Goal: Task Accomplishment & Management: Complete application form

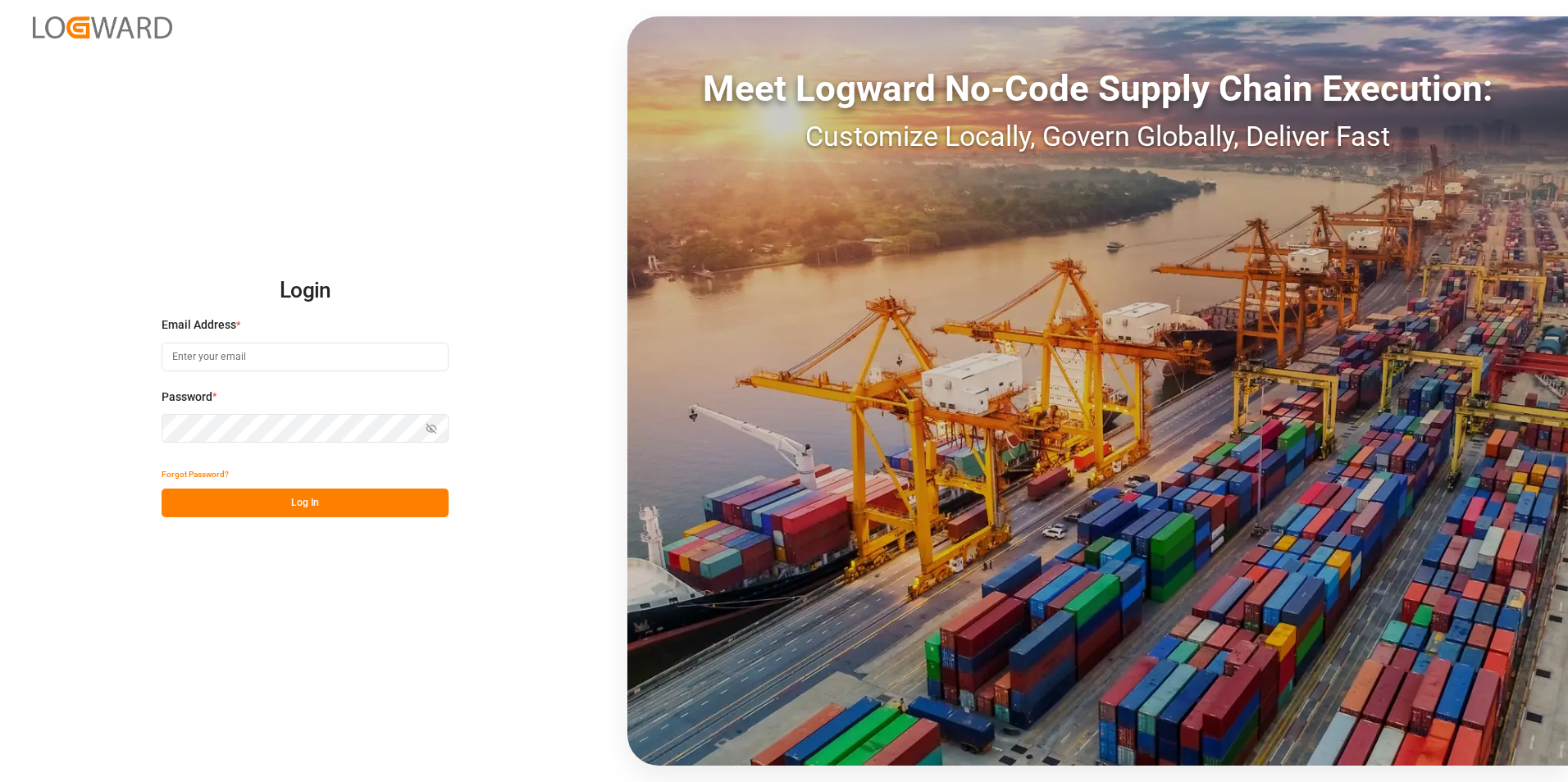
type input "[PERSON_NAME][EMAIL_ADDRESS][PERSON_NAME][DOMAIN_NAME]"
click at [291, 115] on button "Log In" at bounding box center [305, 503] width 287 height 29
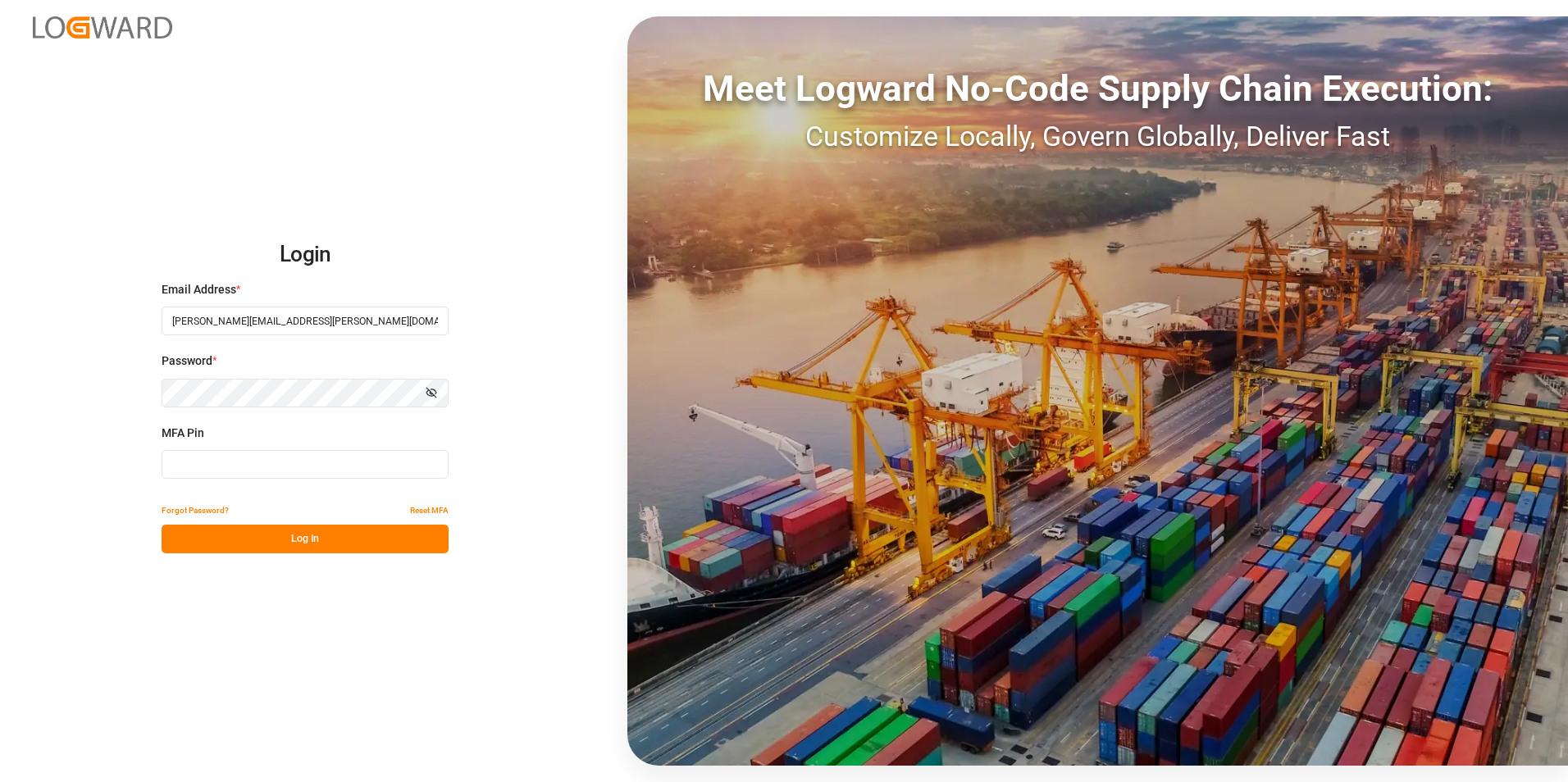
click at [274, 115] on input at bounding box center [305, 465] width 287 height 29
type input "374721"
click at [297, 115] on button "Log In" at bounding box center [305, 539] width 287 height 29
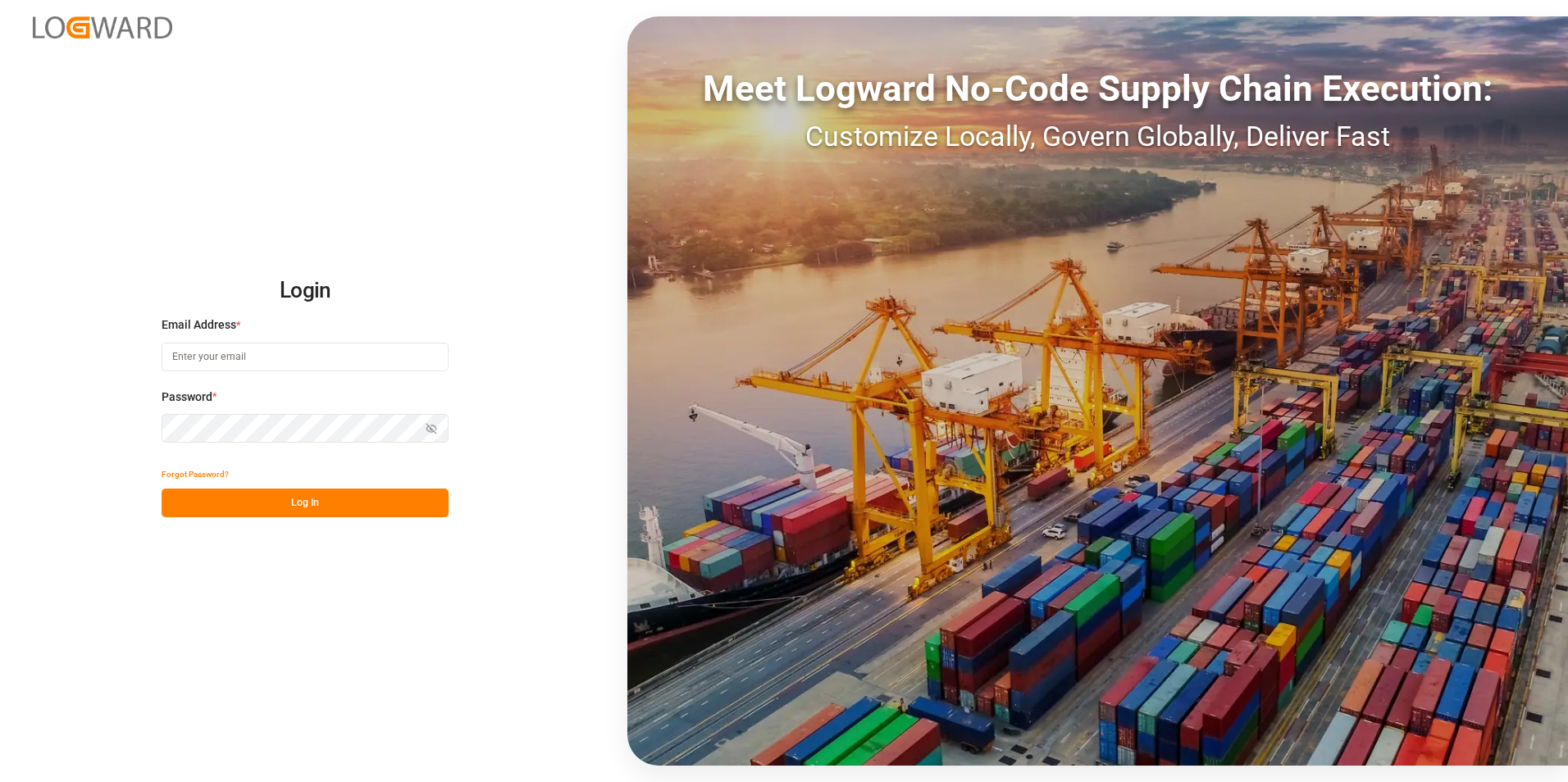
type input "[PERSON_NAME][EMAIL_ADDRESS][PERSON_NAME][DOMAIN_NAME]"
click at [301, 508] on button "Log In" at bounding box center [305, 503] width 287 height 29
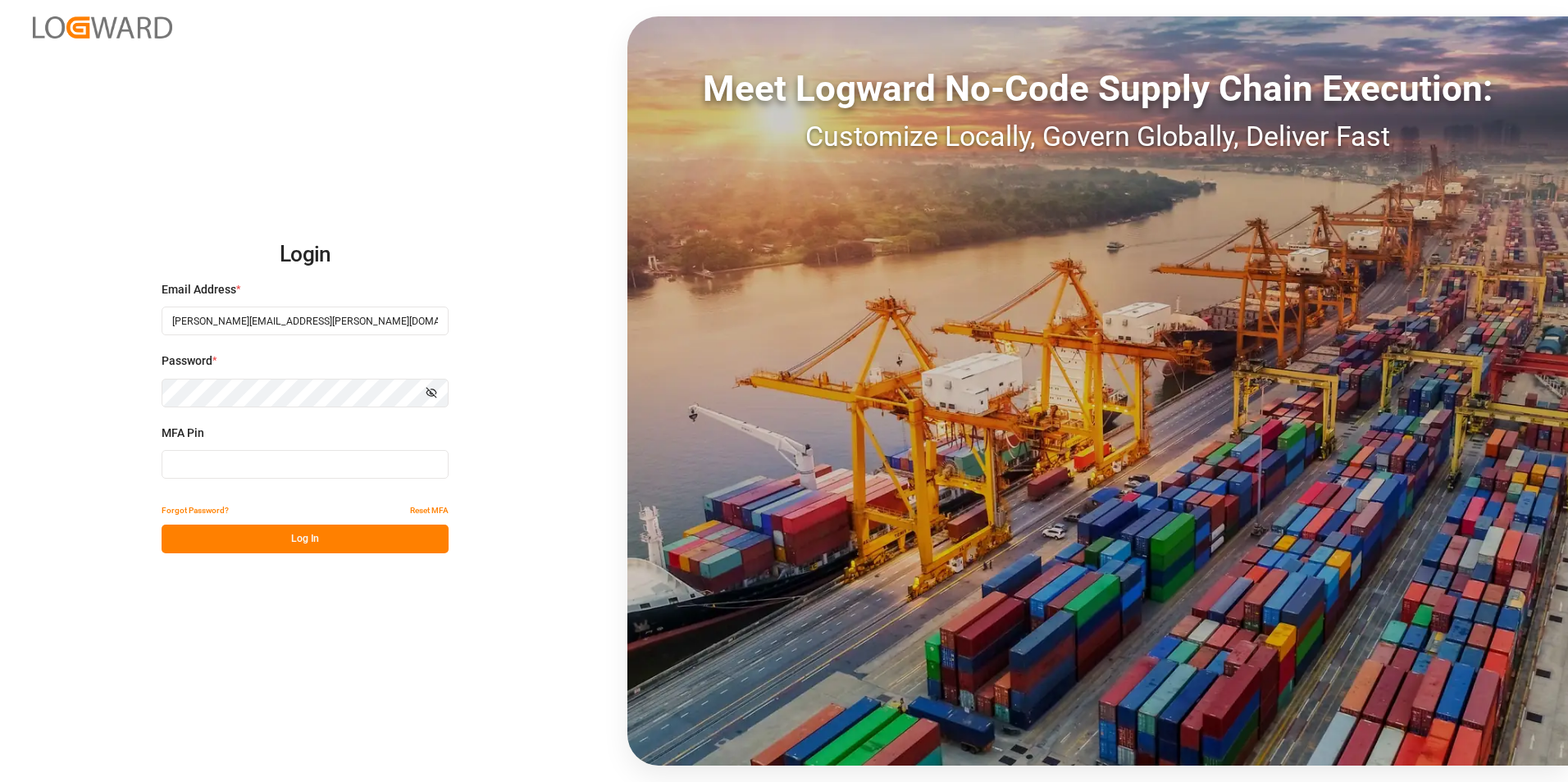
click at [286, 468] on input at bounding box center [305, 465] width 287 height 29
type input "467620"
click at [303, 546] on button "Log In" at bounding box center [305, 539] width 287 height 29
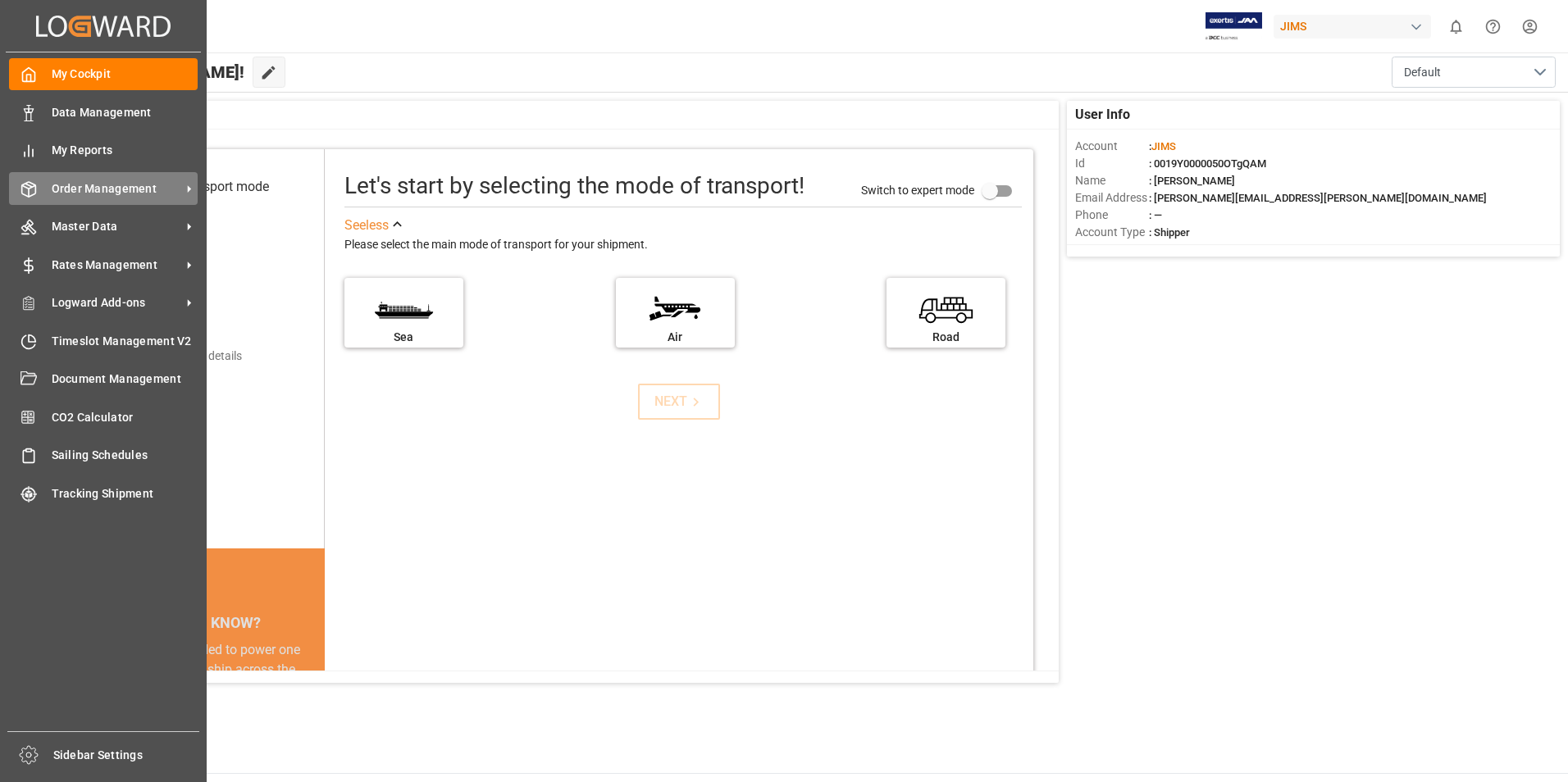
click at [99, 188] on span "Order Management" at bounding box center [116, 189] width 130 height 17
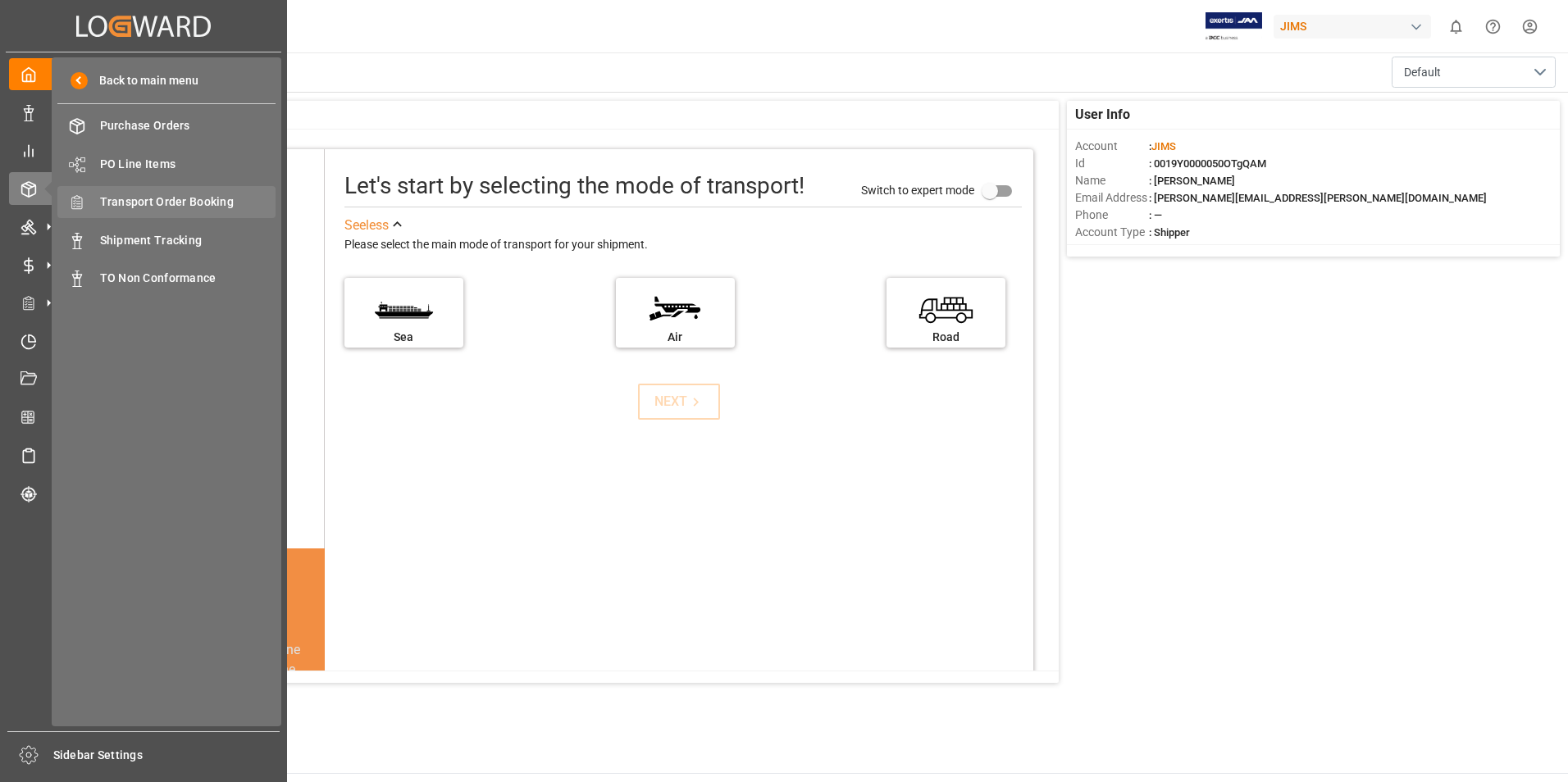
click at [166, 200] on span "Transport Order Booking" at bounding box center [188, 202] width 176 height 17
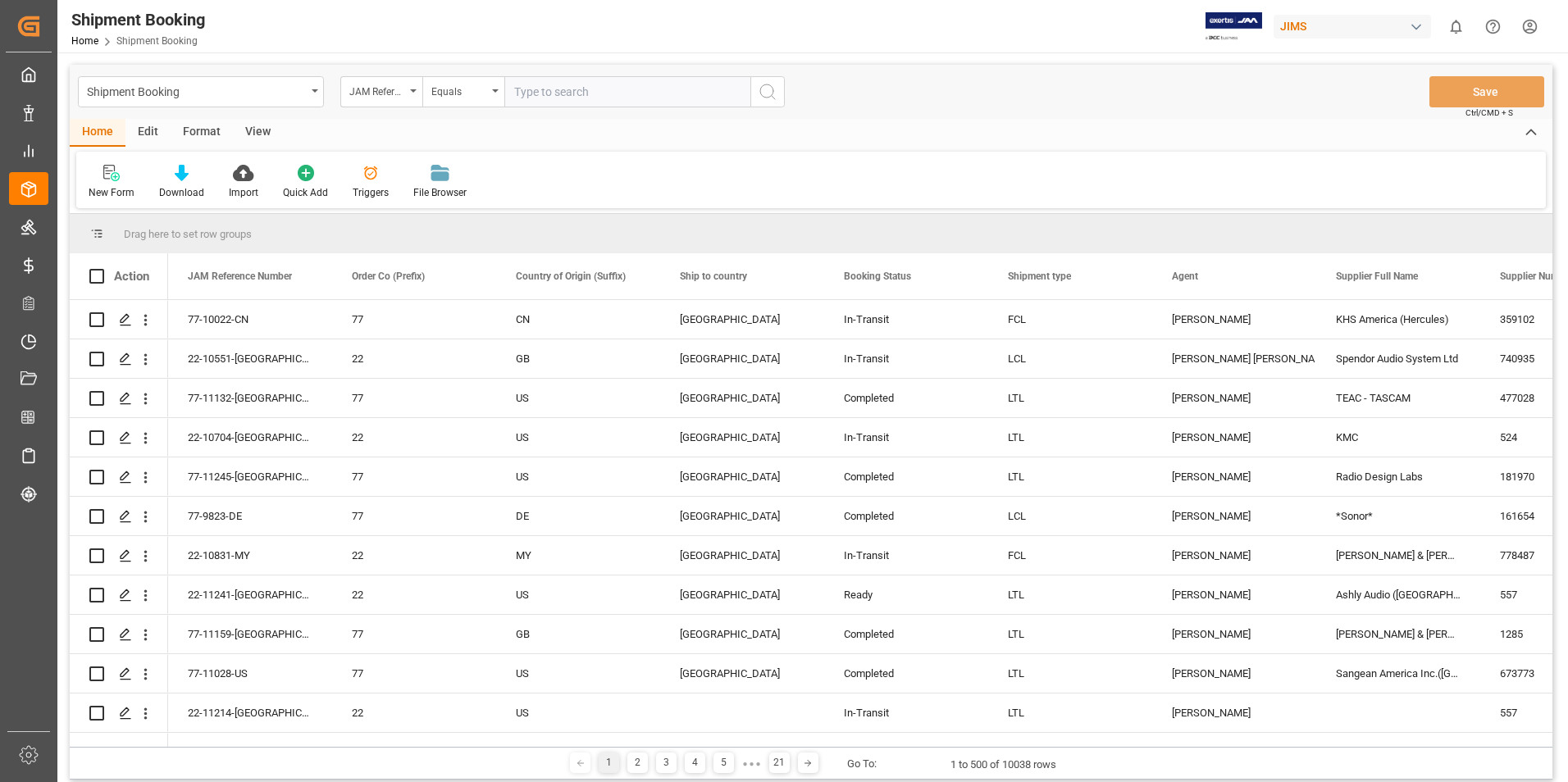
click at [623, 88] on input "text" at bounding box center [627, 92] width 246 height 31
type input "22-11250-CN"
click at [768, 96] on icon "search button" at bounding box center [768, 92] width 19 height 19
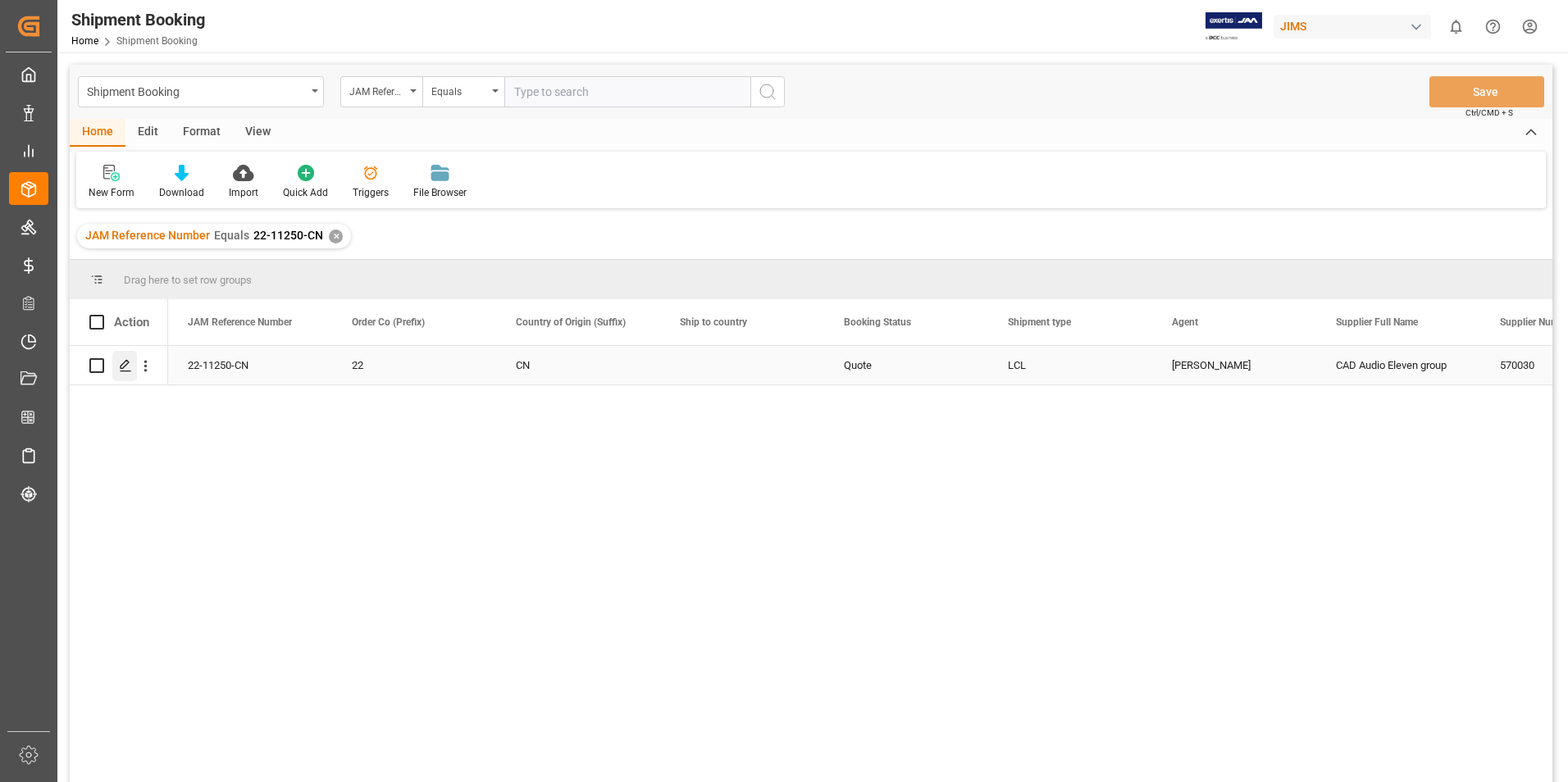
click at [128, 367] on icon "Press SPACE to select this row." at bounding box center [126, 366] width 14 height 14
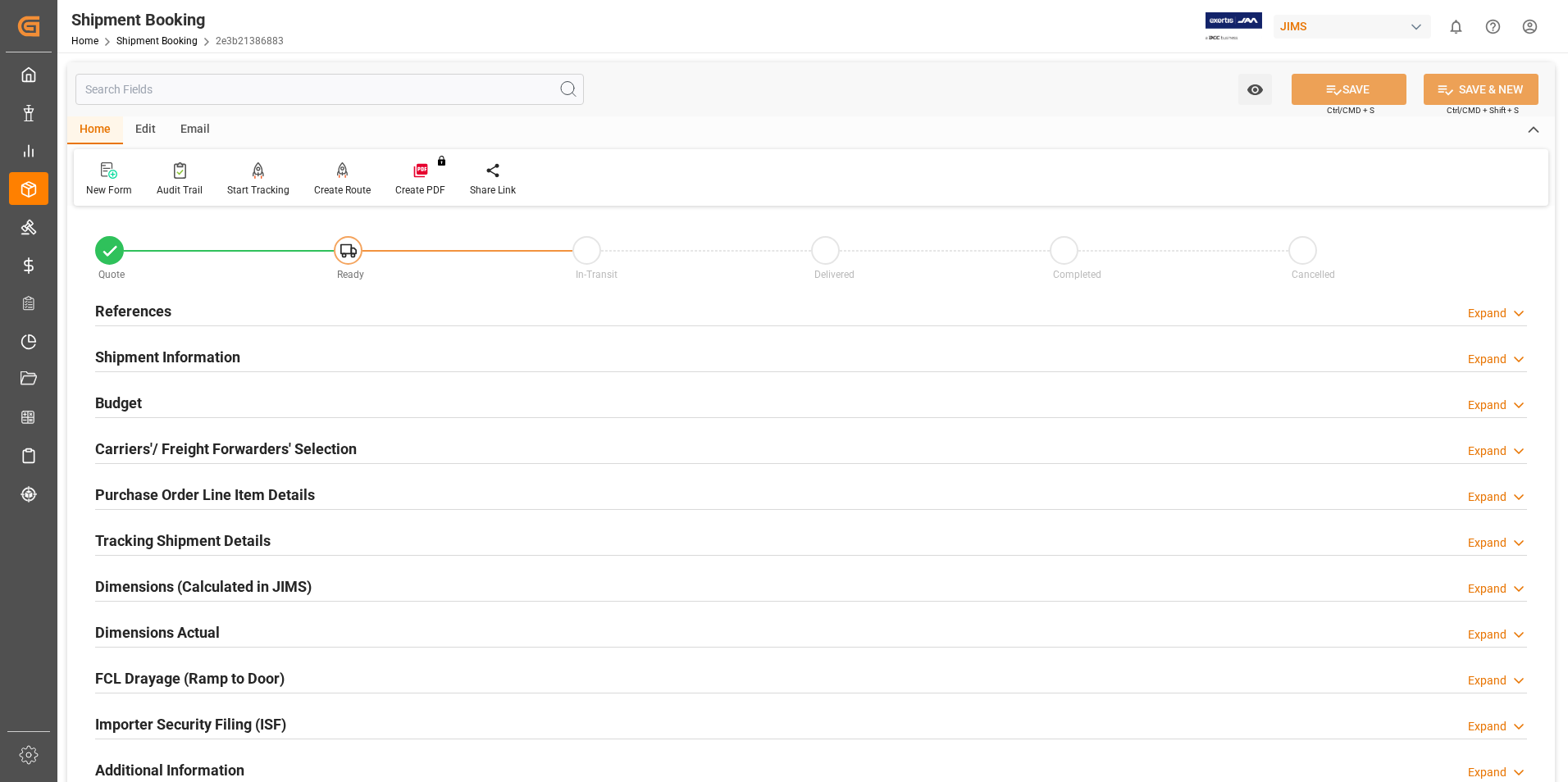
click at [160, 539] on h2 "Tracking Shipment Details" at bounding box center [182, 540] width 175 height 22
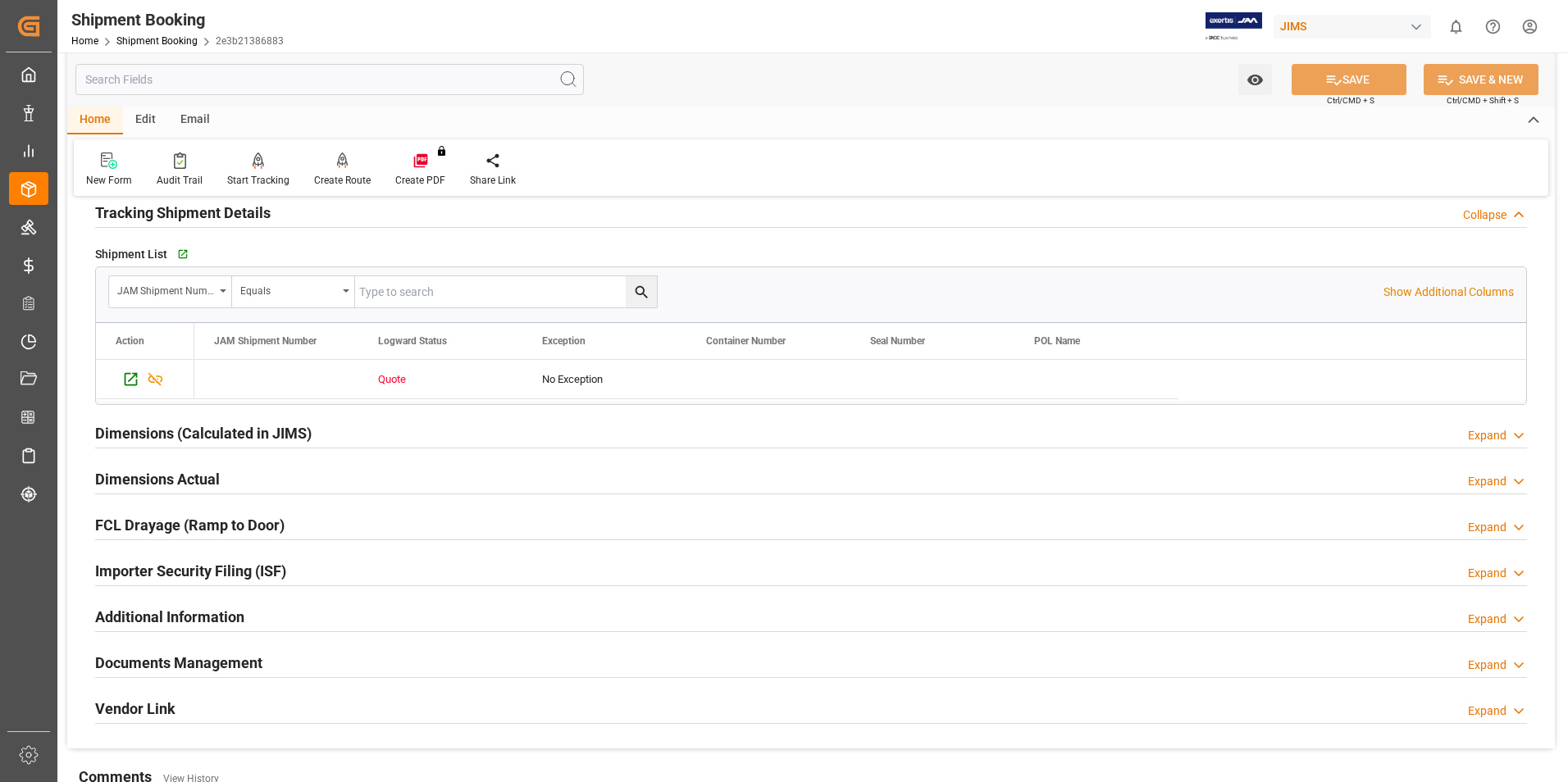
scroll to position [410, 0]
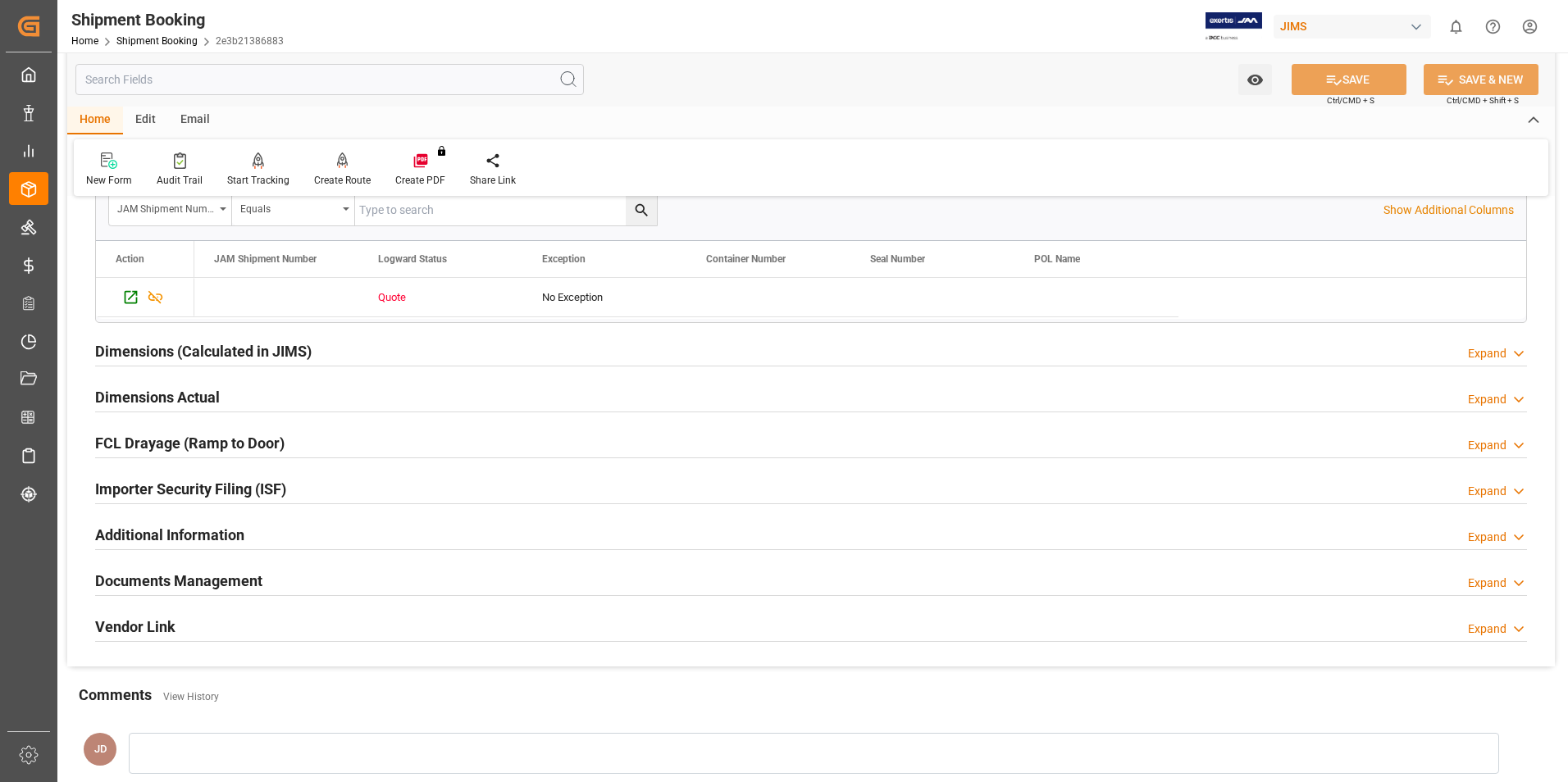
click at [114, 623] on h2 "Vendor Link" at bounding box center [135, 626] width 80 height 22
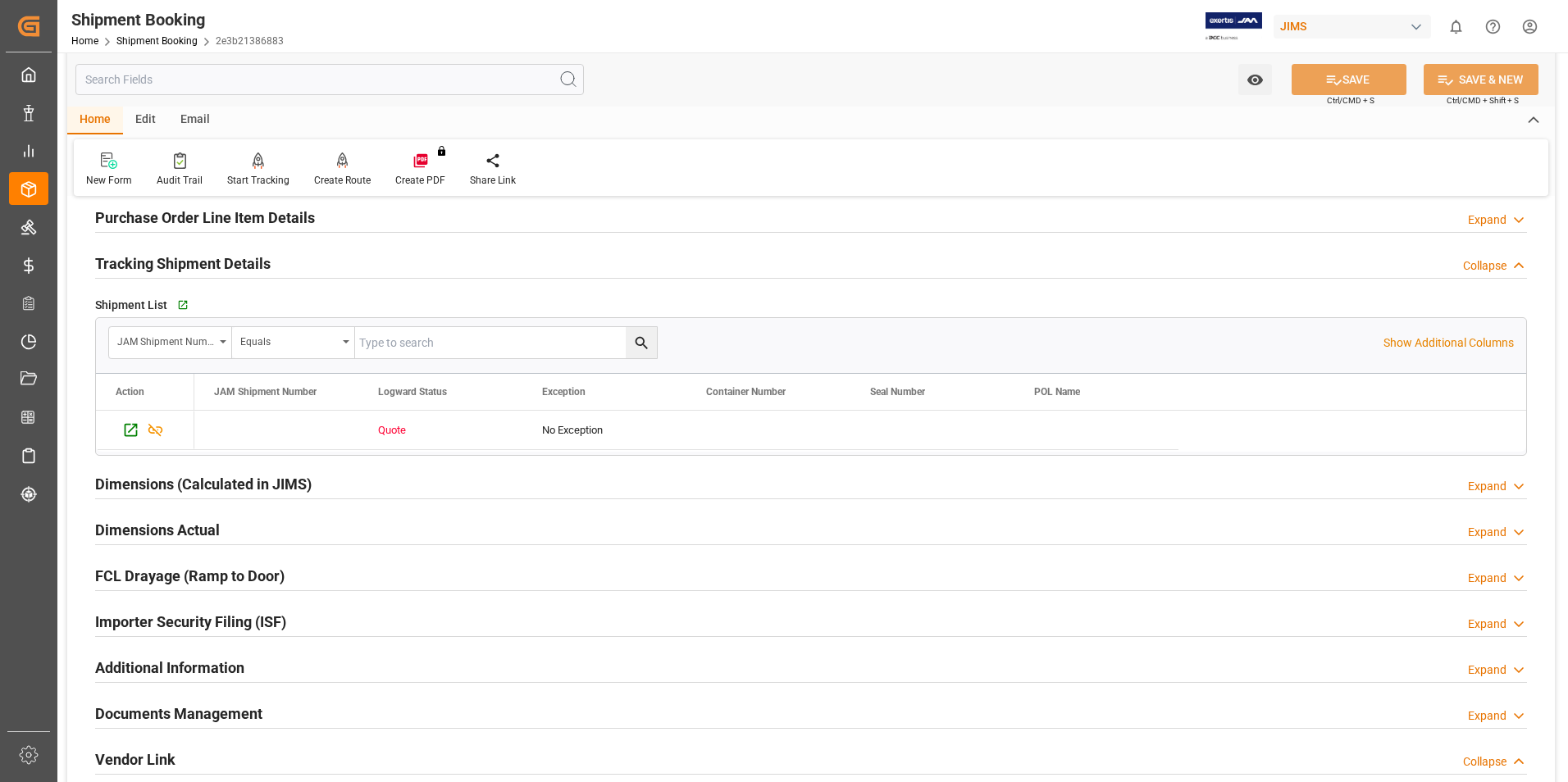
scroll to position [260, 0]
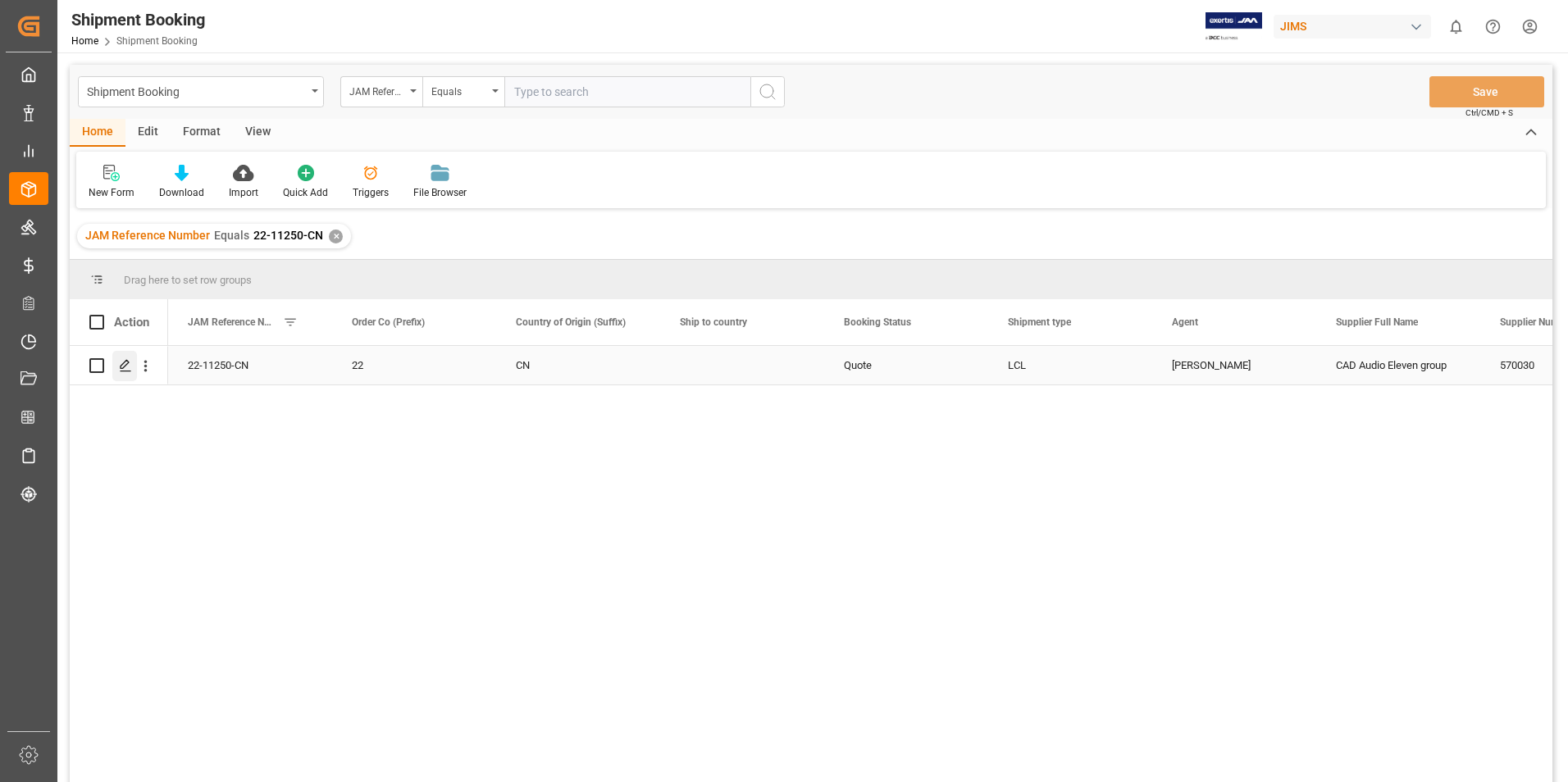
click at [127, 360] on icon "Press SPACE to select this row." at bounding box center [126, 366] width 14 height 14
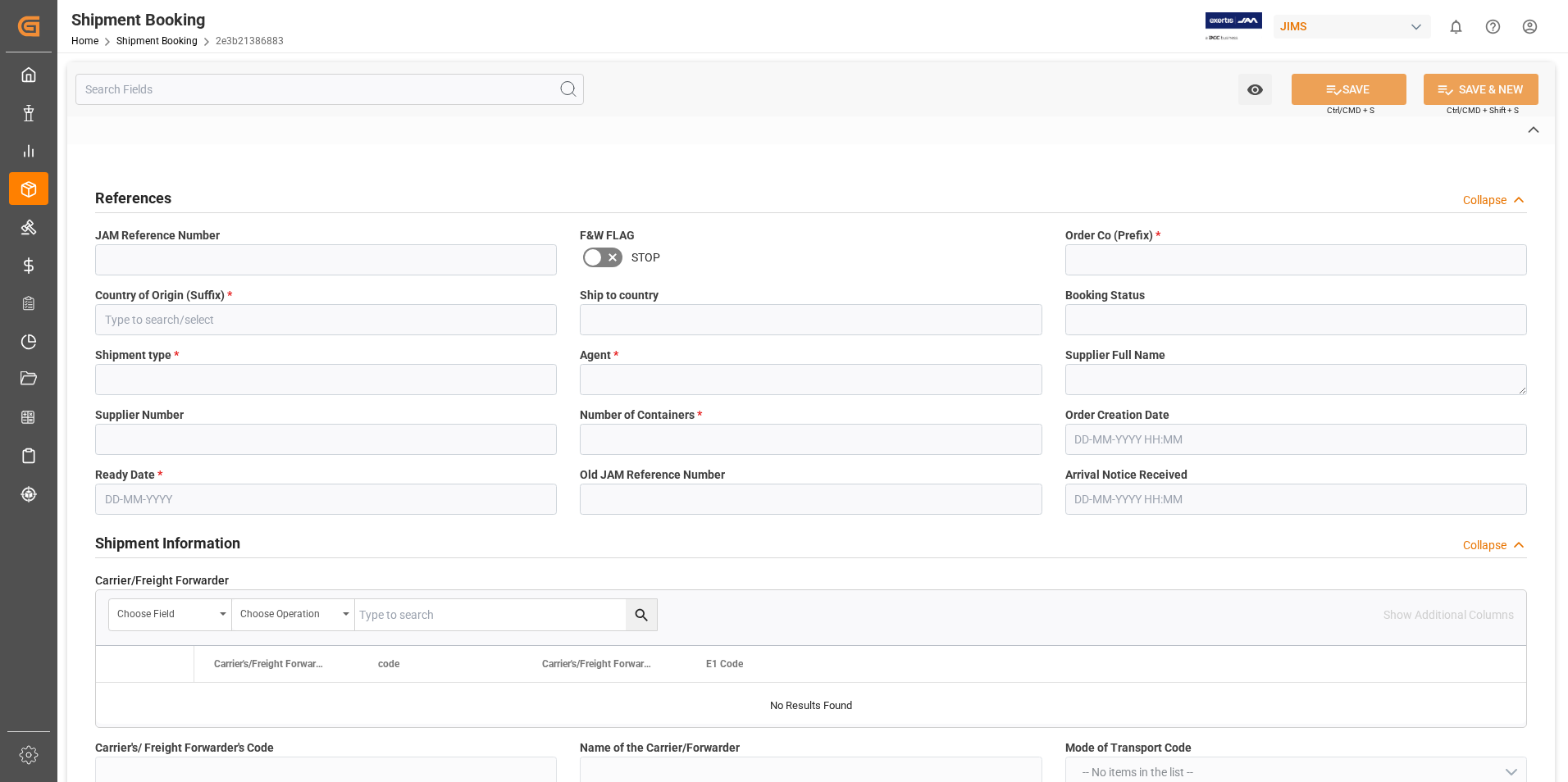
type input "22-11250-CN"
type input "22"
type input "CN"
type input "Quote"
type input "LCL"
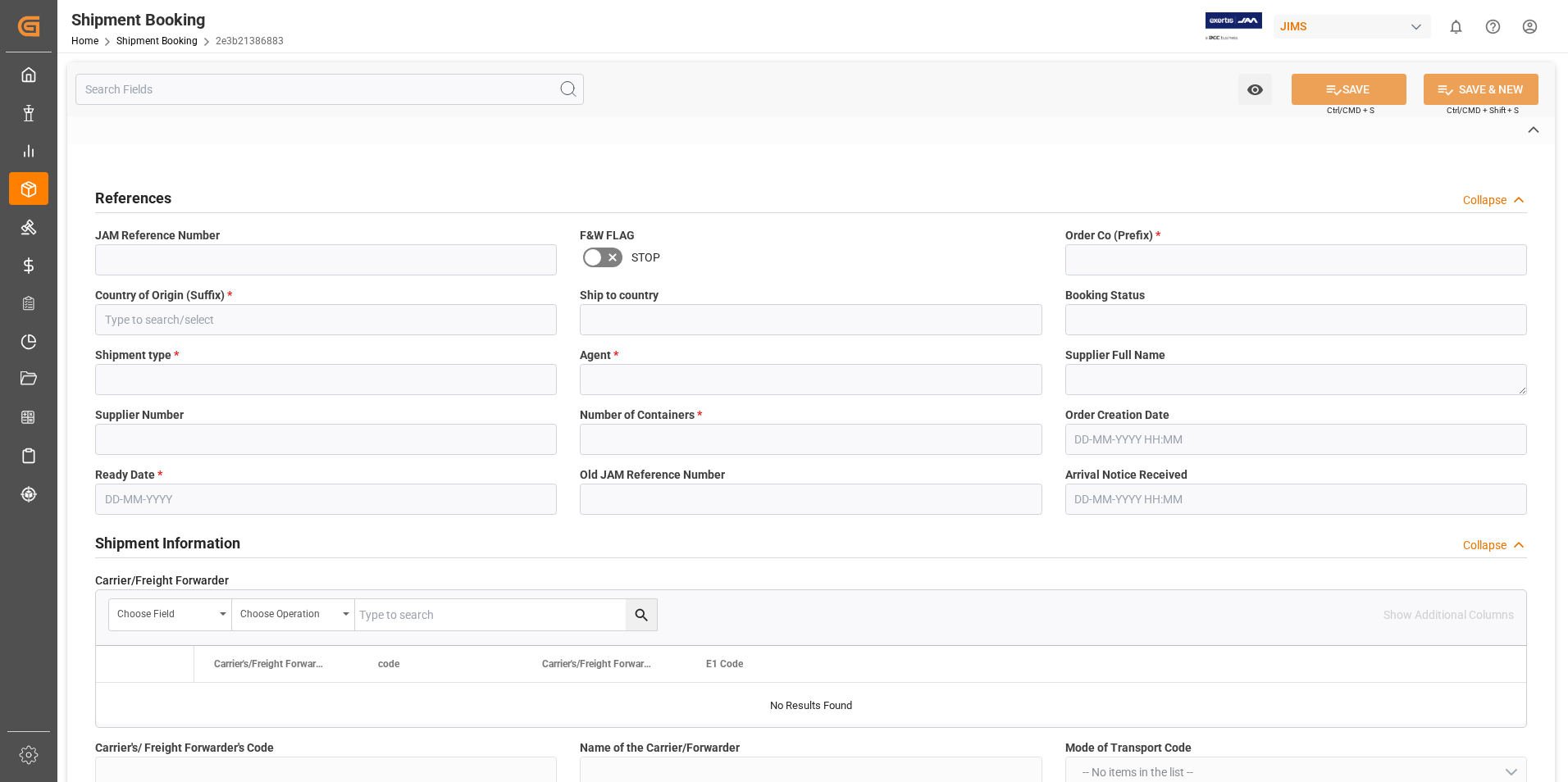
type input "[PERSON_NAME]"
type textarea "CAD Audio Eleven group"
type input "570030"
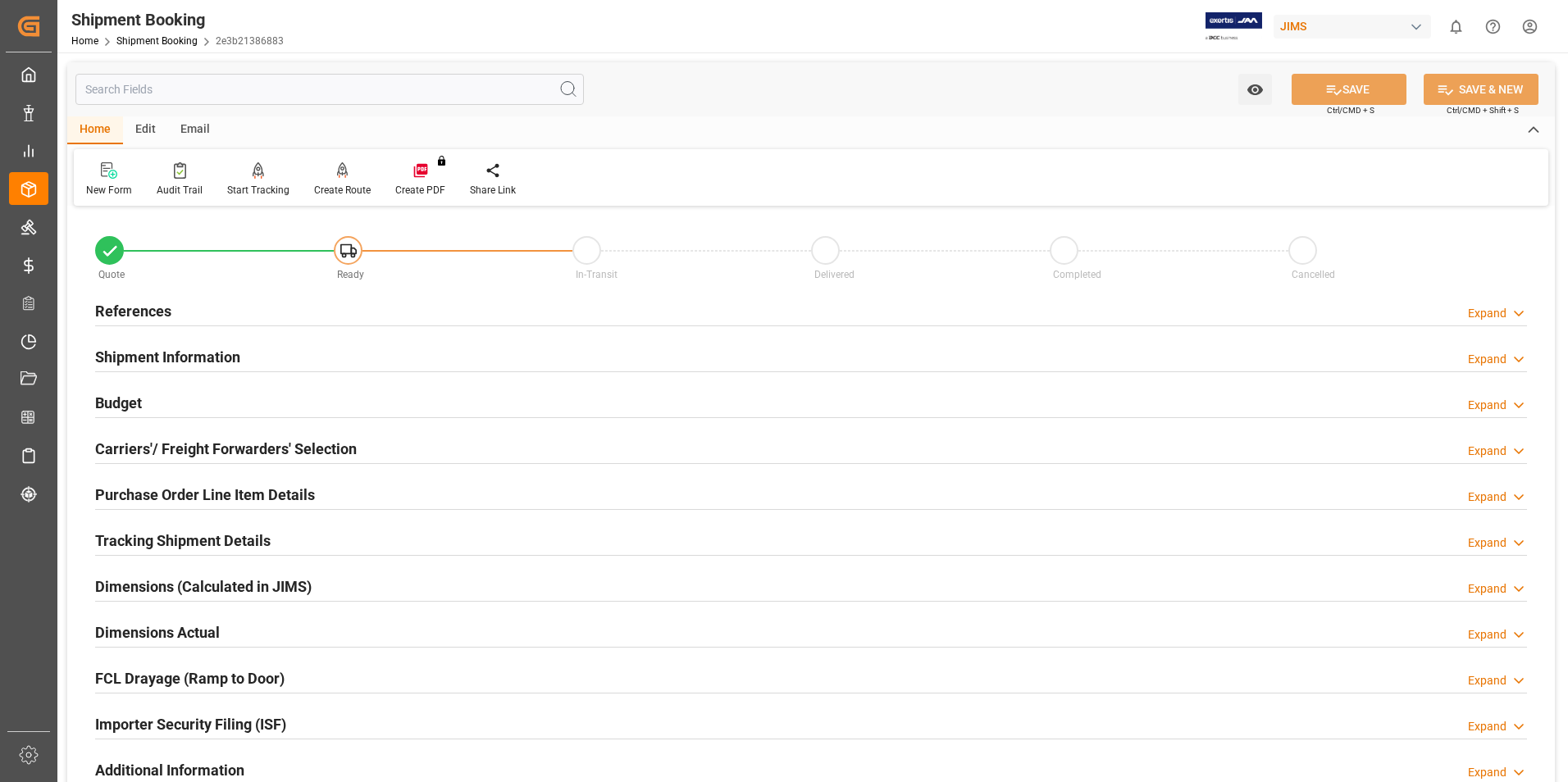
type input "0"
type input "[DATE]"
click at [136, 315] on h2 "References" at bounding box center [133, 311] width 76 height 22
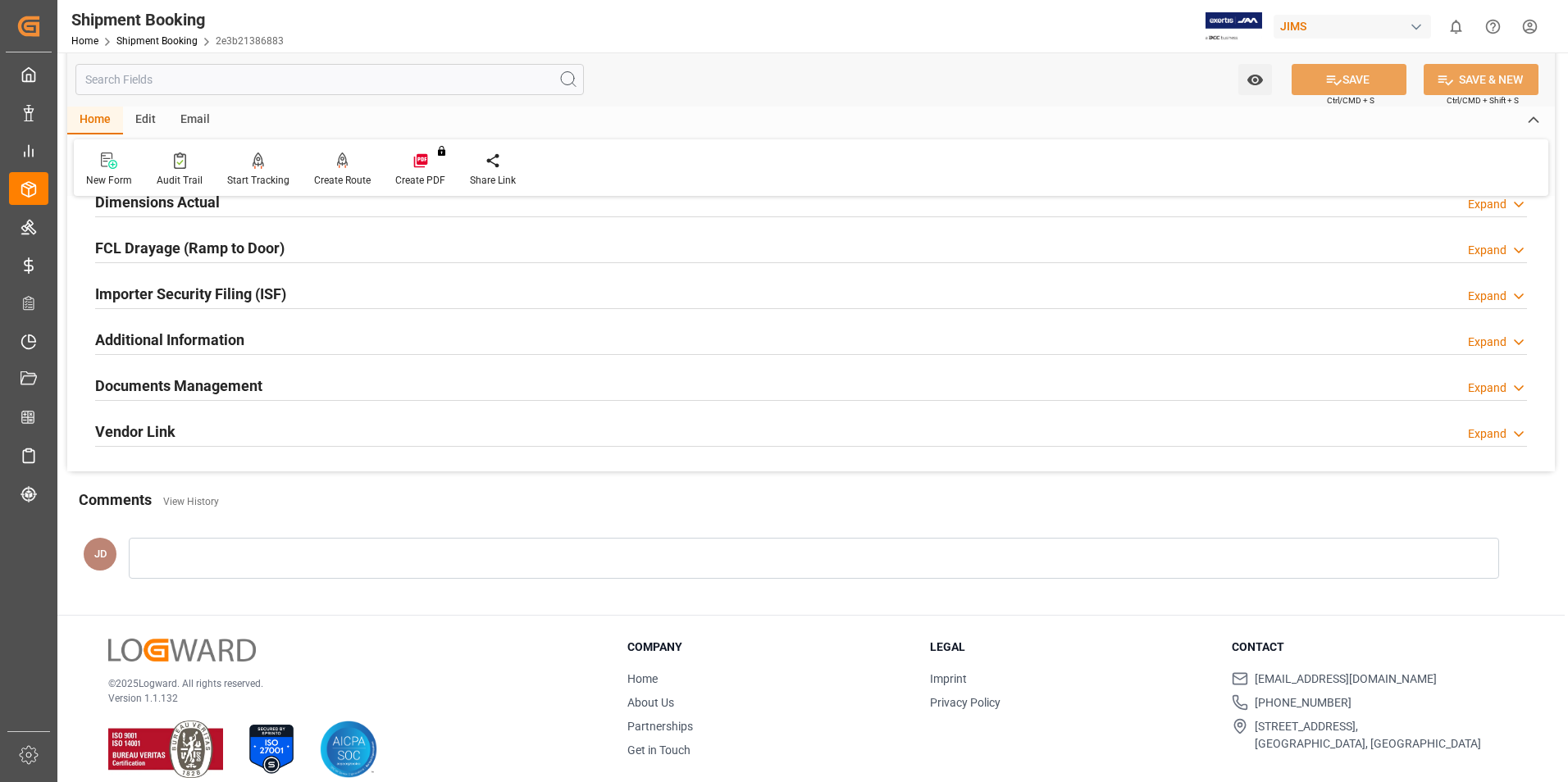
scroll to position [777, 0]
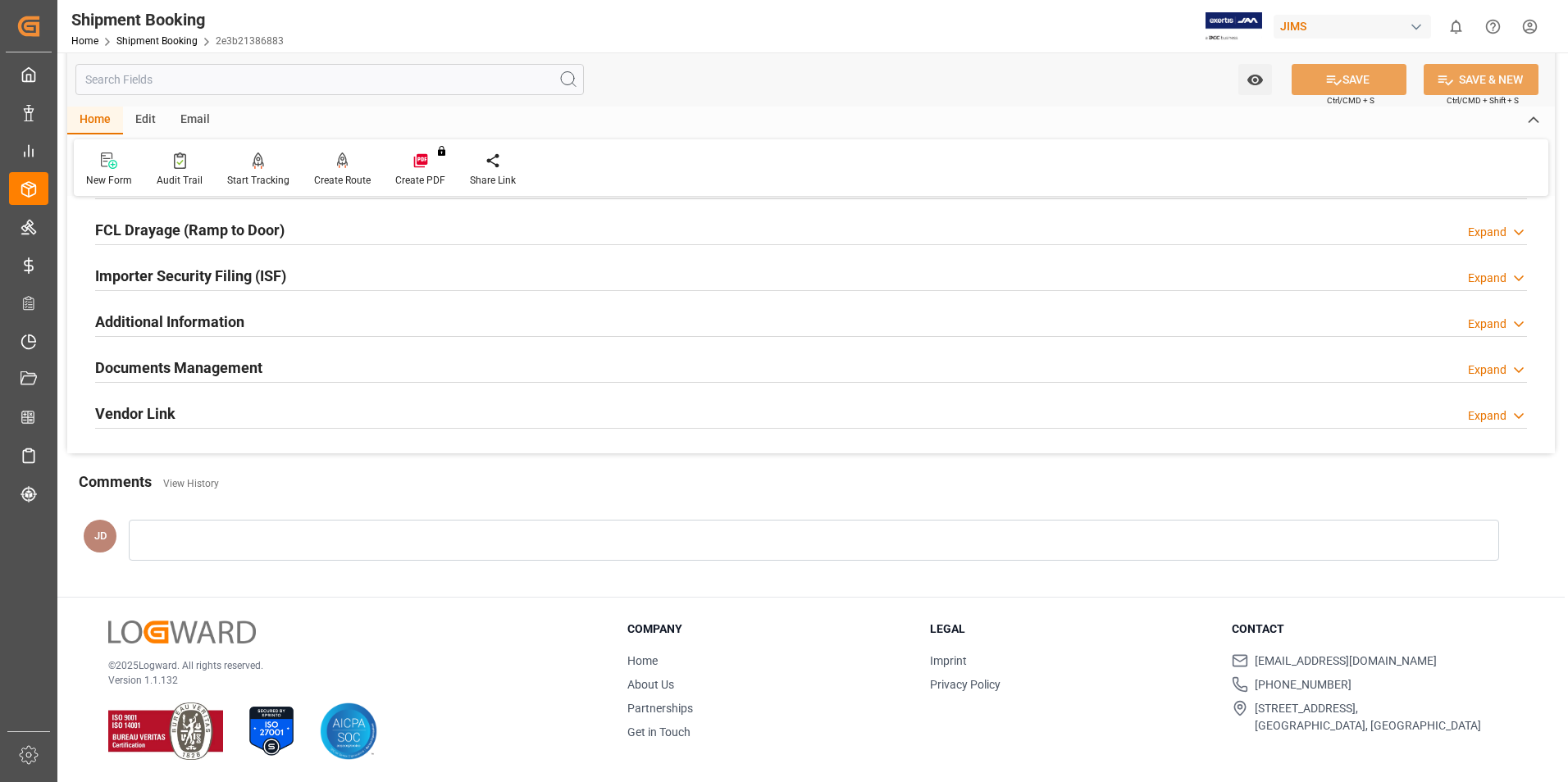
click at [149, 410] on h2 "Vendor Link" at bounding box center [135, 413] width 80 height 22
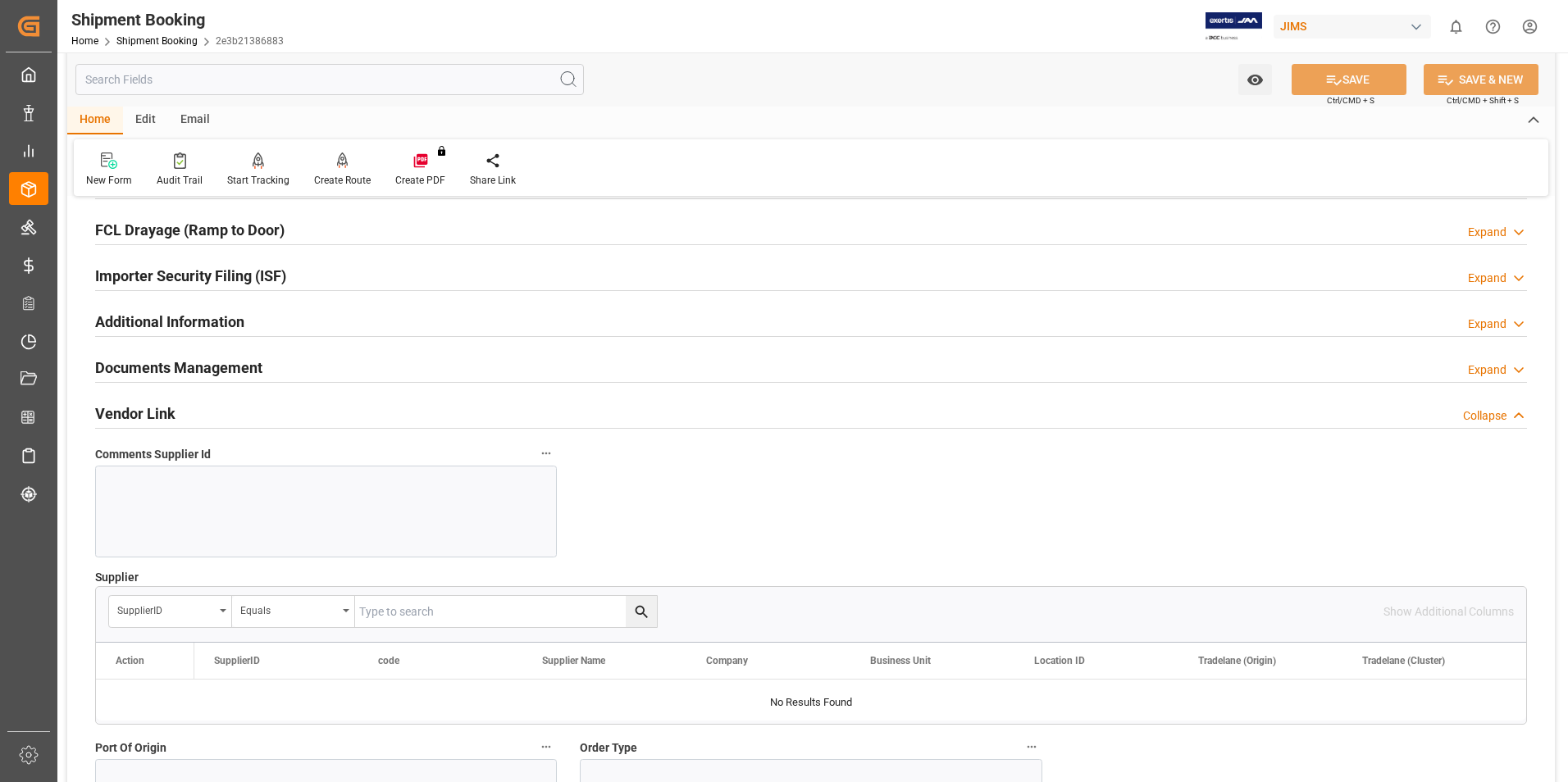
click at [131, 408] on h2 "Vendor Link" at bounding box center [135, 413] width 80 height 22
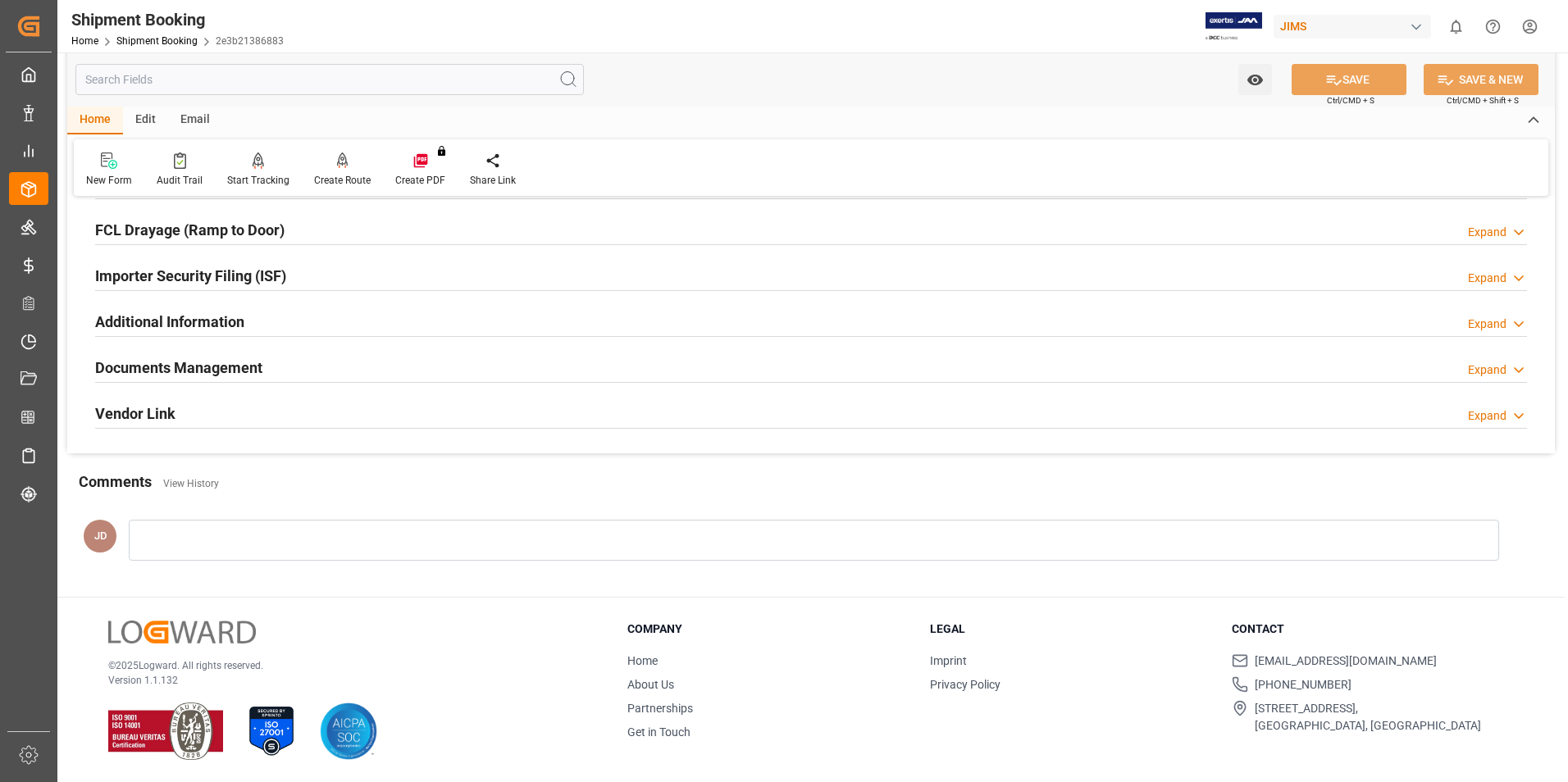
scroll to position [695, 0]
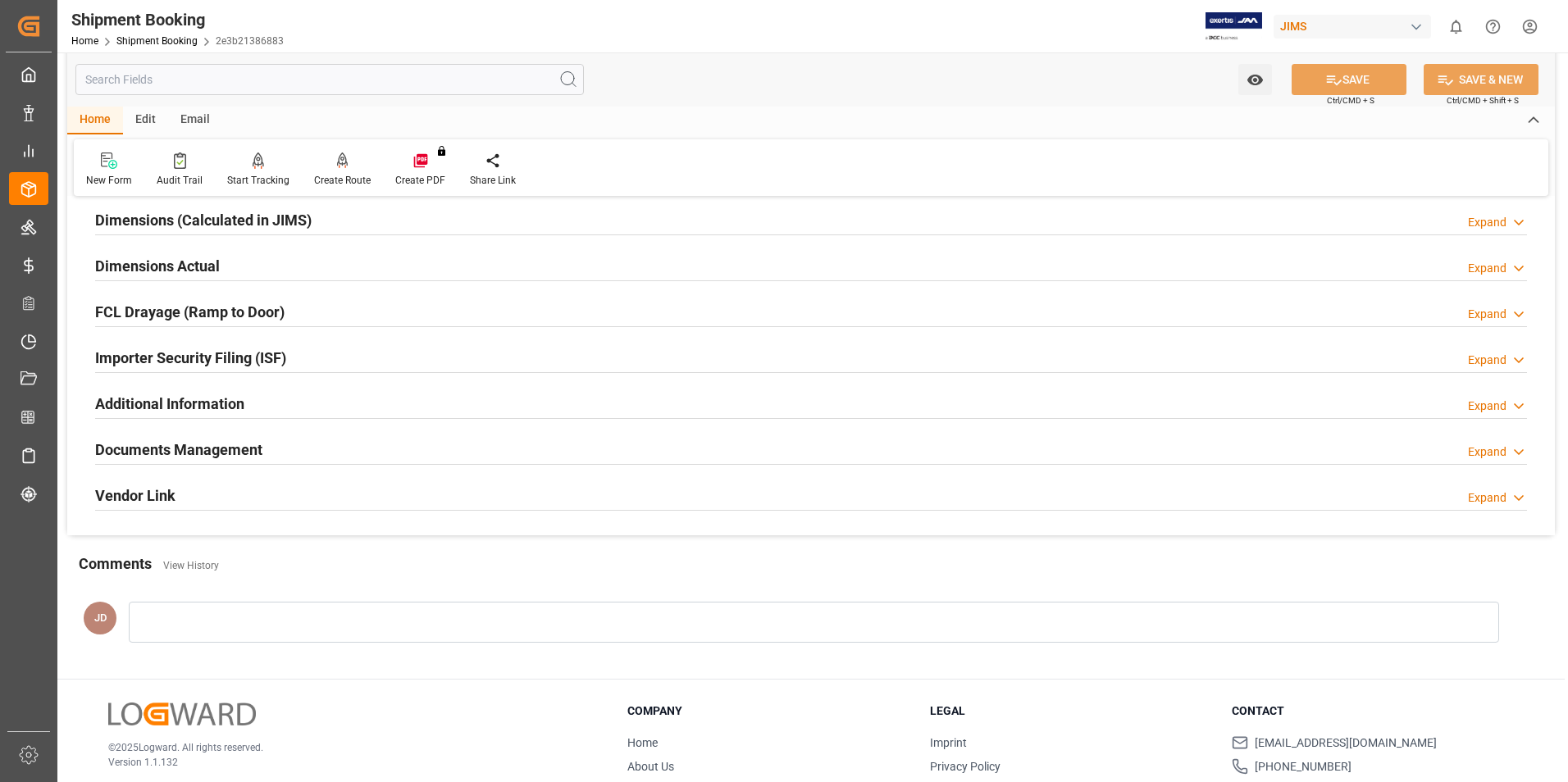
click at [117, 443] on h2 "Documents Management" at bounding box center [178, 449] width 167 height 22
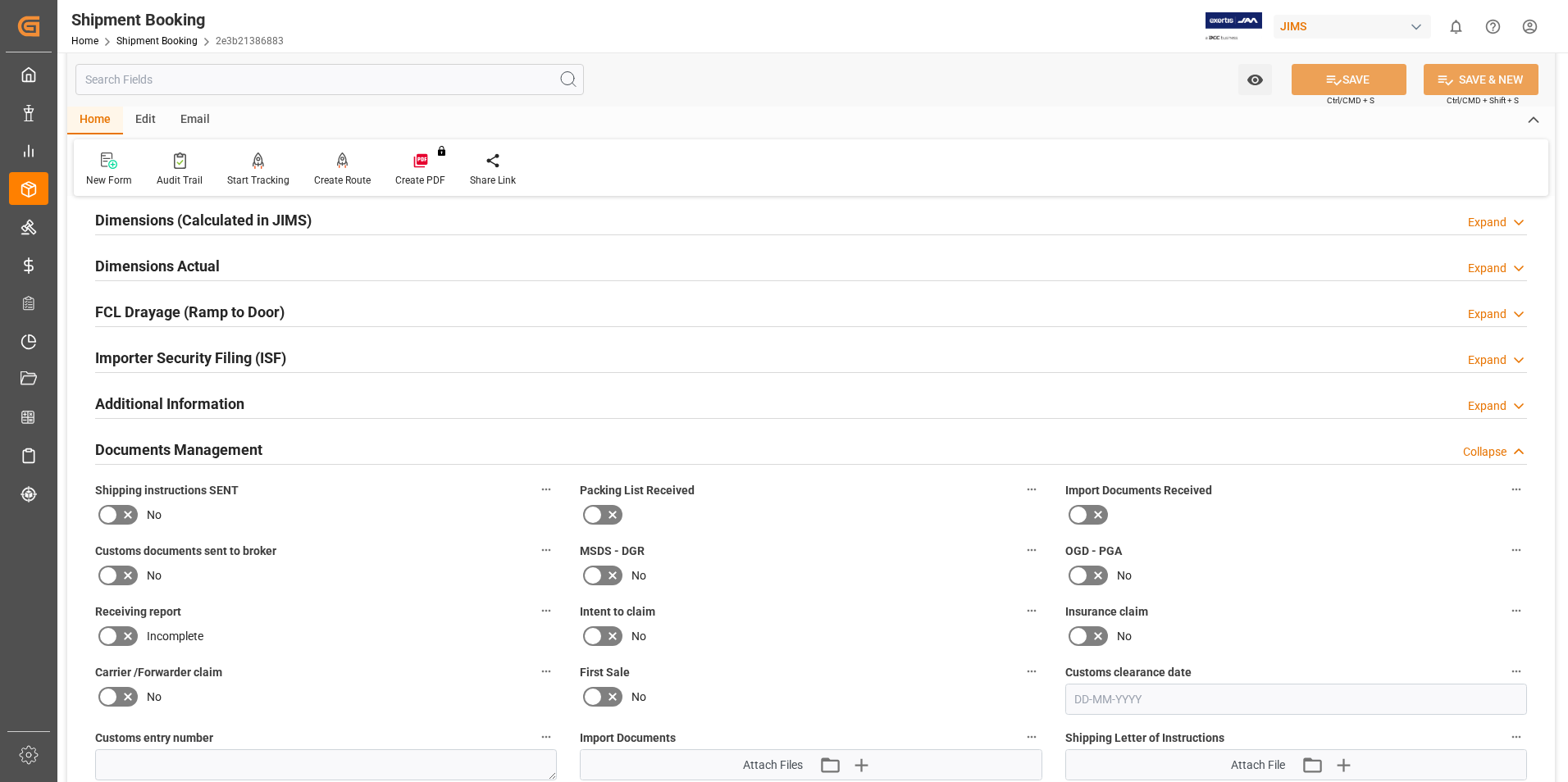
scroll to position [680, 0]
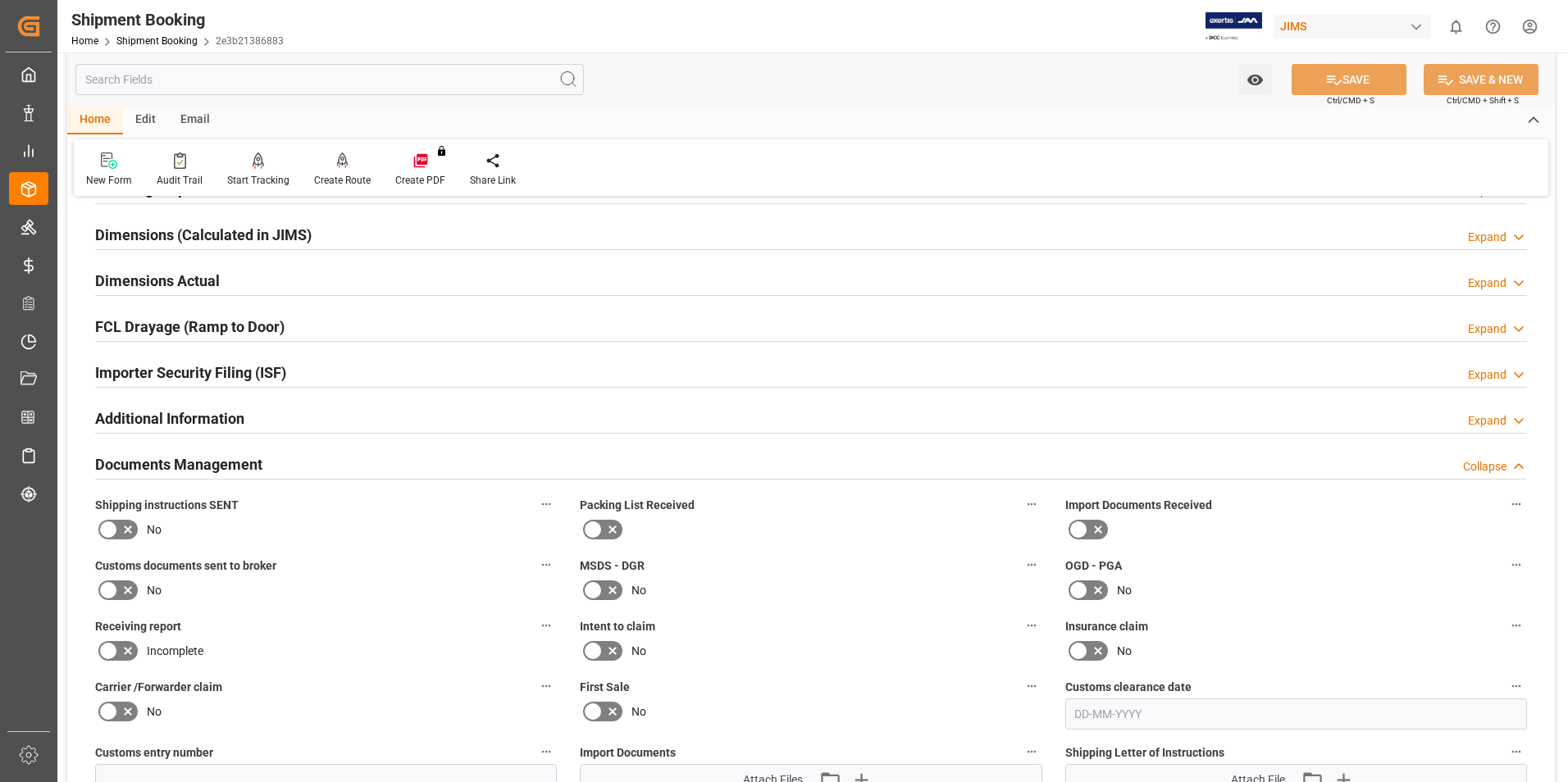
click at [115, 465] on h2 "Documents Management" at bounding box center [178, 465] width 167 height 22
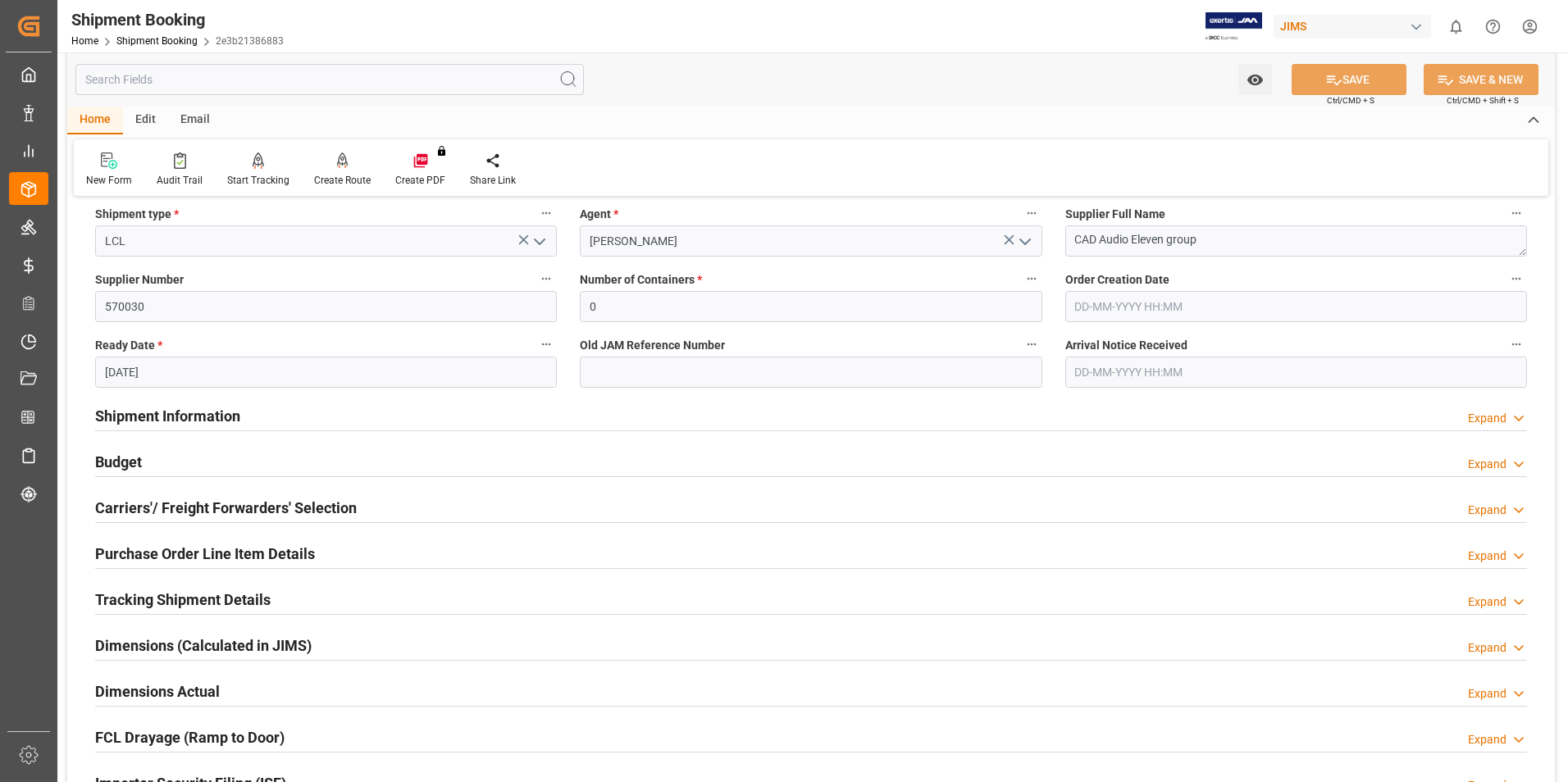
scroll to position [188, 0]
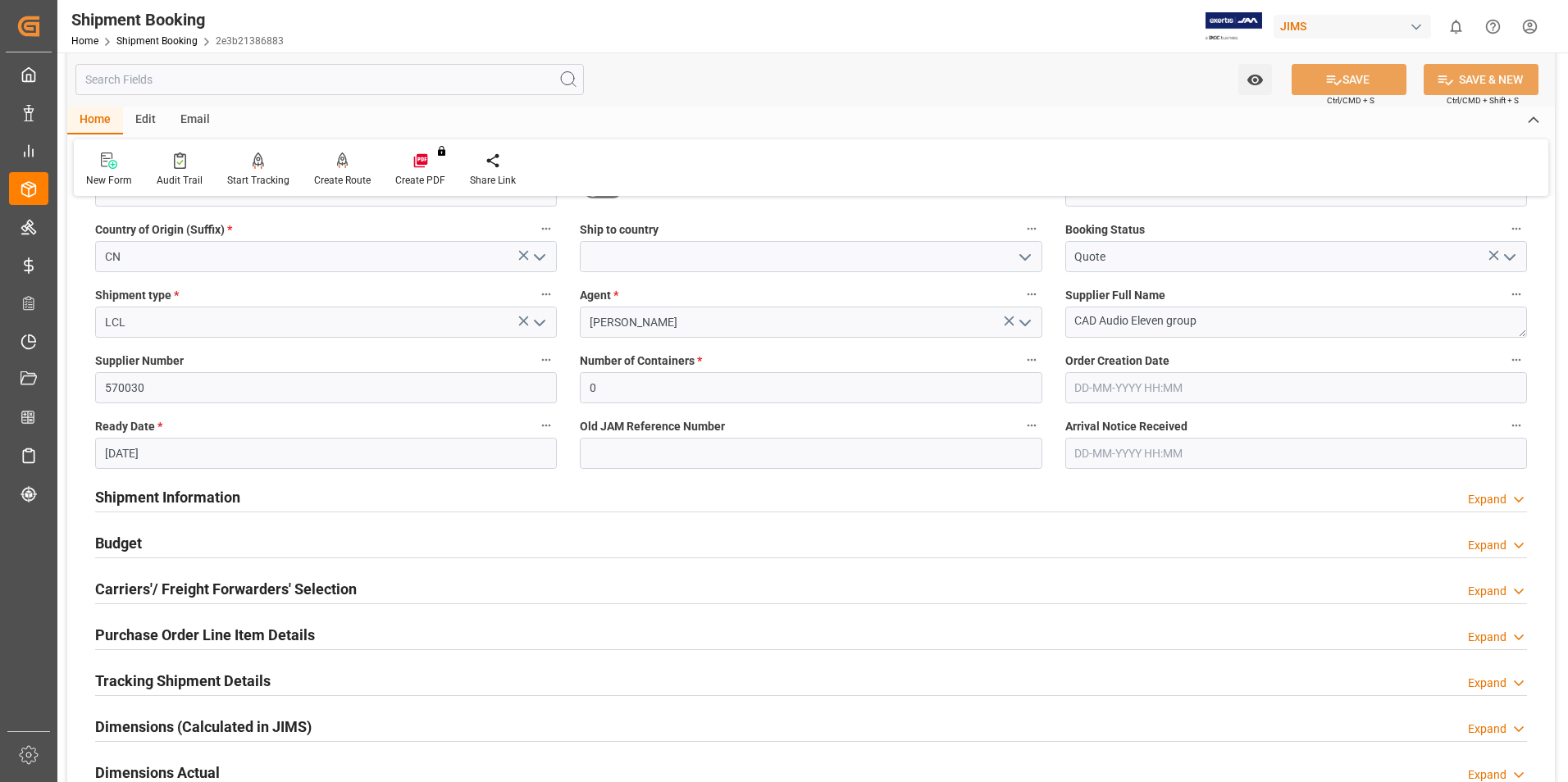
click at [190, 115] on div "Email" at bounding box center [196, 120] width 54 height 28
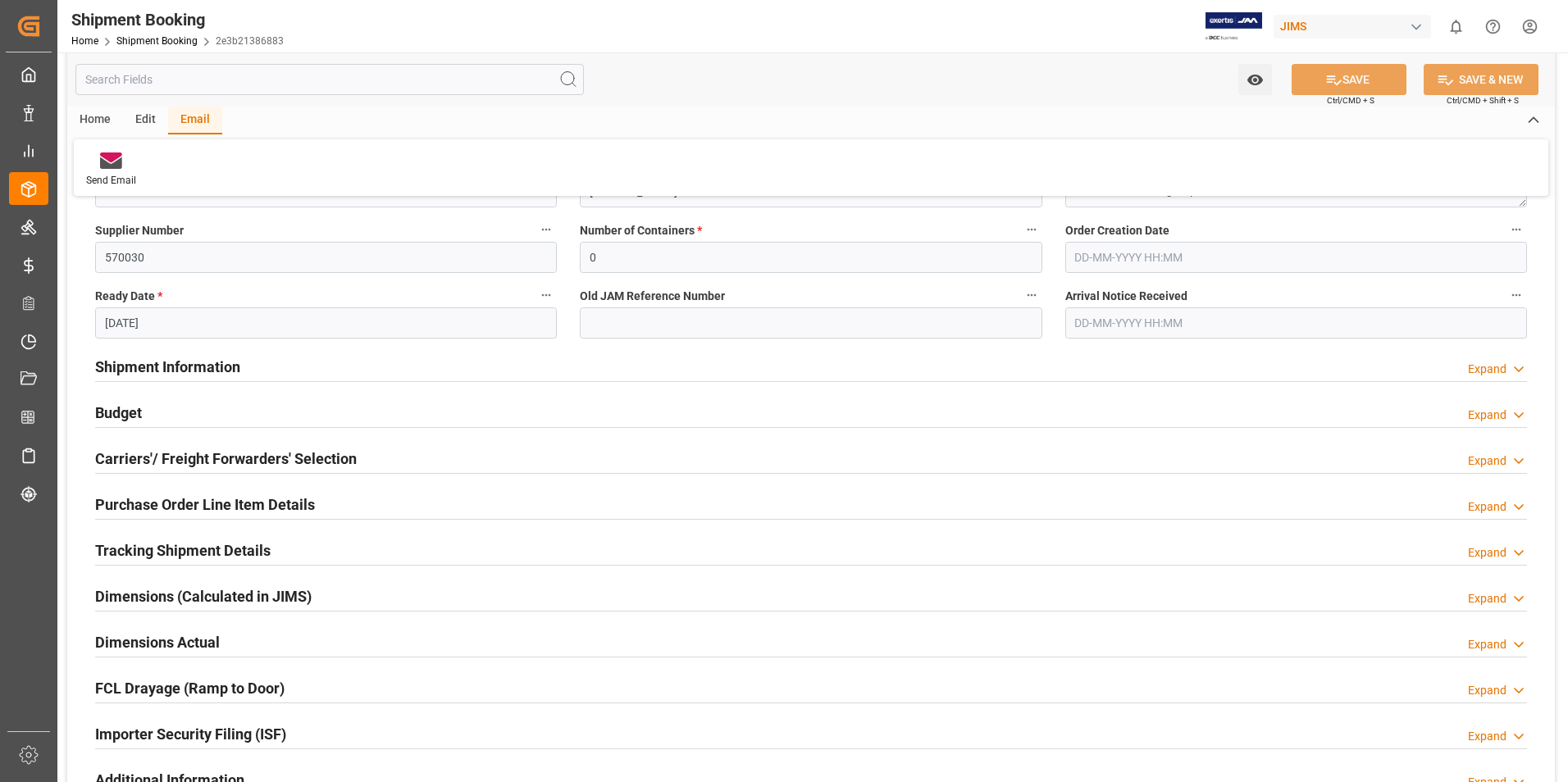
scroll to position [270, 0]
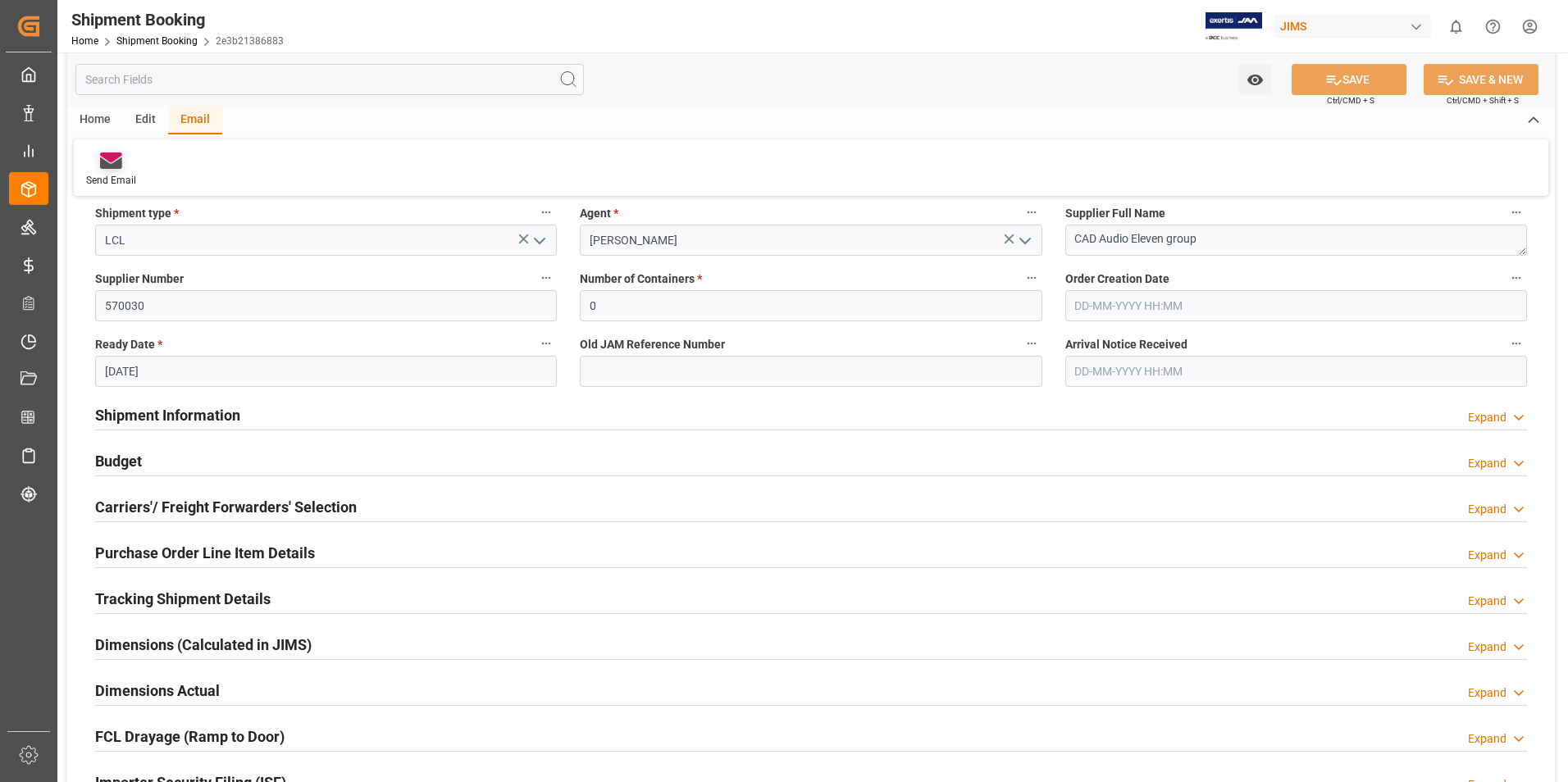
click at [109, 175] on div "Send Email" at bounding box center [111, 180] width 50 height 15
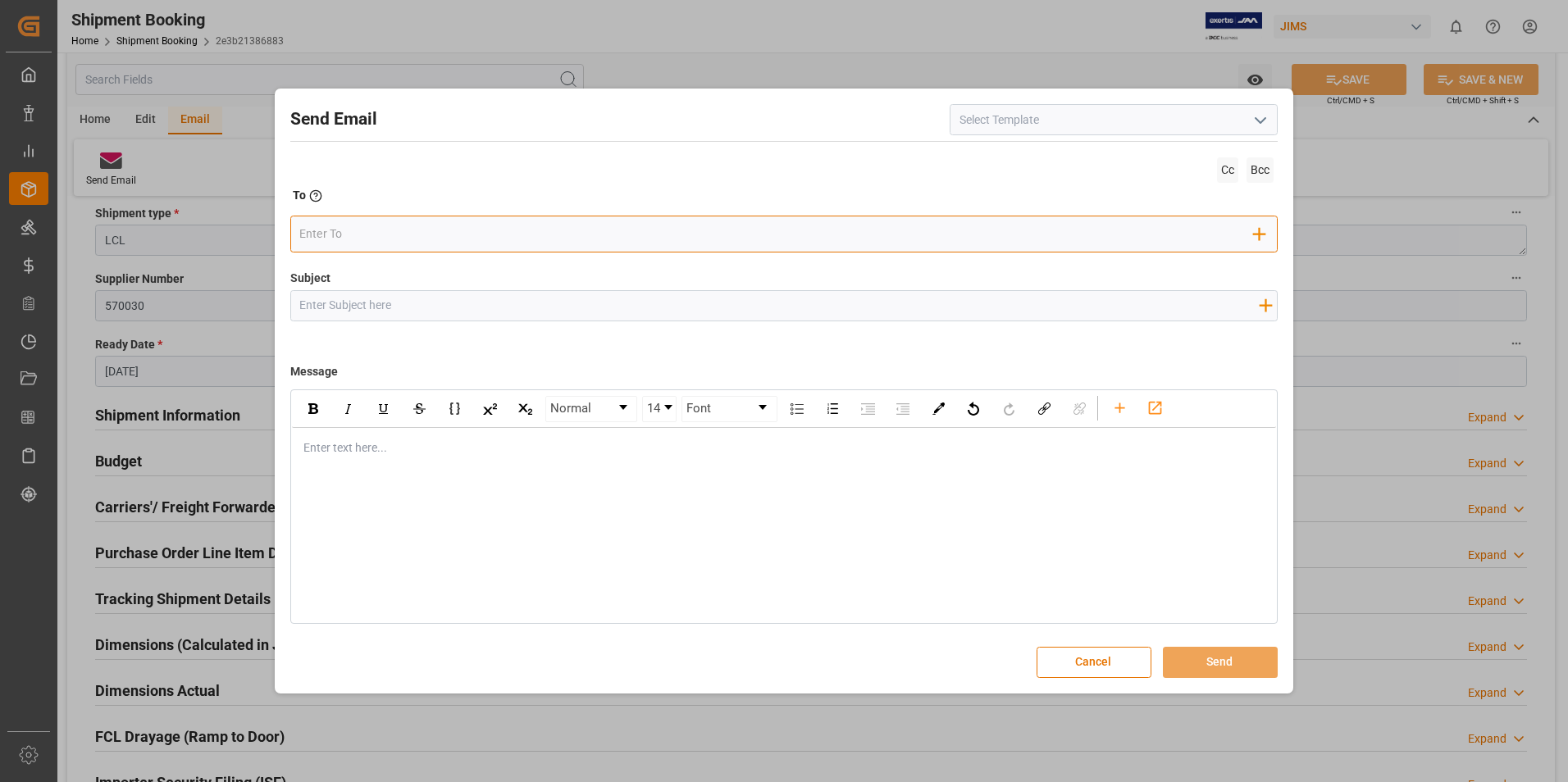
click at [474, 234] on input "email" at bounding box center [776, 234] width 954 height 24
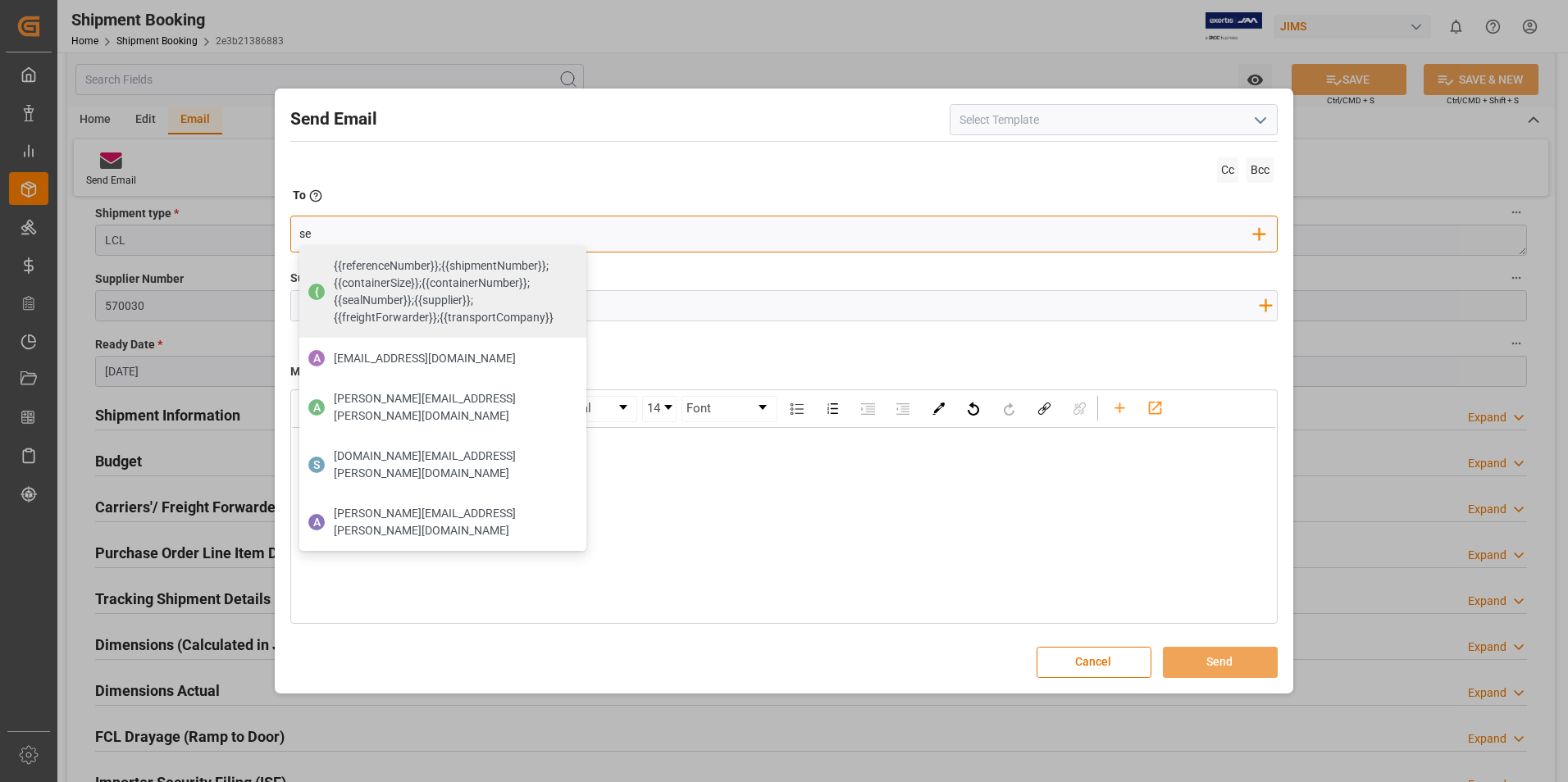
type input "s"
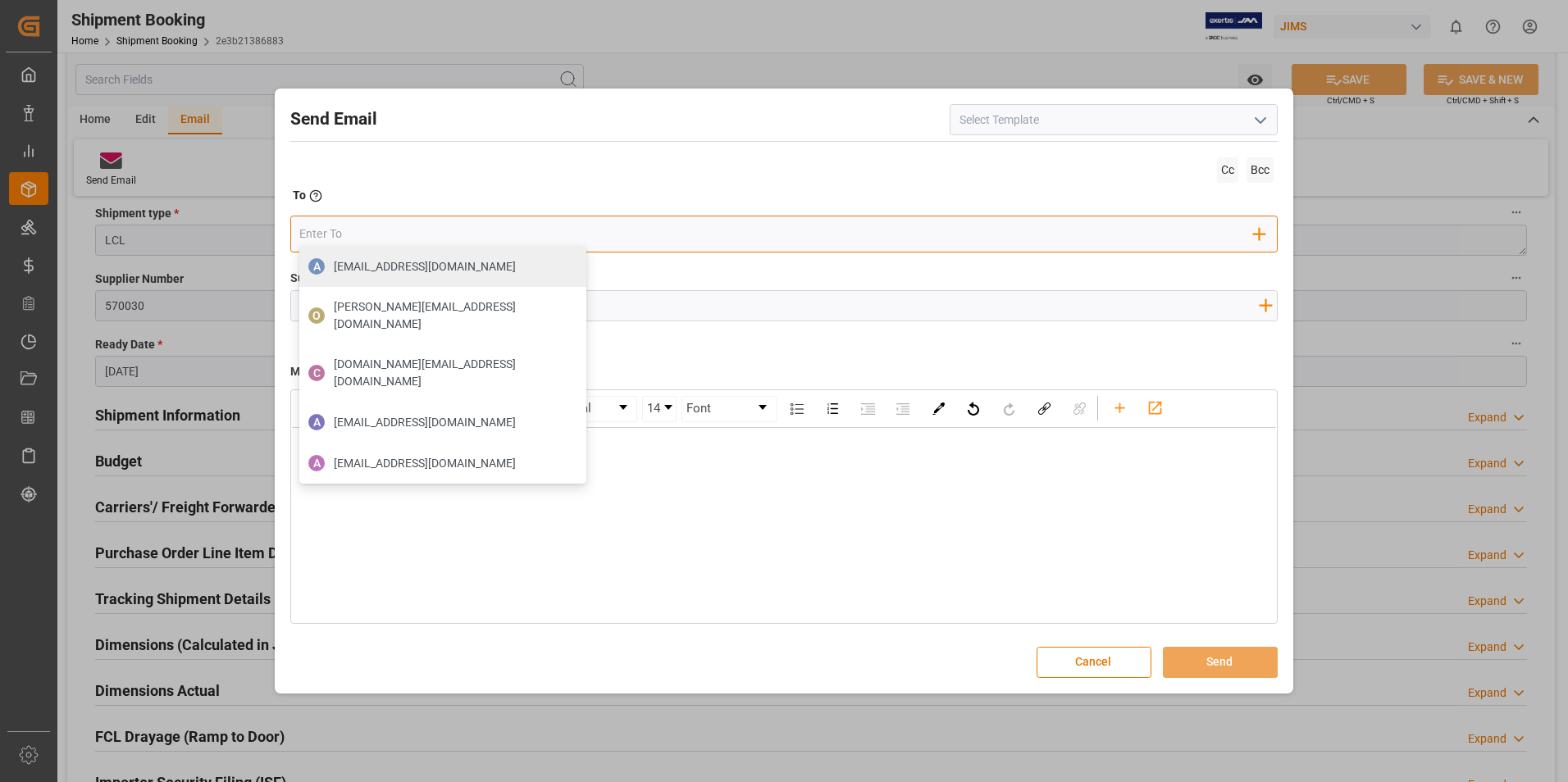
click at [551, 239] on input "email" at bounding box center [776, 234] width 954 height 24
type input "se"
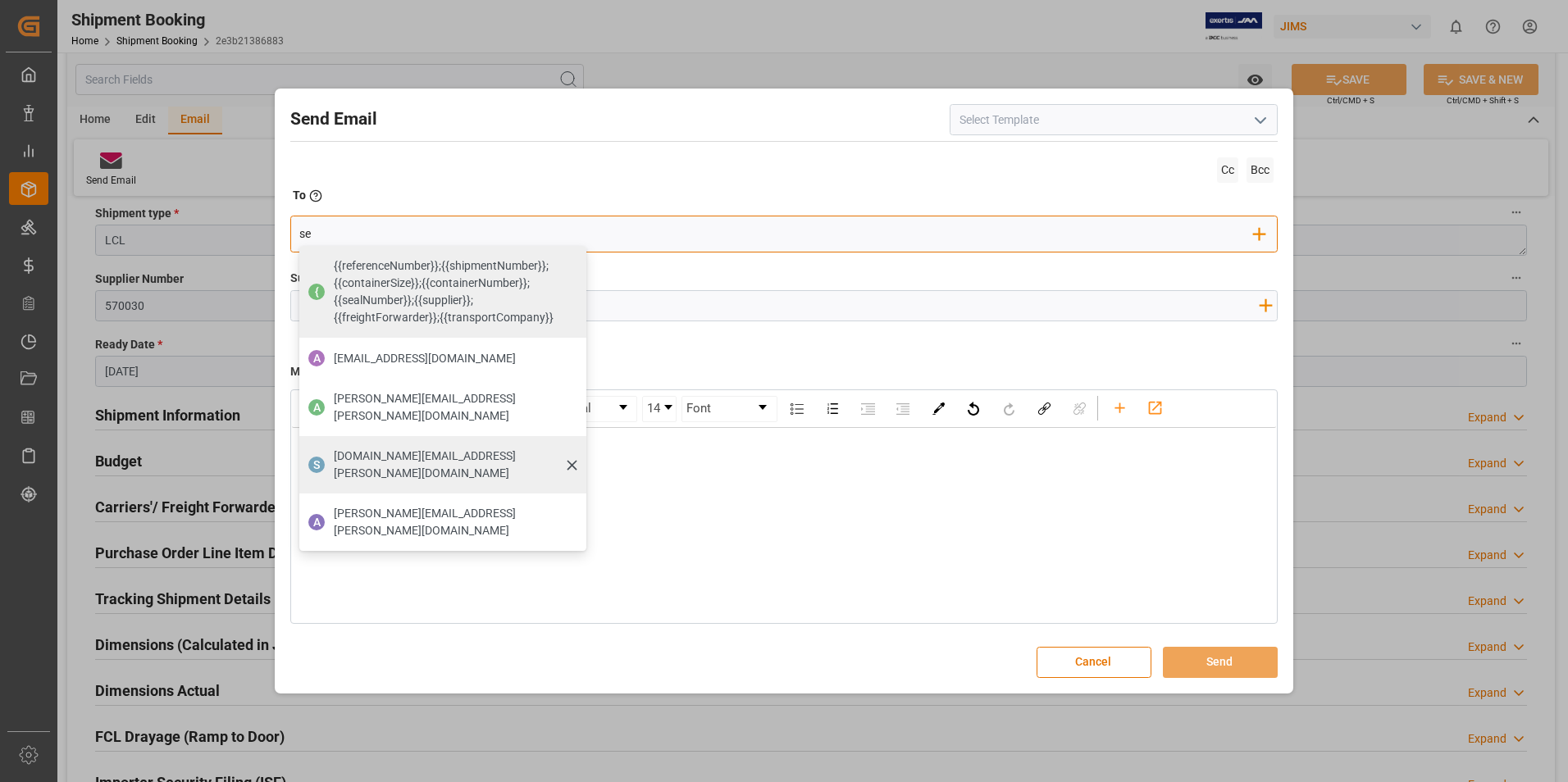
click at [419, 448] on span "seacare.mtr@kuehne-nagel.com" at bounding box center [454, 466] width 241 height 35
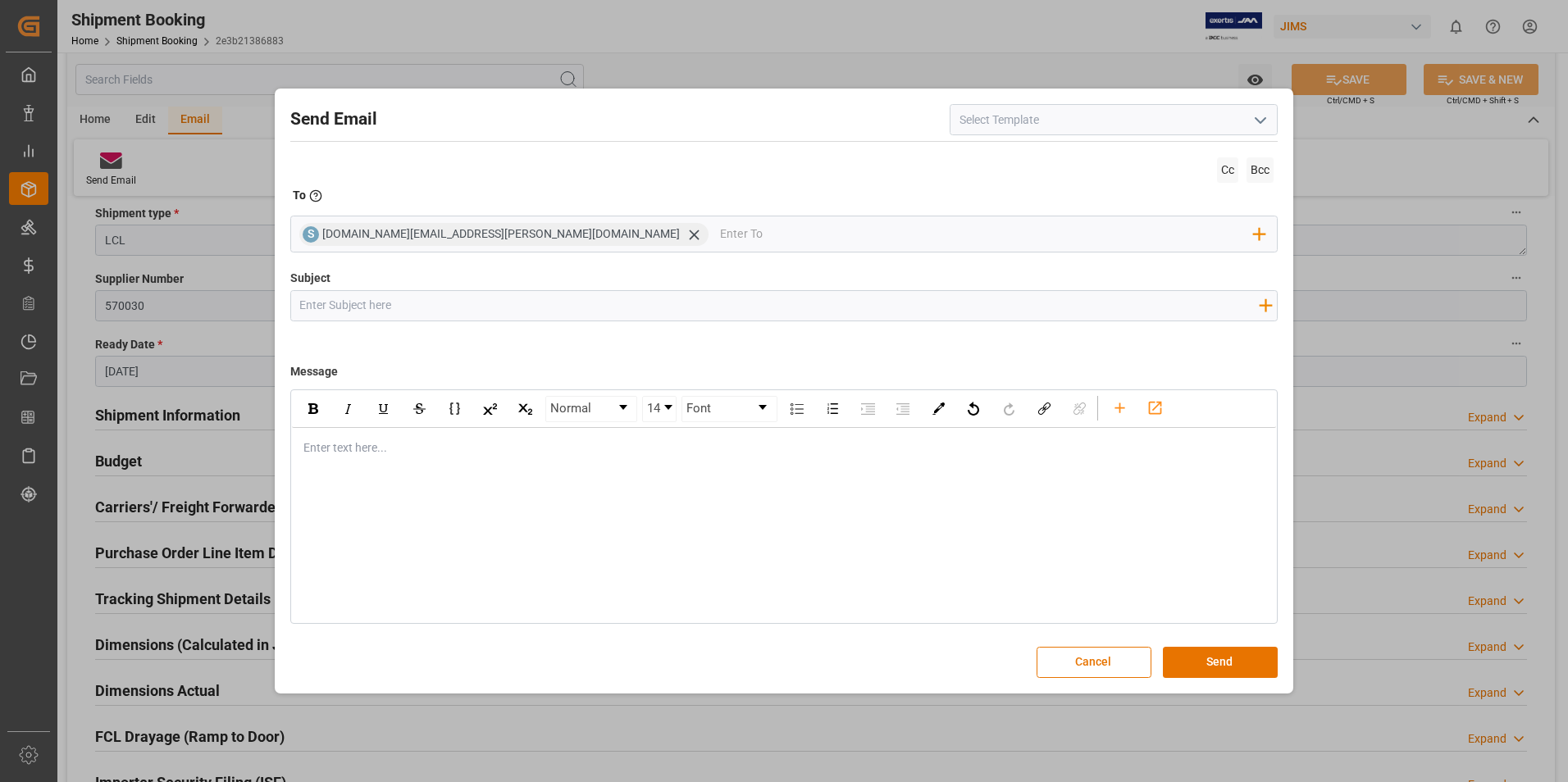
click at [377, 309] on input "Subject" at bounding box center [779, 306] width 977 height 29
paste input "2BOOK 22-11250-CN CAD Audio Eleven group PO 861289 OH"
type input "2BOOK 22-11250-CN CAD Audio Eleven group PO 861289 OH"
click at [362, 470] on div "Normal 14 Font Enter text here..." at bounding box center [784, 507] width 988 height 234
click at [352, 445] on div "rdw-editor" at bounding box center [784, 448] width 961 height 17
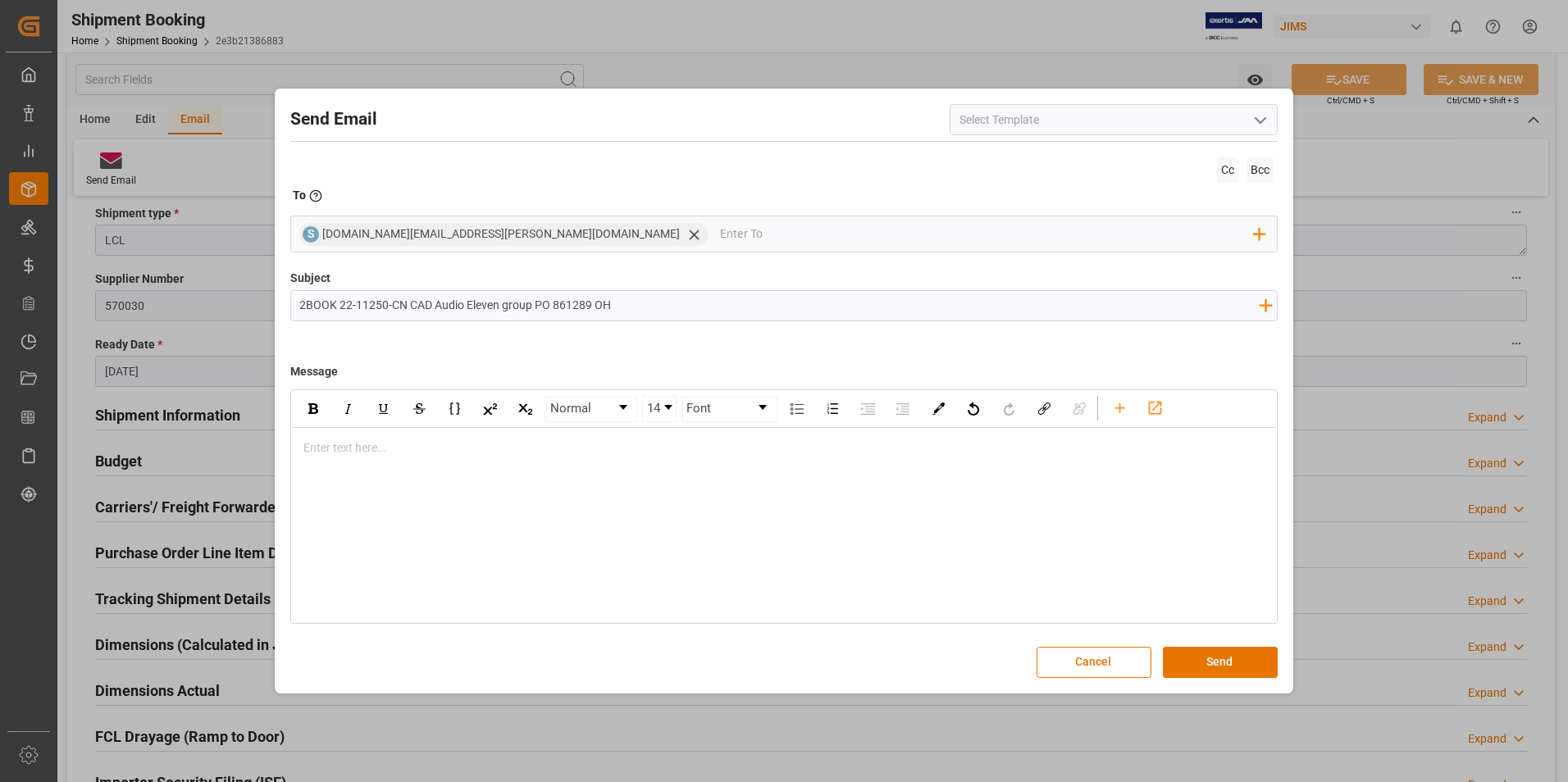
click at [1270, 124] on icon "open menu" at bounding box center [1260, 120] width 19 height 19
click at [1148, 154] on div "2BOOK - Ocean - Air freight" at bounding box center [1113, 156] width 326 height 37
type input "2BOOK - Ocean - Air freight"
type input "2BOOK {{jamReferenceNumber}} {{supplierFullName}} Ship from: {{country}} Ship t…"
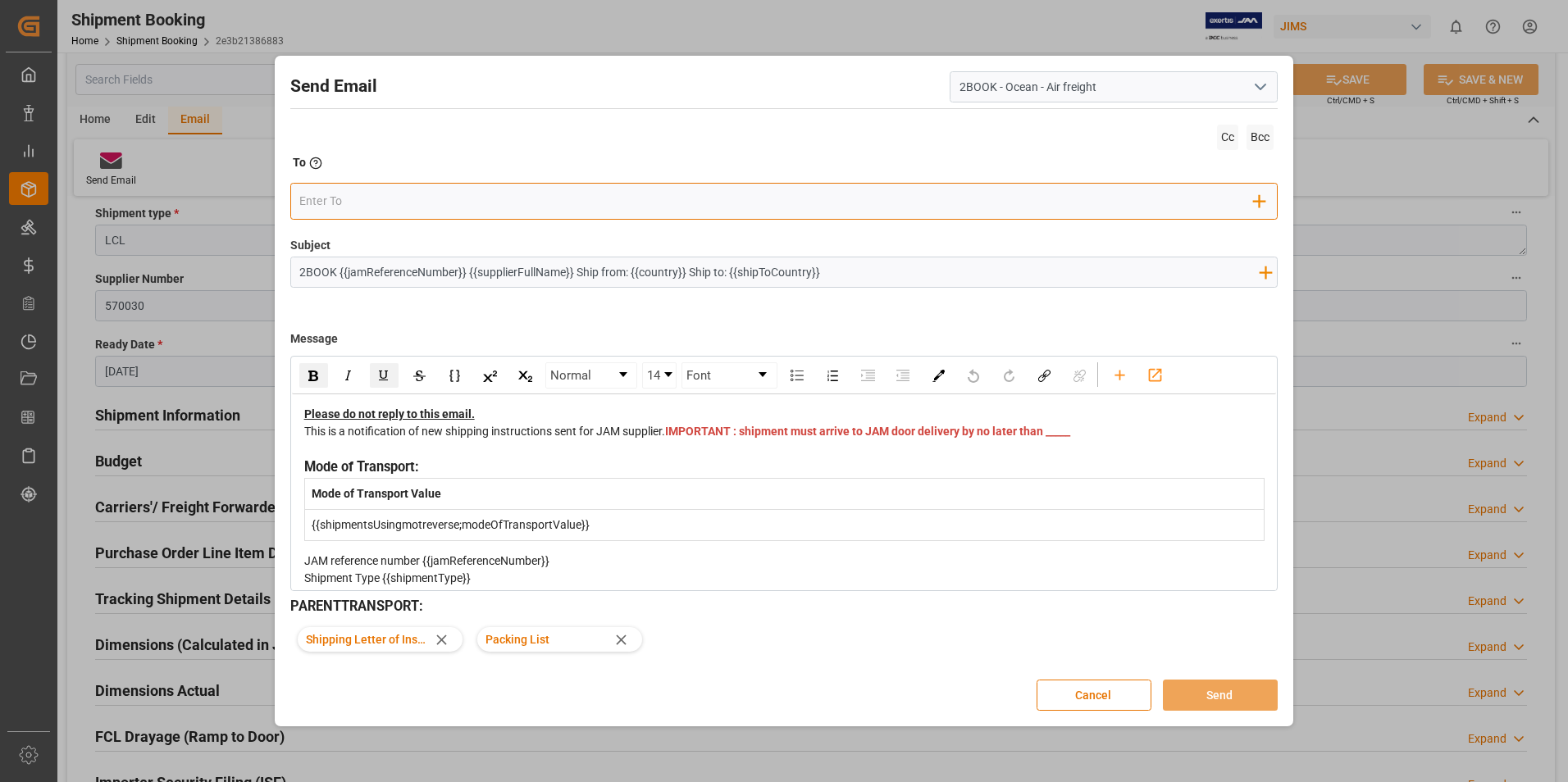
click at [393, 202] on input "email" at bounding box center [776, 201] width 954 height 24
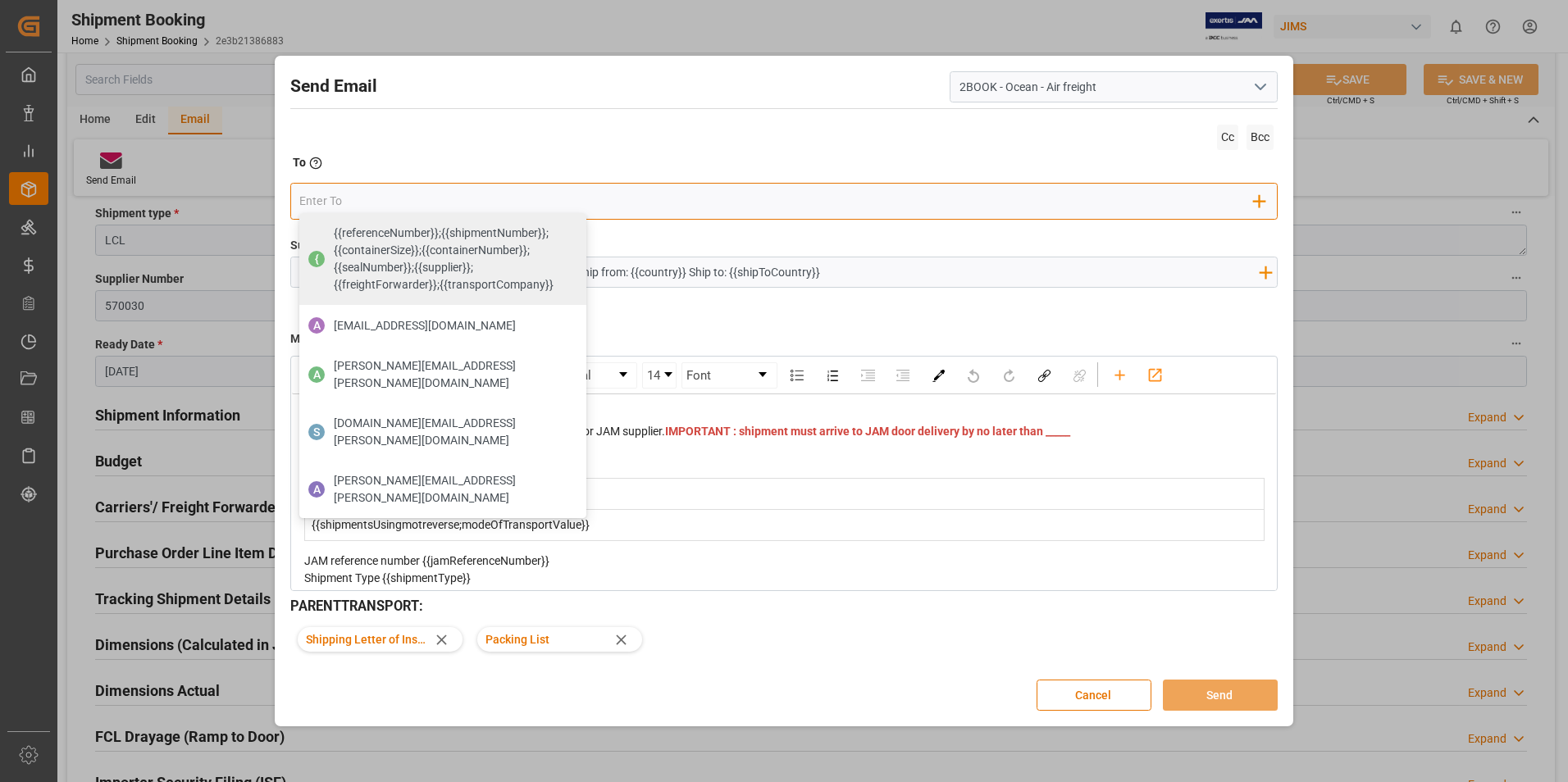
type input "se"
click at [397, 415] on span "seacare.mtr@kuehne-nagel.com" at bounding box center [454, 433] width 241 height 35
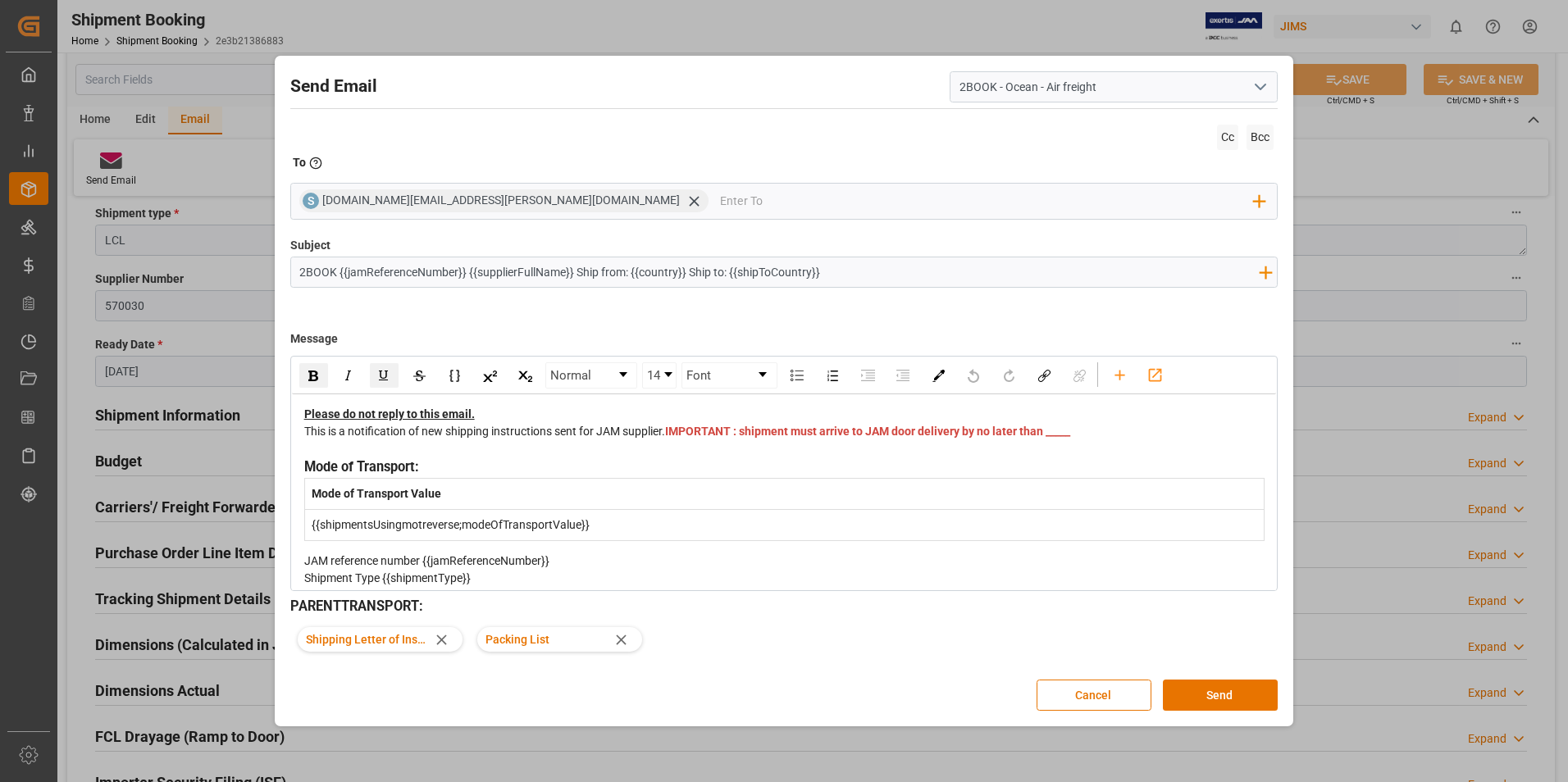
click at [573, 269] on input "2BOOK {{jamReferenceNumber}} {{supplierFullName}} Ship from: {{country}} Ship t…" at bounding box center [779, 272] width 977 height 29
drag, startPoint x: 574, startPoint y: 268, endPoint x: 339, endPoint y: 271, distance: 235.0
click at [339, 271] on input "2BOOK {{jamReferenceNumber}} {{supplierFullName}} Ship from: {{country}} Ship t…" at bounding box center [779, 272] width 977 height 29
paste input "22-11250-CN CAD Audio Eleven group"
click at [645, 272] on input "2BOOK 22-11250-CN CAD Audio Eleven group Ship from: {{country}} Ship to: {{ship…" at bounding box center [779, 272] width 977 height 29
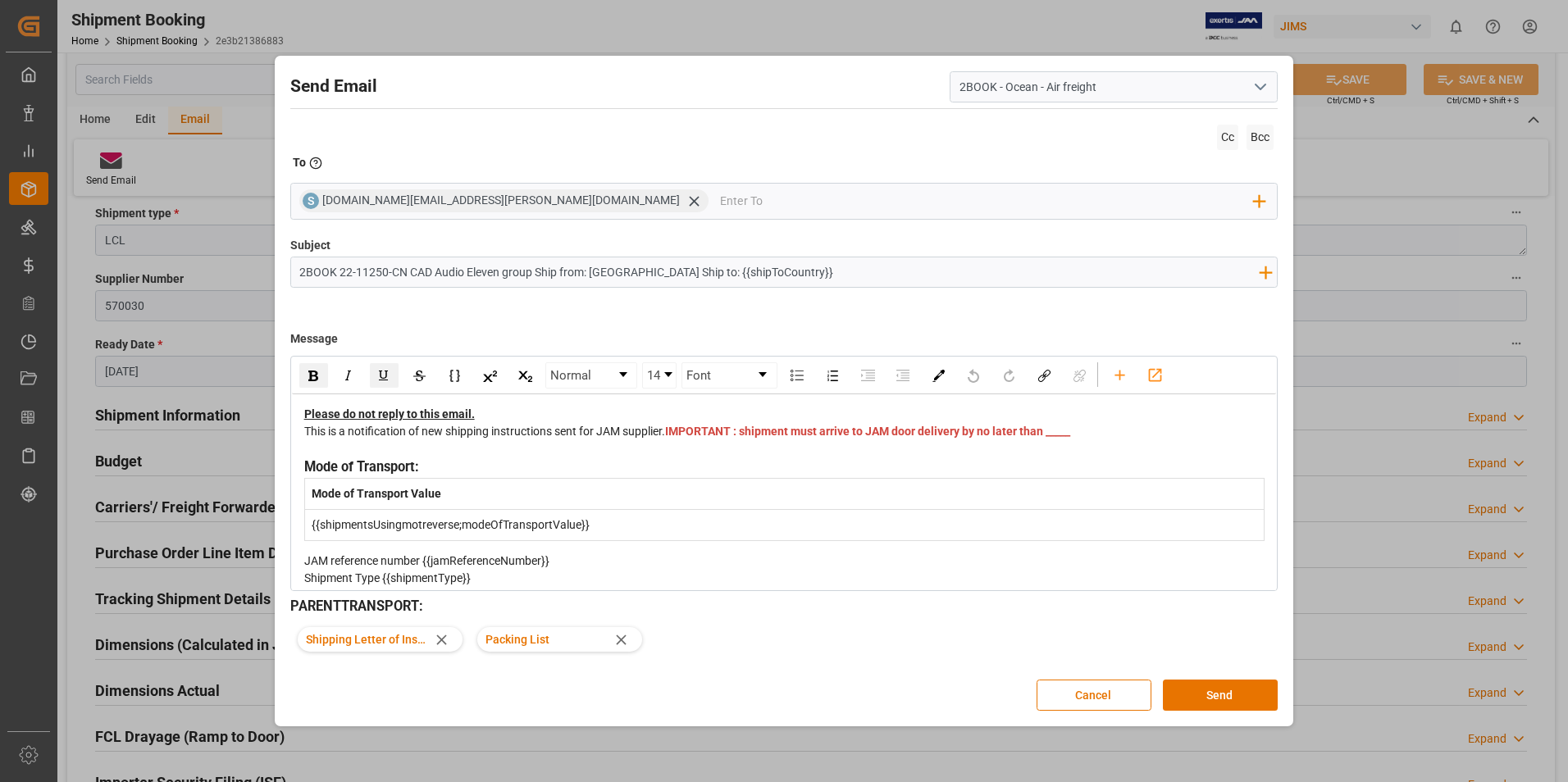
drag, startPoint x: 769, startPoint y: 274, endPoint x: 664, endPoint y: 274, distance: 105.0
click at [664, 274] on input "2BOOK 22-11250-CN CAD Audio Eleven group Ship from: China Ship to: {{shipToCoun…" at bounding box center [779, 272] width 977 height 29
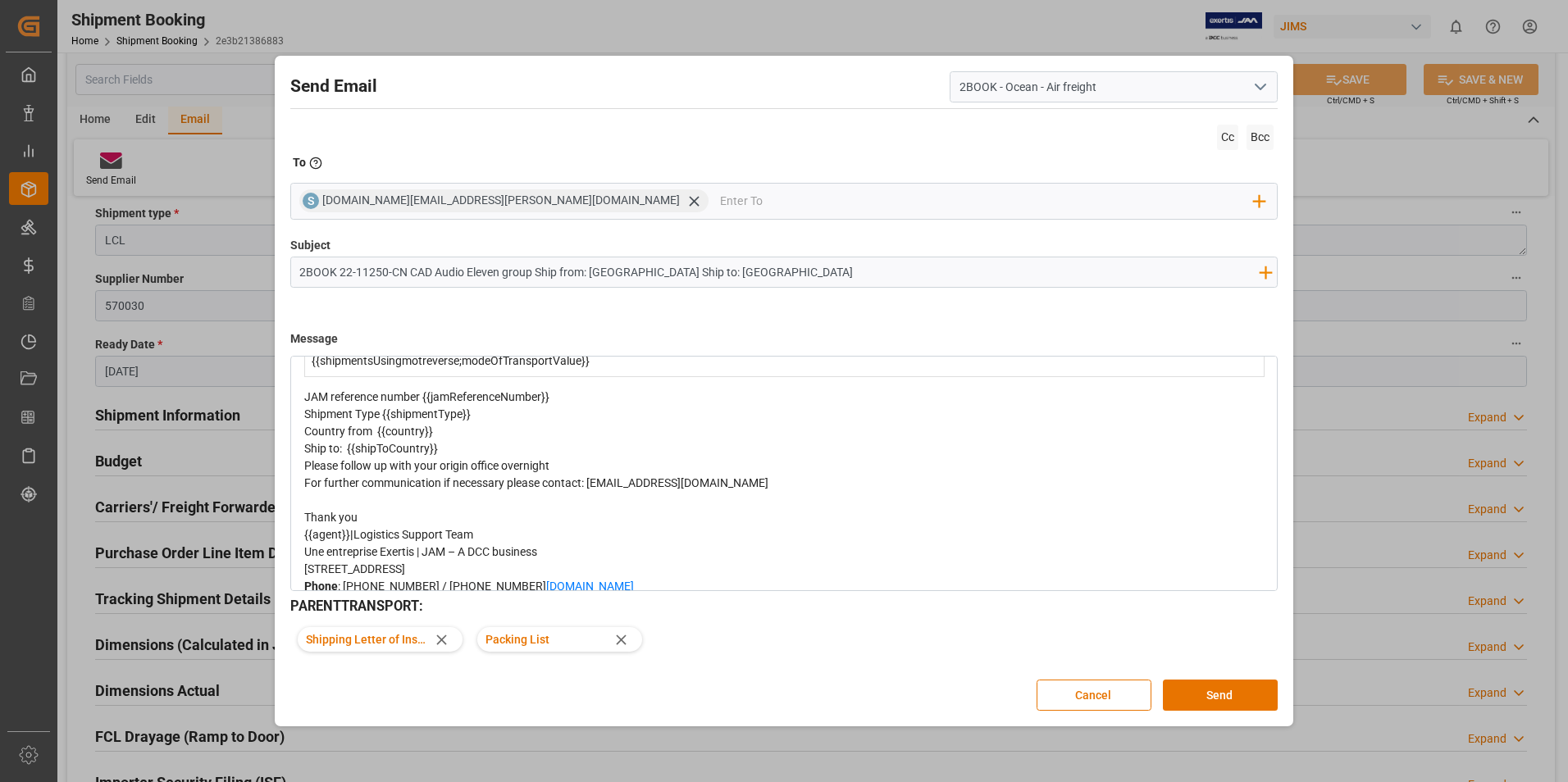
scroll to position [82, 0]
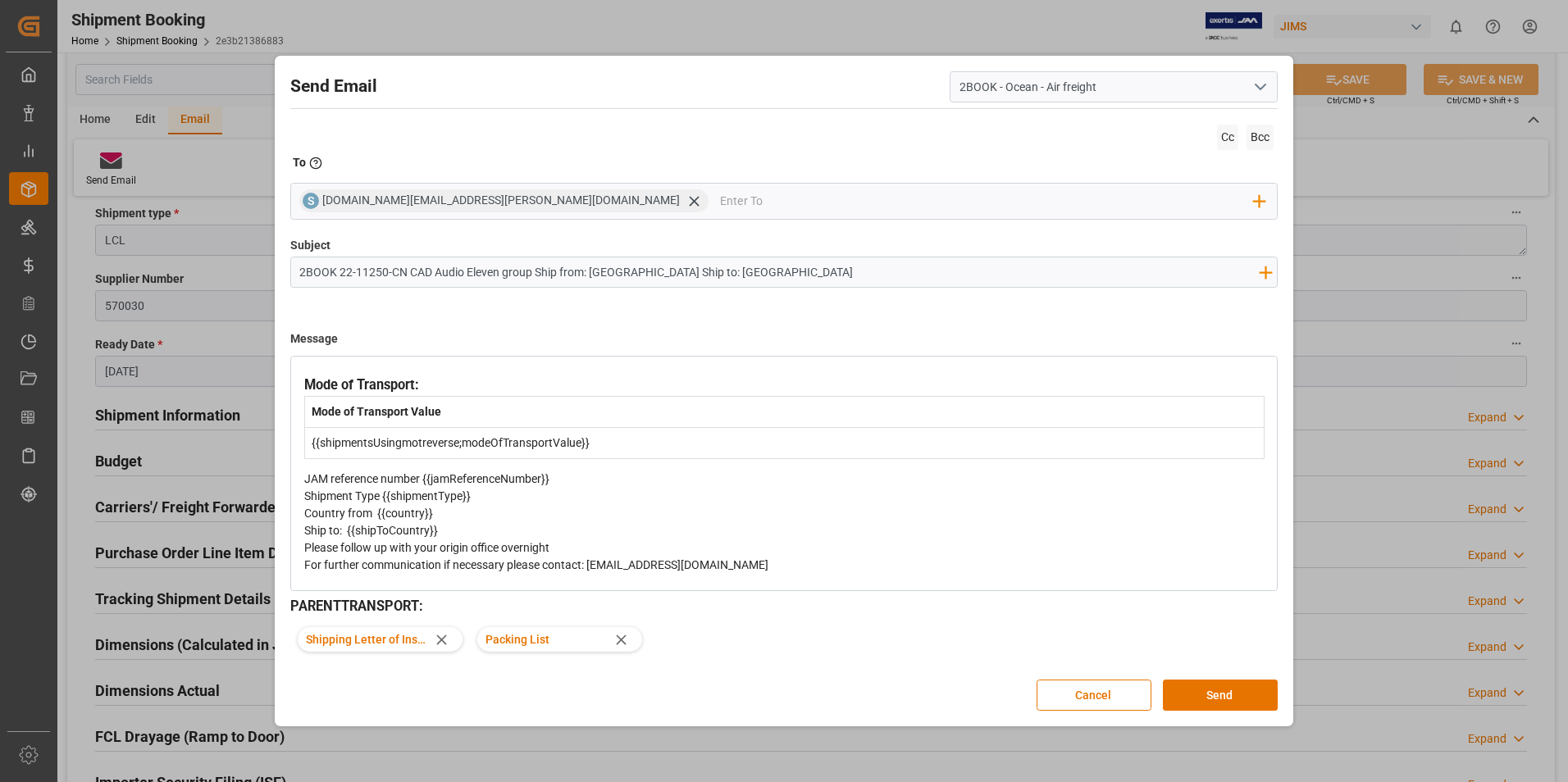
type input "2BOOK 22-11250-CN CAD Audio Eleven group Ship from: China Ship to: Southaven USA"
drag, startPoint x: 611, startPoint y: 455, endPoint x: 325, endPoint y: 433, distance: 286.8
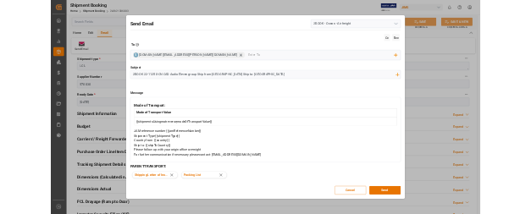
scroll to position [0, 0]
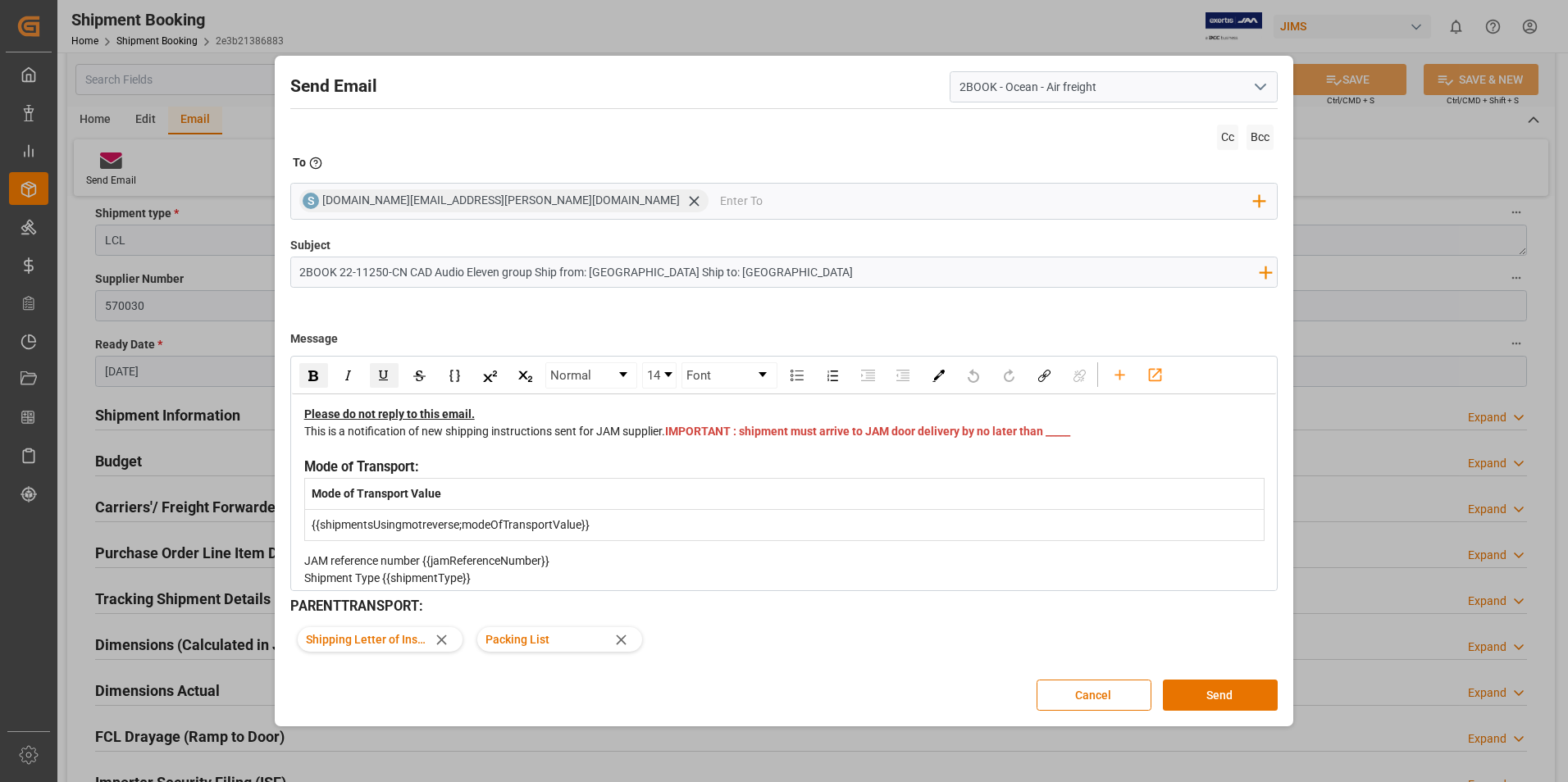
click at [741, 452] on div "This is a notification of new shipping instructions sent for JAM supplier. IMPO…" at bounding box center [784, 440] width 961 height 35
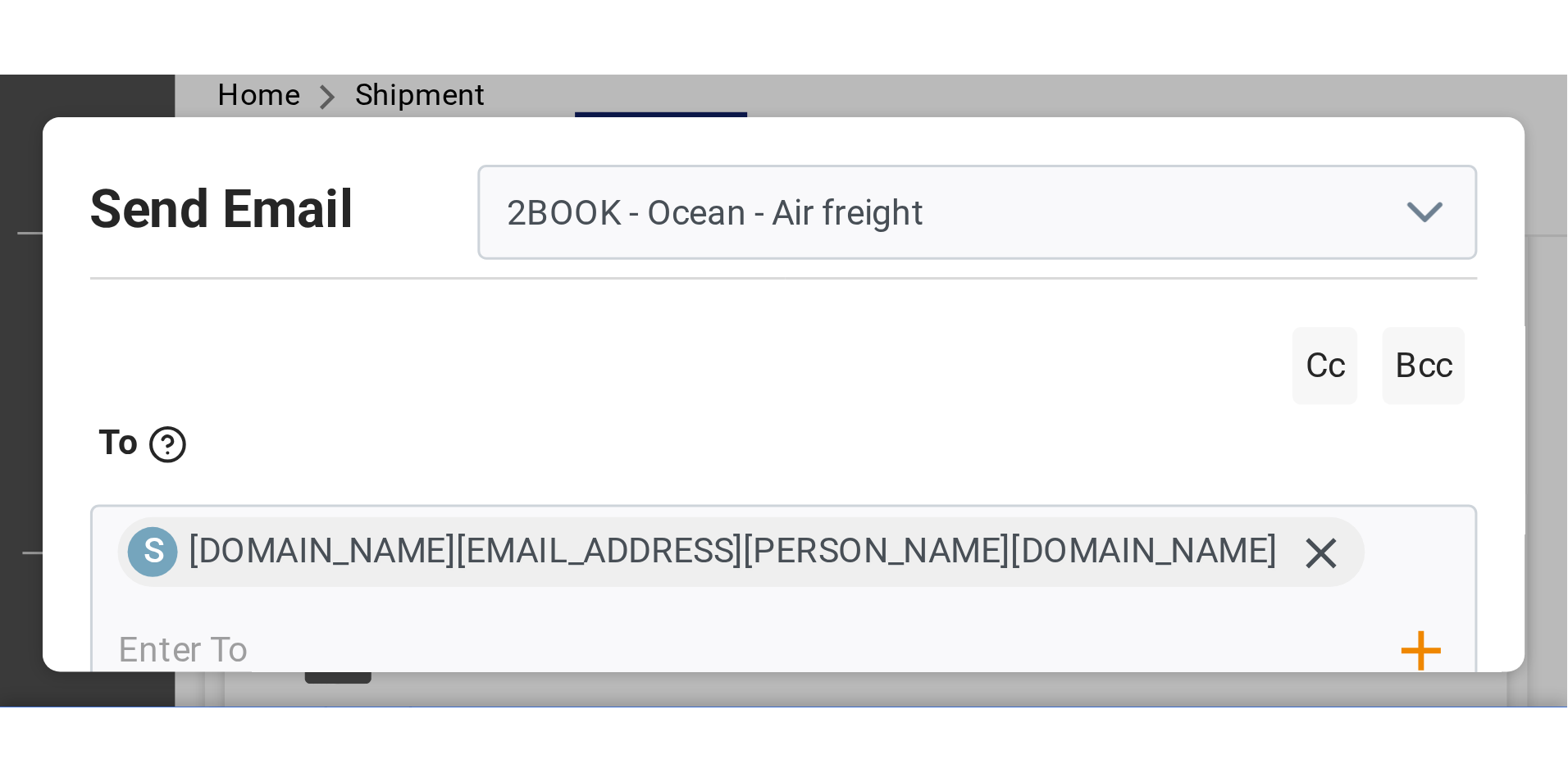
scroll to position [270, 0]
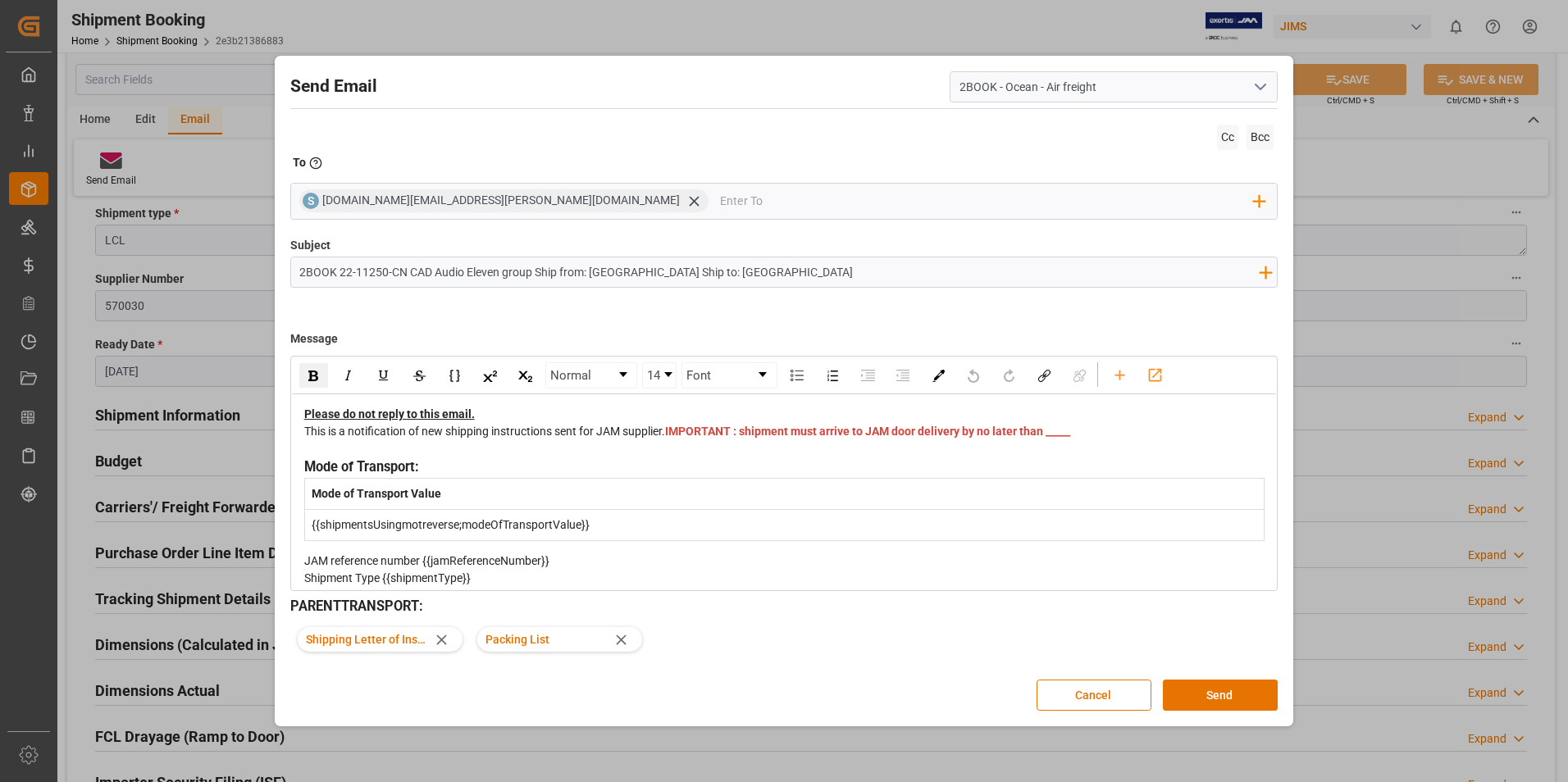
click at [740, 454] on div "This is a notification of new shipping instructions sent for JAM supplier. IMPO…" at bounding box center [784, 440] width 961 height 35
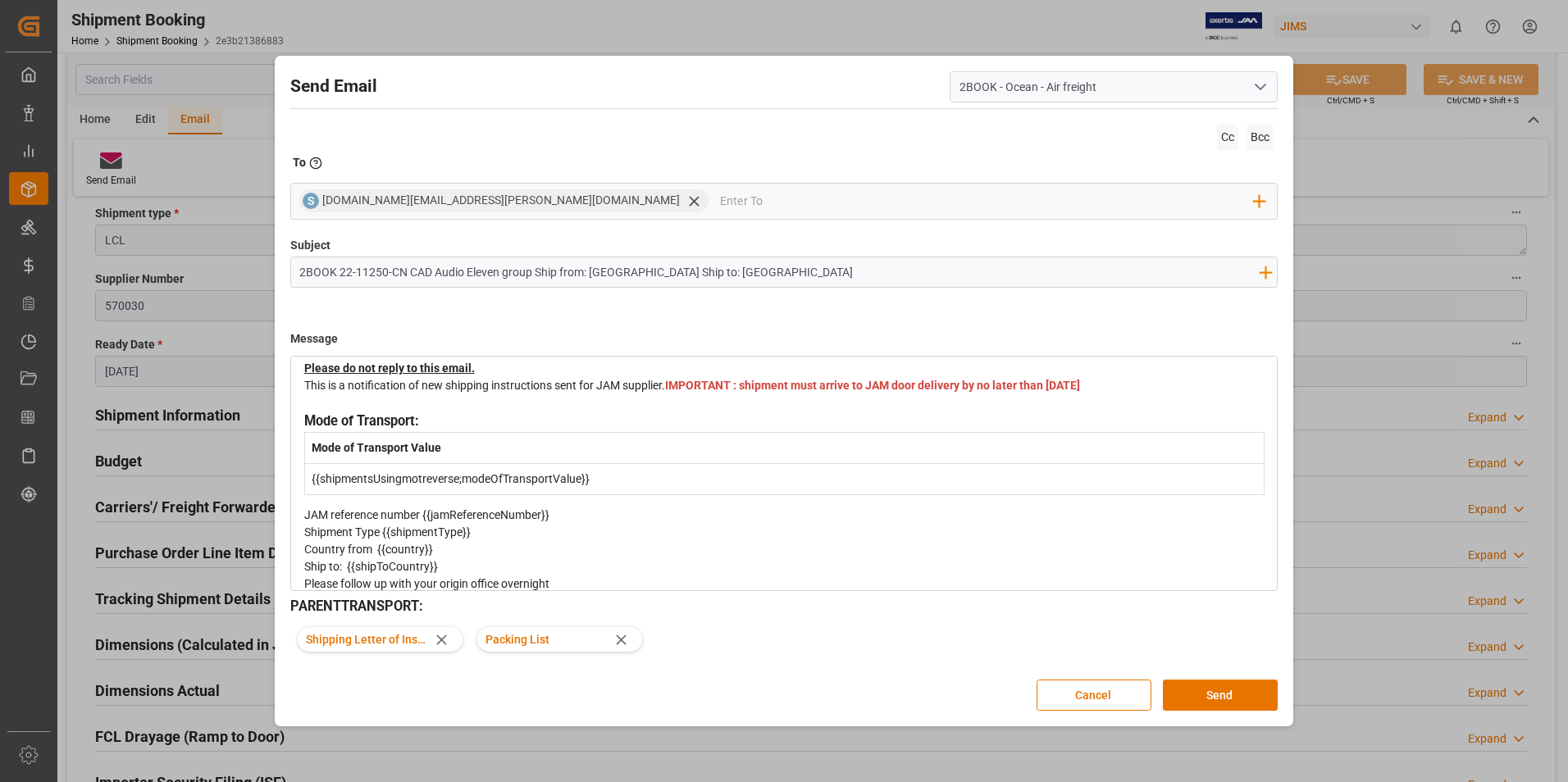
scroll to position [82, 0]
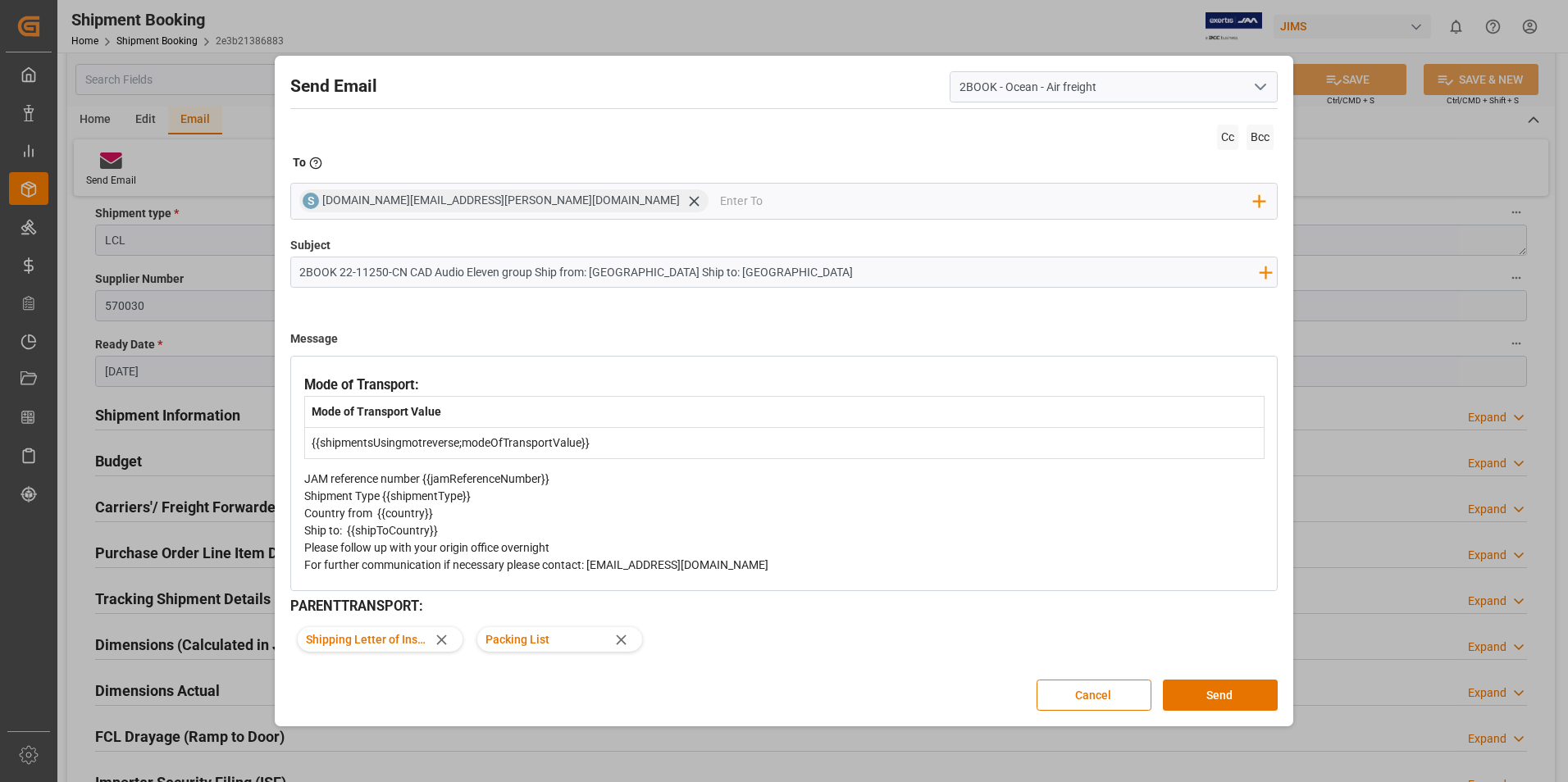
drag, startPoint x: 594, startPoint y: 459, endPoint x: 385, endPoint y: 455, distance: 209.0
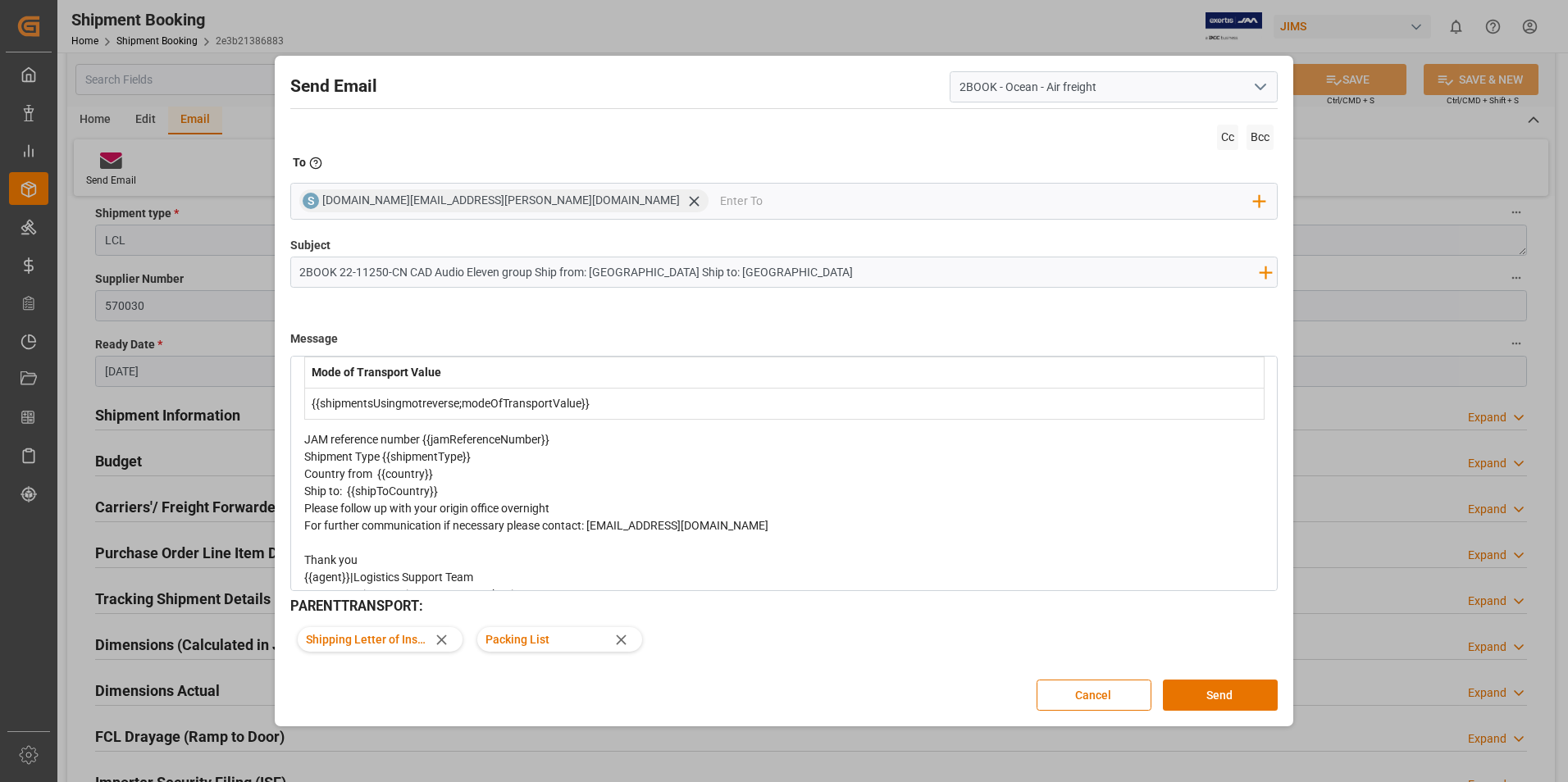
scroll to position [164, 0]
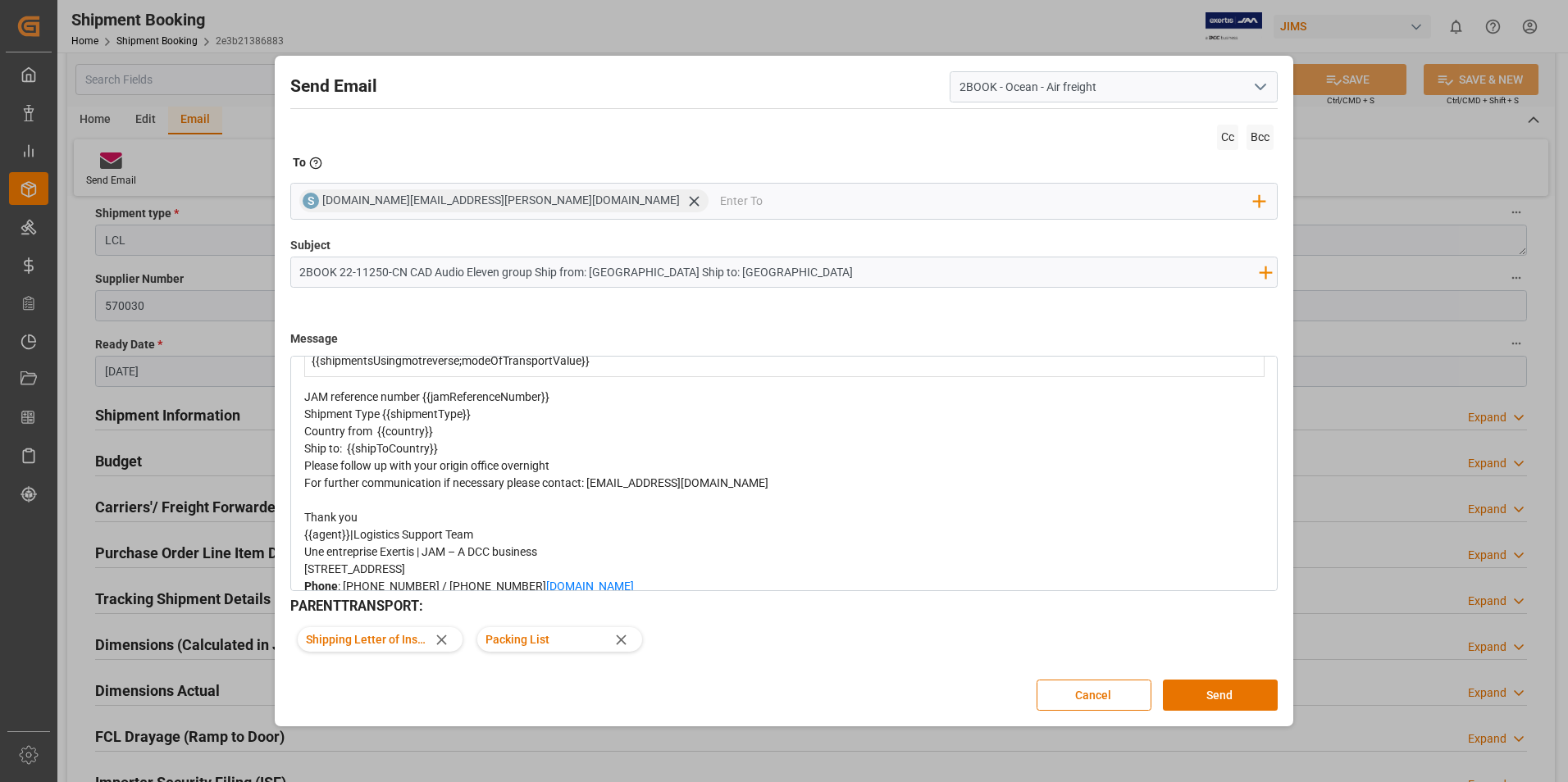
click at [528, 404] on span "JAM reference number {{jamReferenceNumber}}" at bounding box center [426, 397] width 245 height 14
click at [549, 404] on span "JAM reference number {{jamReferenceNumber}}" at bounding box center [426, 397] width 245 height 14
drag, startPoint x: 584, startPoint y: 379, endPoint x: 505, endPoint y: 380, distance: 79.0
click at [546, 404] on span "JAM reference number {{jamReferenceNumber}}" at bounding box center [426, 397] width 245 height 14
click at [446, 406] on div "JAM reference number" at bounding box center [784, 398] width 961 height 17
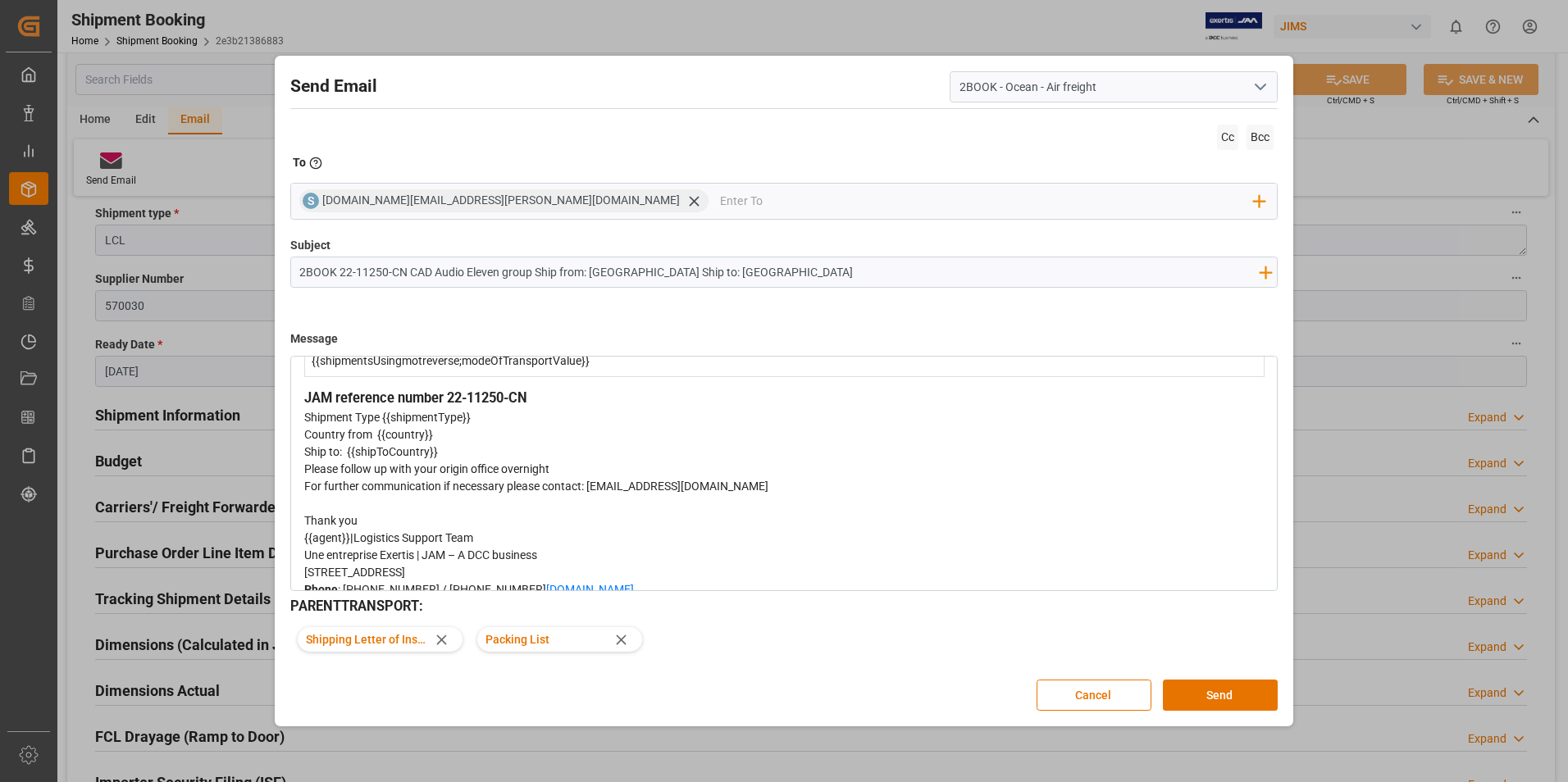
click at [481, 427] on div "Shipment Type {{shipmentType}}" at bounding box center [784, 418] width 961 height 17
click at [443, 443] on div "Country from {{country}}" at bounding box center [784, 436] width 961 height 17
click at [446, 461] on div "Ship to: {{shipToCountry}}" at bounding box center [784, 452] width 961 height 17
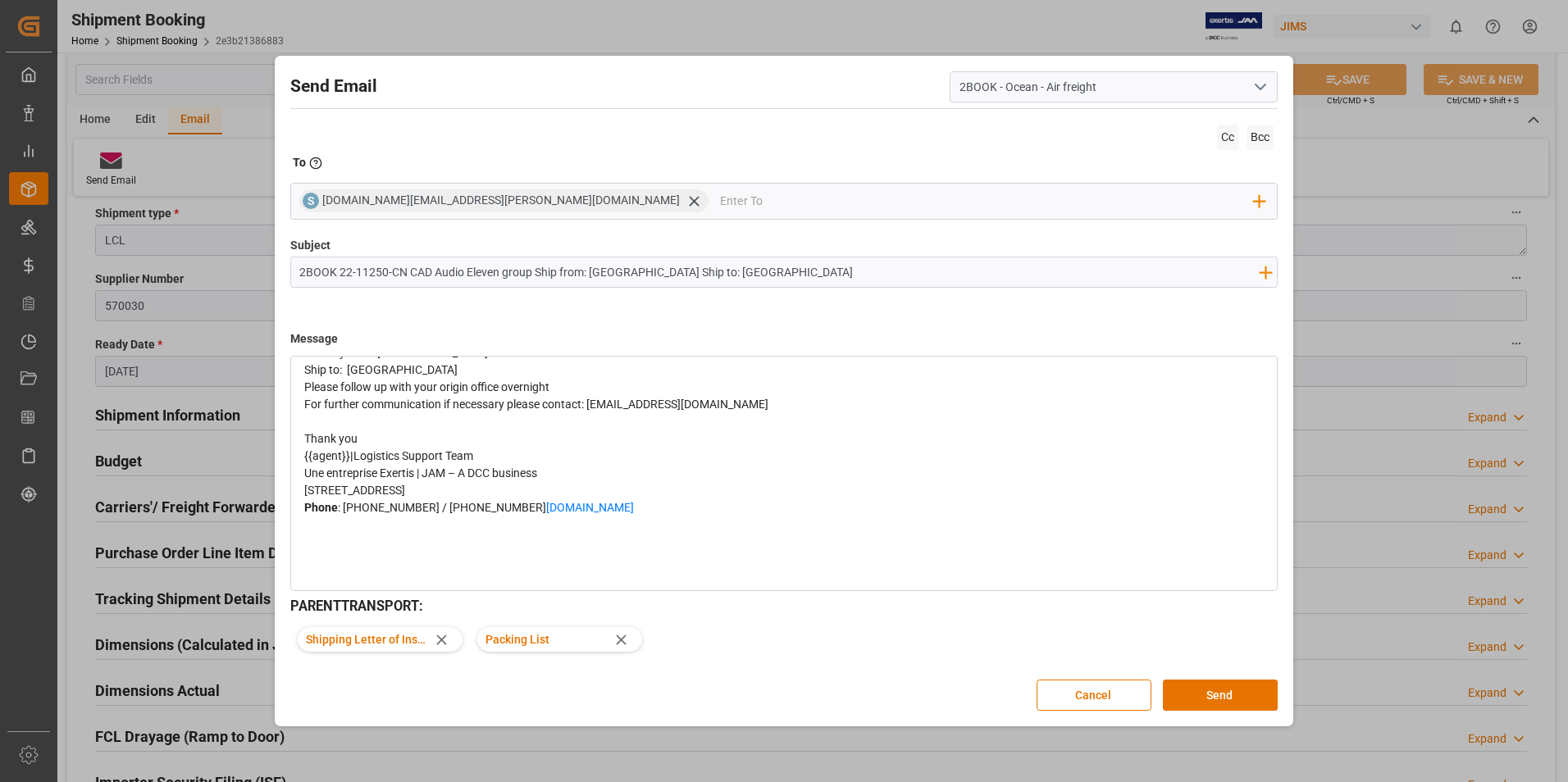
click at [346, 463] on span "{{agent}}" at bounding box center [326, 456] width 45 height 14
click at [349, 463] on span "{{agent}}" at bounding box center [326, 456] width 45 height 14
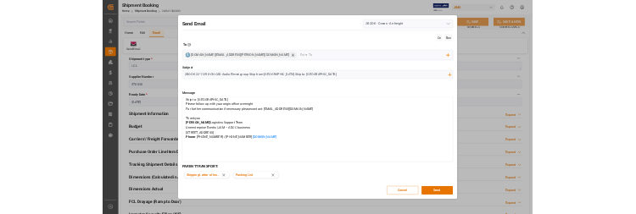
scroll to position [333, 0]
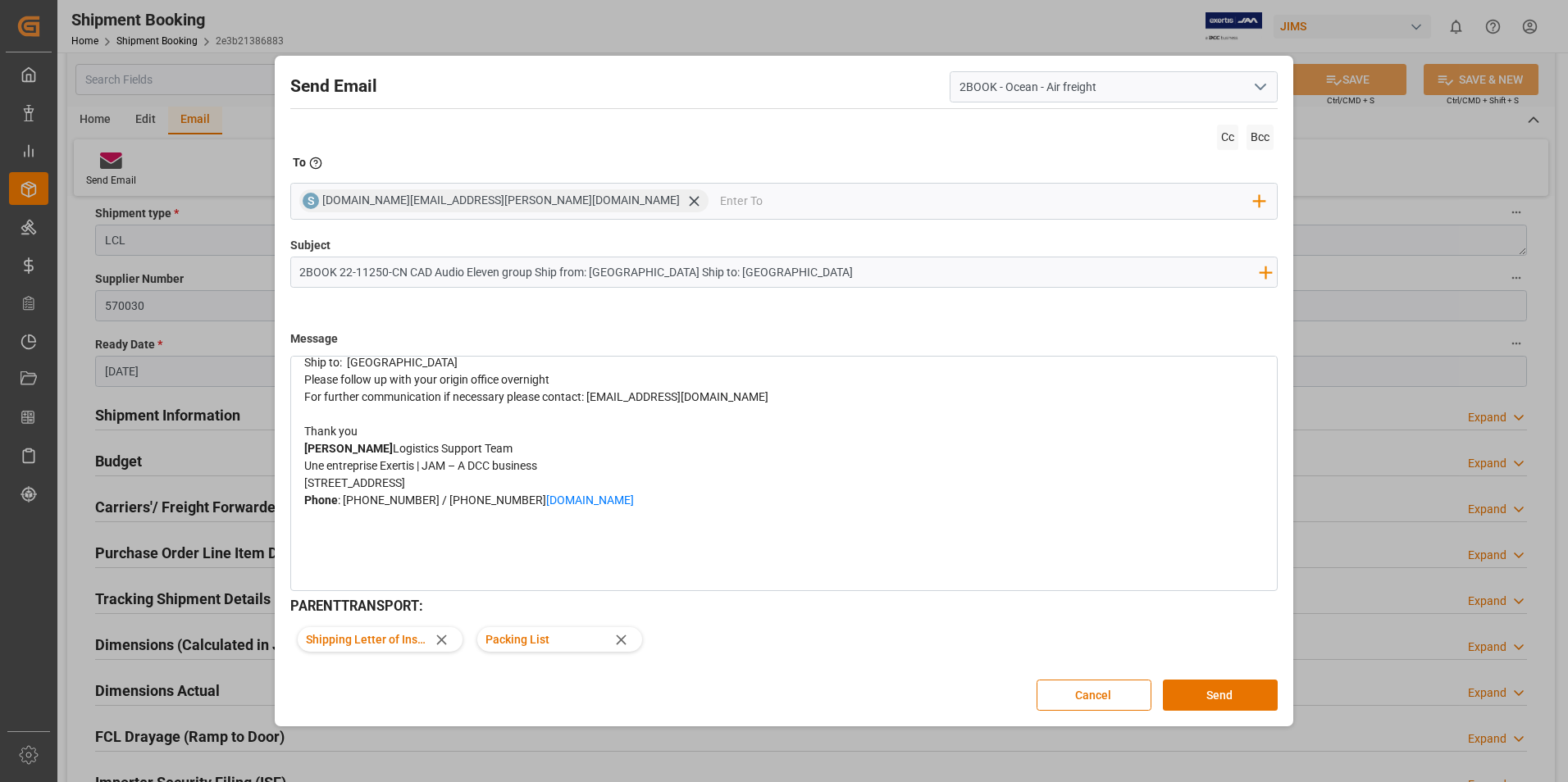
click at [543, 638] on span "Packing List" at bounding box center [547, 641] width 123 height 17
click at [443, 638] on icon at bounding box center [441, 640] width 10 height 10
click at [1228, 134] on span "Cc" at bounding box center [1228, 137] width 21 height 25
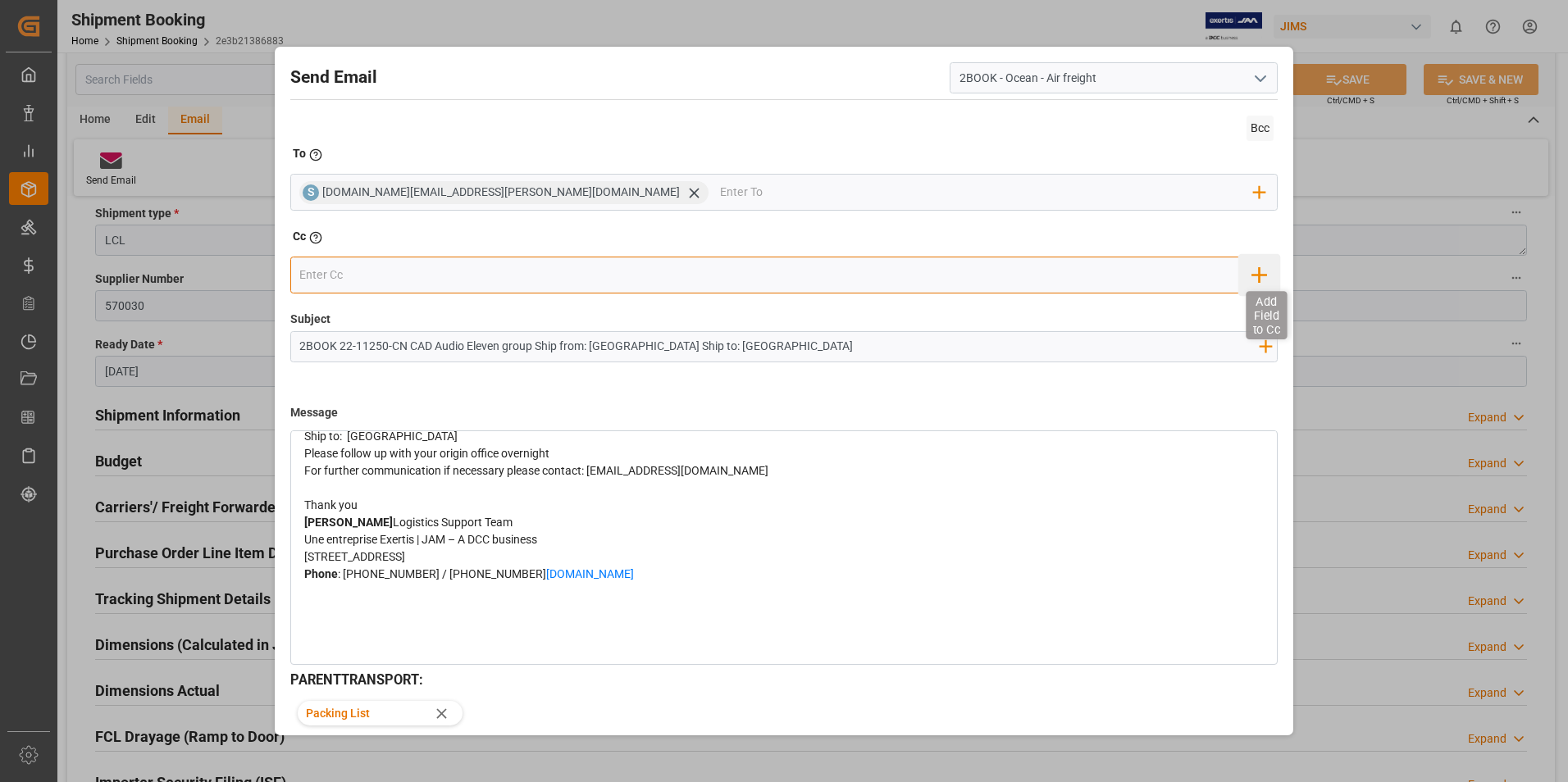
click at [1256, 279] on icon "button" at bounding box center [1259, 275] width 26 height 26
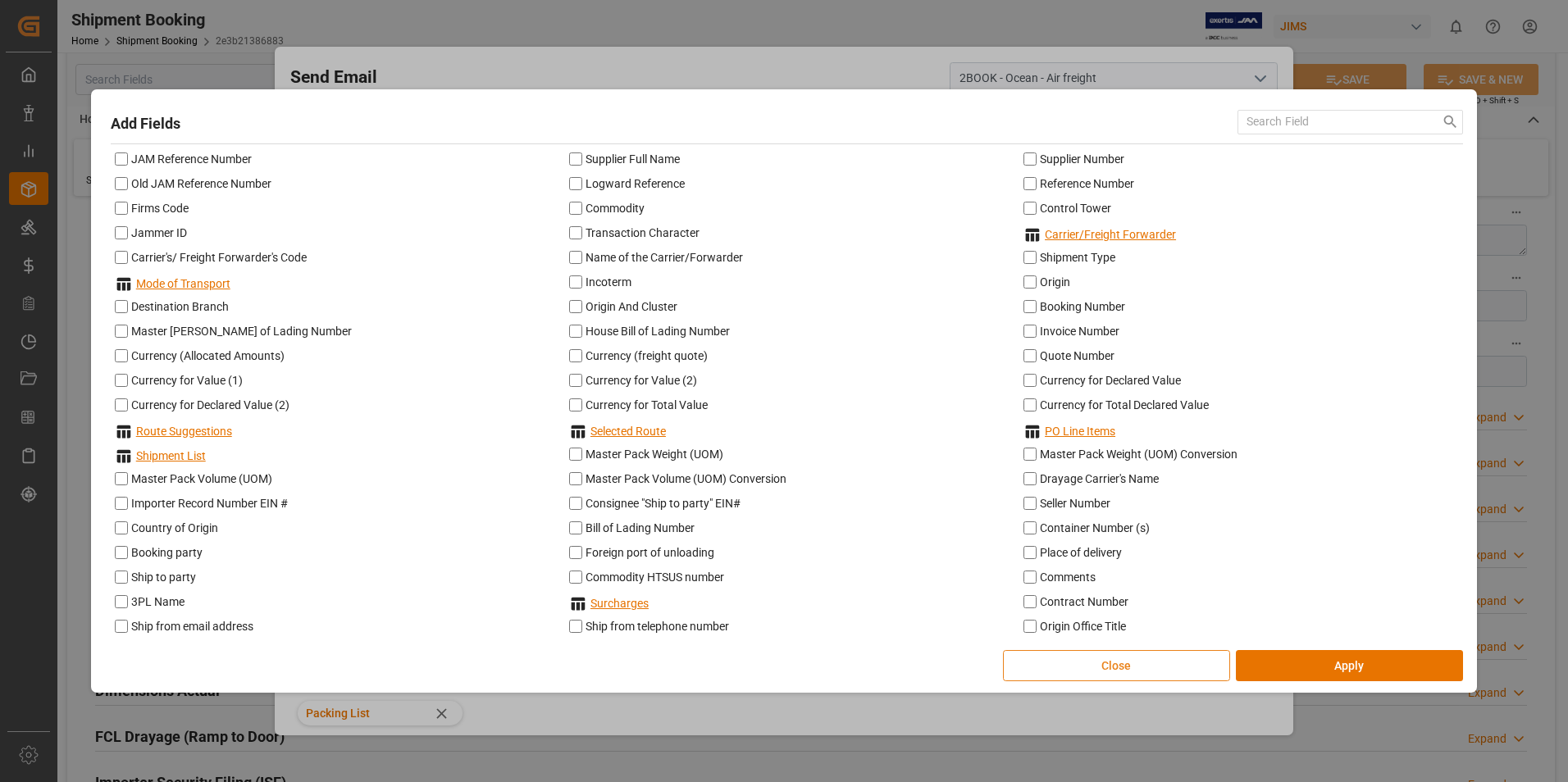
click at [1185, 664] on button "Close" at bounding box center [1116, 666] width 227 height 31
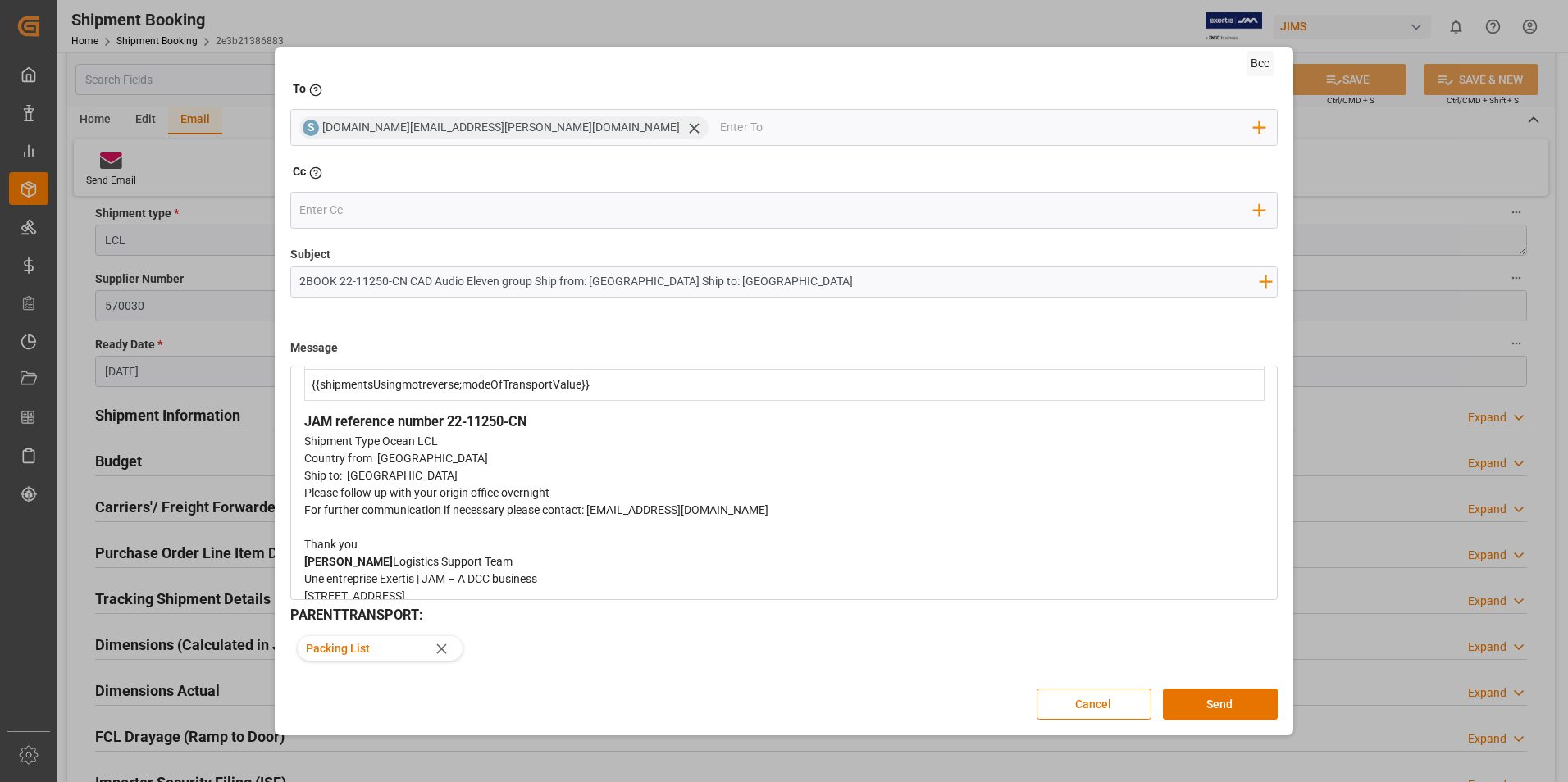
scroll to position [164, 0]
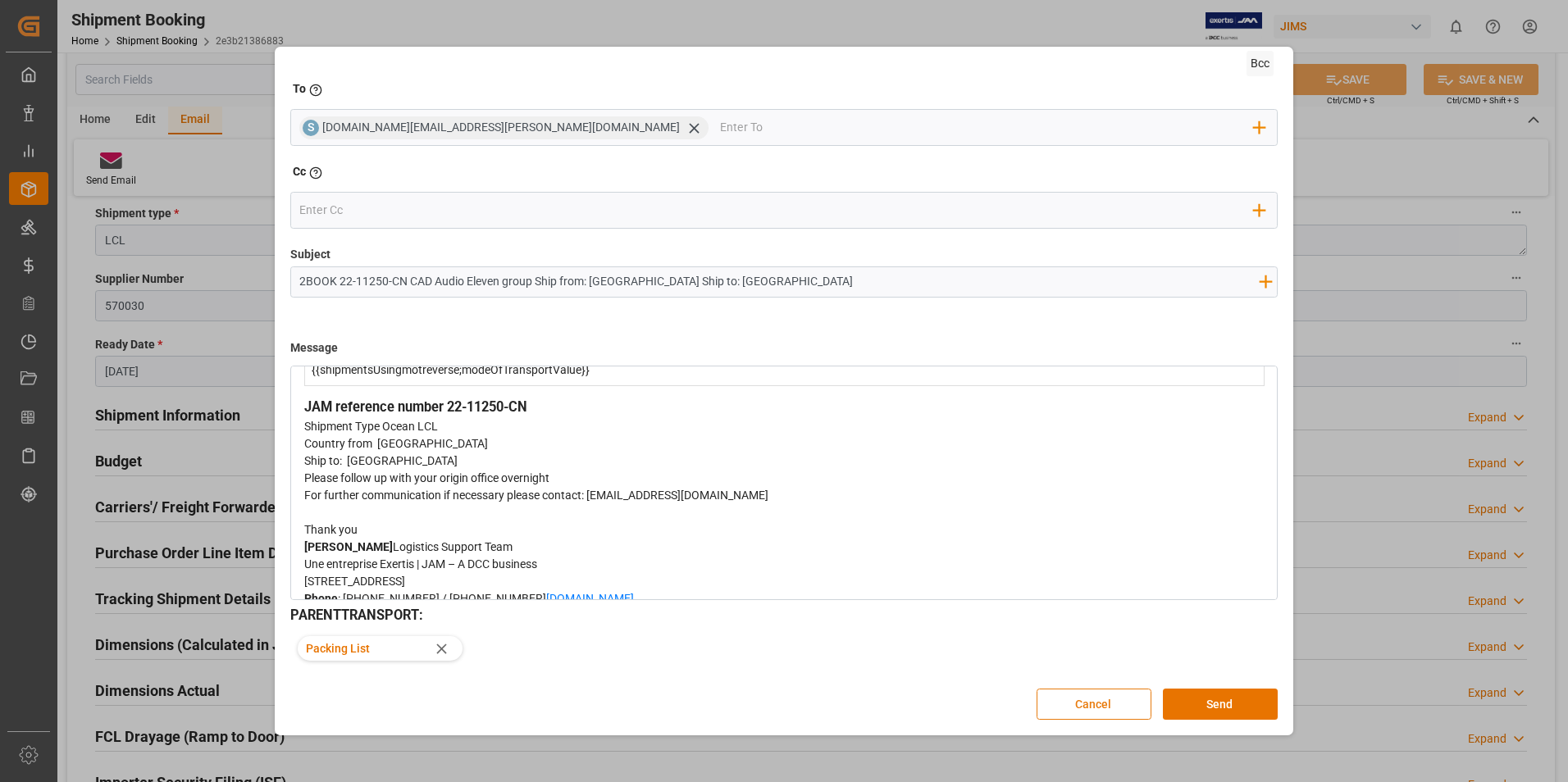
click at [1098, 699] on button "Cancel" at bounding box center [1094, 705] width 115 height 31
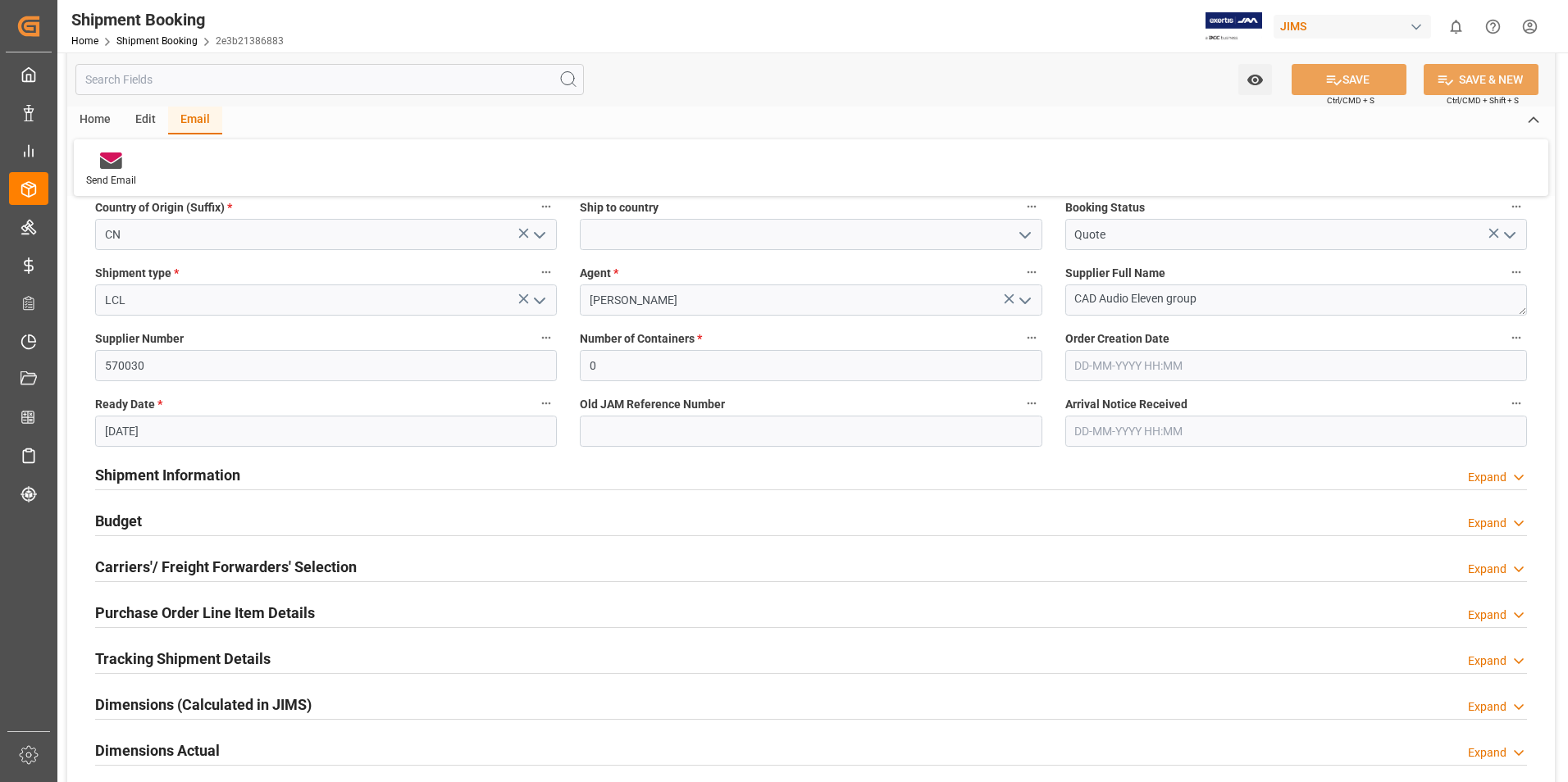
scroll to position [188, 0]
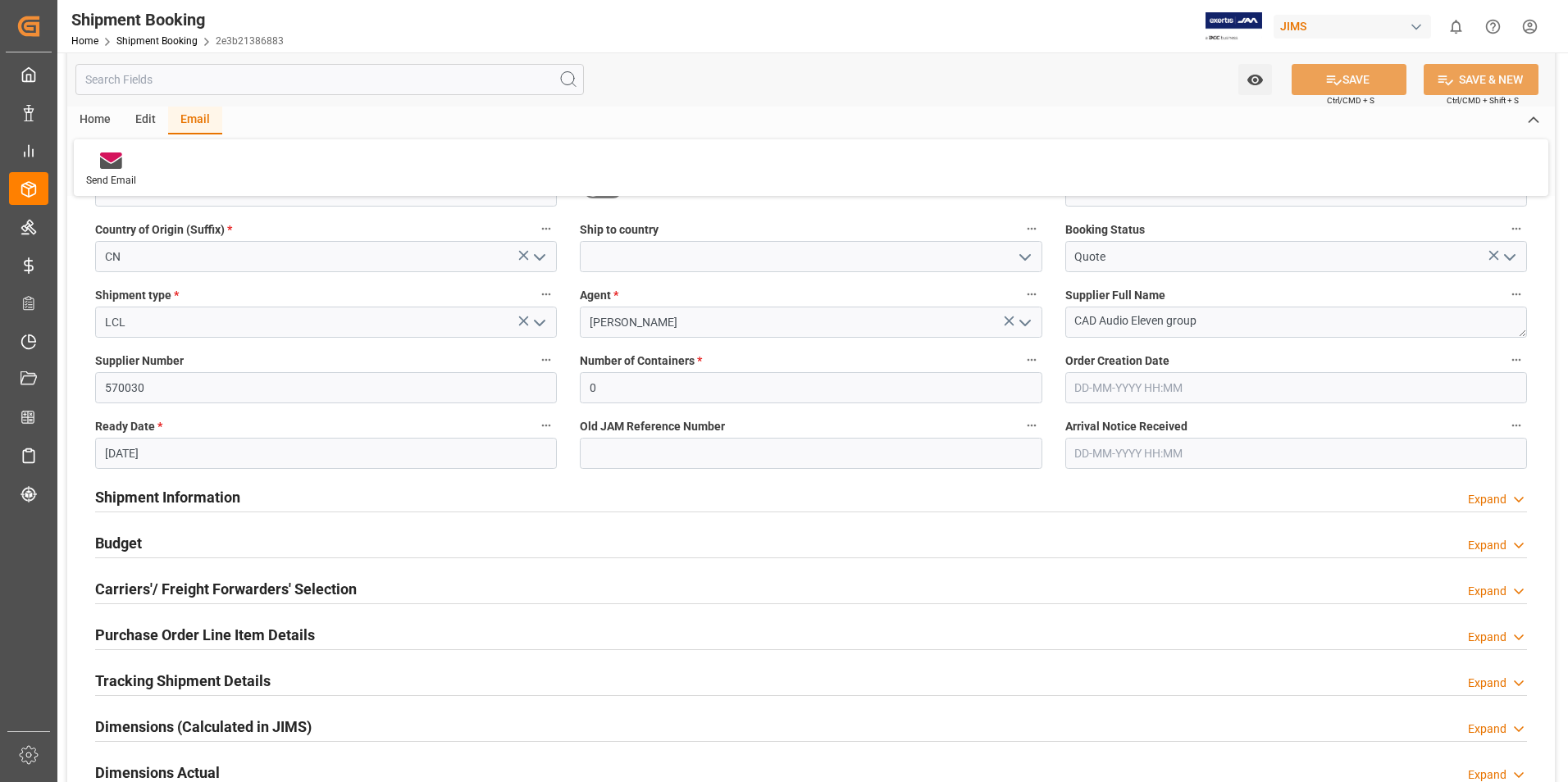
click at [191, 122] on div "Email" at bounding box center [196, 120] width 54 height 28
click at [115, 164] on icon at bounding box center [110, 164] width 22 height 12
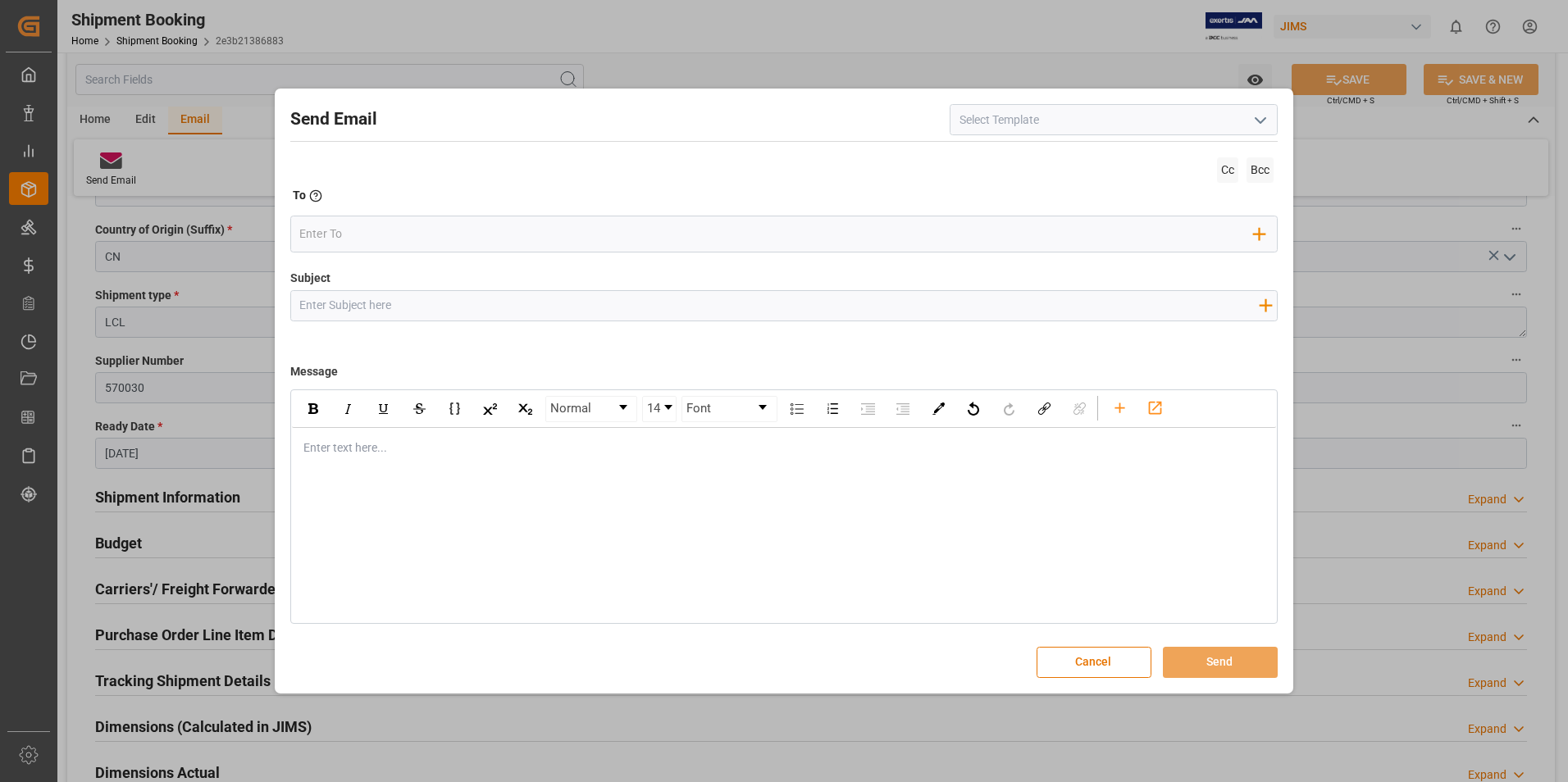
click at [1263, 121] on polyline "open menu" at bounding box center [1260, 120] width 10 height 5
click at [1008, 158] on div "2BOOK - Ocean - Air freight" at bounding box center [1113, 156] width 326 height 37
type input "2BOOK - Ocean - Air freight"
type input "2BOOK {{jamReferenceNumber}} {{supplierFullName}} Ship from: {{country}} Ship t…"
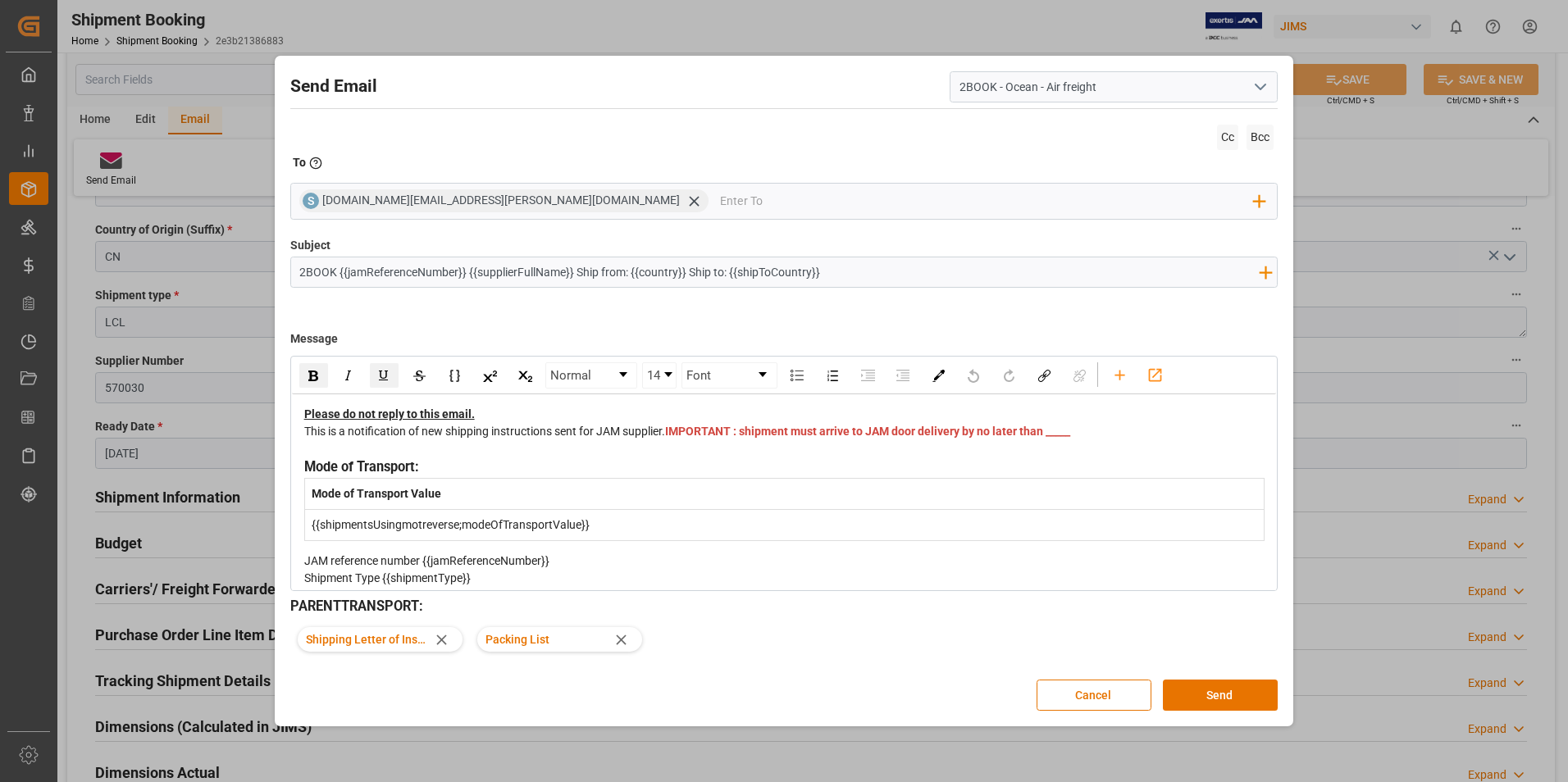
click at [1094, 690] on button "Cancel" at bounding box center [1094, 696] width 115 height 31
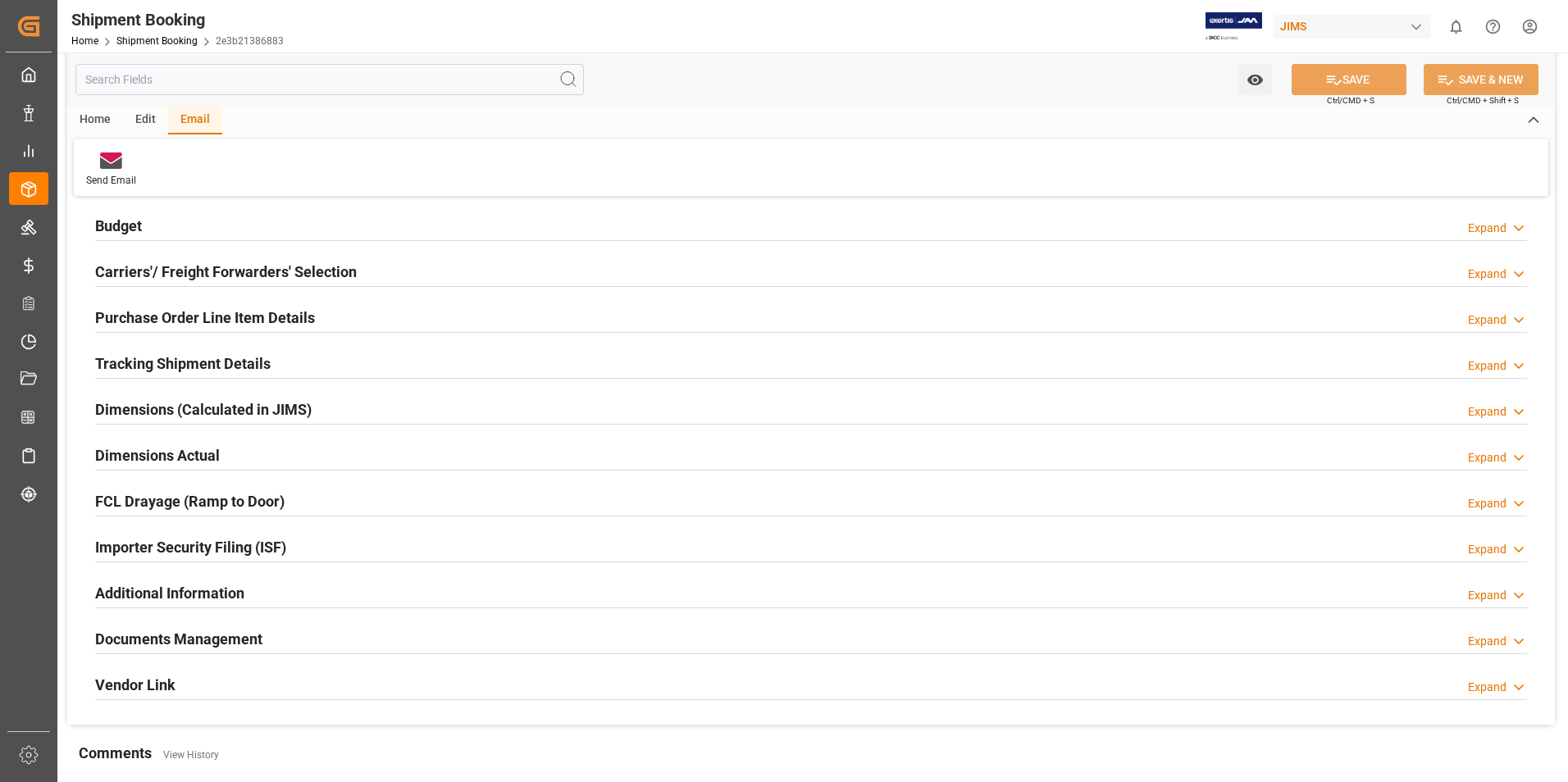
scroll to position [516, 0]
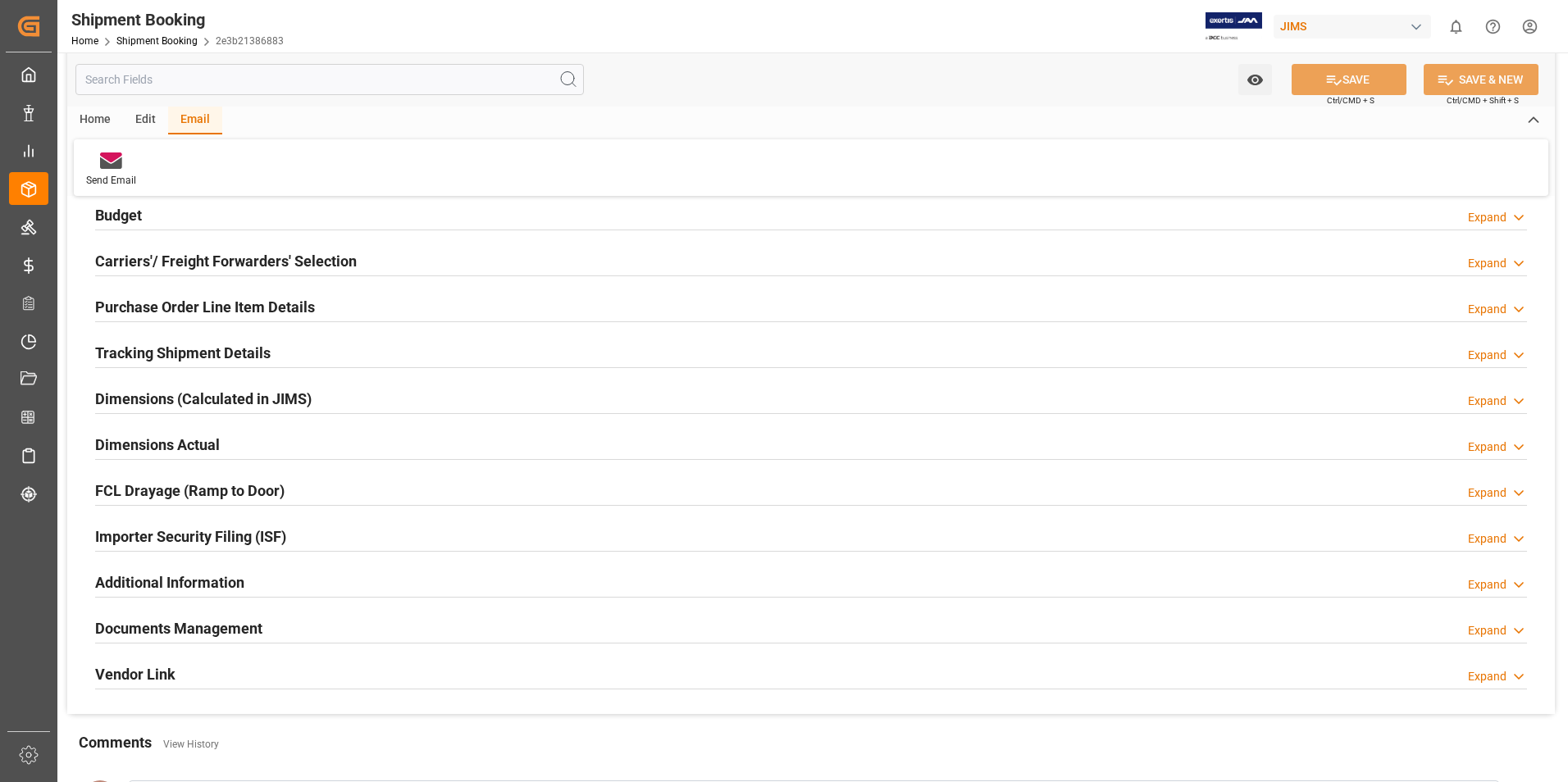
click at [183, 258] on h2 "Carriers'/ Freight Forwarders' Selection" at bounding box center [226, 260] width 261 height 22
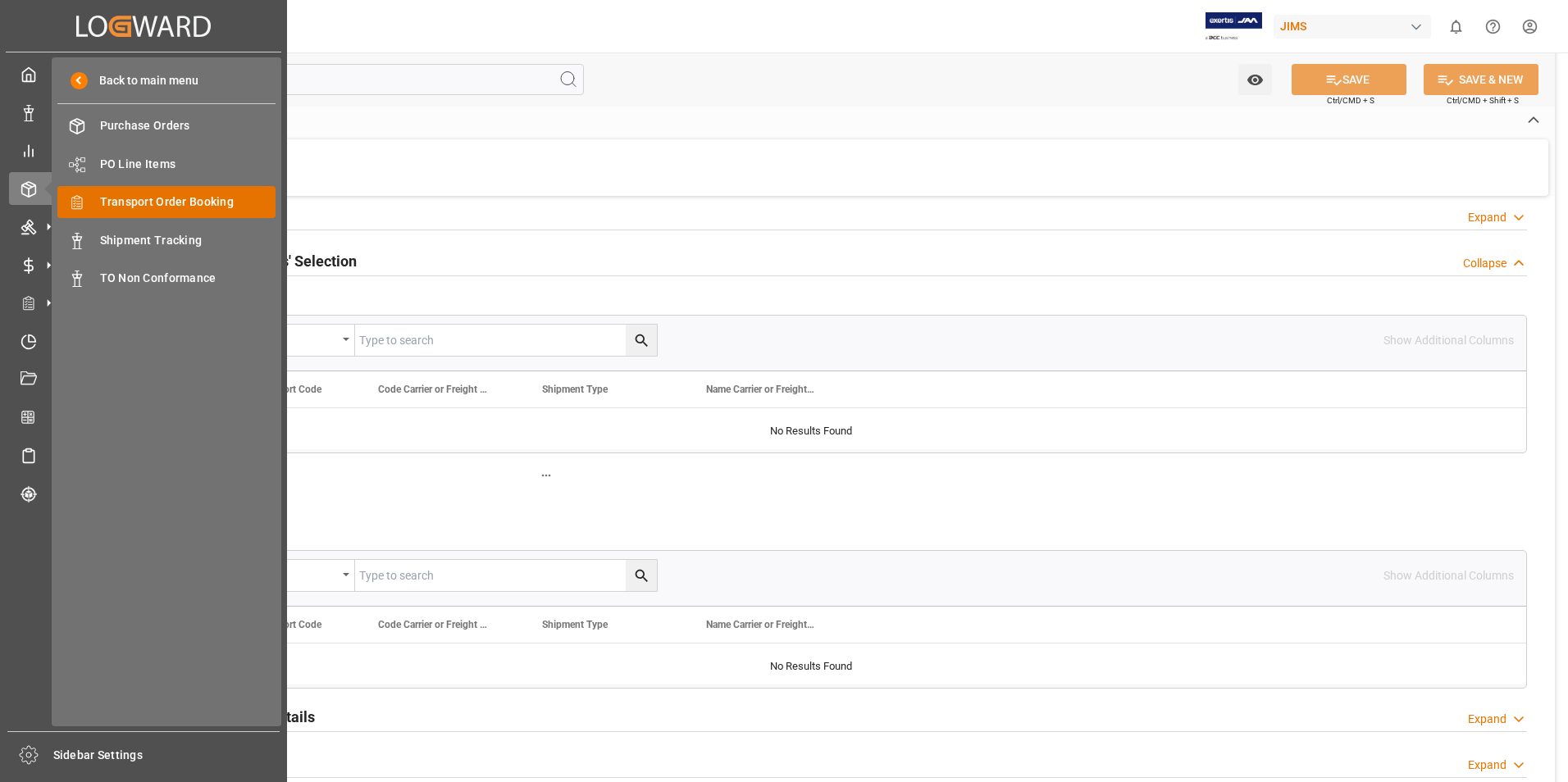
click at [118, 196] on span "Transport Order Booking" at bounding box center [188, 202] width 176 height 17
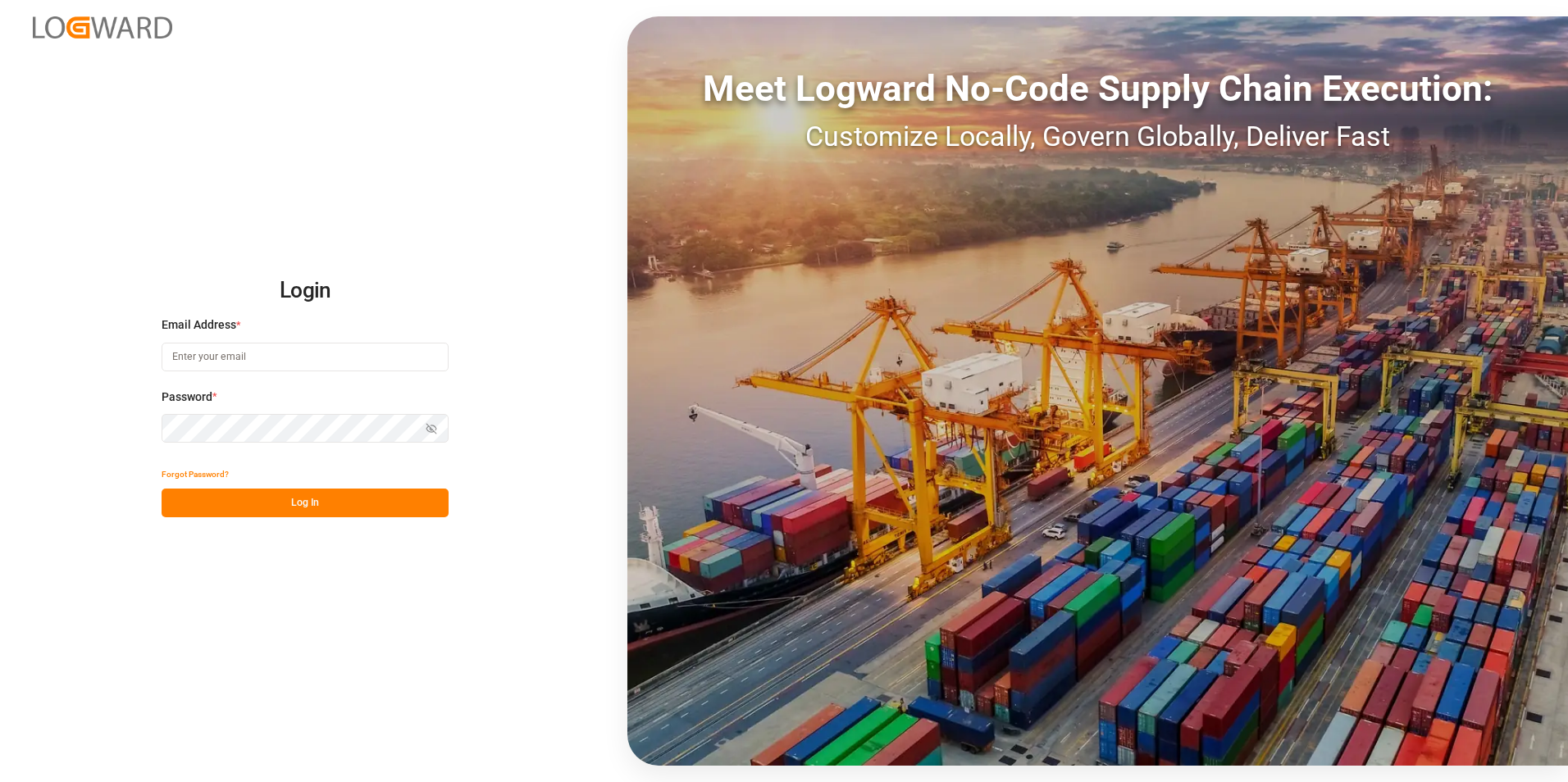
type input "[PERSON_NAME][EMAIL_ADDRESS][PERSON_NAME][DOMAIN_NAME]"
click at [287, 497] on button "Log In" at bounding box center [305, 503] width 287 height 29
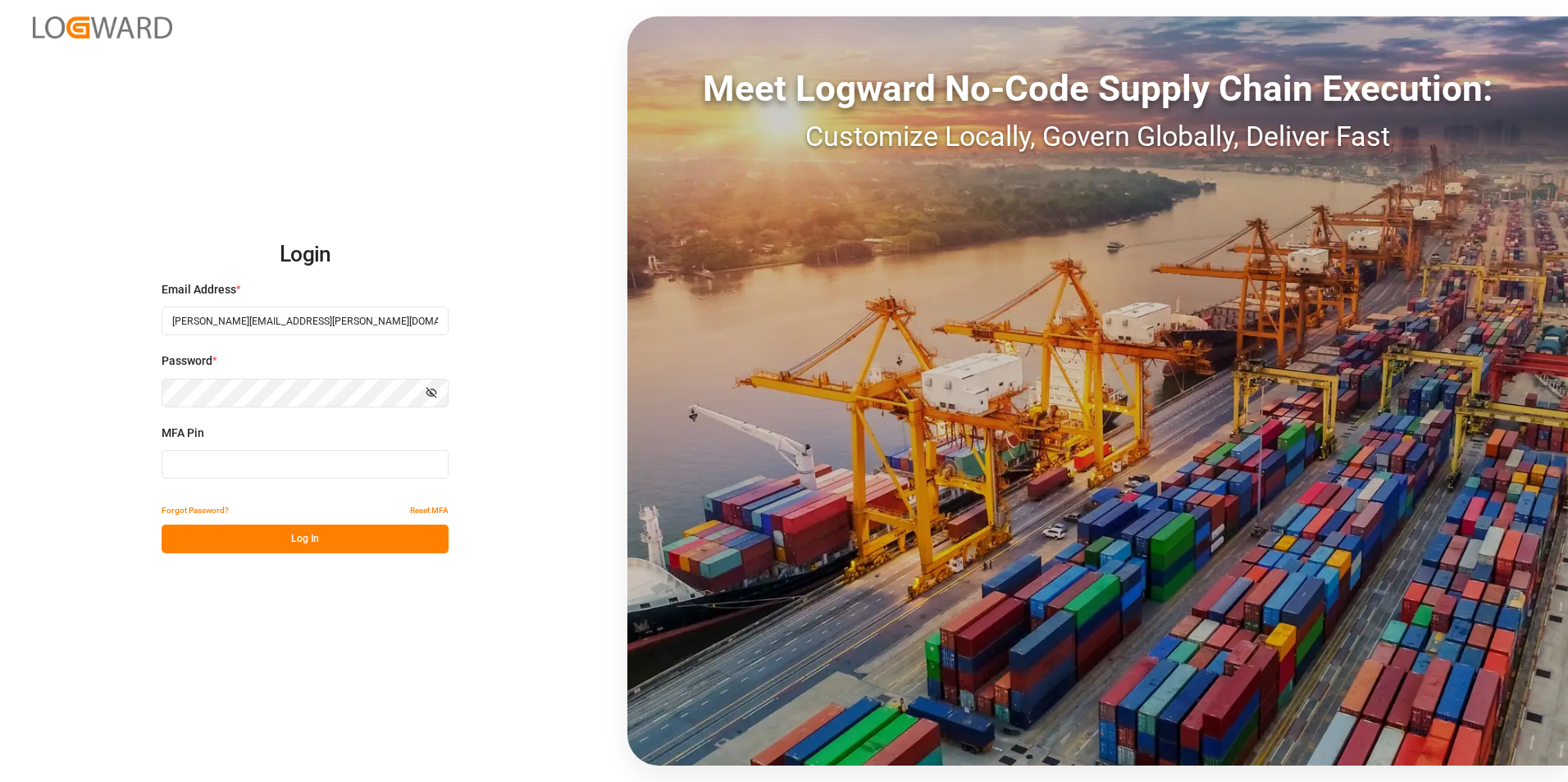
click at [281, 469] on input at bounding box center [305, 465] width 287 height 29
type input "163752"
click at [316, 539] on button "Log In" at bounding box center [305, 539] width 287 height 29
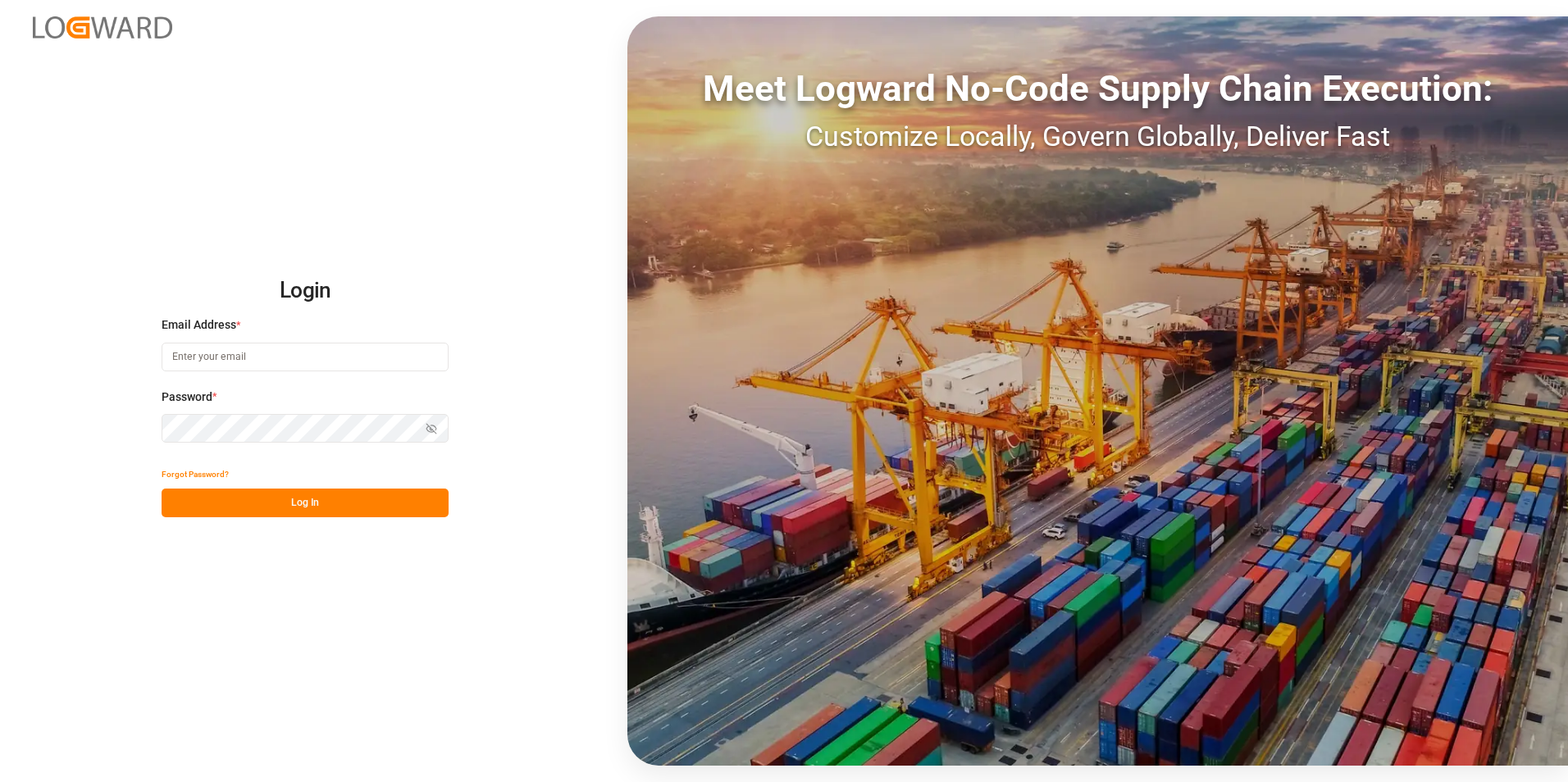
type input "[PERSON_NAME][EMAIL_ADDRESS][PERSON_NAME][DOMAIN_NAME]"
click at [286, 507] on button "Log In" at bounding box center [305, 503] width 287 height 29
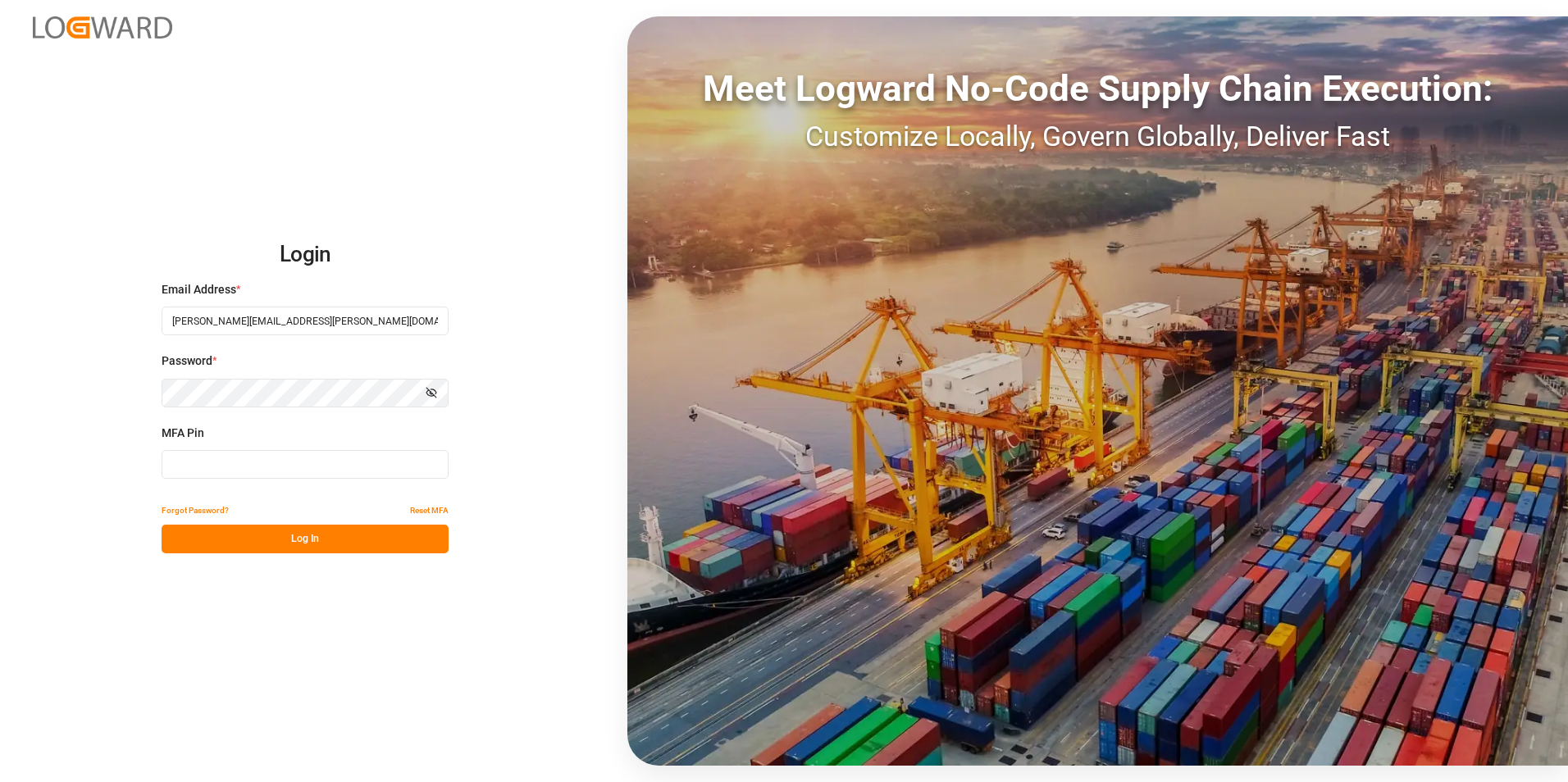
click at [283, 470] on input at bounding box center [305, 465] width 287 height 29
type input "593503"
click at [324, 541] on button "Log In" at bounding box center [305, 539] width 287 height 29
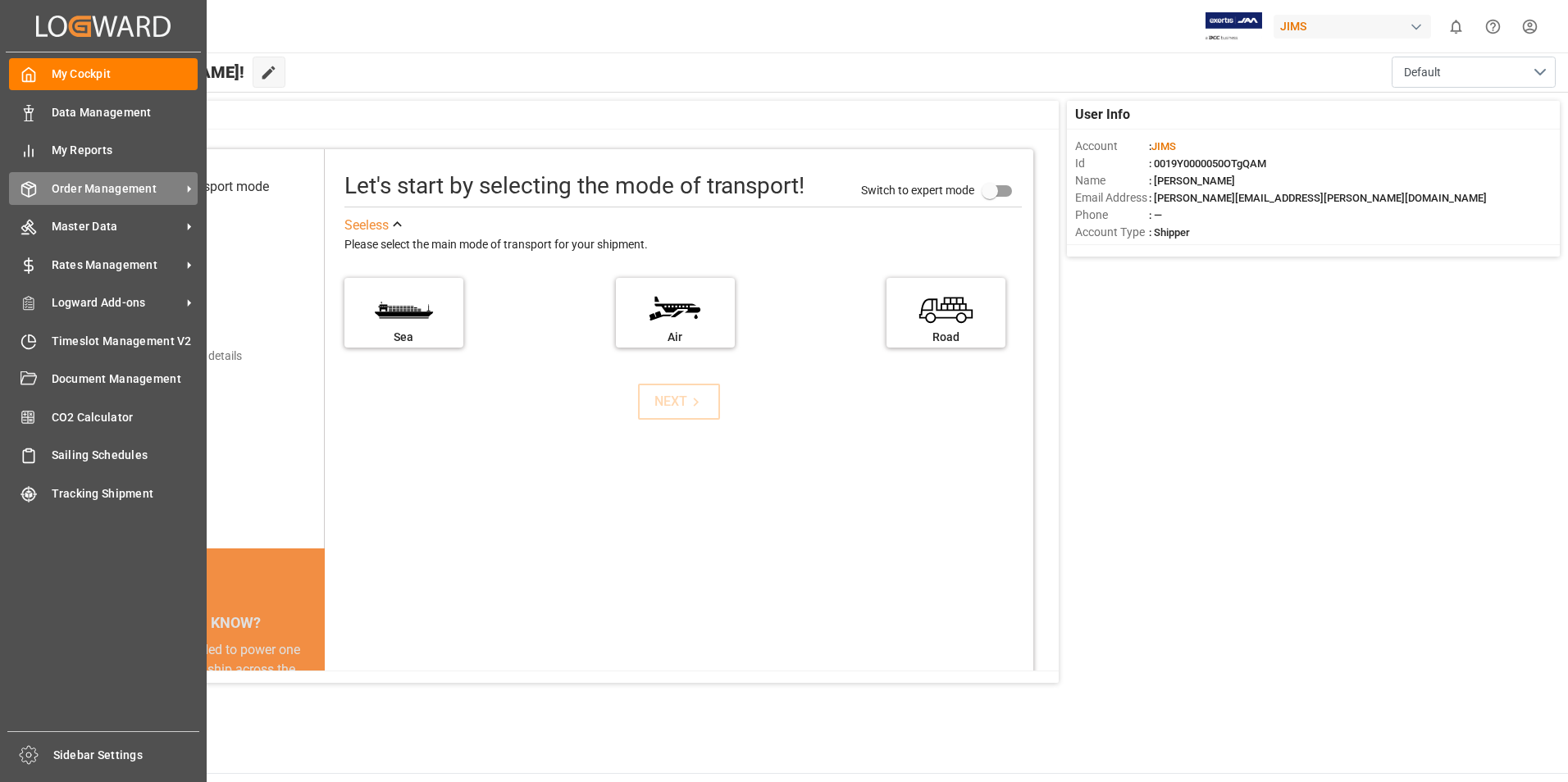
click at [101, 186] on span "Order Management" at bounding box center [116, 189] width 130 height 17
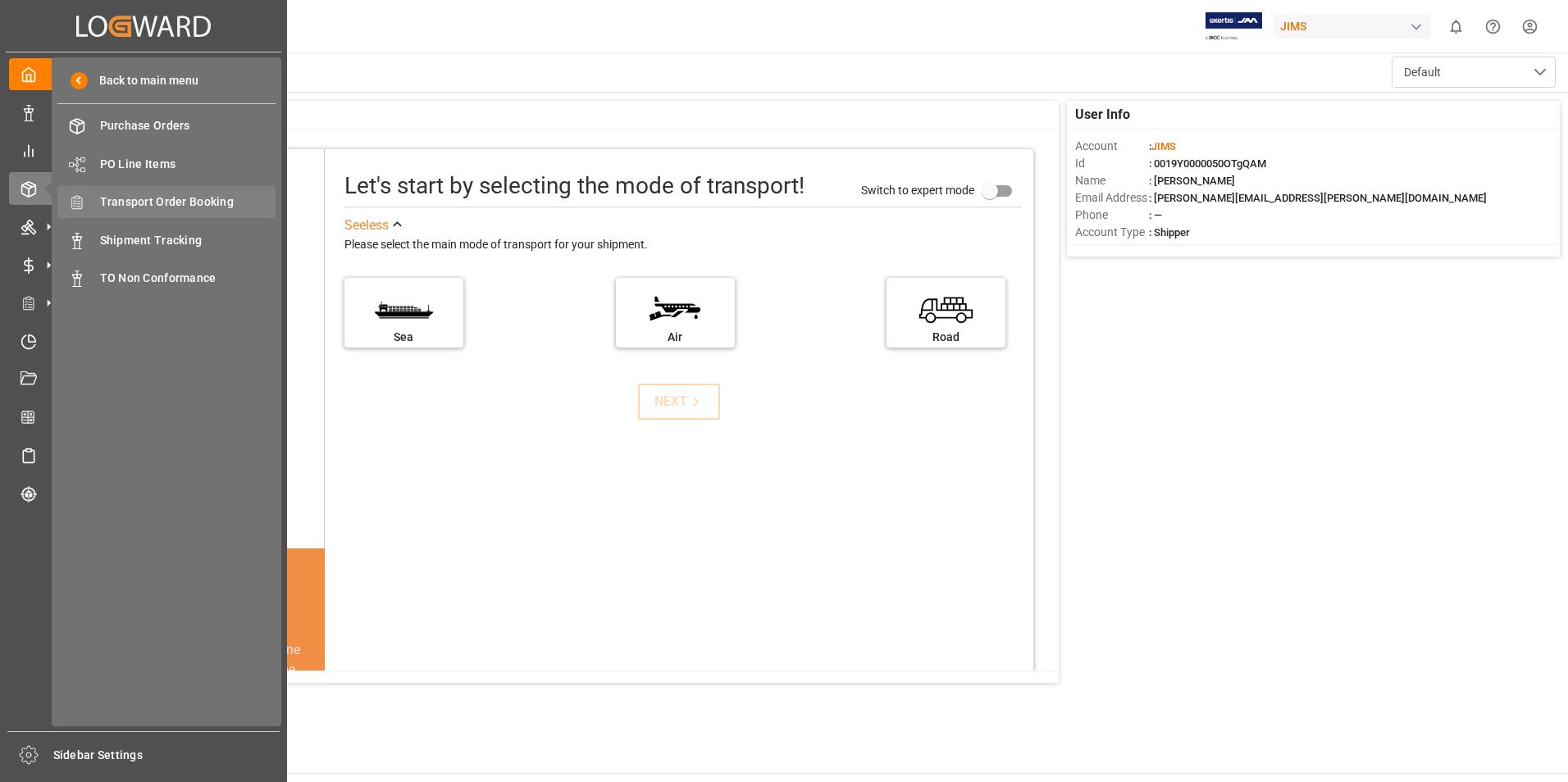
click at [210, 207] on span "Transport Order Booking" at bounding box center [188, 202] width 176 height 17
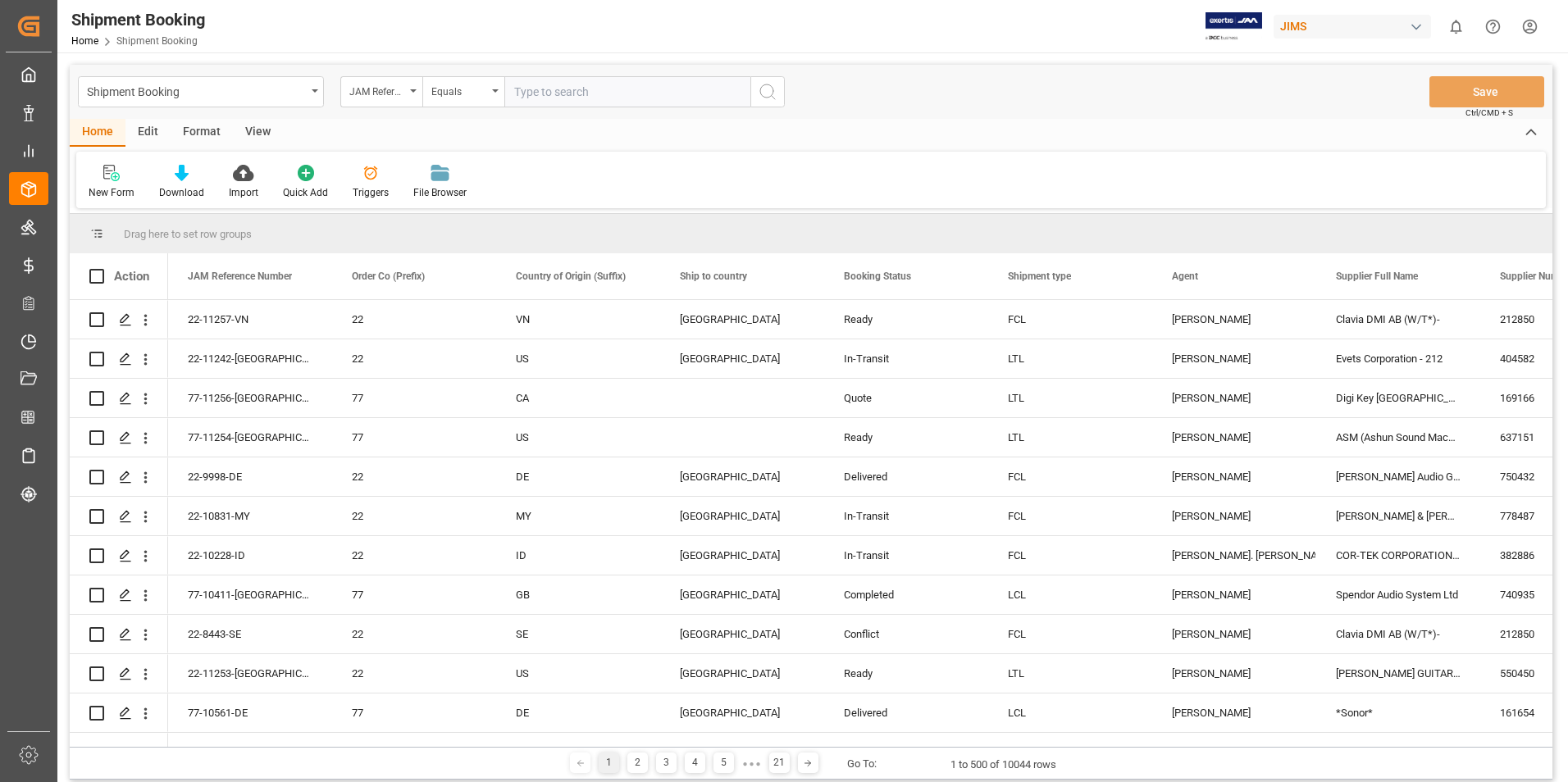
click at [542, 86] on input "text" at bounding box center [627, 92] width 246 height 31
paste input "22-10963-ID"
type input "22-10963-ID"
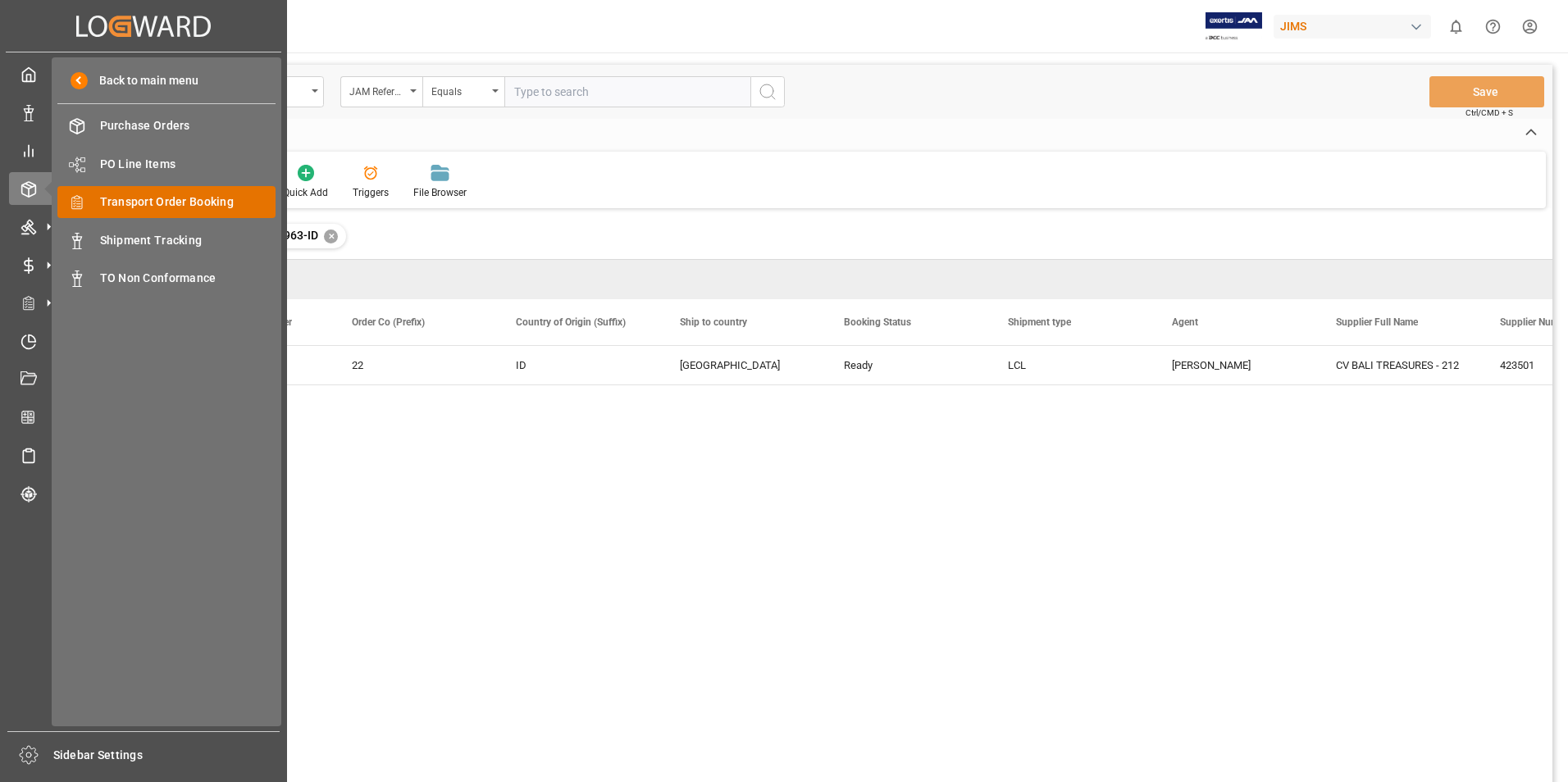
click at [175, 198] on span "Transport Order Booking" at bounding box center [188, 202] width 176 height 17
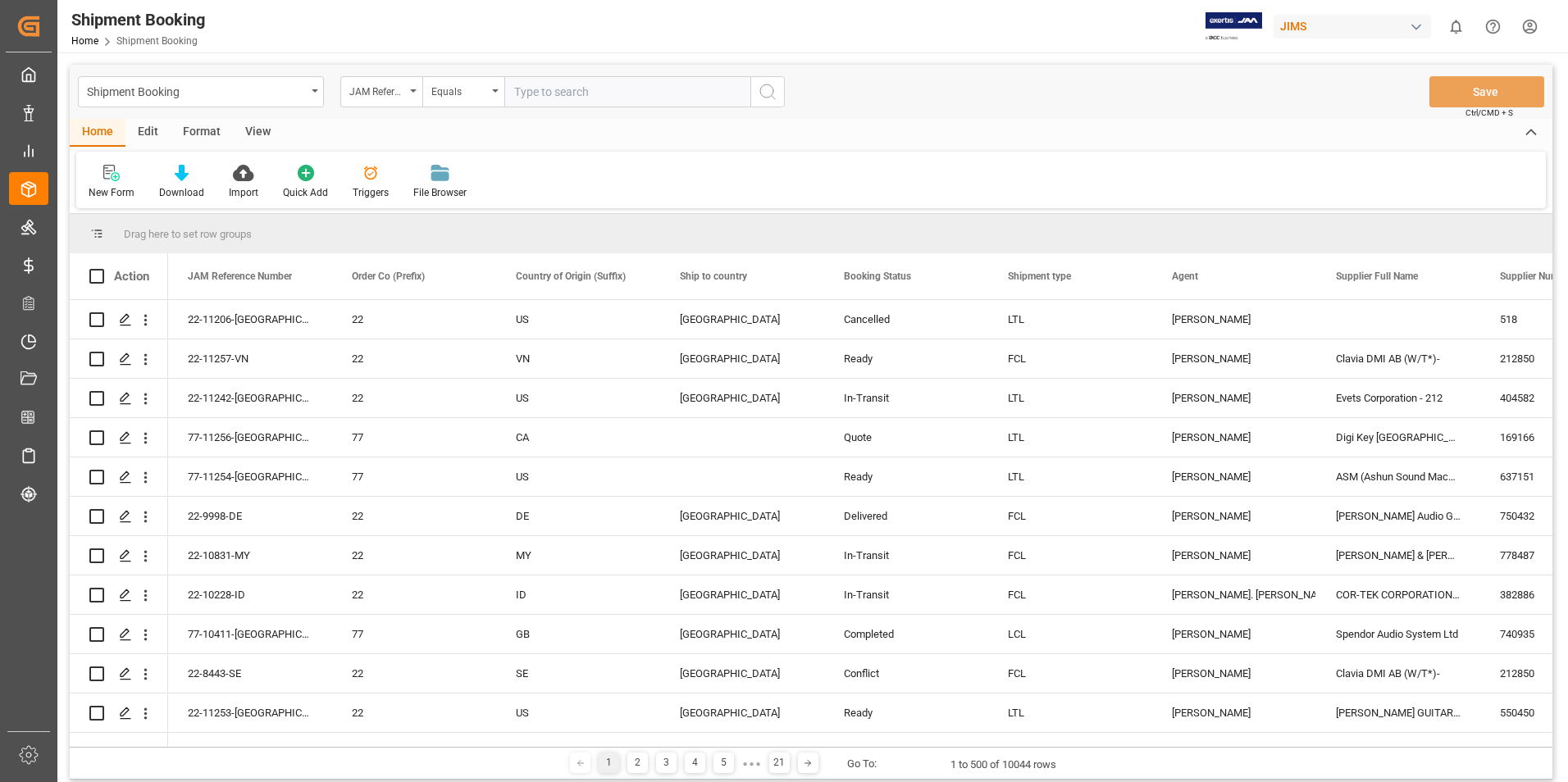
click at [579, 94] on input "text" at bounding box center [627, 92] width 246 height 31
paste input "22-10728-CN"
type input "22-10728-CN"
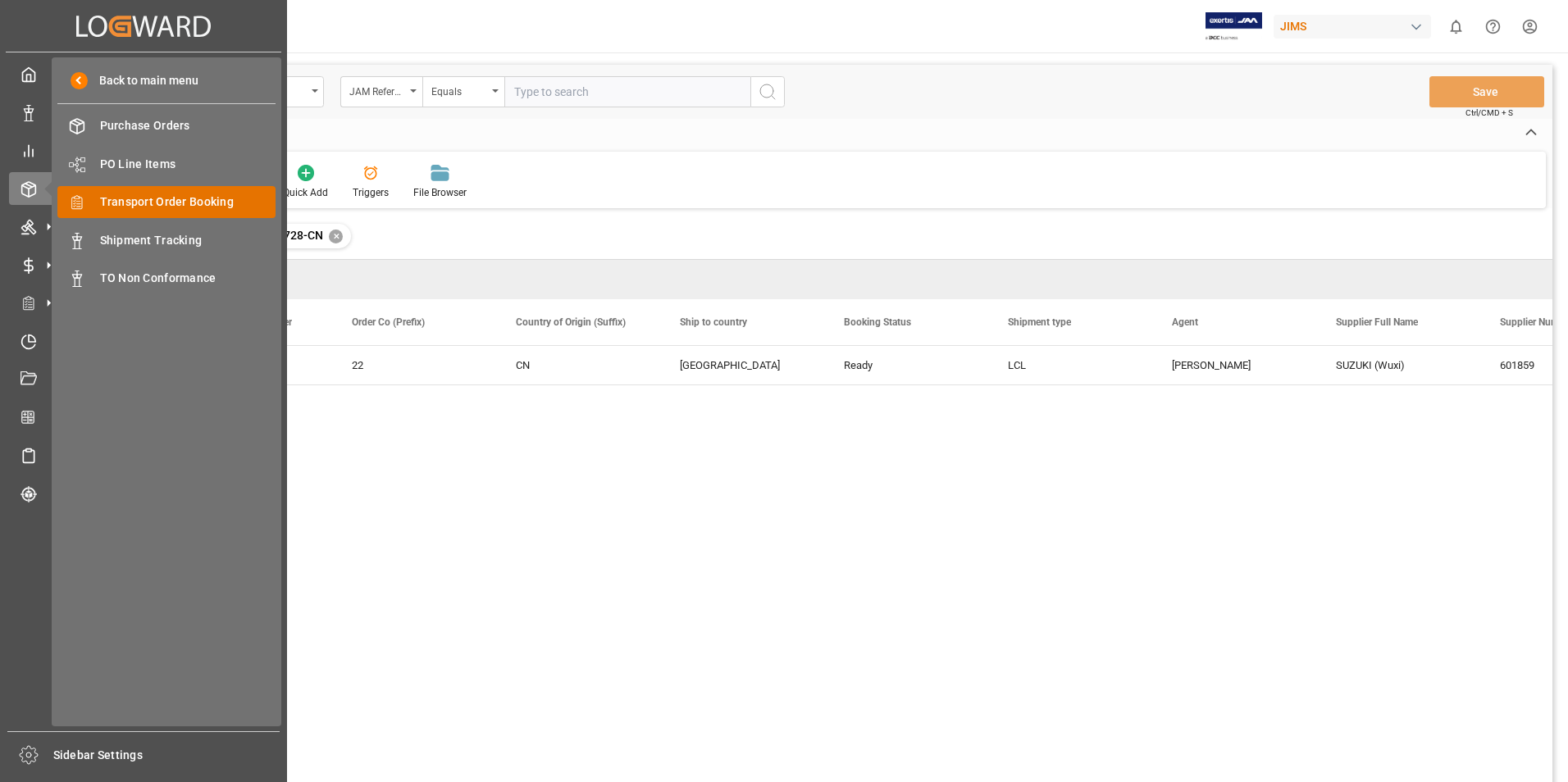
click at [160, 199] on span "Transport Order Booking" at bounding box center [188, 202] width 176 height 17
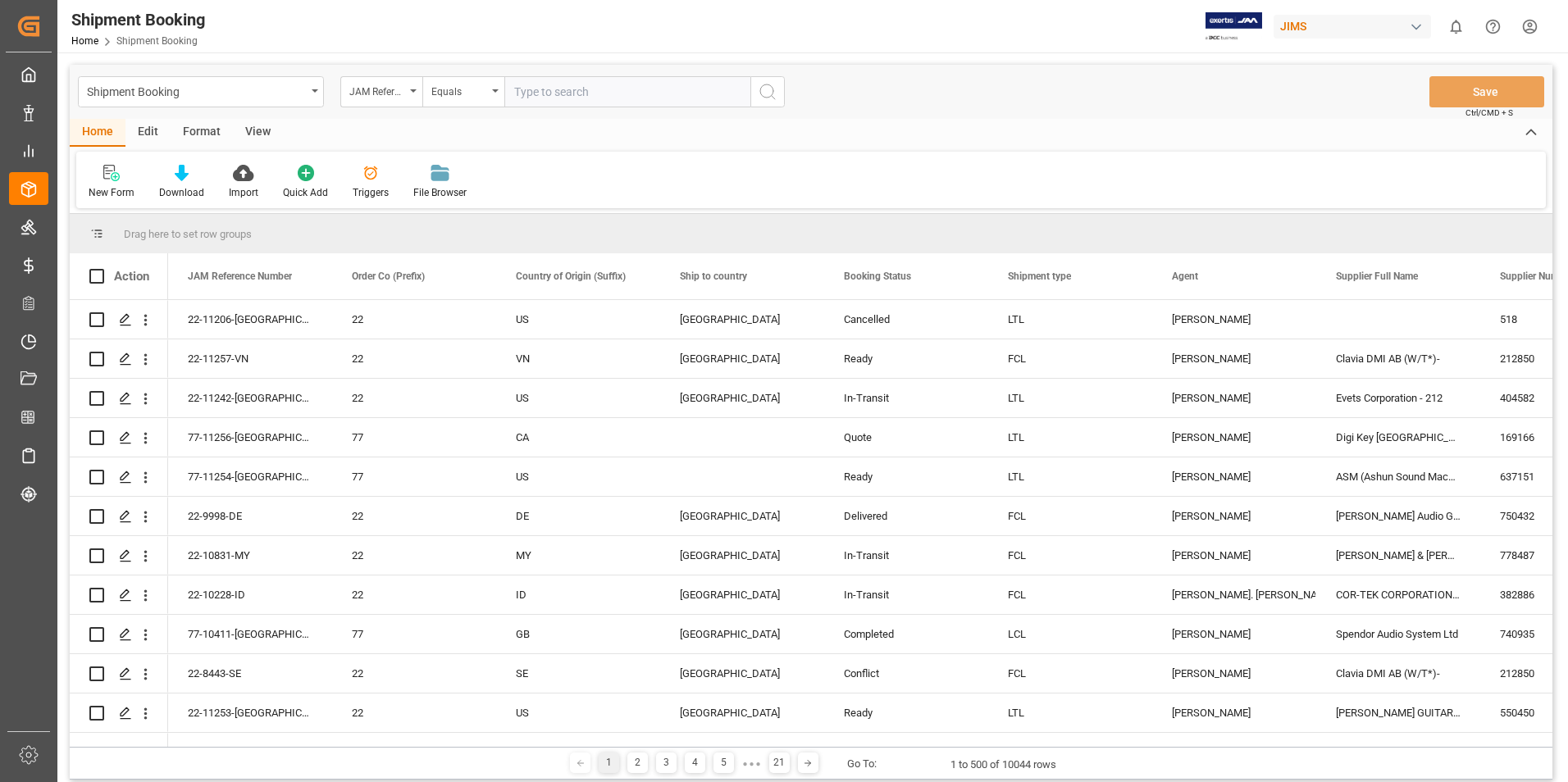
click at [610, 89] on input "text" at bounding box center [627, 92] width 246 height 31
paste input "22-9998-DE"
type input "22-9998-DE"
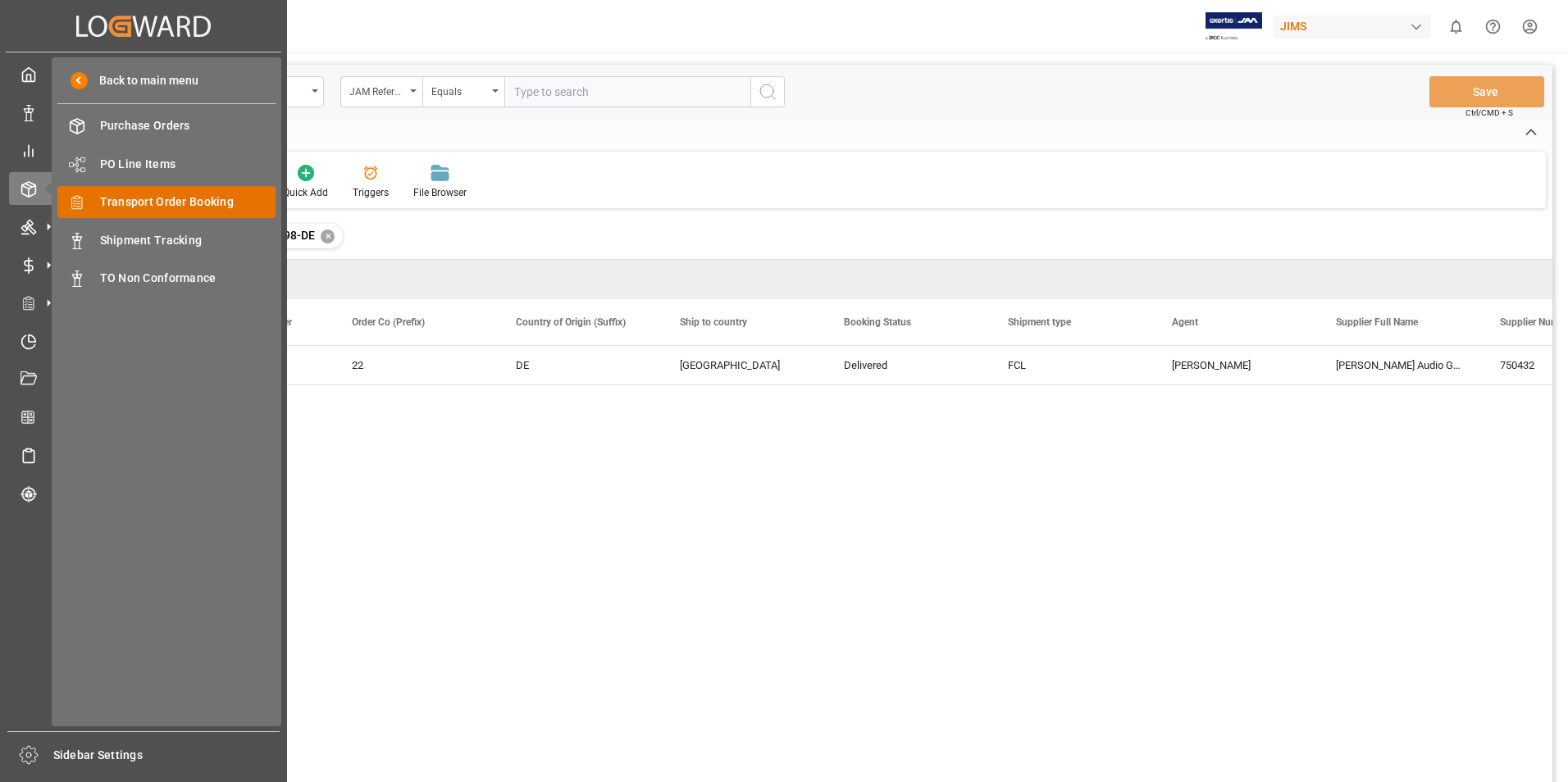
click at [191, 201] on span "Transport Order Booking" at bounding box center [188, 202] width 176 height 17
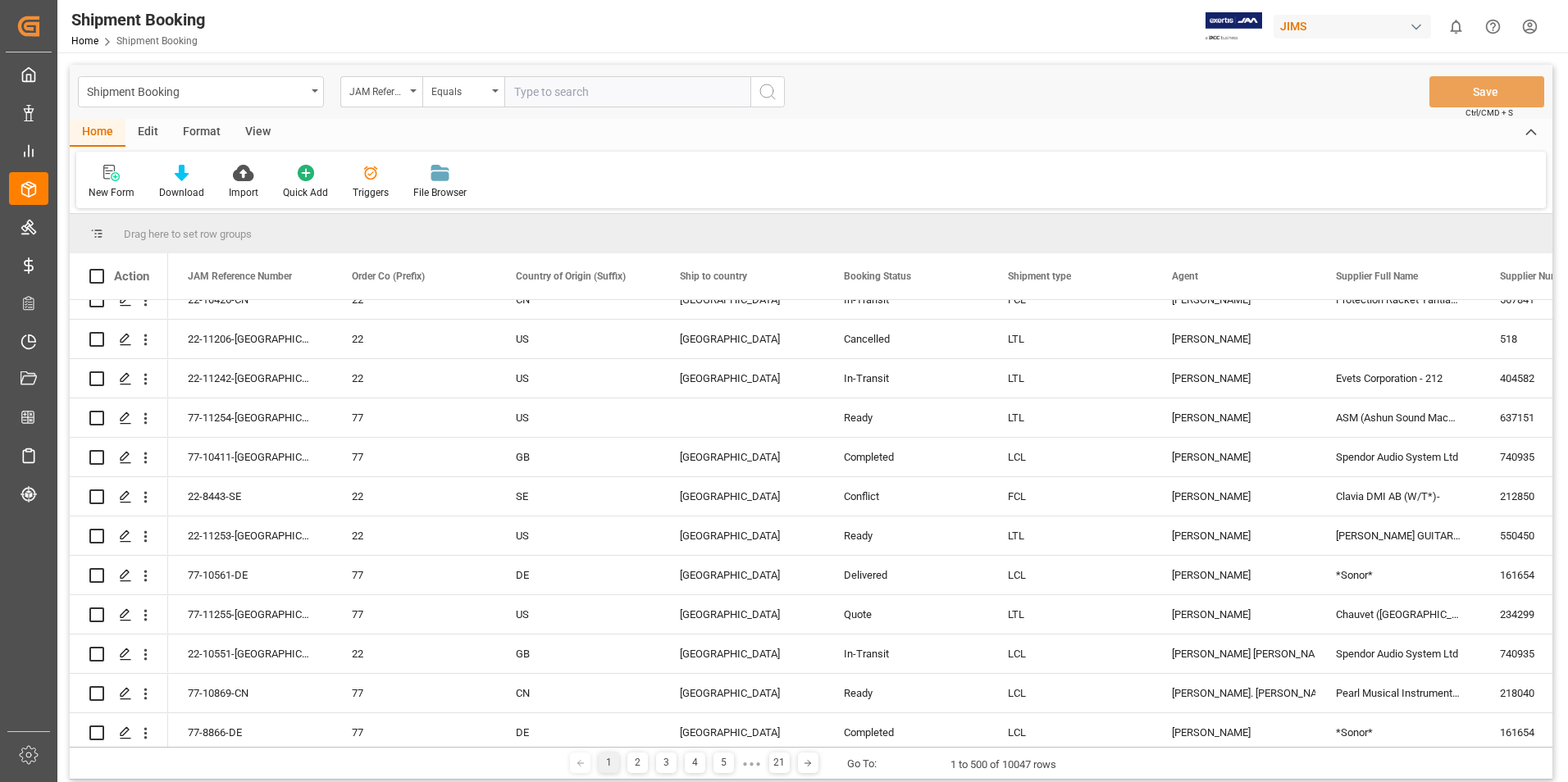
scroll to position [492, 0]
click at [545, 89] on input "text" at bounding box center [627, 92] width 246 height 31
paste input "22-10831-MY"
type input "22-10831-MY"
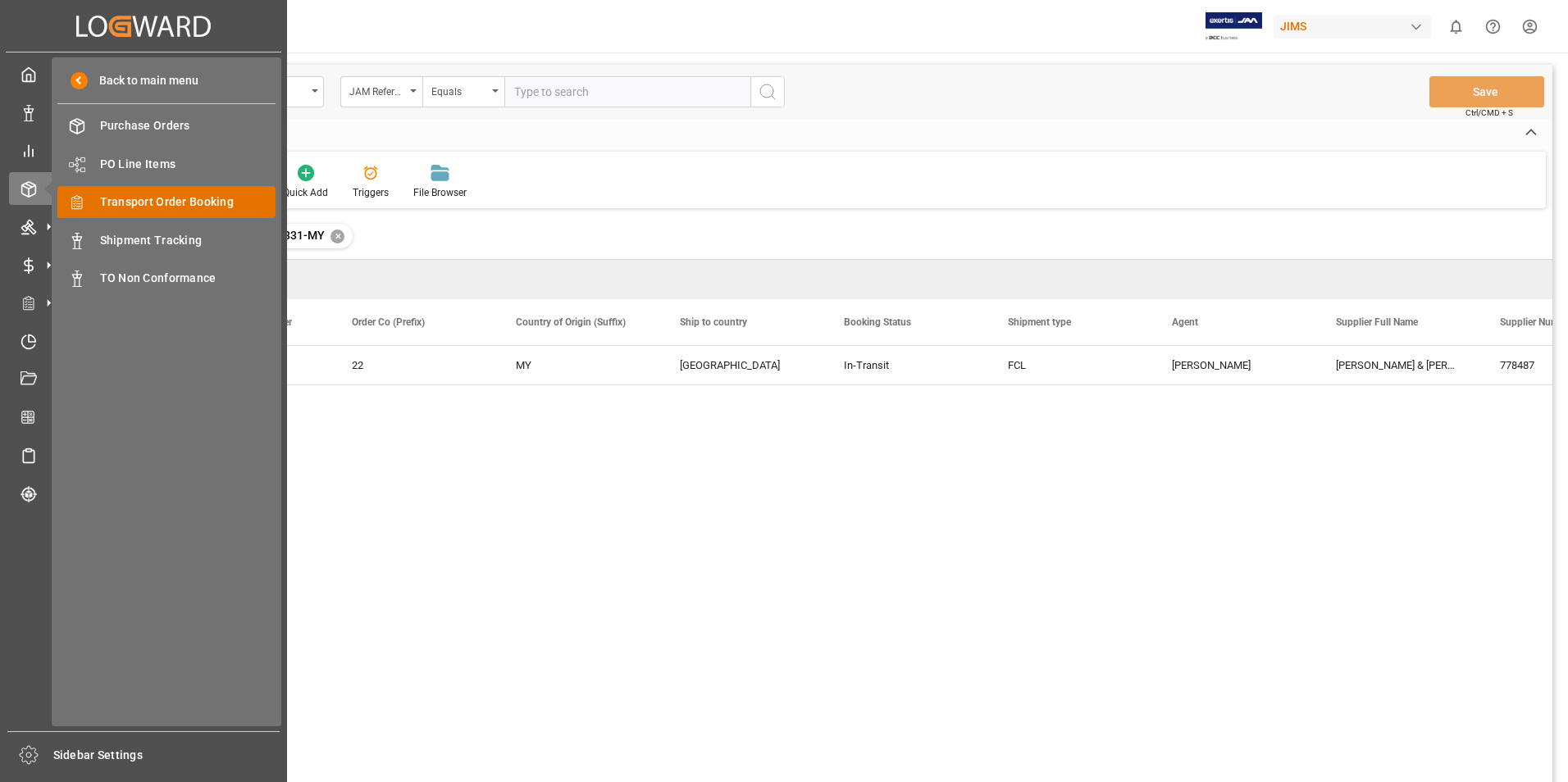
click at [144, 197] on span "Transport Order Booking" at bounding box center [188, 202] width 176 height 17
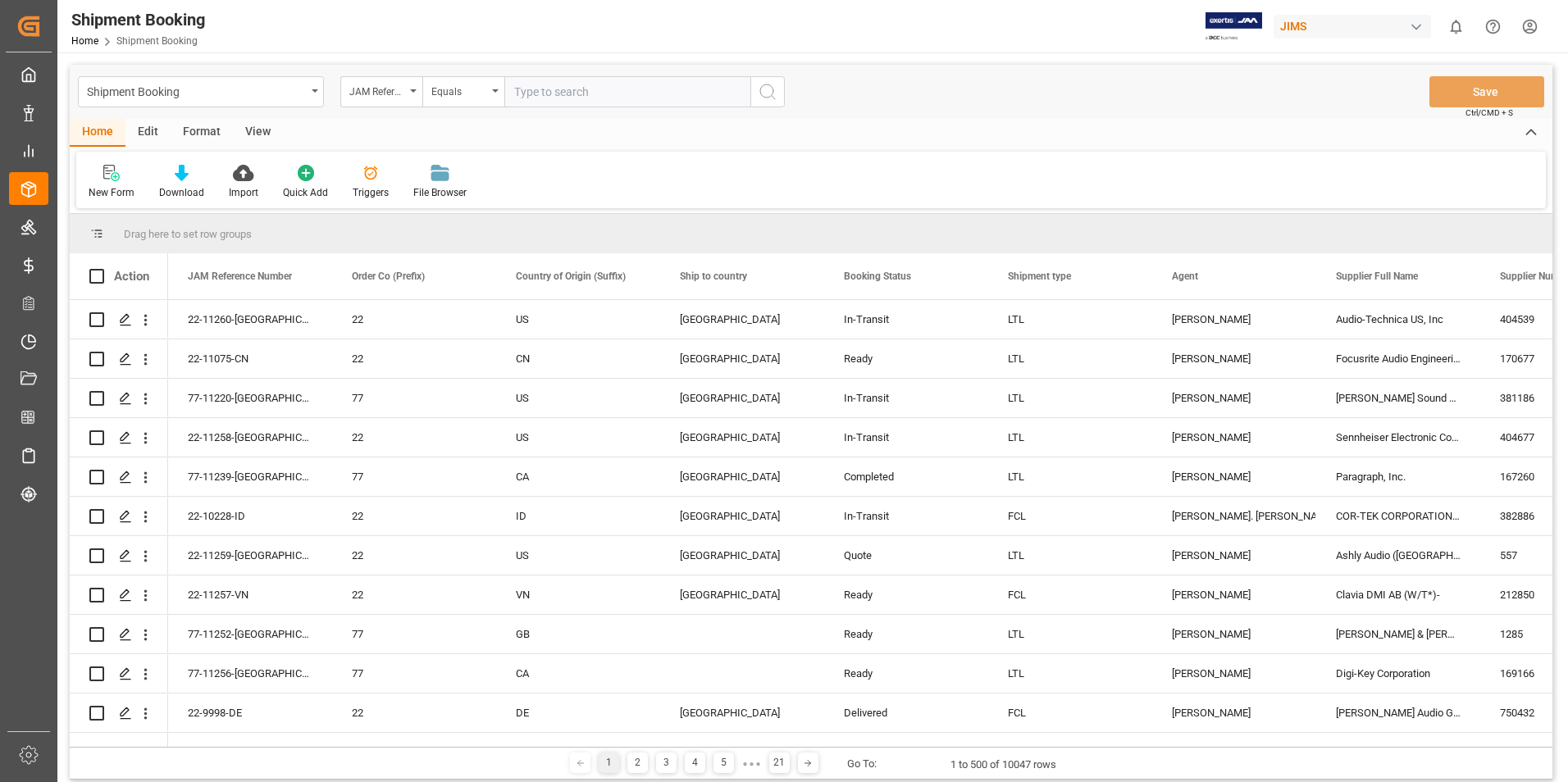
click at [608, 95] on input "text" at bounding box center [627, 92] width 246 height 31
type input "22-11250-cn"
click at [776, 92] on icon "search button" at bounding box center [768, 92] width 19 height 19
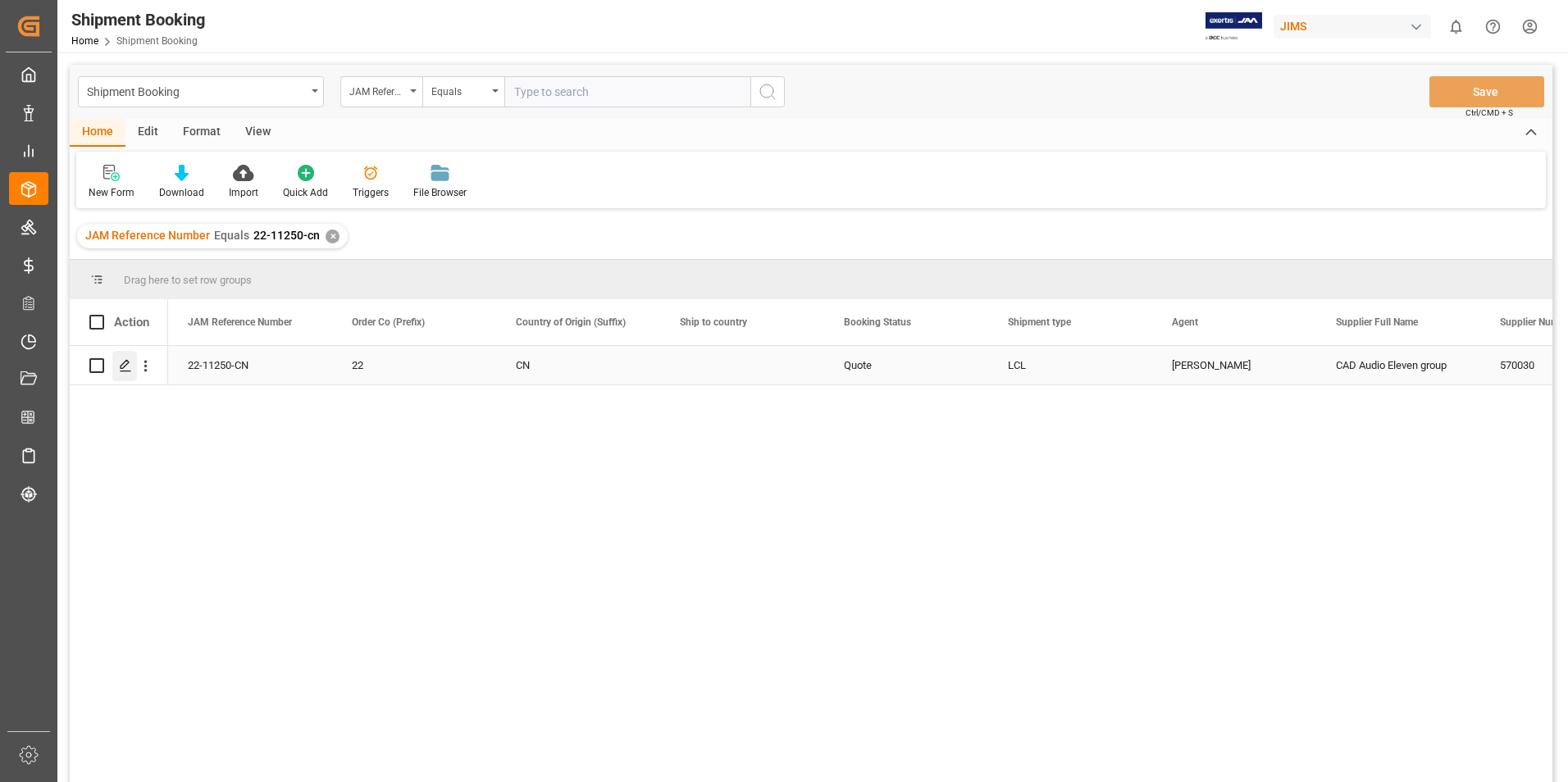
click at [127, 362] on icon "Press SPACE to select this row." at bounding box center [126, 366] width 14 height 14
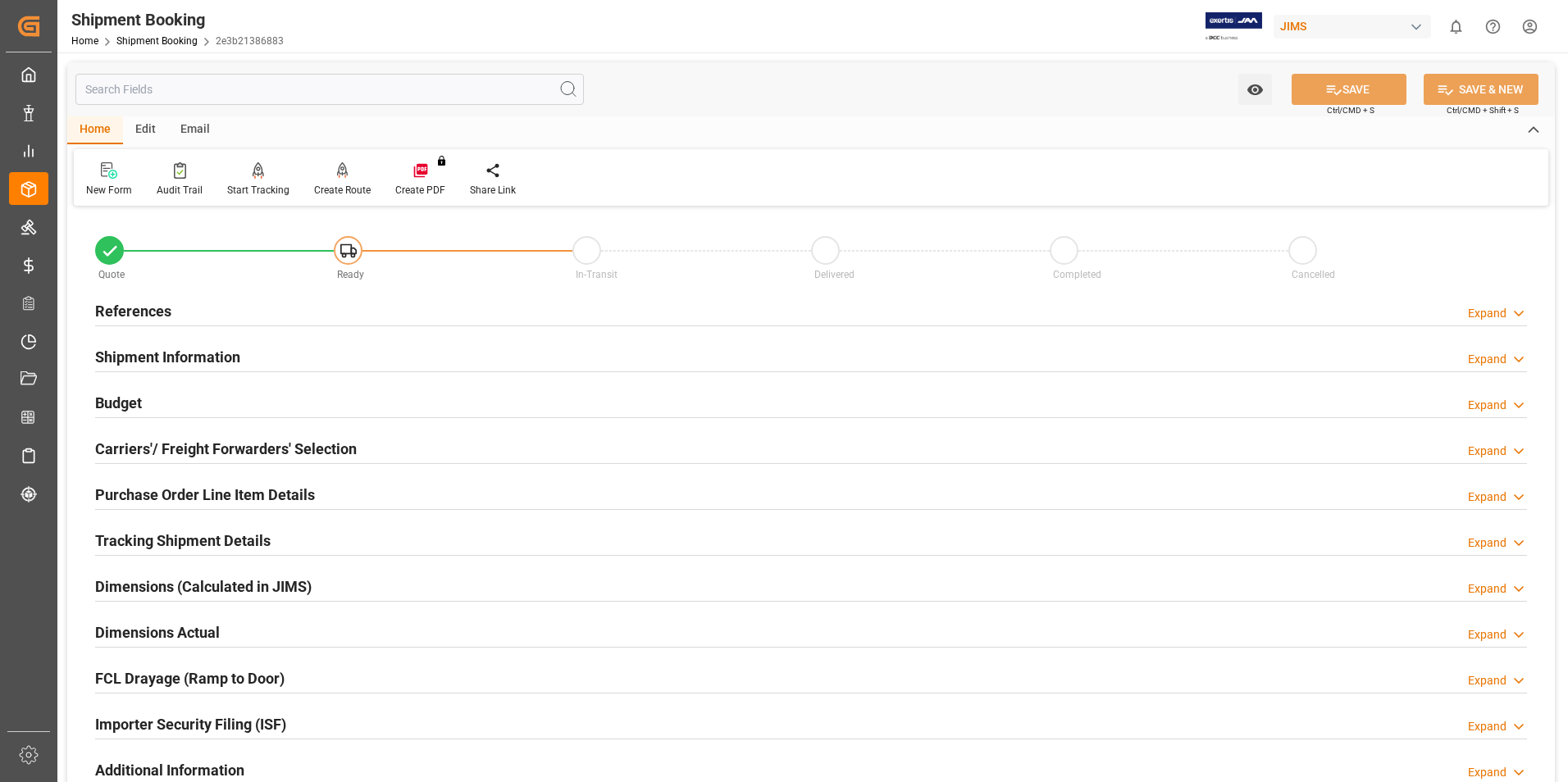
click at [152, 447] on h2 "Carriers'/ Freight Forwarders' Selection" at bounding box center [226, 449] width 261 height 22
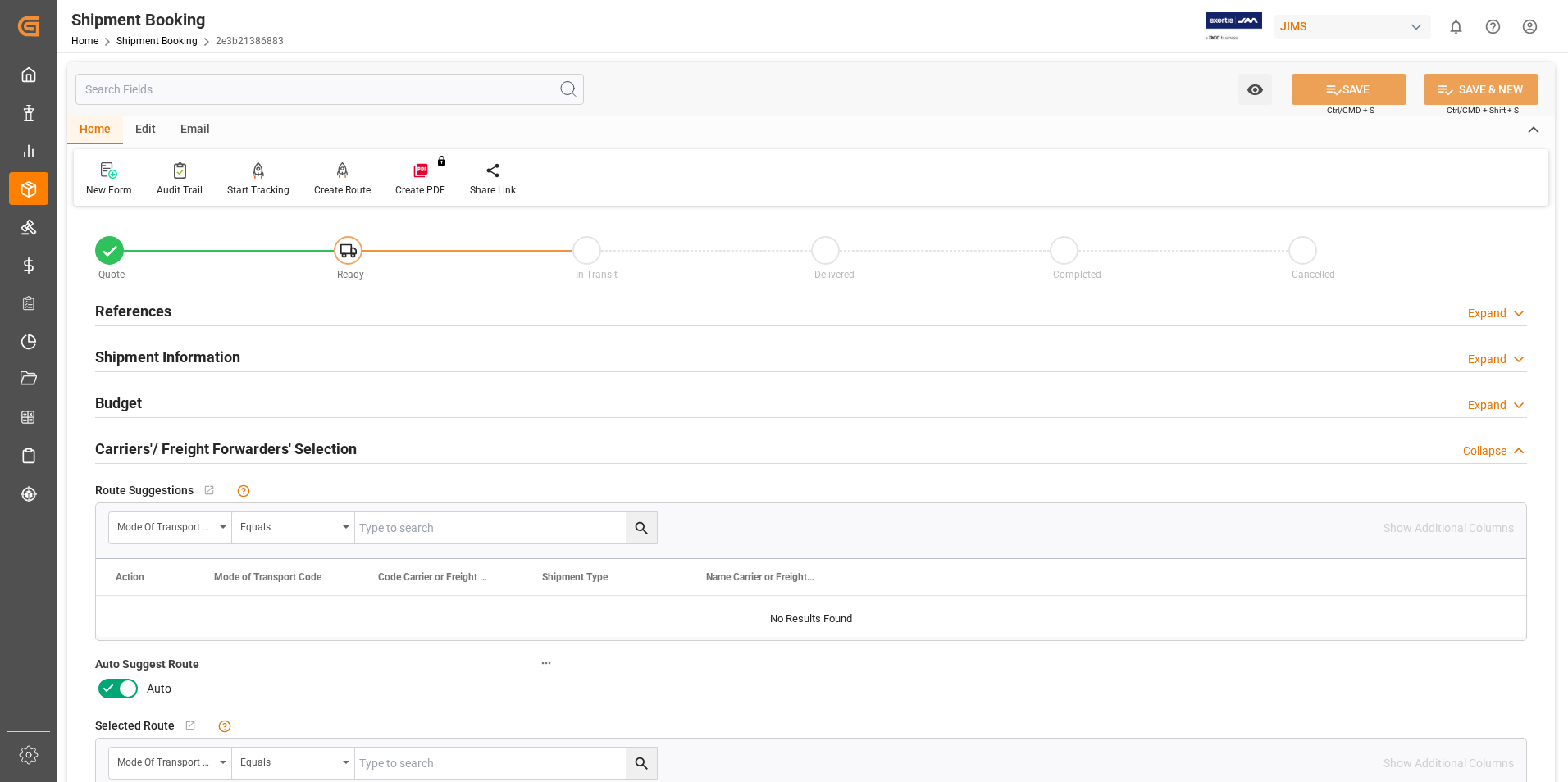
click at [116, 685] on icon at bounding box center [108, 689] width 19 height 19
click at [0, 0] on input "checkbox" at bounding box center [0, 0] width 0 height 0
click at [1359, 90] on button "SAVE" at bounding box center [1349, 89] width 115 height 31
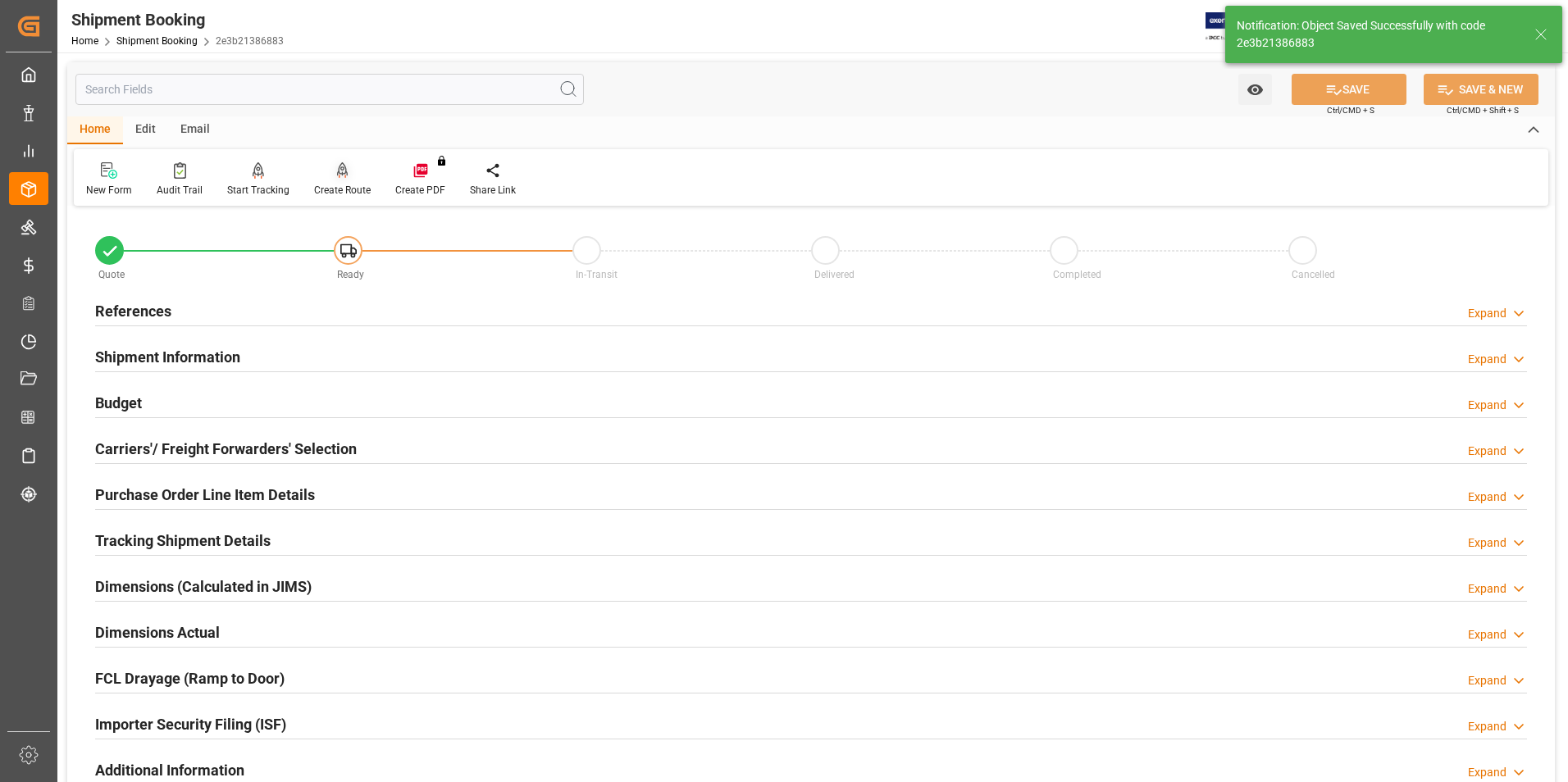
click at [341, 190] on div "Create Route" at bounding box center [343, 190] width 56 height 15
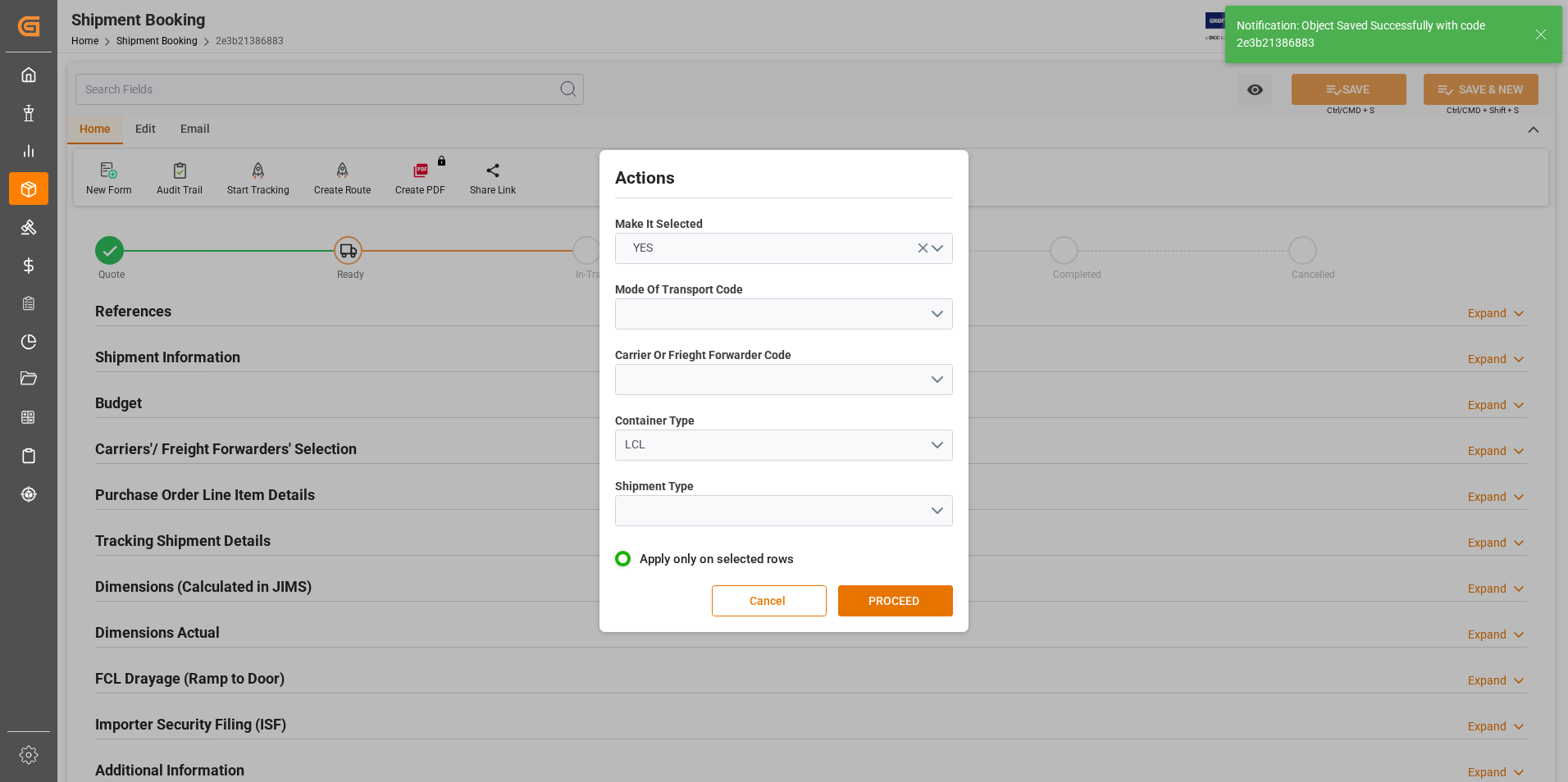
click at [702, 294] on span "Mode Of Transport Code" at bounding box center [679, 290] width 128 height 17
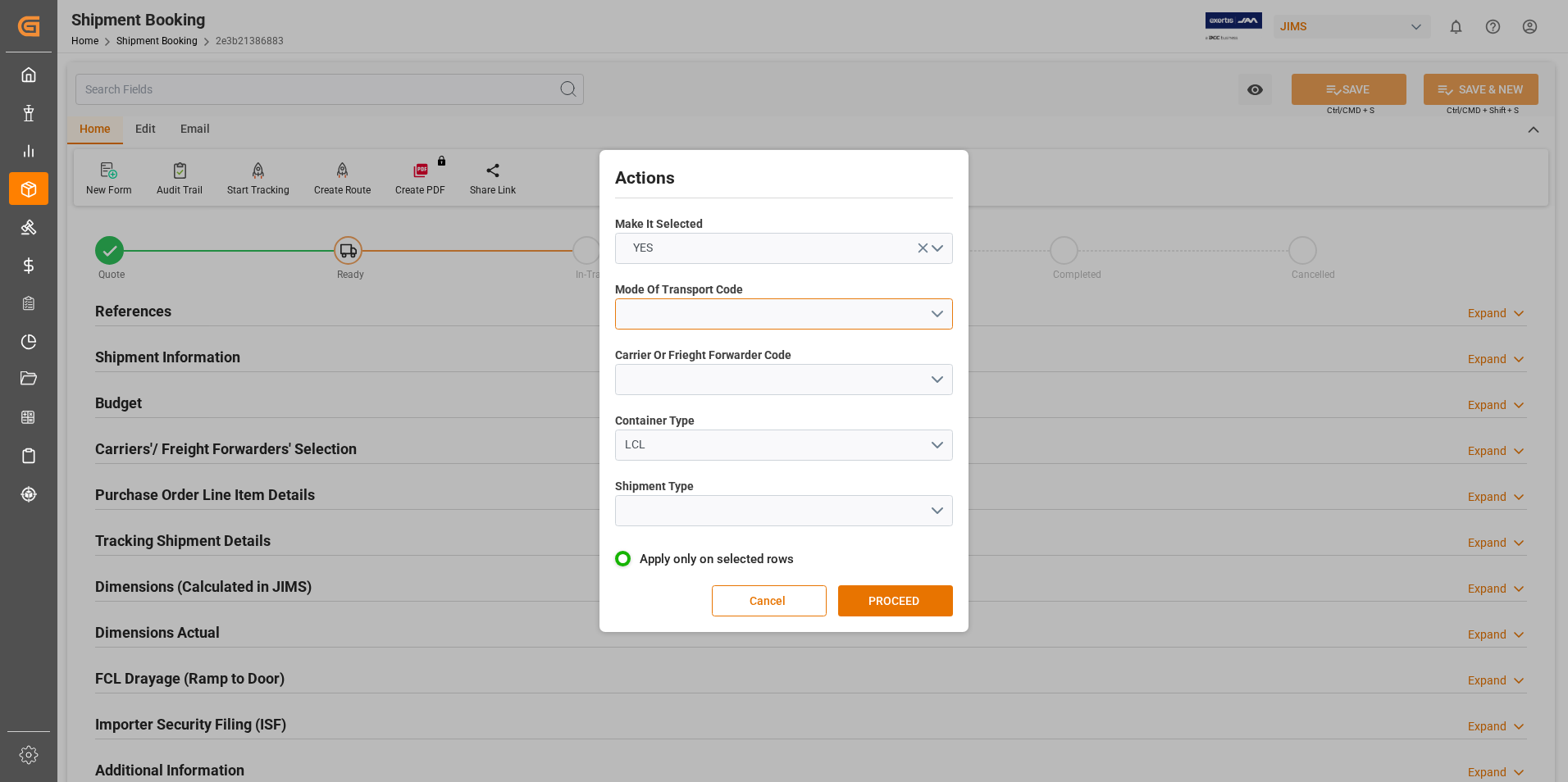
click at [702, 306] on button "open menu" at bounding box center [784, 314] width 338 height 31
click at [719, 321] on div "1- OCEAN" at bounding box center [783, 318] width 336 height 35
click at [748, 377] on button "open menu" at bounding box center [784, 379] width 338 height 31
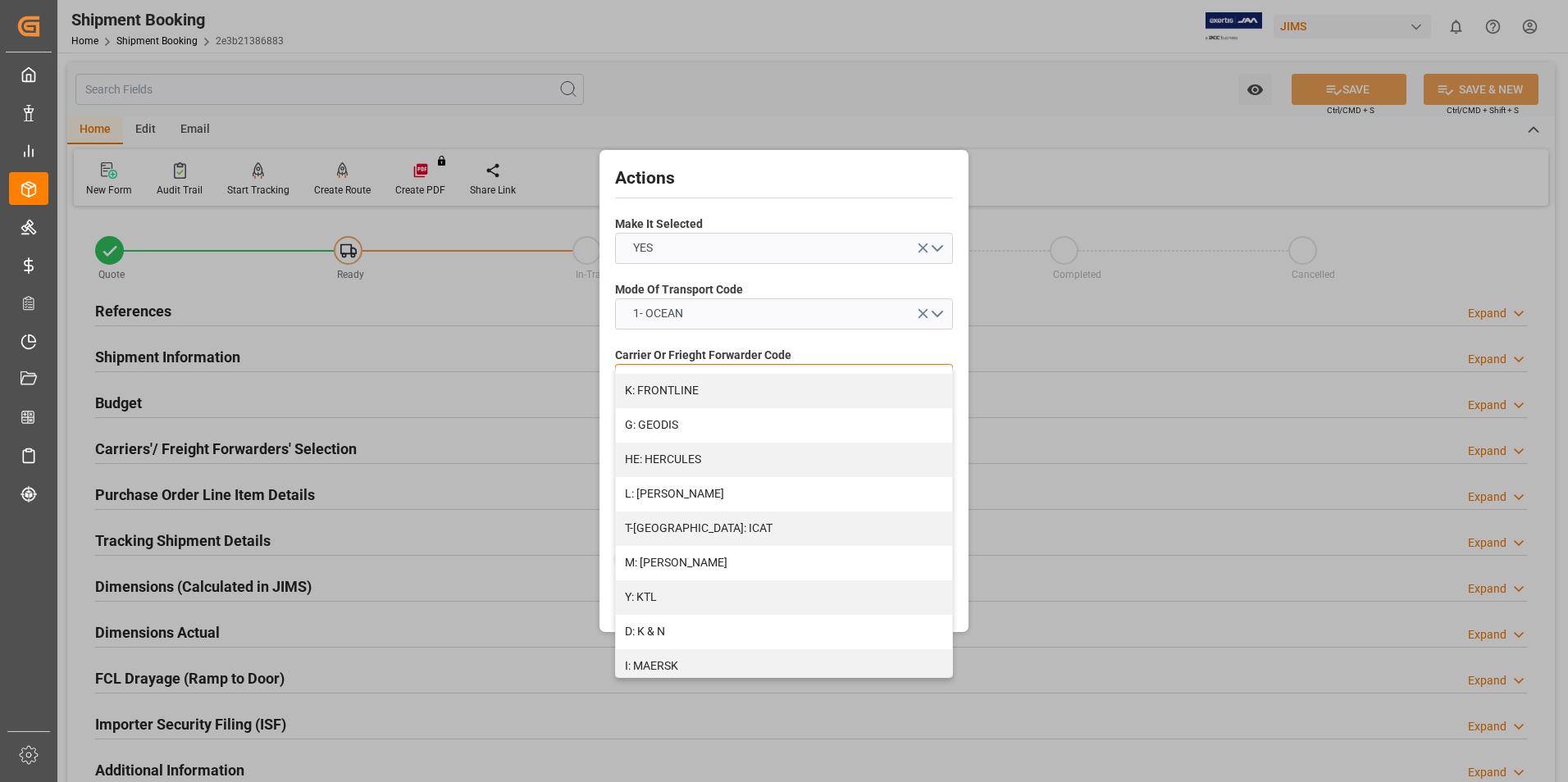
scroll to position [656, 0]
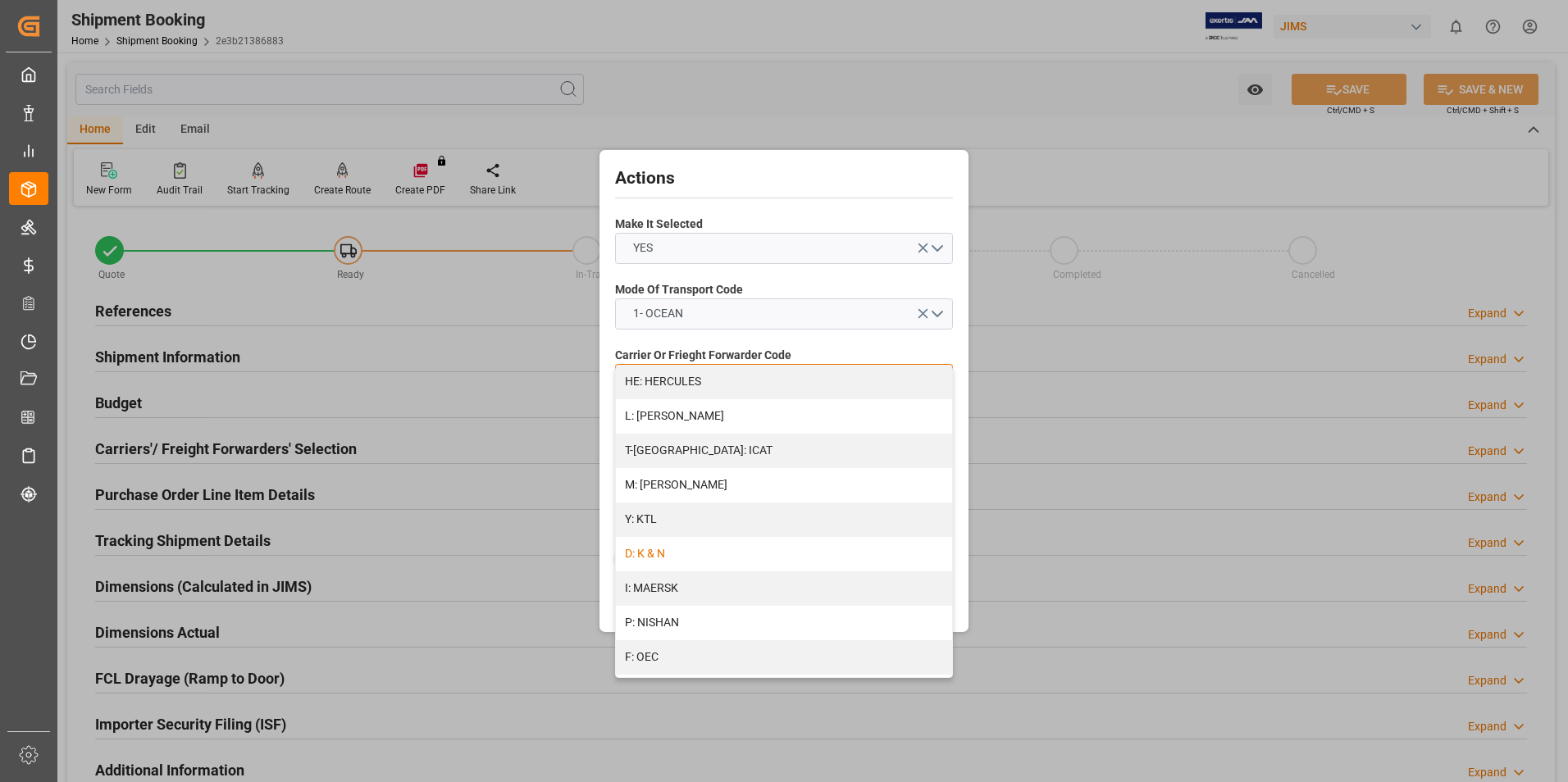
click at [734, 558] on div "D: K & N" at bounding box center [783, 555] width 336 height 35
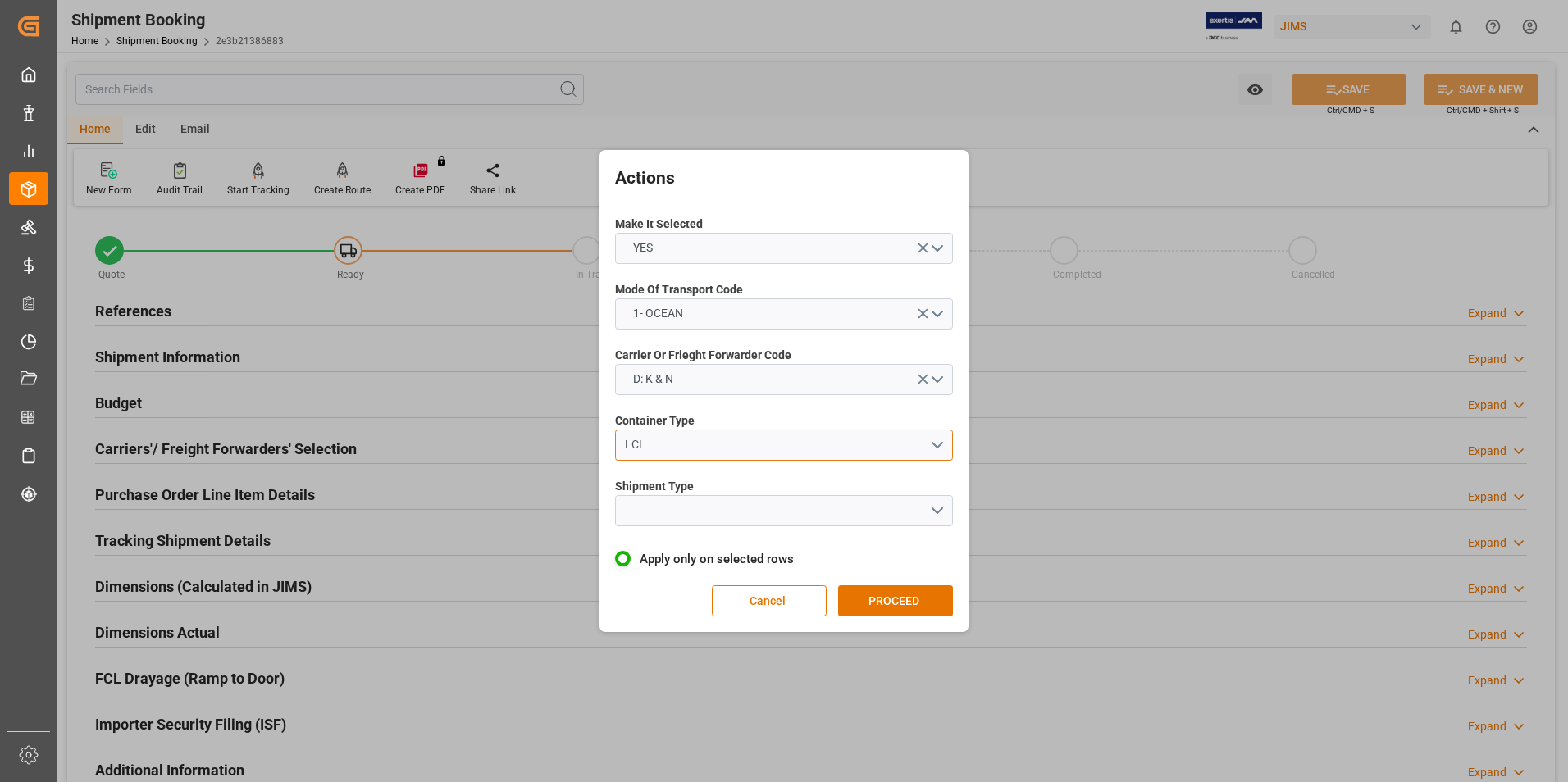
click at [717, 451] on div "LCL" at bounding box center [777, 445] width 305 height 17
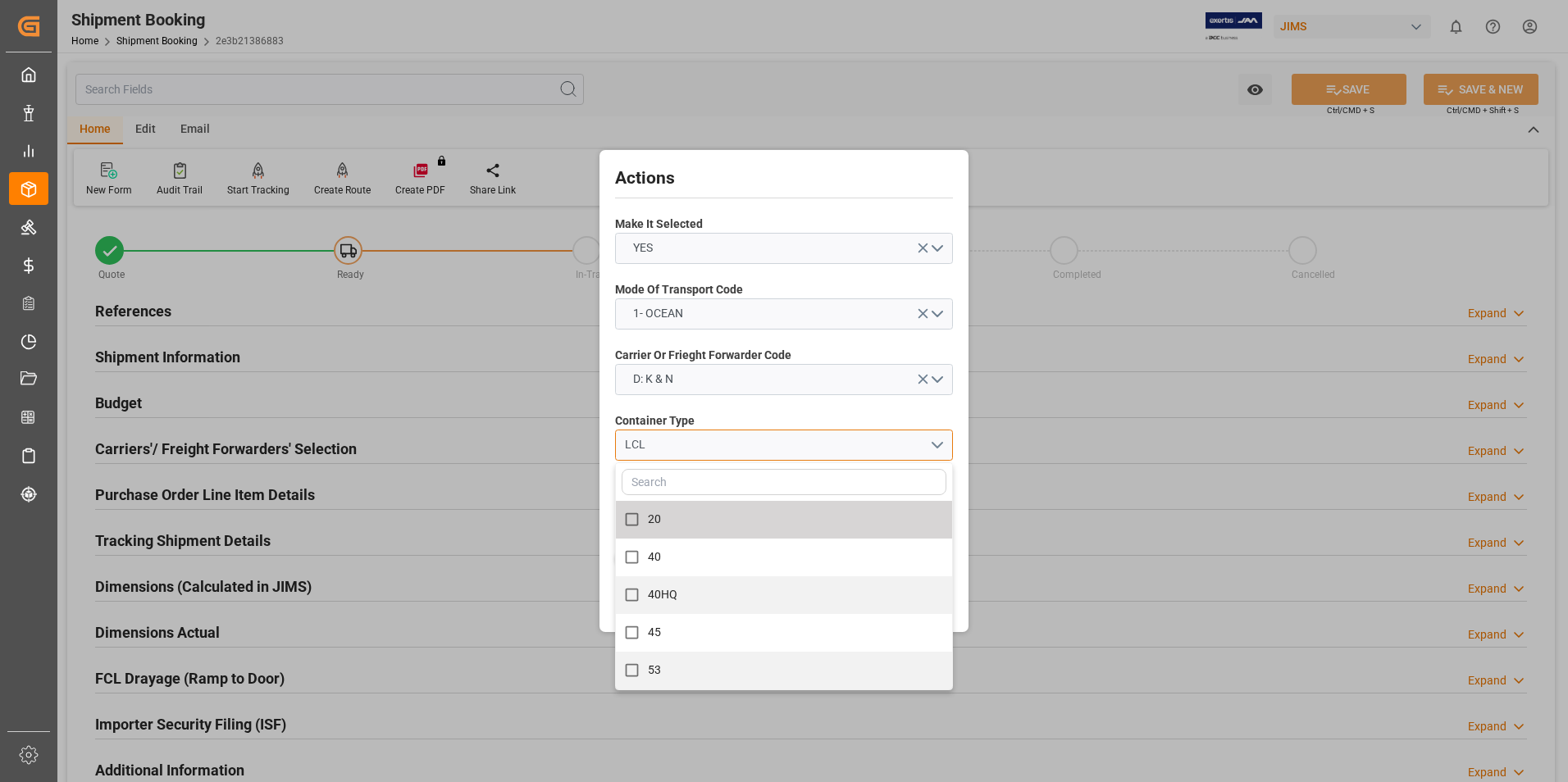
click at [686, 449] on div "LCL" at bounding box center [777, 445] width 305 height 17
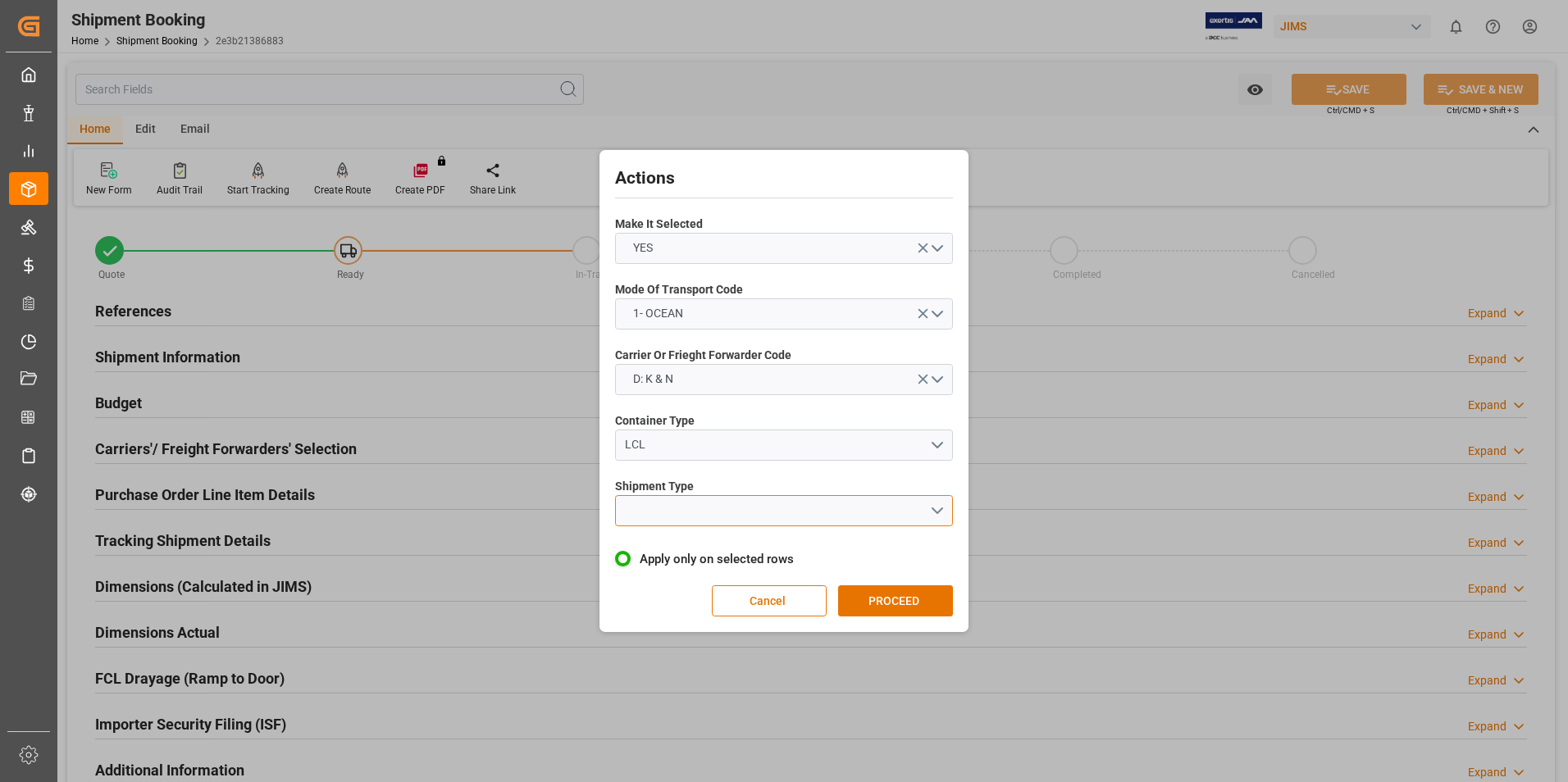
click at [711, 506] on button "open menu" at bounding box center [784, 511] width 338 height 31
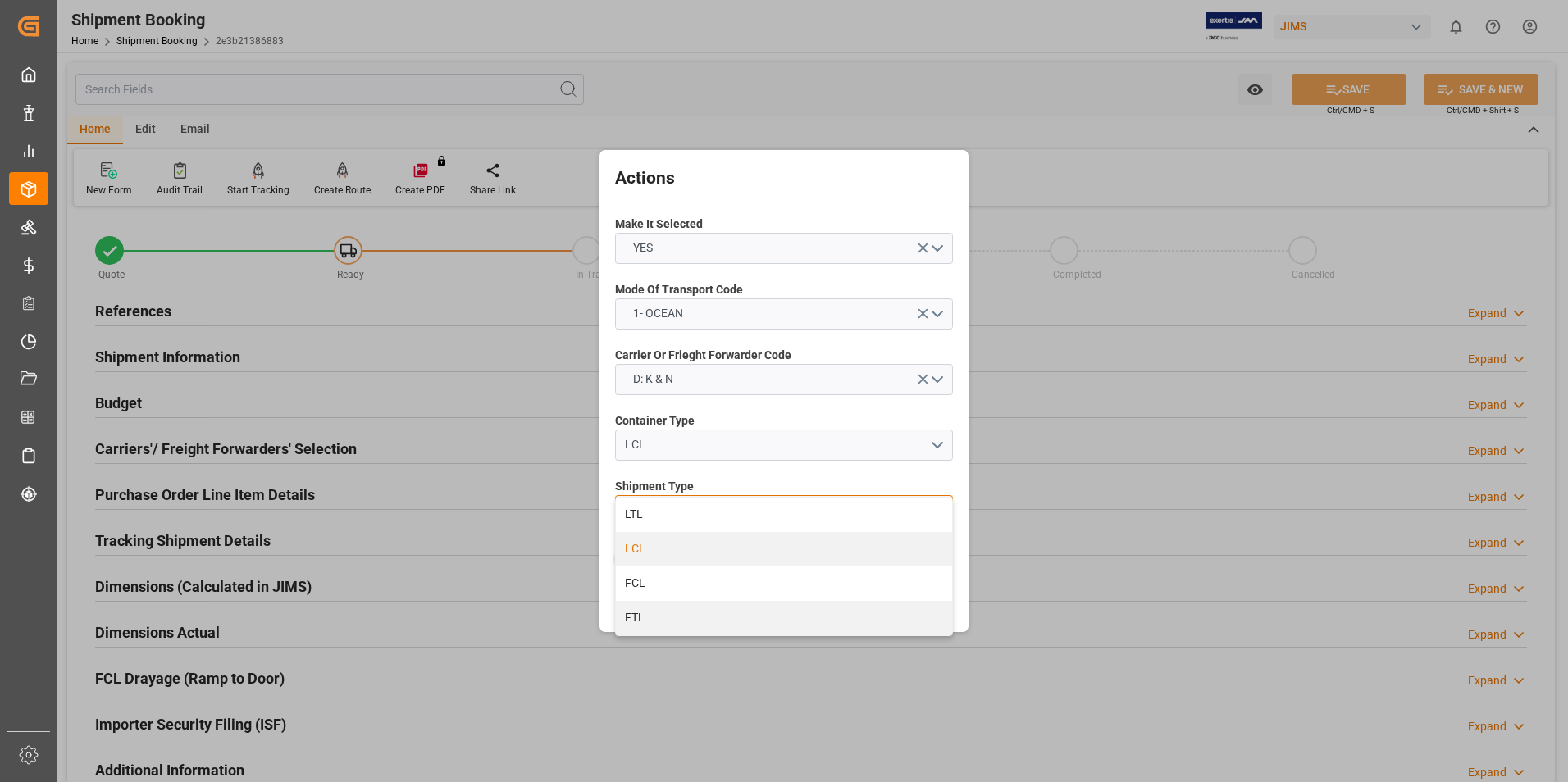
click at [717, 544] on div "LCL" at bounding box center [783, 550] width 336 height 35
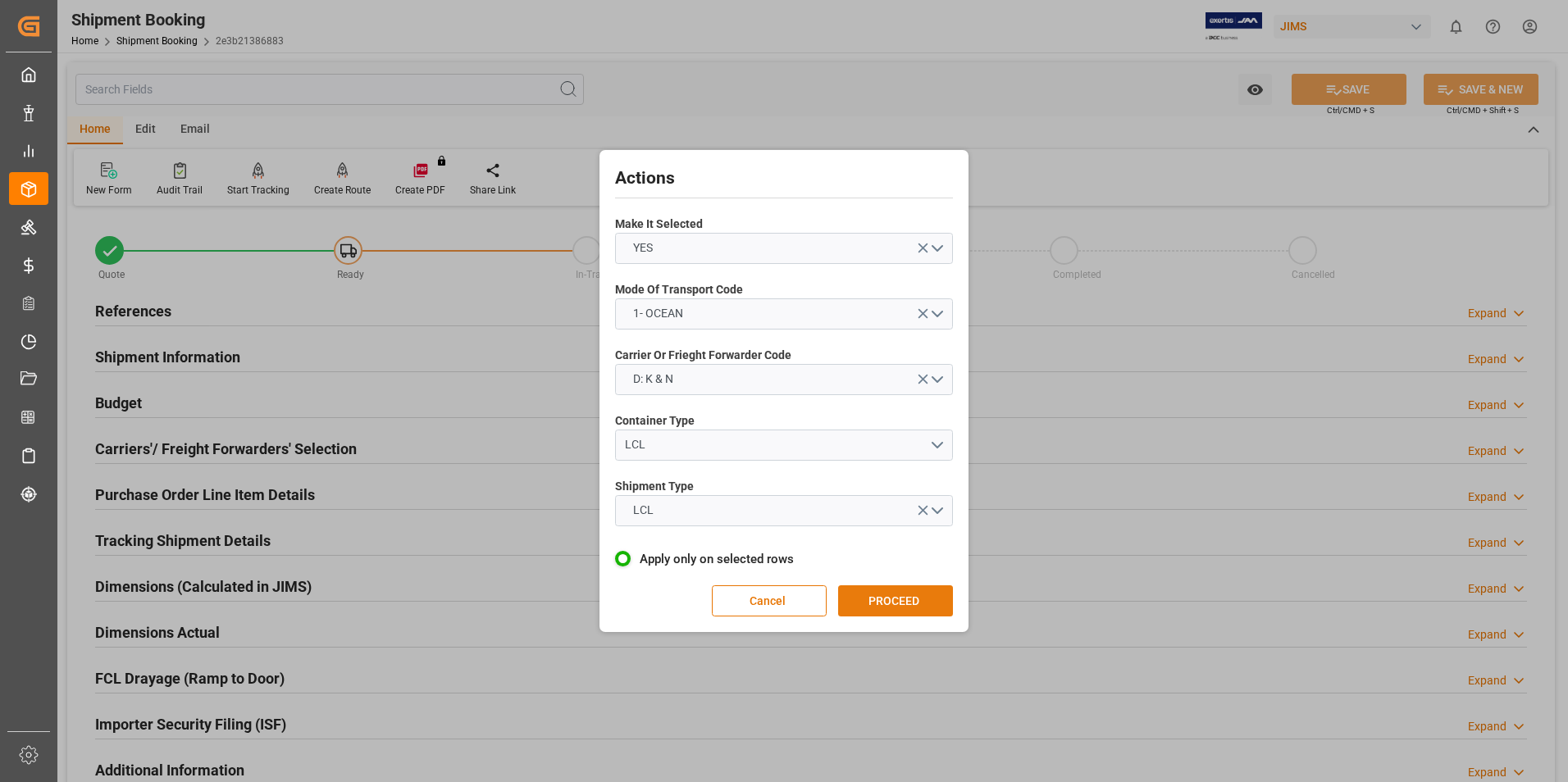
click at [922, 601] on button "PROCEED" at bounding box center [895, 601] width 115 height 31
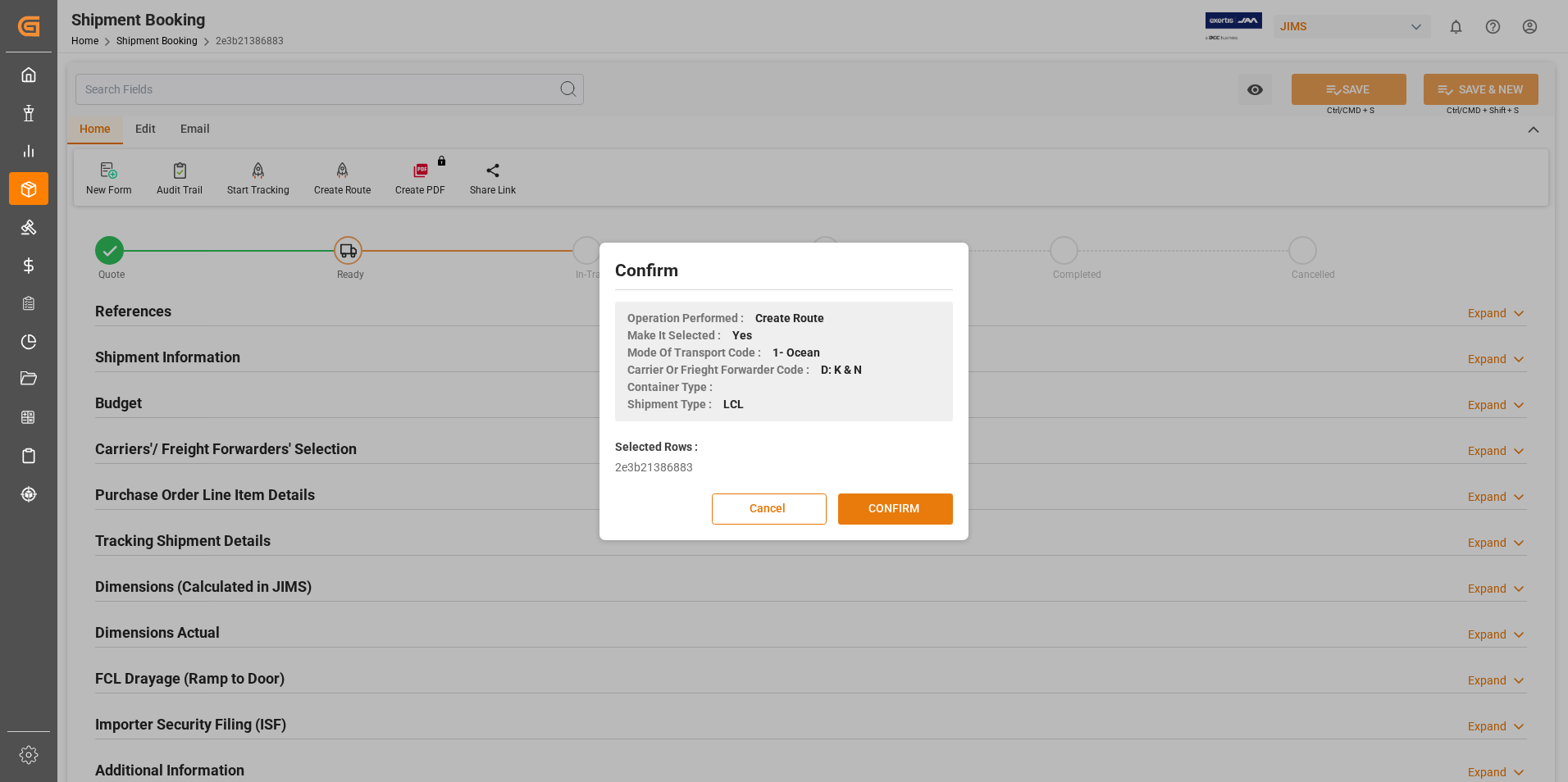
click at [915, 512] on button "CONFIRM" at bounding box center [895, 509] width 115 height 31
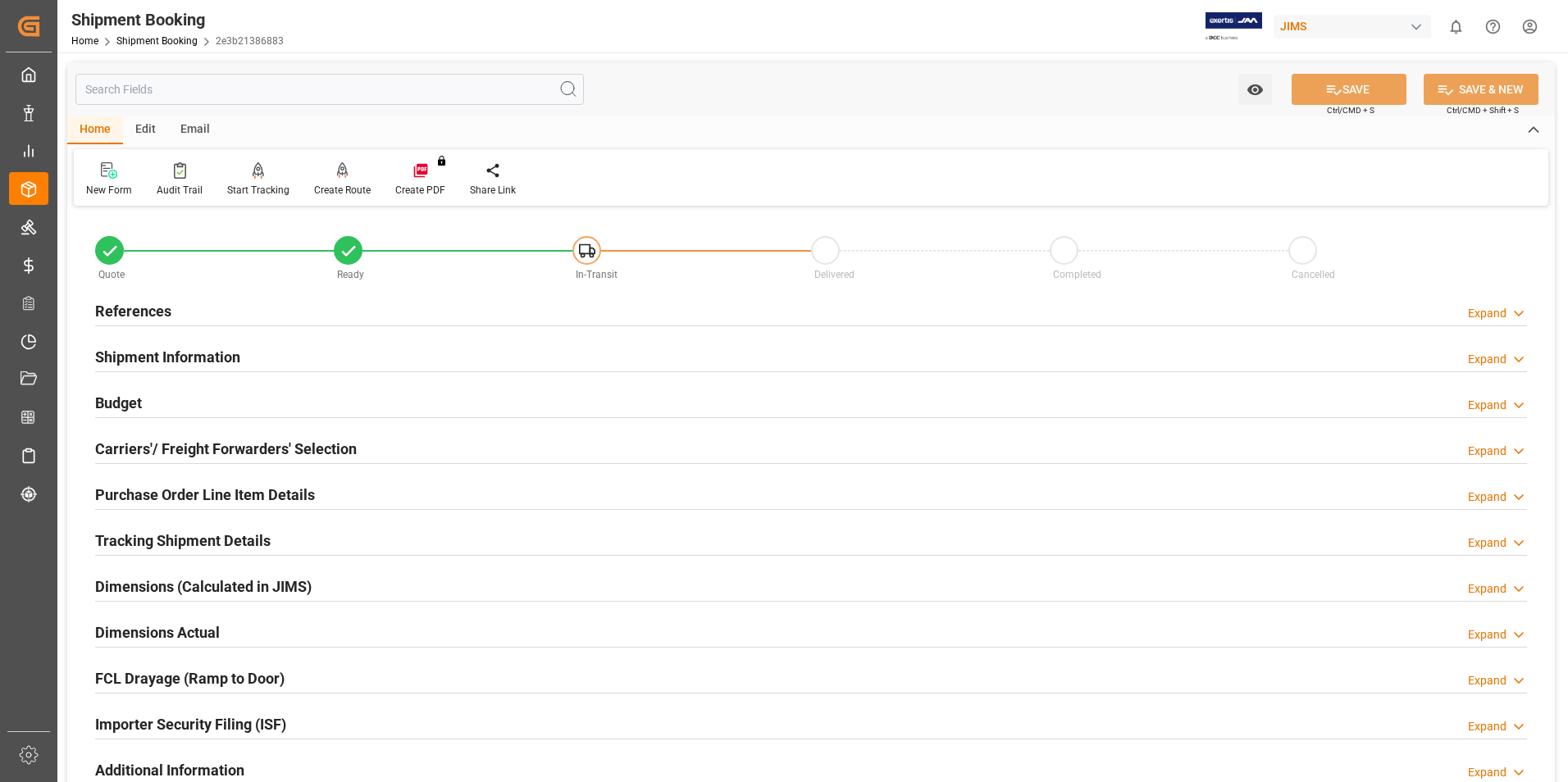
click at [182, 125] on div "Email" at bounding box center [196, 130] width 54 height 28
click at [103, 184] on div "Send Email" at bounding box center [111, 190] width 50 height 15
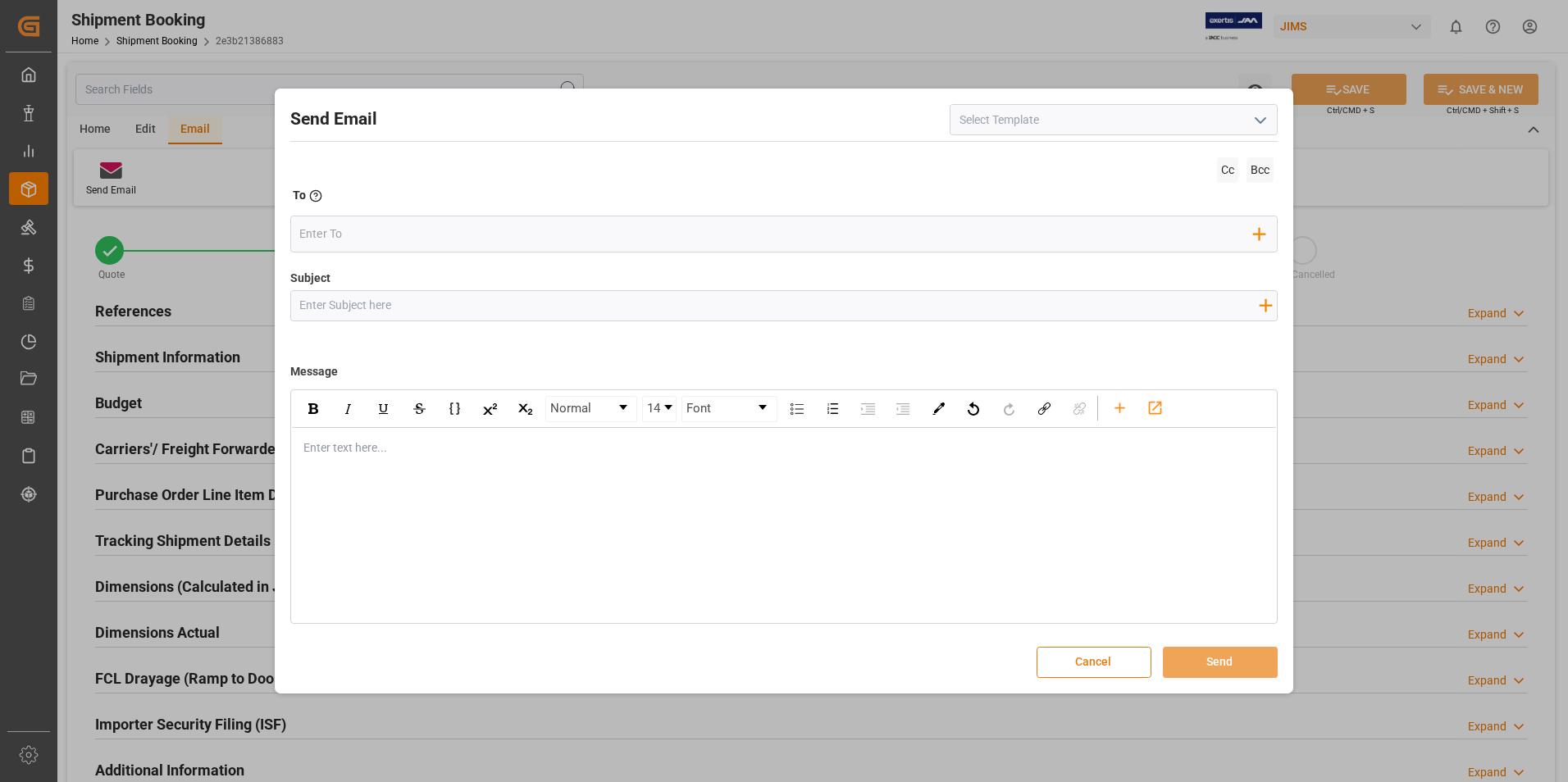
click at [1104, 662] on button "Cancel" at bounding box center [1094, 663] width 115 height 31
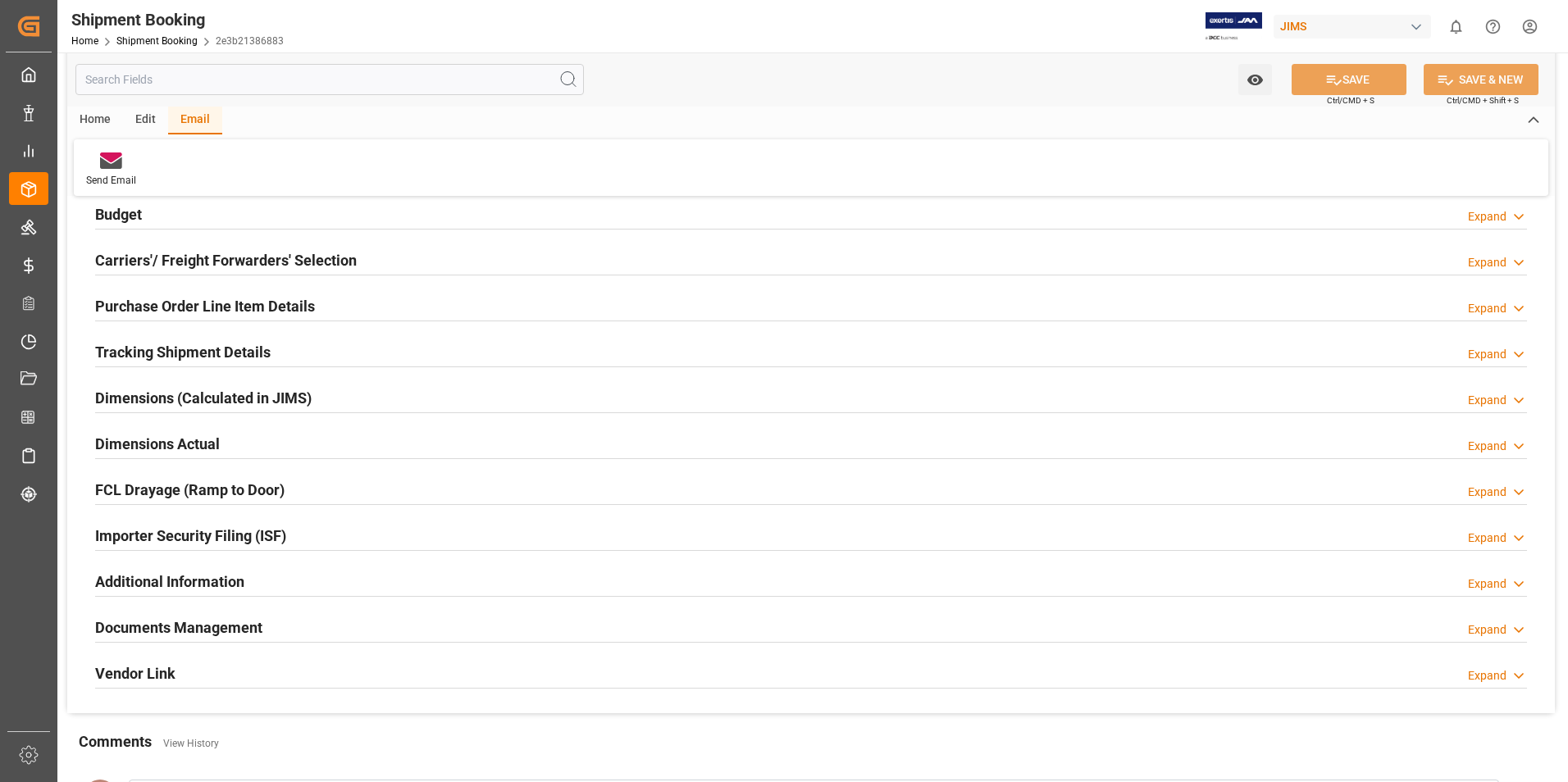
scroll to position [328, 0]
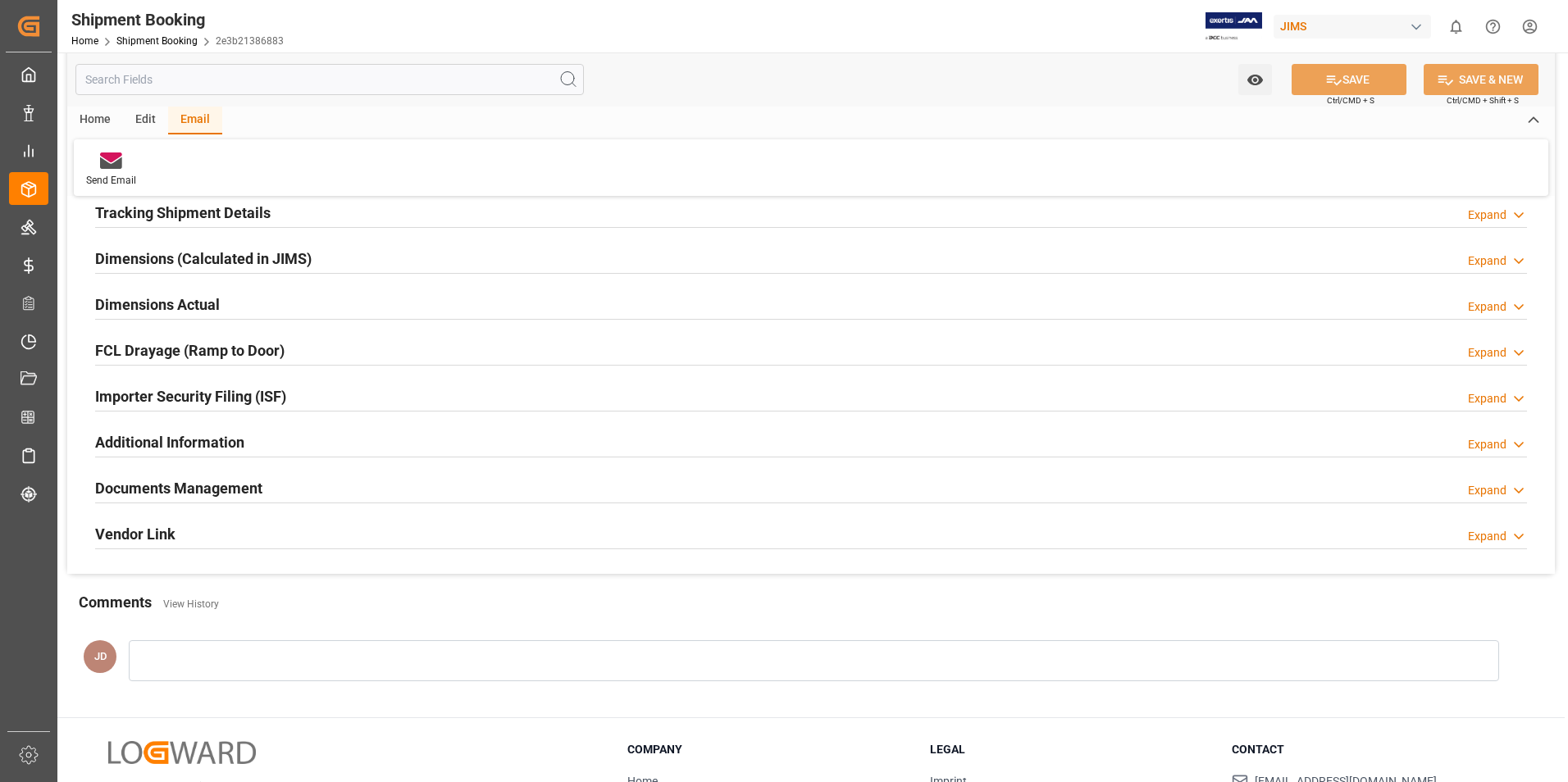
click at [190, 487] on h2 "Documents Management" at bounding box center [178, 488] width 167 height 22
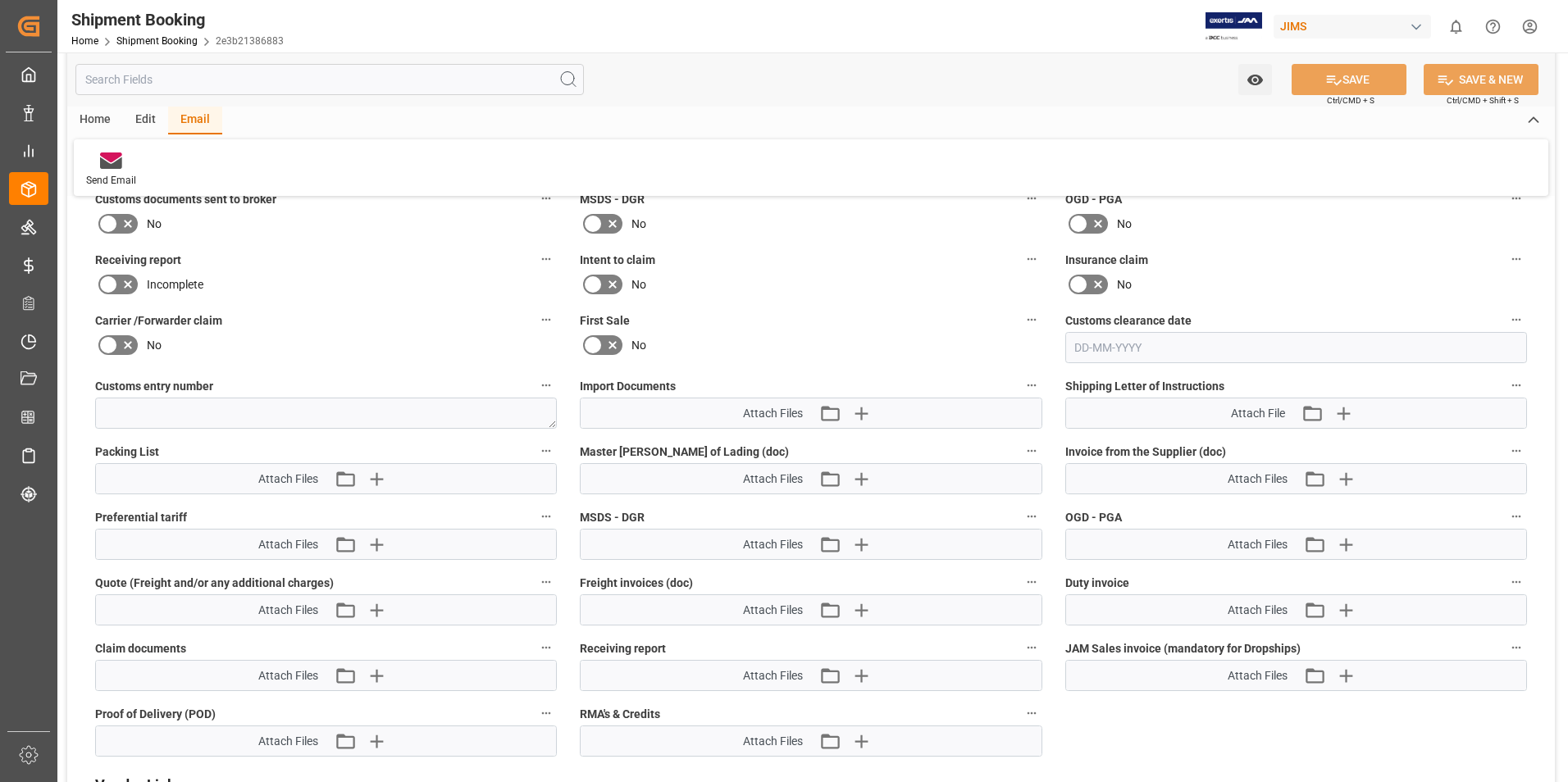
scroll to position [738, 0]
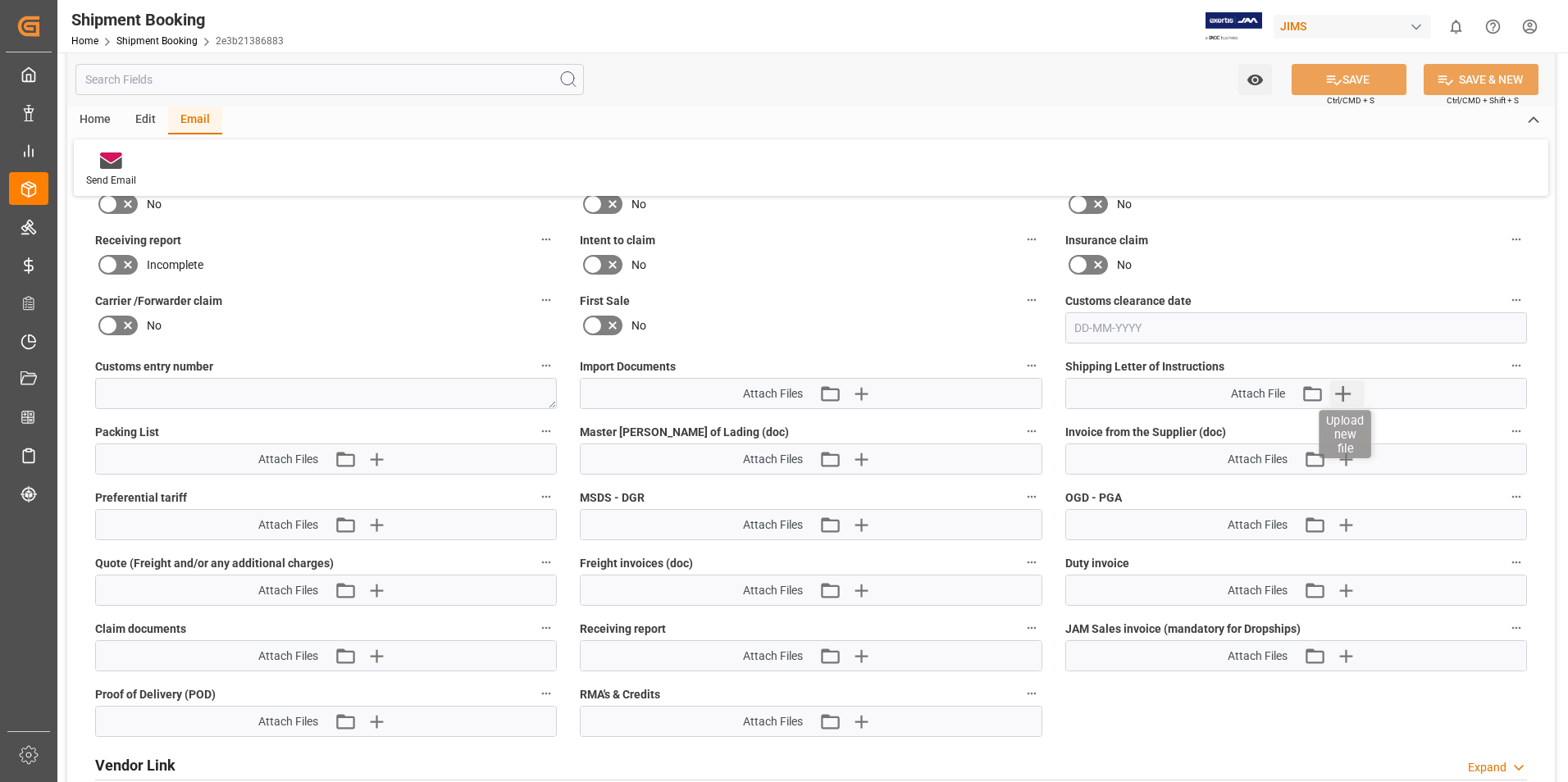
click at [1342, 396] on icon "button" at bounding box center [1342, 393] width 26 height 26
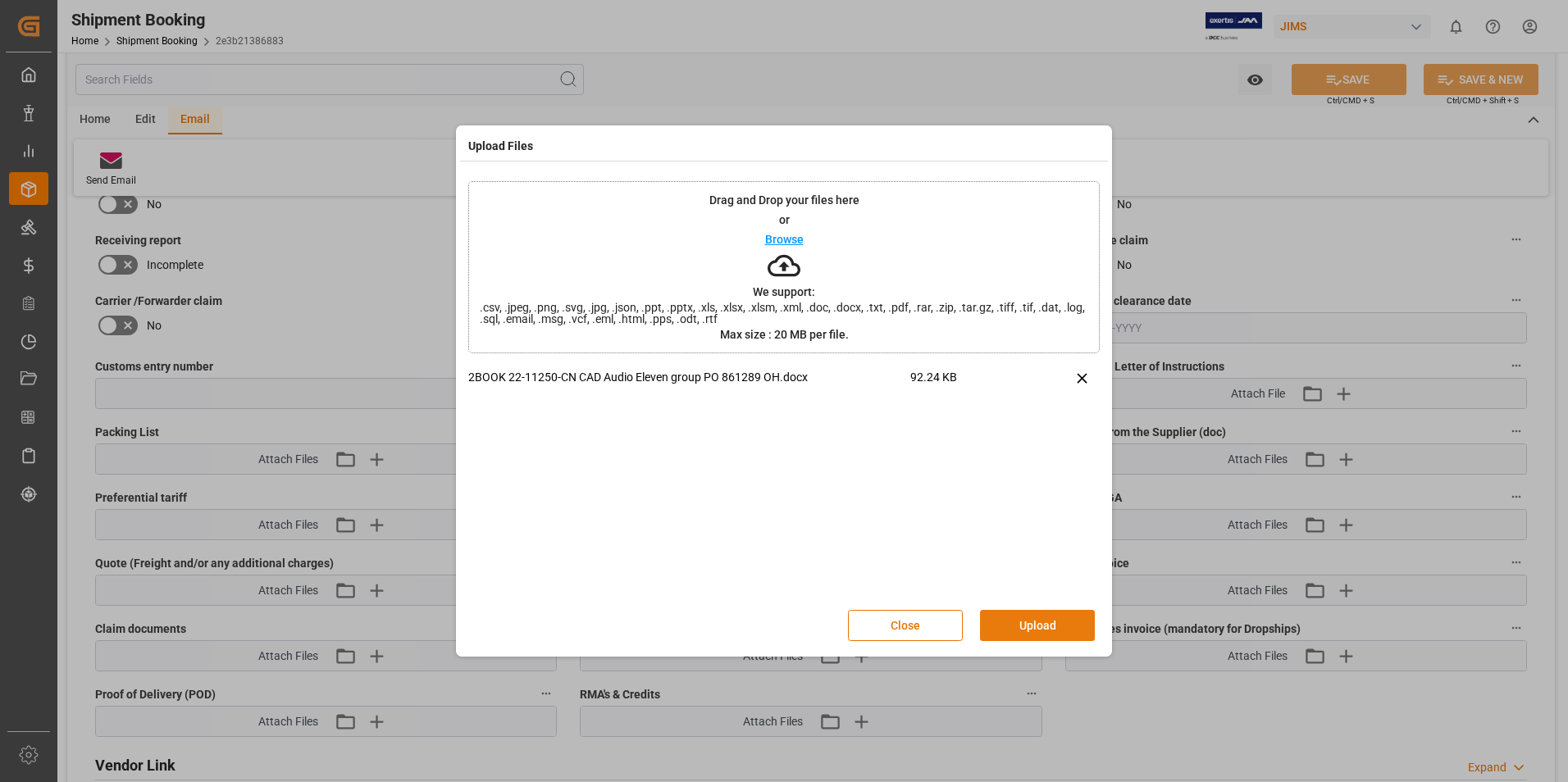
click at [1039, 635] on button "Upload" at bounding box center [1038, 625] width 115 height 31
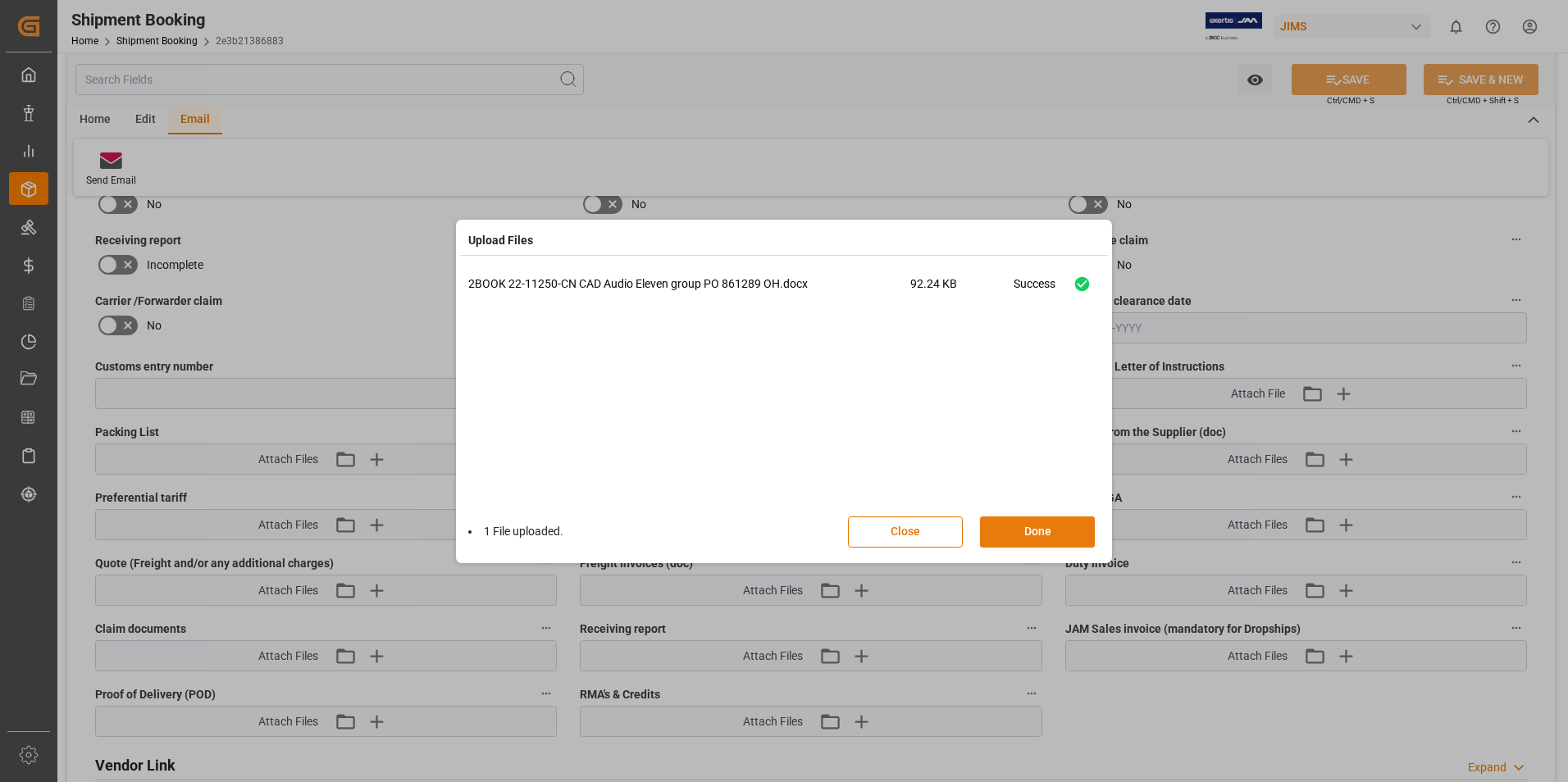
click at [1033, 539] on button "Done" at bounding box center [1038, 532] width 115 height 31
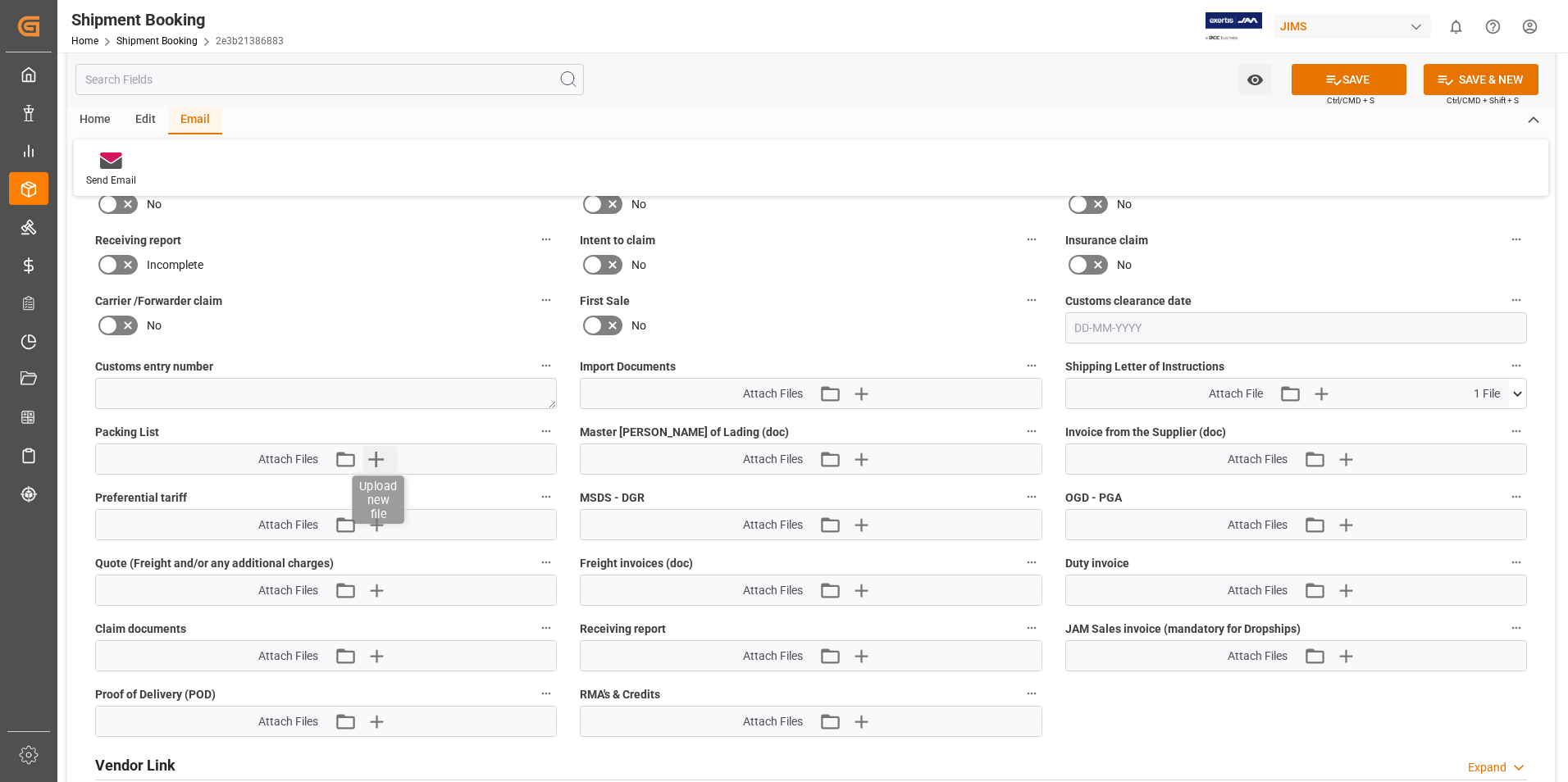
click at [379, 463] on icon "button" at bounding box center [376, 459] width 26 height 26
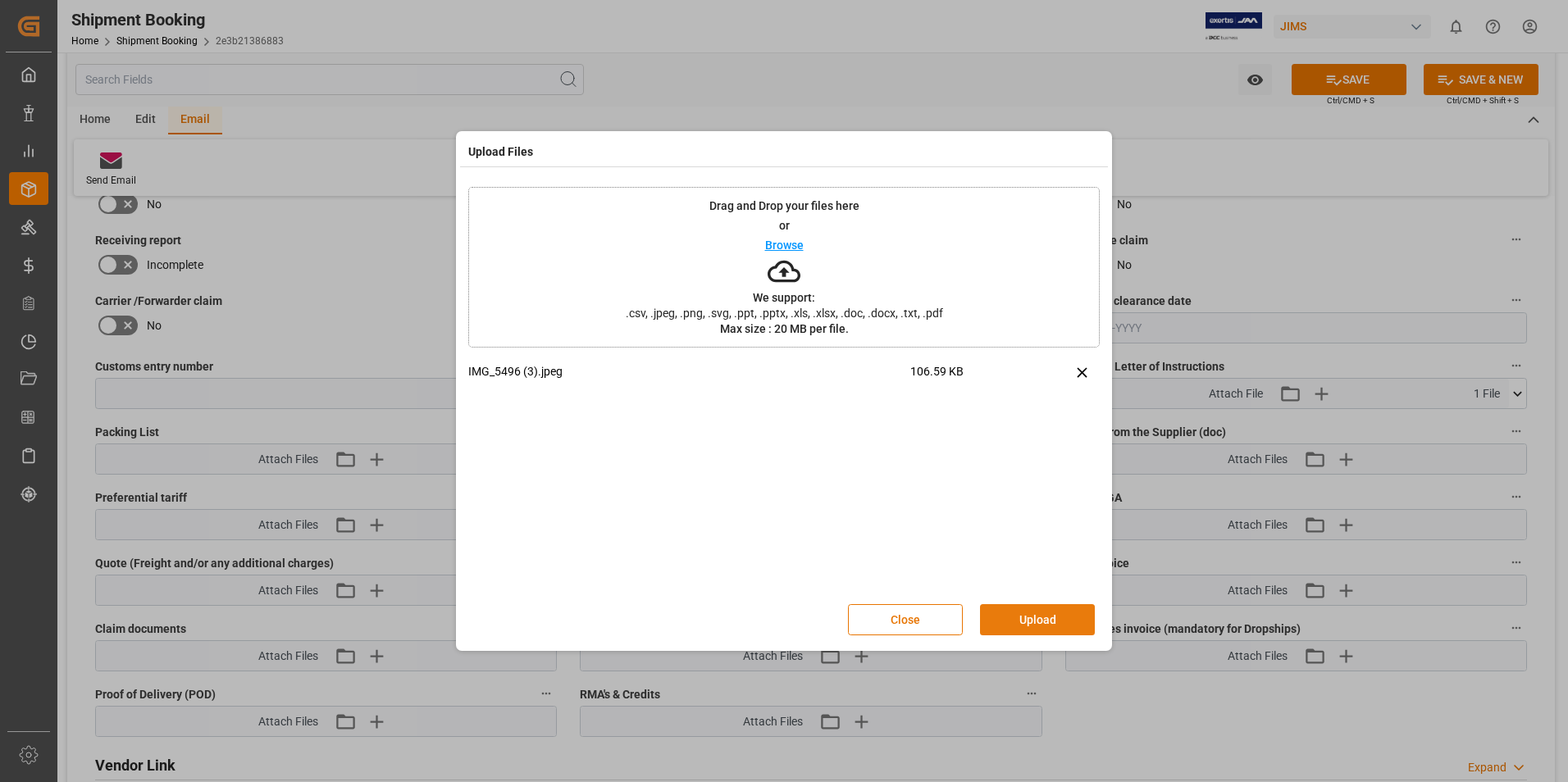
click at [1019, 623] on button "Upload" at bounding box center [1038, 620] width 115 height 31
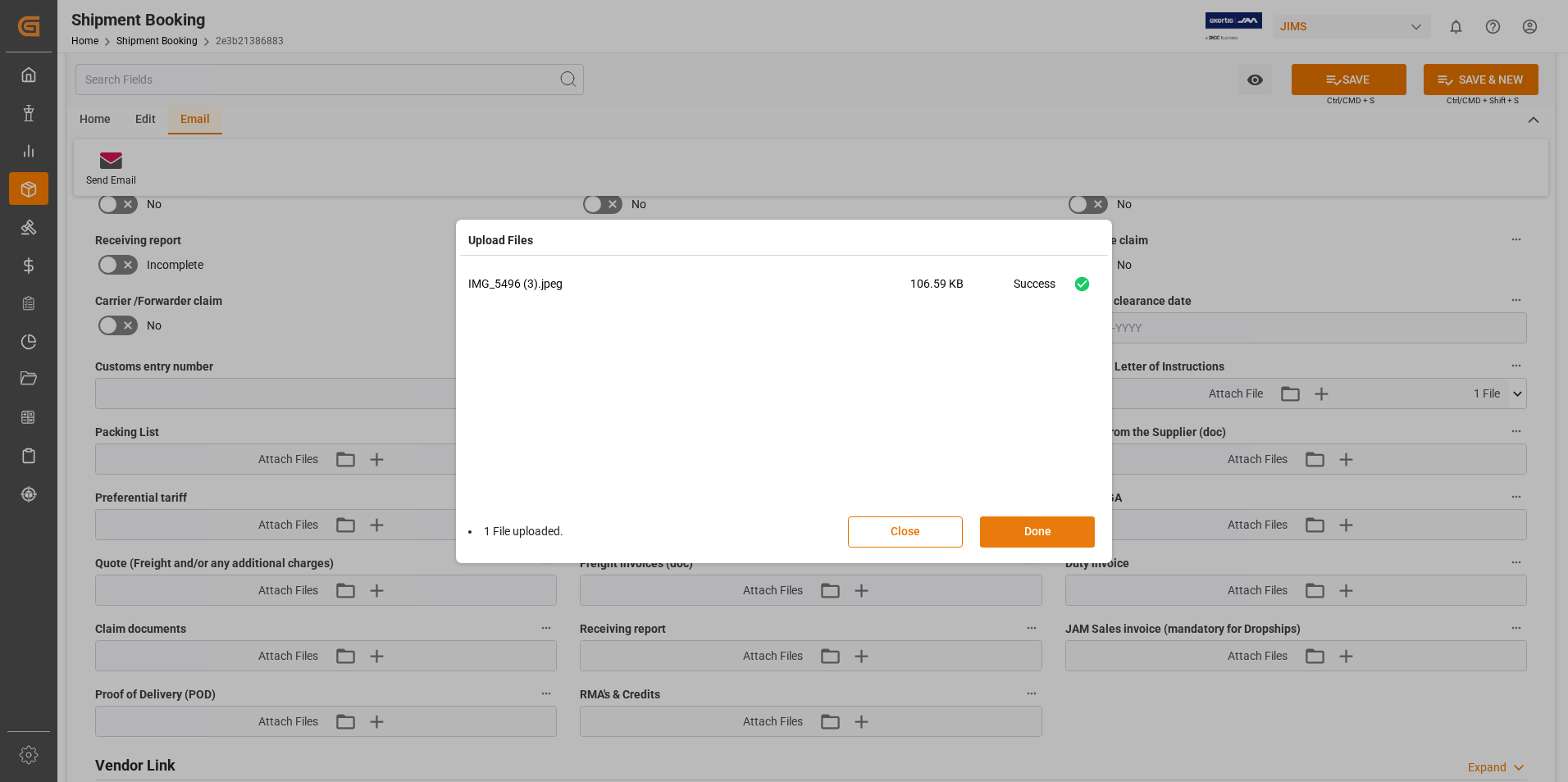
click at [1038, 517] on button "Done" at bounding box center [1038, 532] width 115 height 31
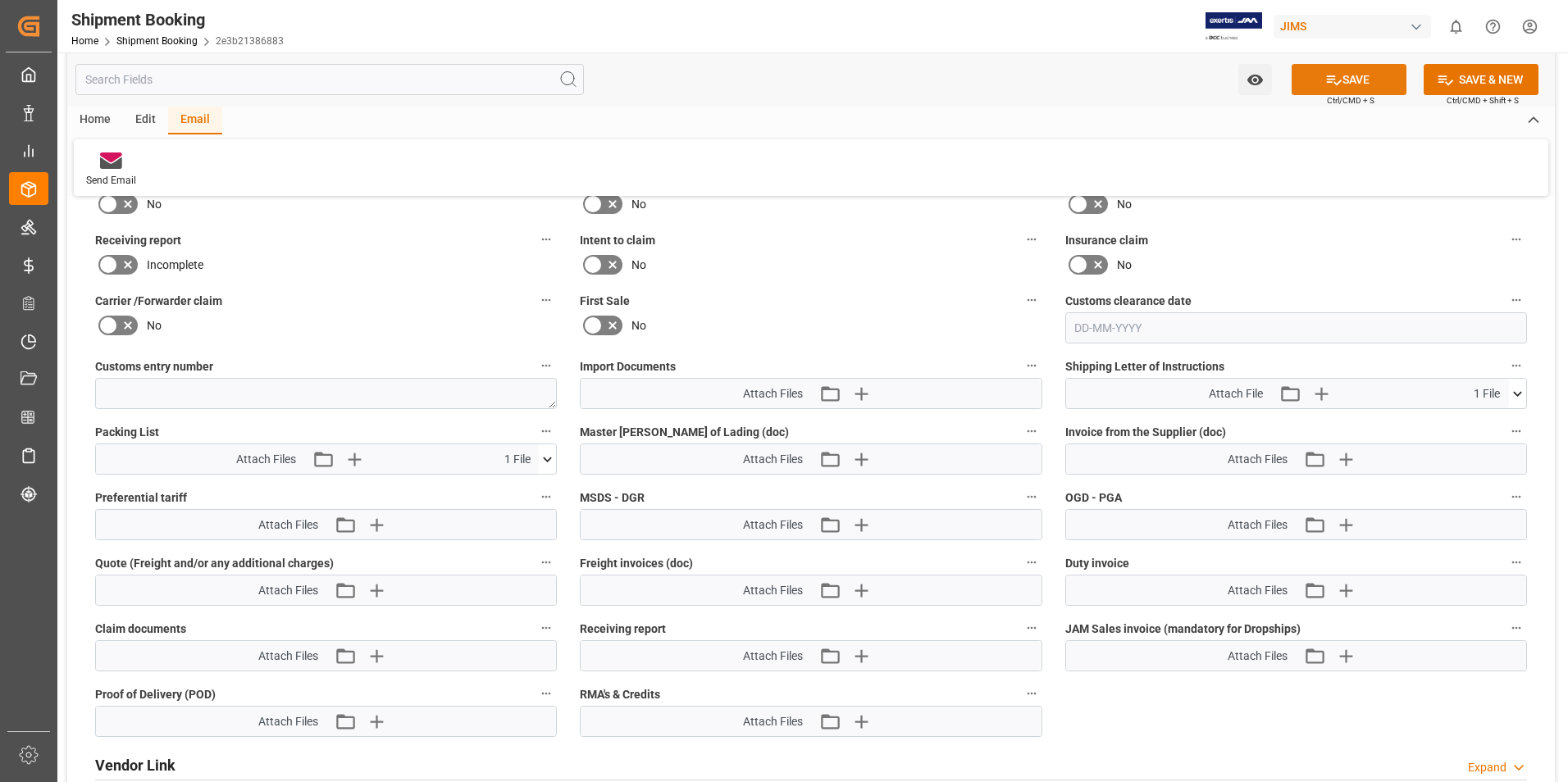
click at [1380, 81] on button "SAVE" at bounding box center [1349, 79] width 115 height 31
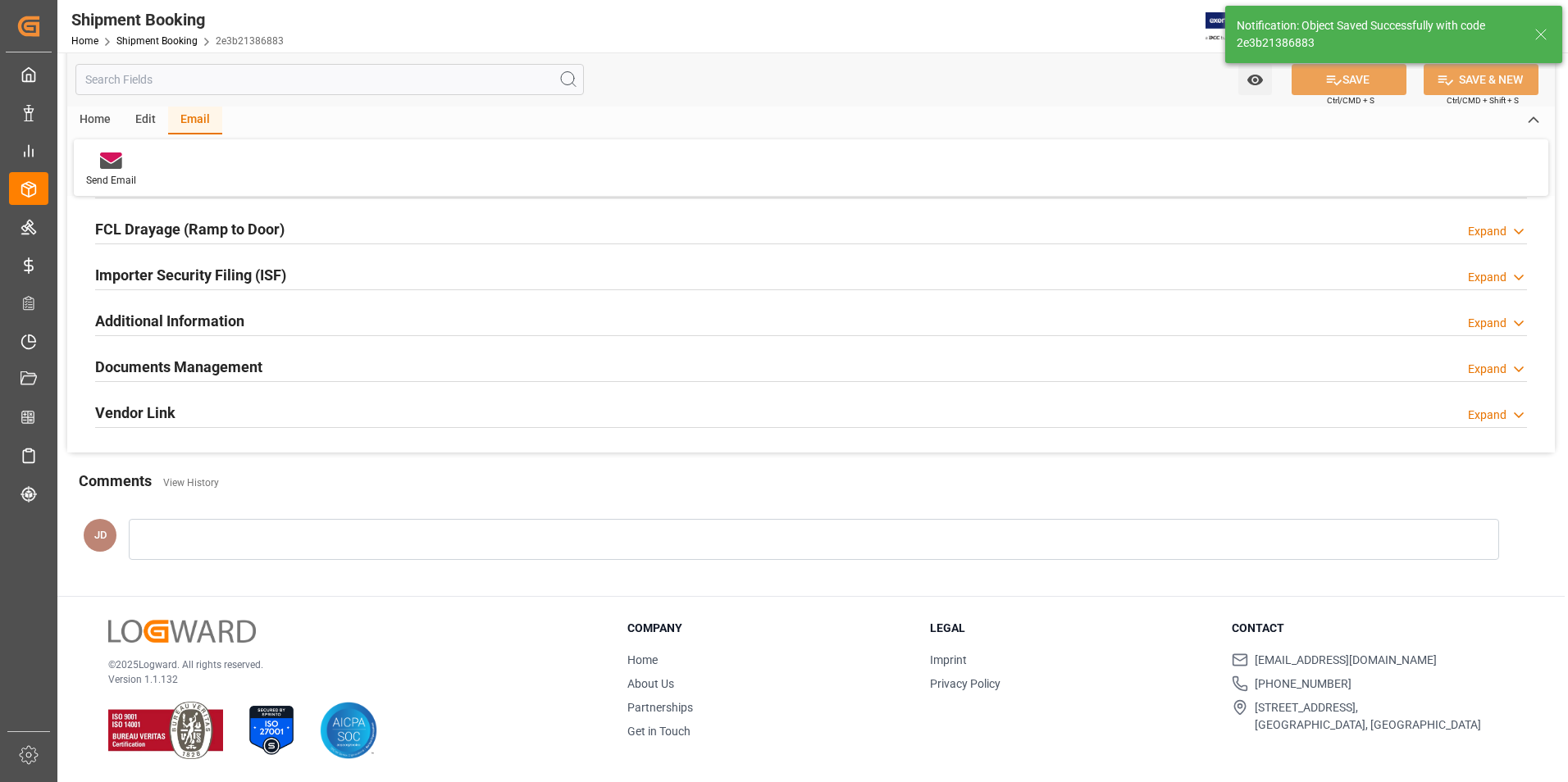
scroll to position [449, 0]
click at [188, 121] on div "Email" at bounding box center [196, 120] width 54 height 28
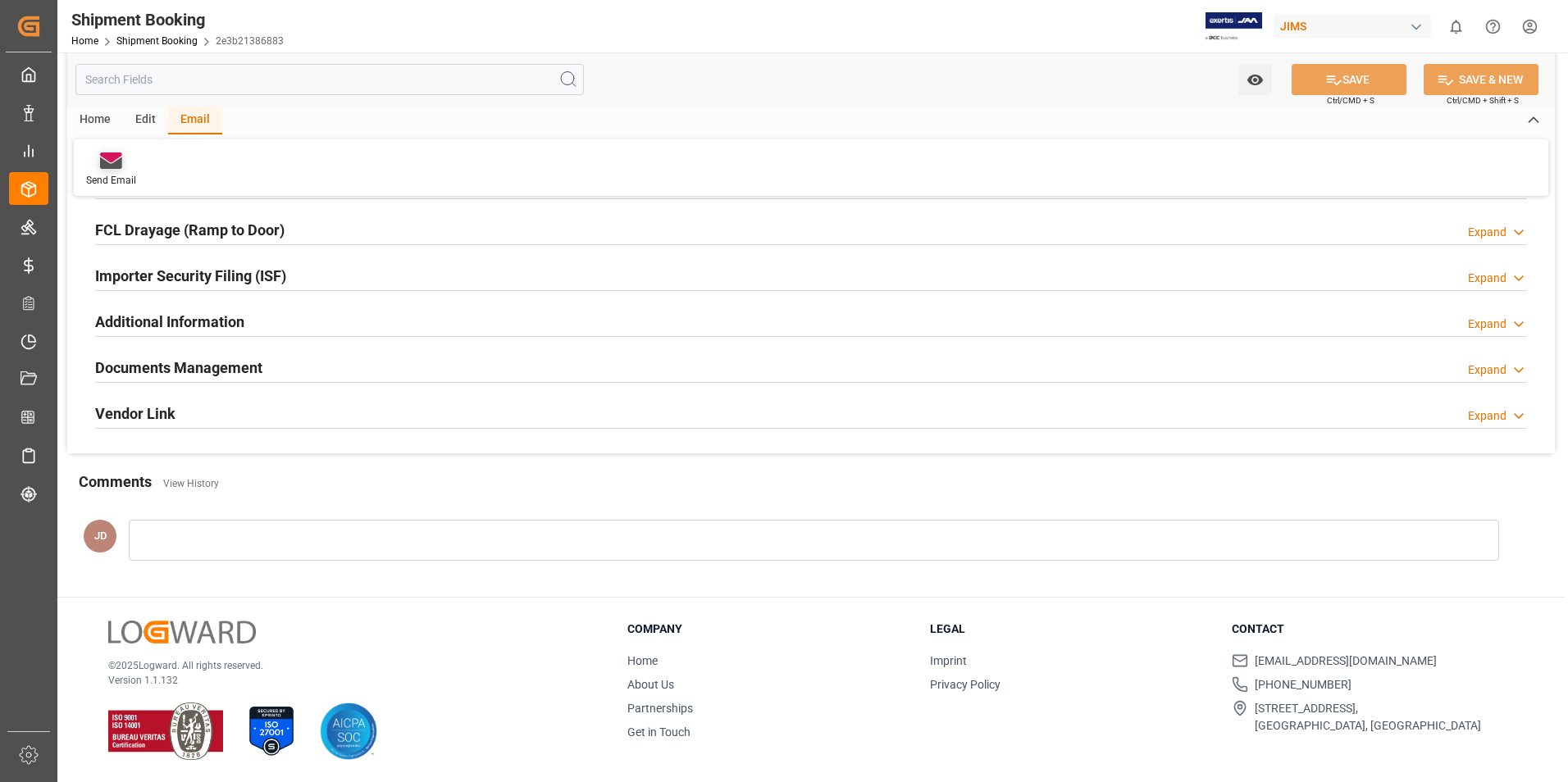
click at [111, 165] on icon at bounding box center [110, 164] width 22 height 12
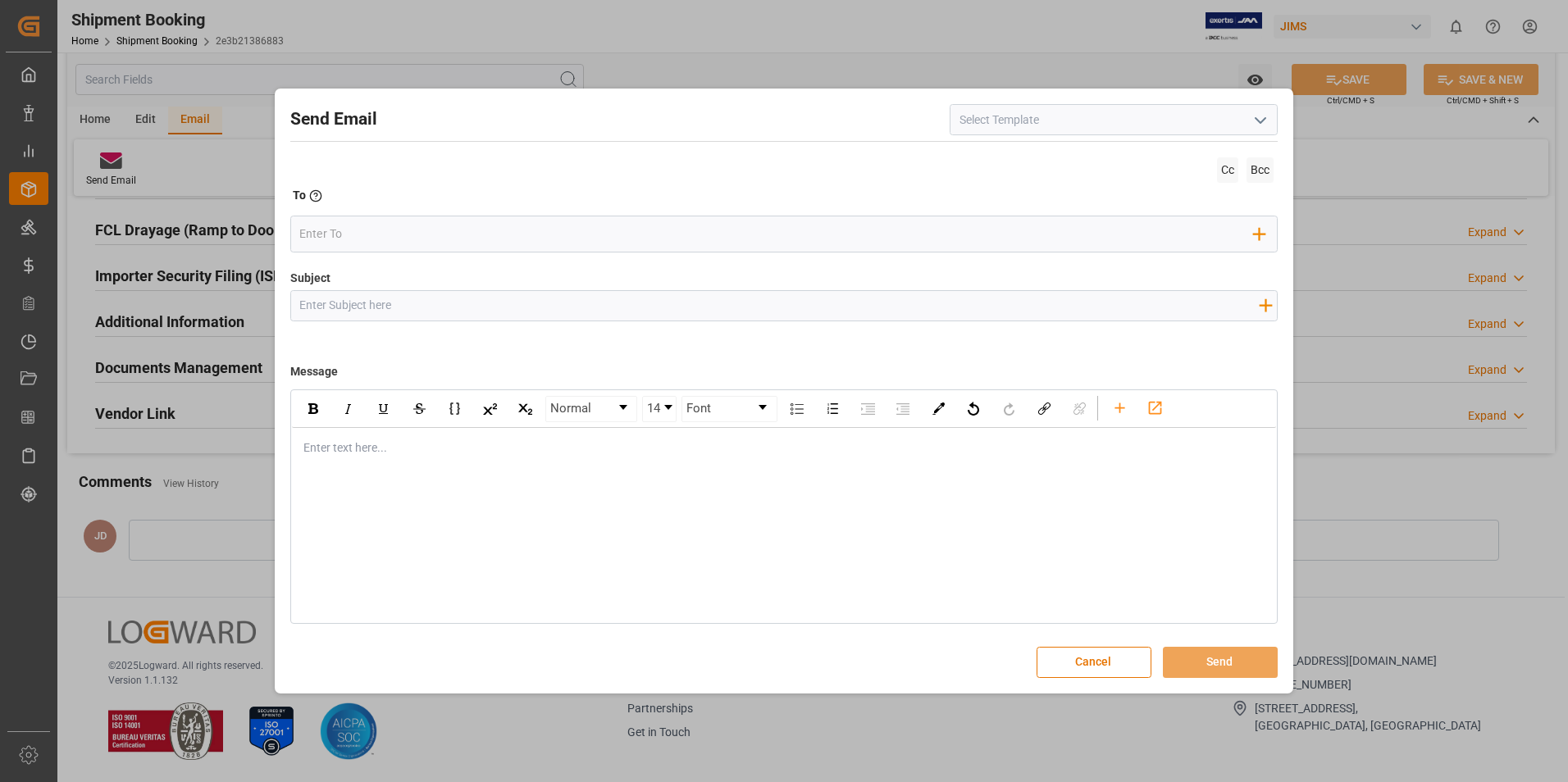
click at [1260, 120] on icon "open menu" at bounding box center [1260, 120] width 19 height 19
click at [1081, 161] on div "2BOOK - Ocean - Air freight" at bounding box center [1113, 156] width 326 height 37
type input "2BOOK - Ocean - Air freight"
type input "2BOOK {{jamReferenceNumber}} {{supplierFullName}} Ship from: {{country}} Ship t…"
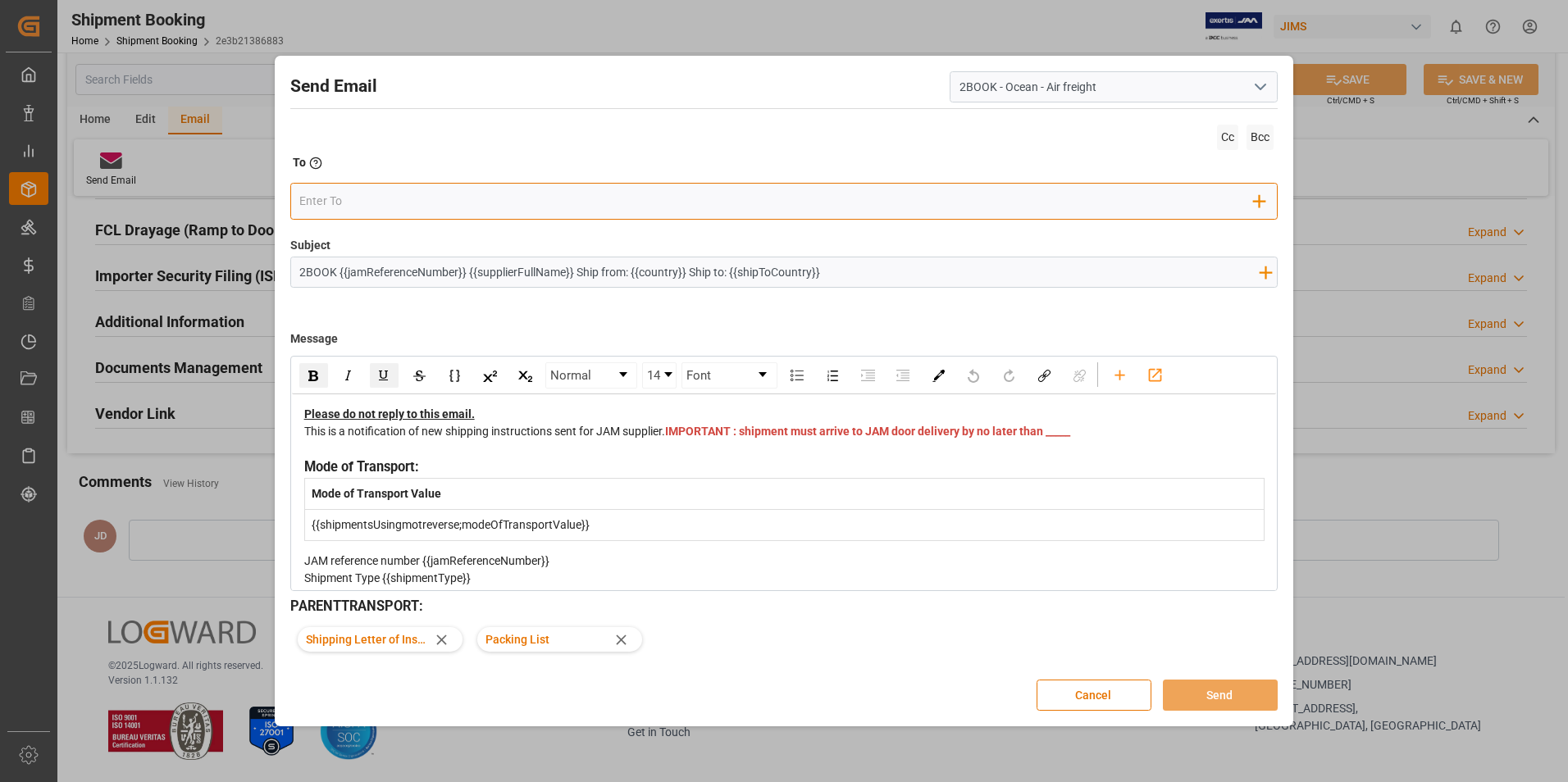
click at [433, 197] on input "email" at bounding box center [776, 201] width 954 height 24
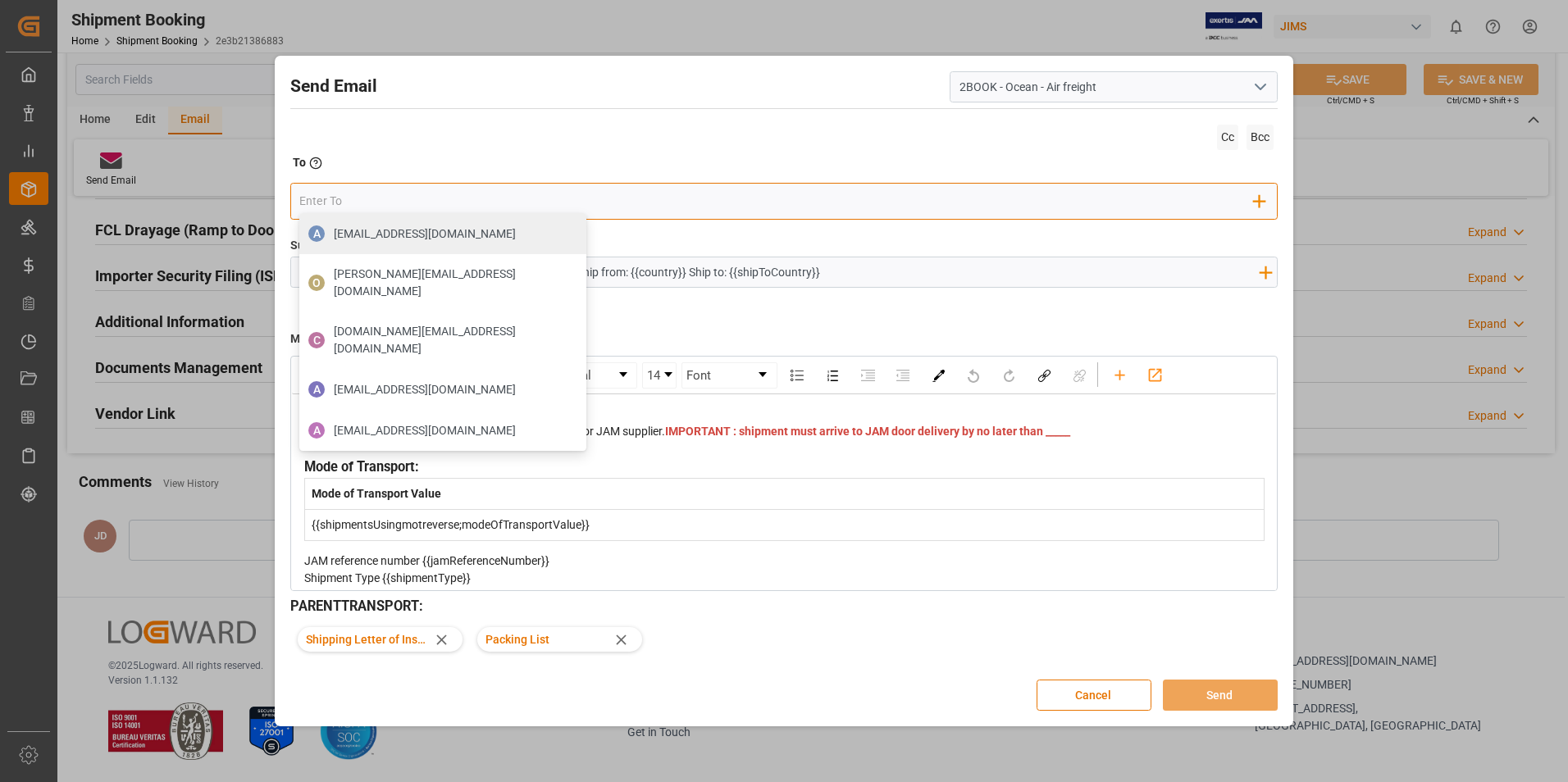
type input "se"
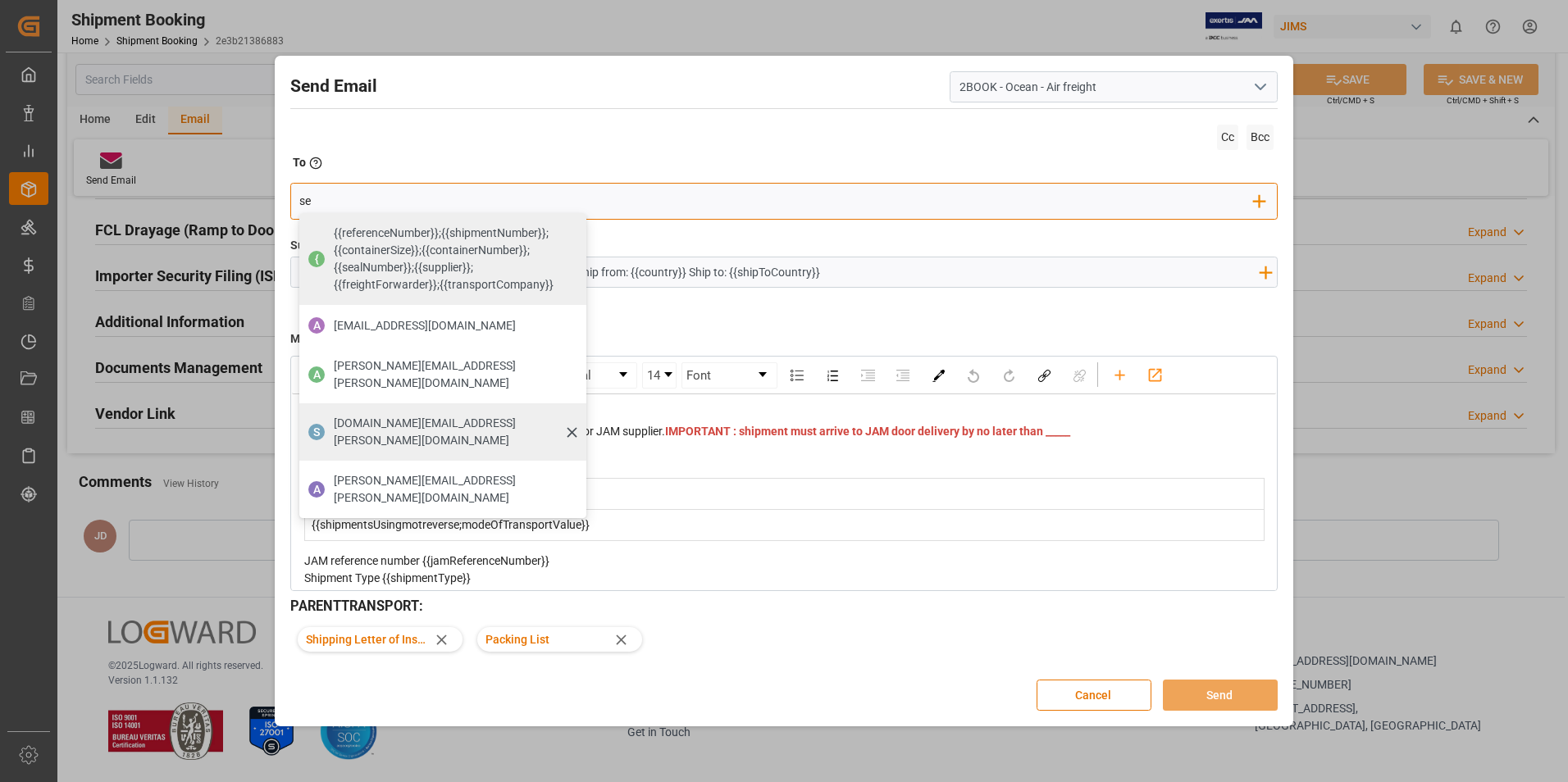
click at [428, 415] on span "[DOMAIN_NAME][EMAIL_ADDRESS][PERSON_NAME][DOMAIN_NAME]" at bounding box center [454, 433] width 241 height 35
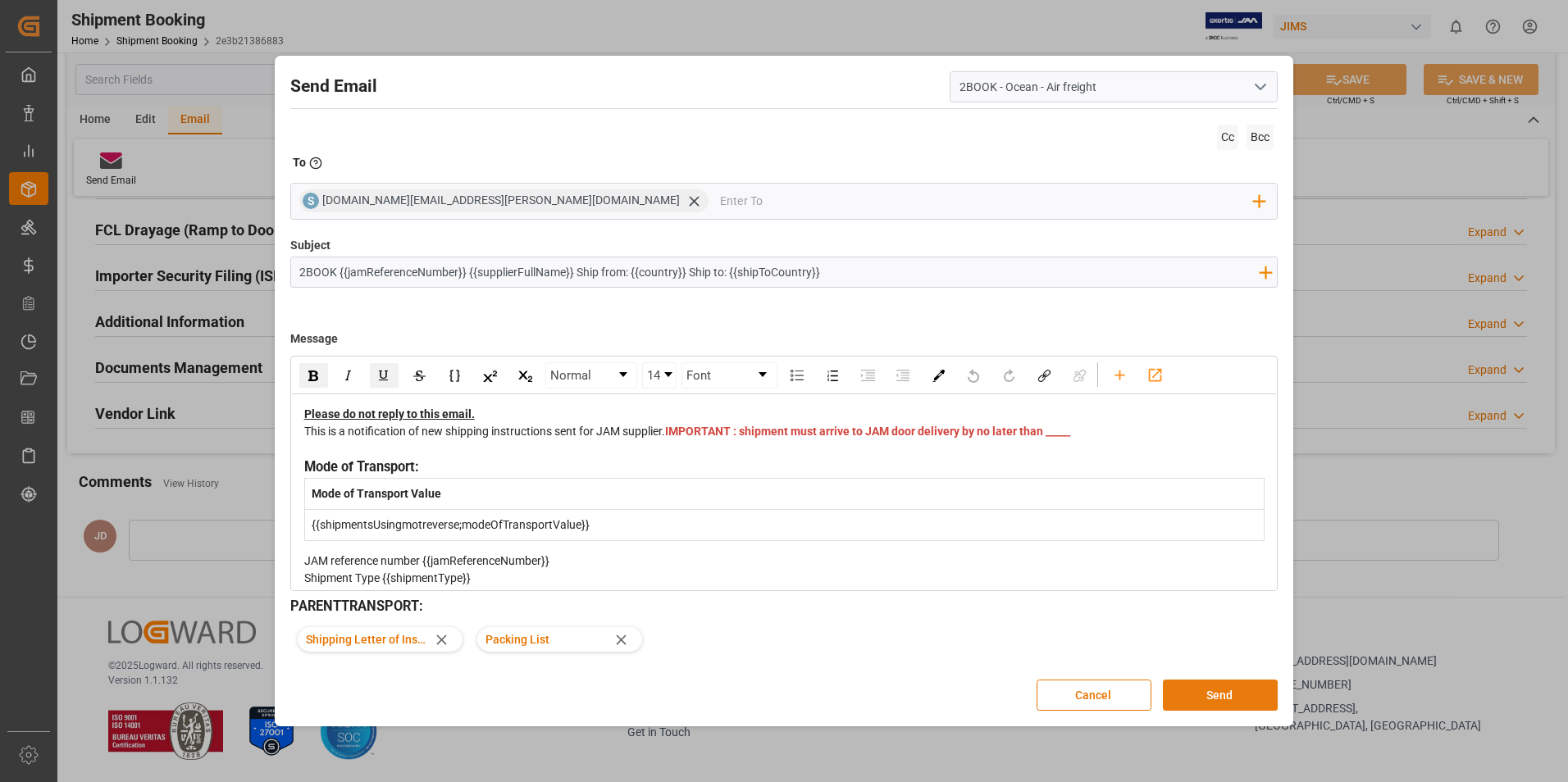
click at [1217, 688] on button "Send" at bounding box center [1221, 696] width 115 height 31
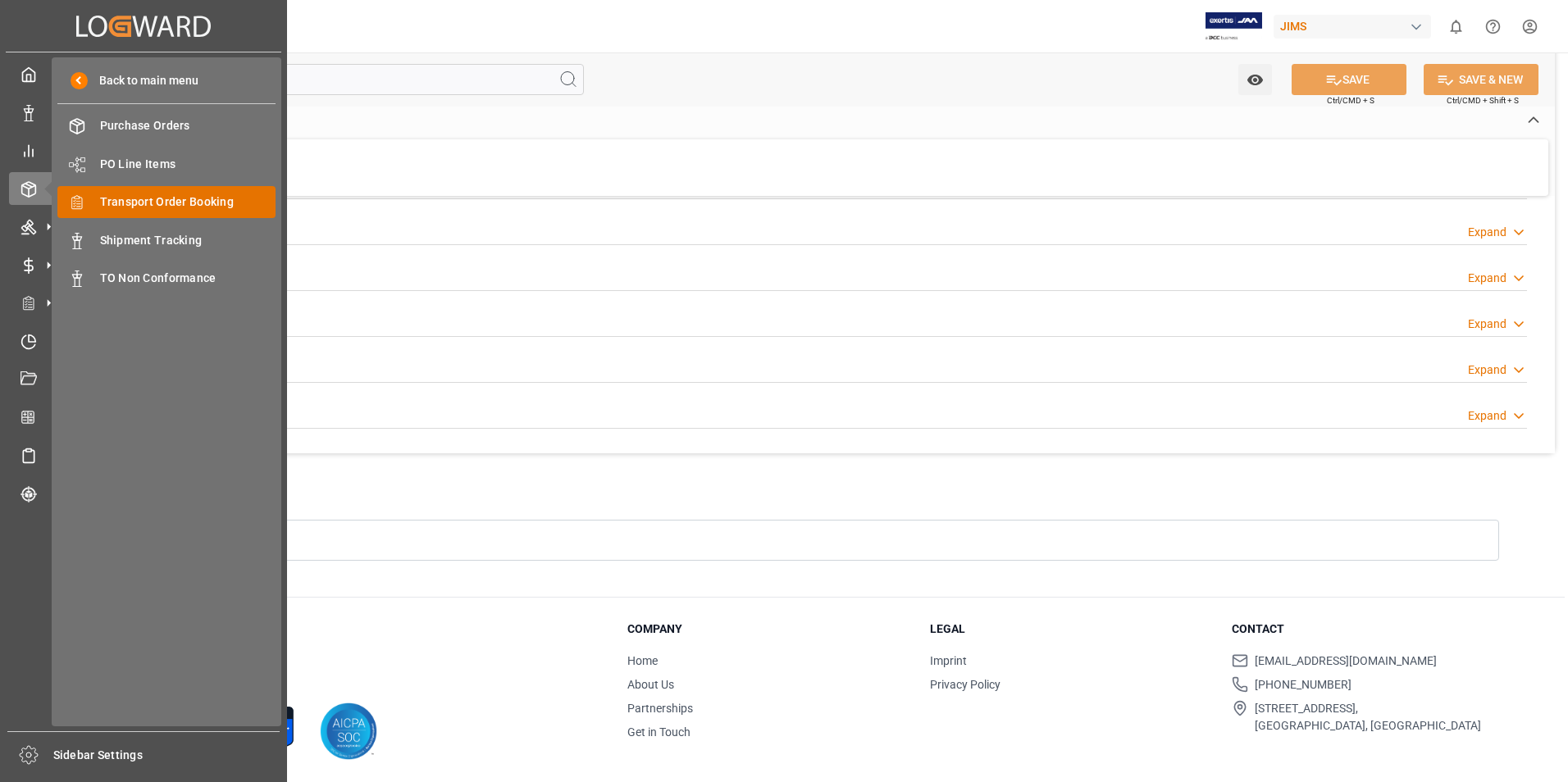
click at [204, 212] on div "Transport Order Booking Transport Order Booking" at bounding box center [166, 201] width 218 height 32
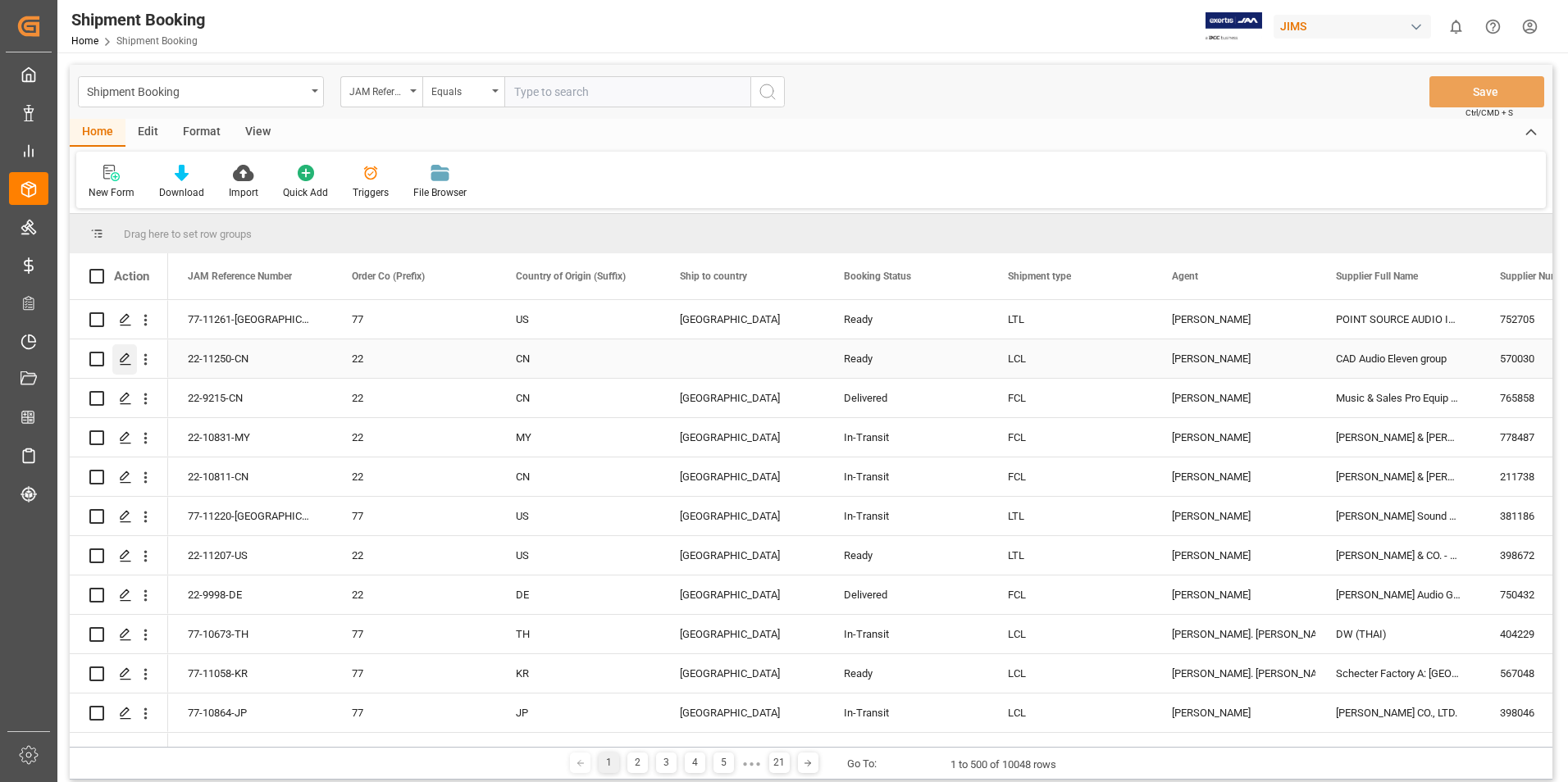
click at [125, 355] on icon "Press SPACE to select this row." at bounding box center [126, 359] width 14 height 14
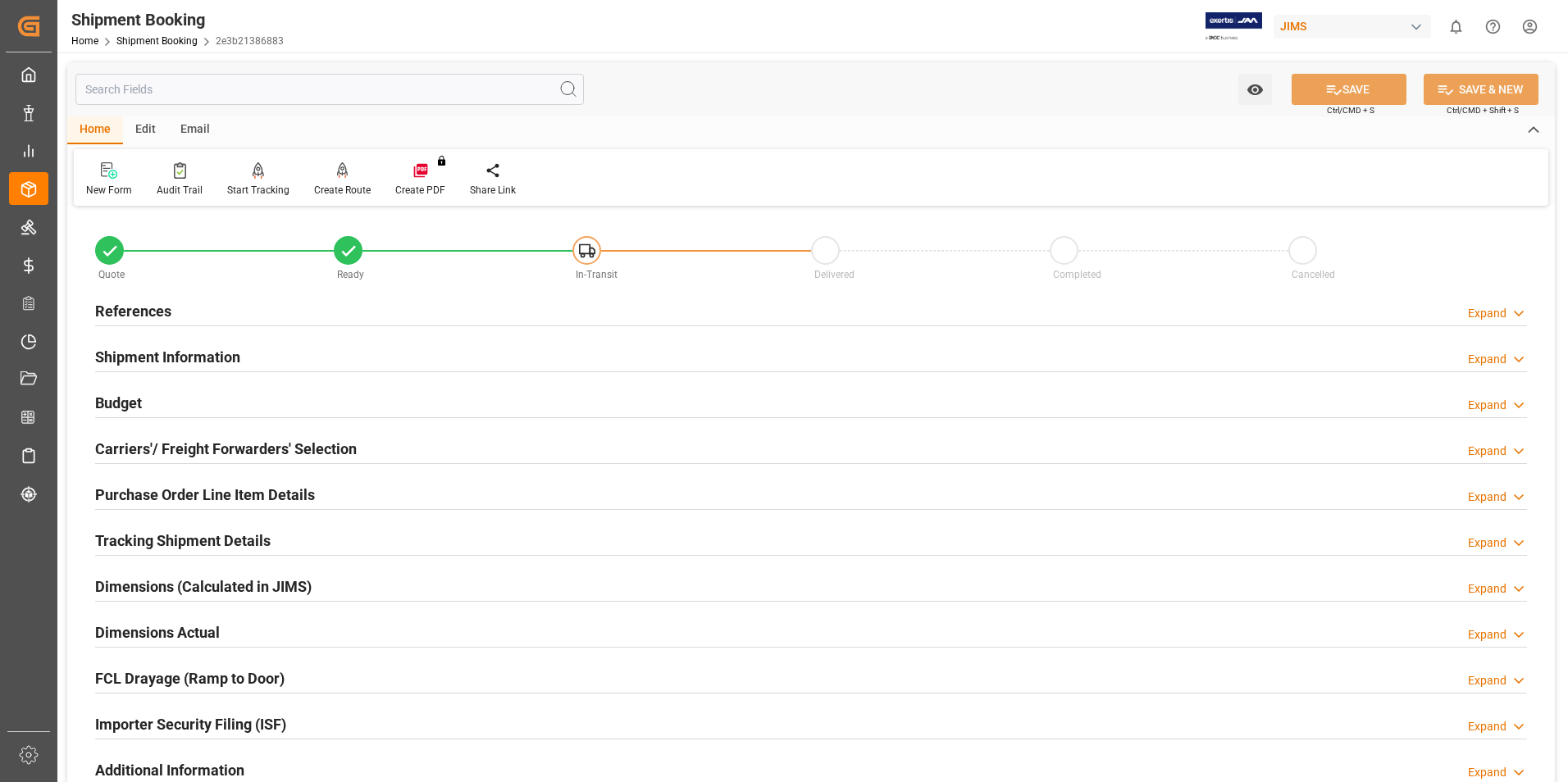
click at [151, 399] on div "Budget Expand" at bounding box center [811, 402] width 1432 height 31
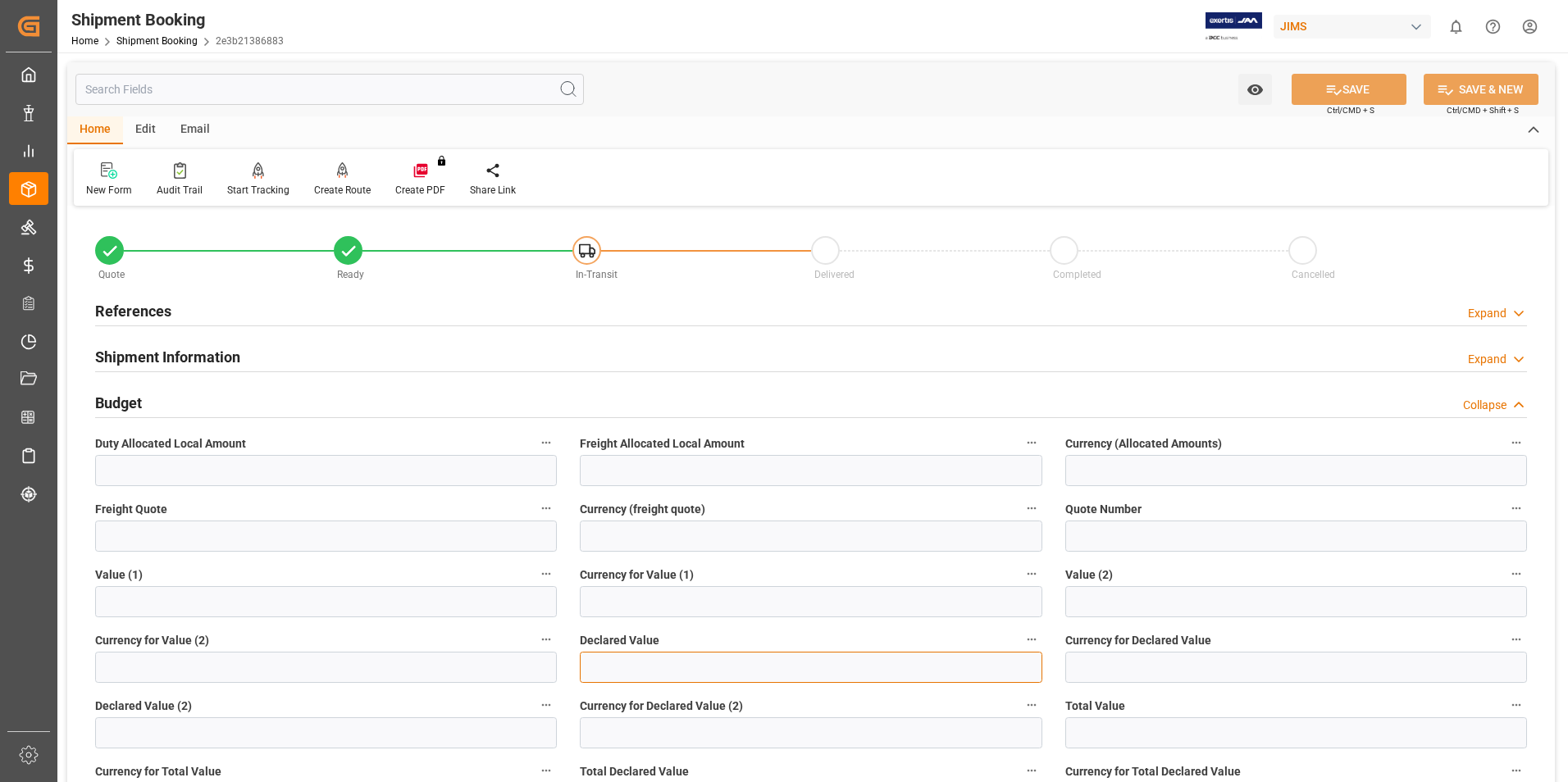
click at [648, 667] on input "text" at bounding box center [810, 668] width 462 height 31
type input "49395.00"
click at [1109, 677] on input at bounding box center [1296, 668] width 462 height 31
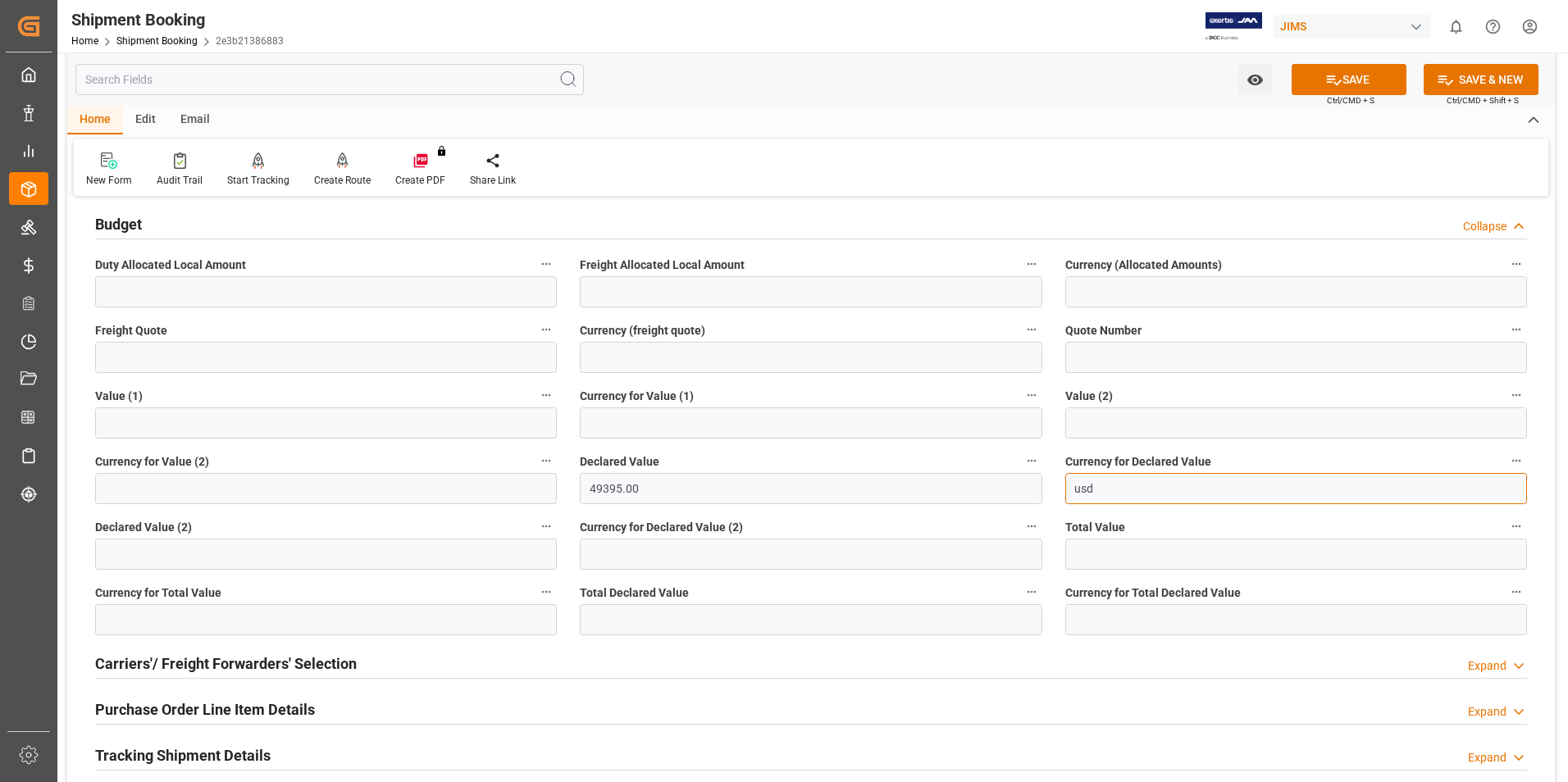
scroll to position [82, 0]
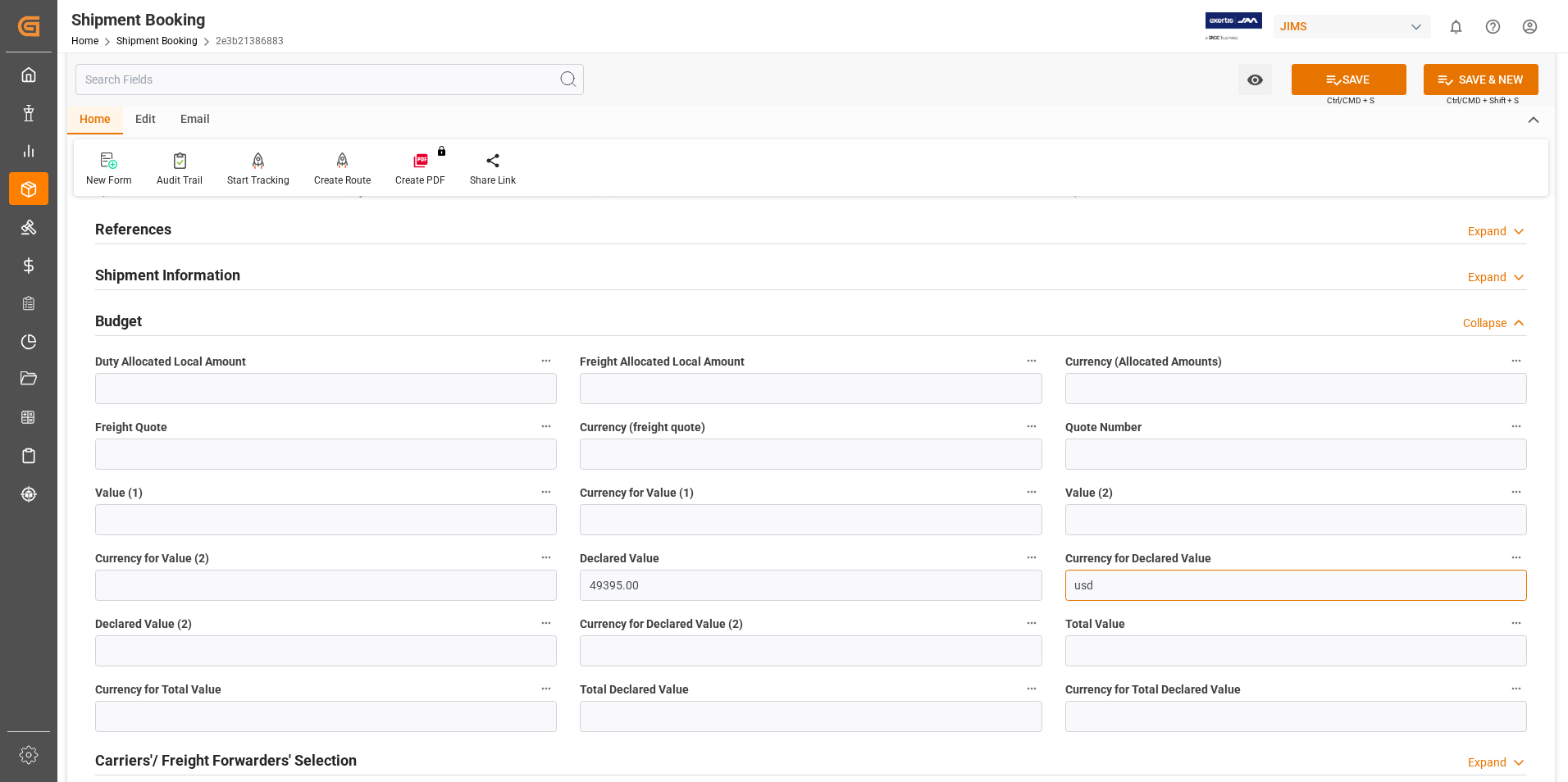
type input "usd"
drag, startPoint x: 668, startPoint y: 586, endPoint x: 513, endPoint y: 589, distance: 155.0
click at [513, 589] on div "Quote Ready In-Transit Delivered Completed Cancelled References Expand JAM Refe…" at bounding box center [810, 671] width 1488 height 1085
type input "0"
click at [649, 524] on input at bounding box center [810, 520] width 462 height 31
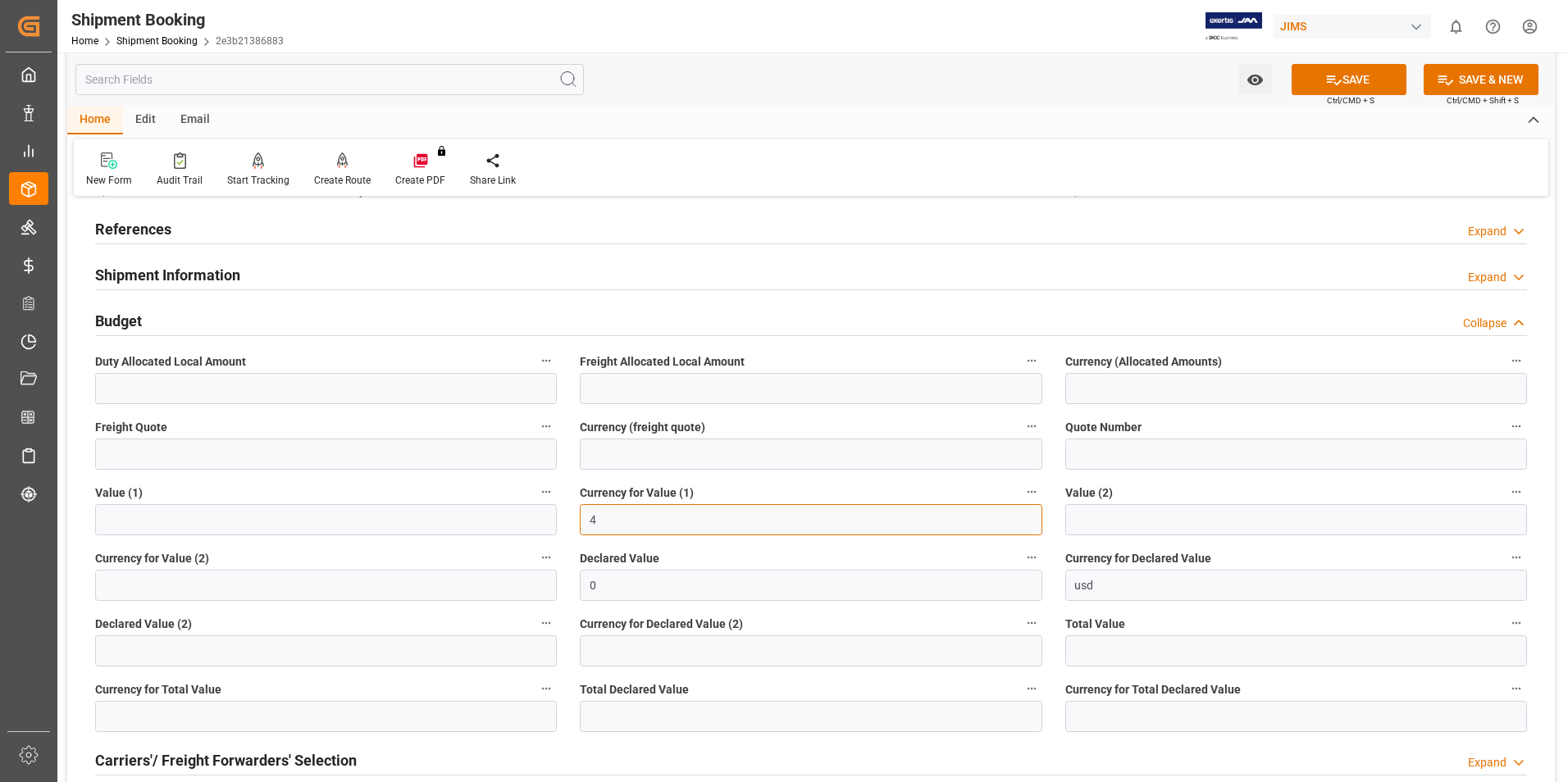
type input "49"
drag, startPoint x: 634, startPoint y: 519, endPoint x: 525, endPoint y: 522, distance: 109.0
click at [525, 522] on div "Quote Ready In-Transit Delivered Completed Cancelled References Expand JAM Refe…" at bounding box center [810, 671] width 1488 height 1085
drag, startPoint x: 1104, startPoint y: 583, endPoint x: 1062, endPoint y: 590, distance: 42.6
click at [1062, 590] on div "Currency for Declared Value usd" at bounding box center [1296, 574] width 485 height 66
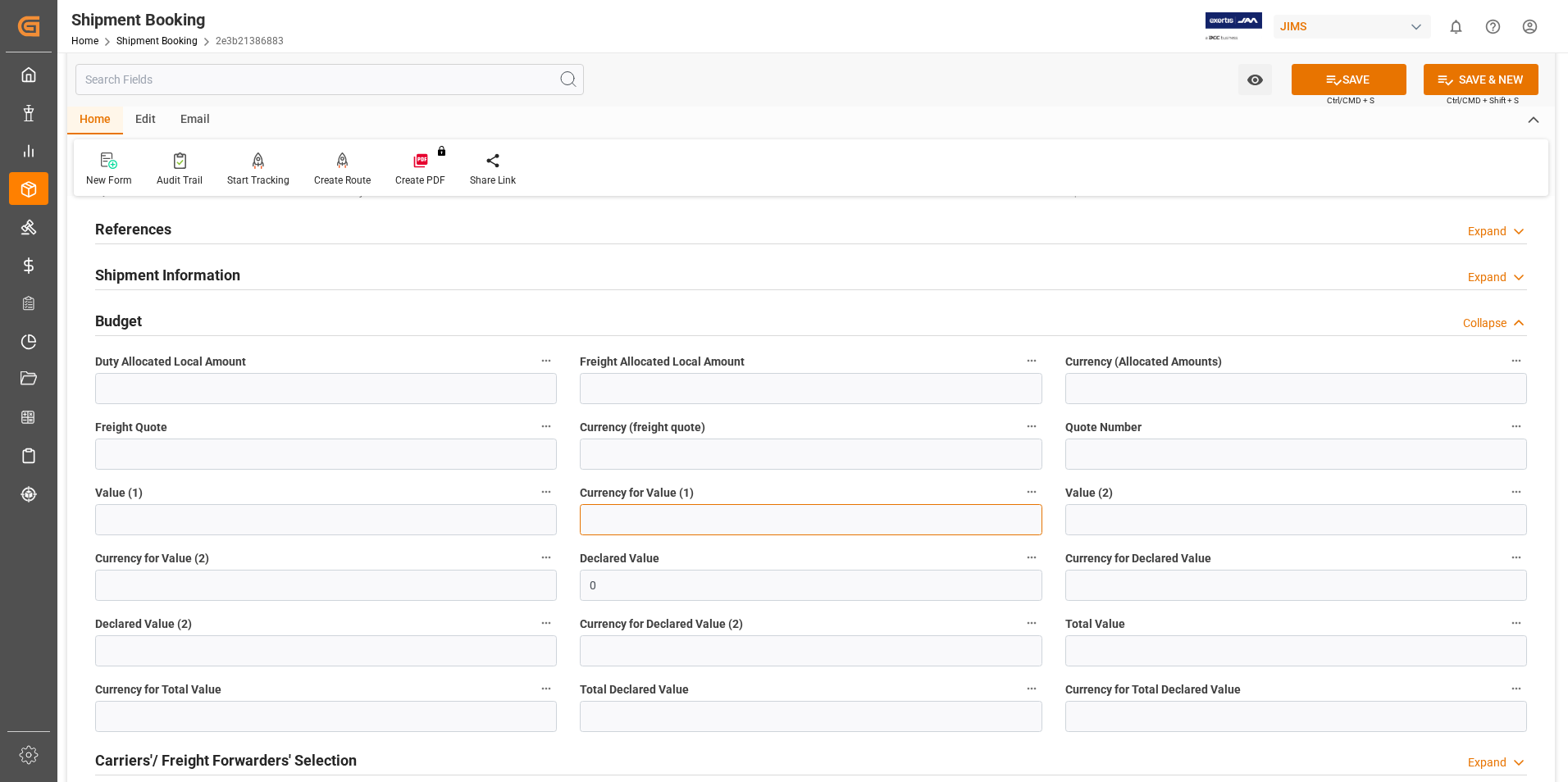
click at [606, 526] on input at bounding box center [810, 520] width 462 height 31
type input "49395"
drag, startPoint x: 734, startPoint y: 524, endPoint x: 516, endPoint y: 515, distance: 218.2
click at [520, 526] on div "Quote Ready In-Transit Delivered Completed Cancelled References Expand JAM Refe…" at bounding box center [810, 671] width 1488 height 1085
click at [137, 519] on input "text" at bounding box center [325, 520] width 462 height 31
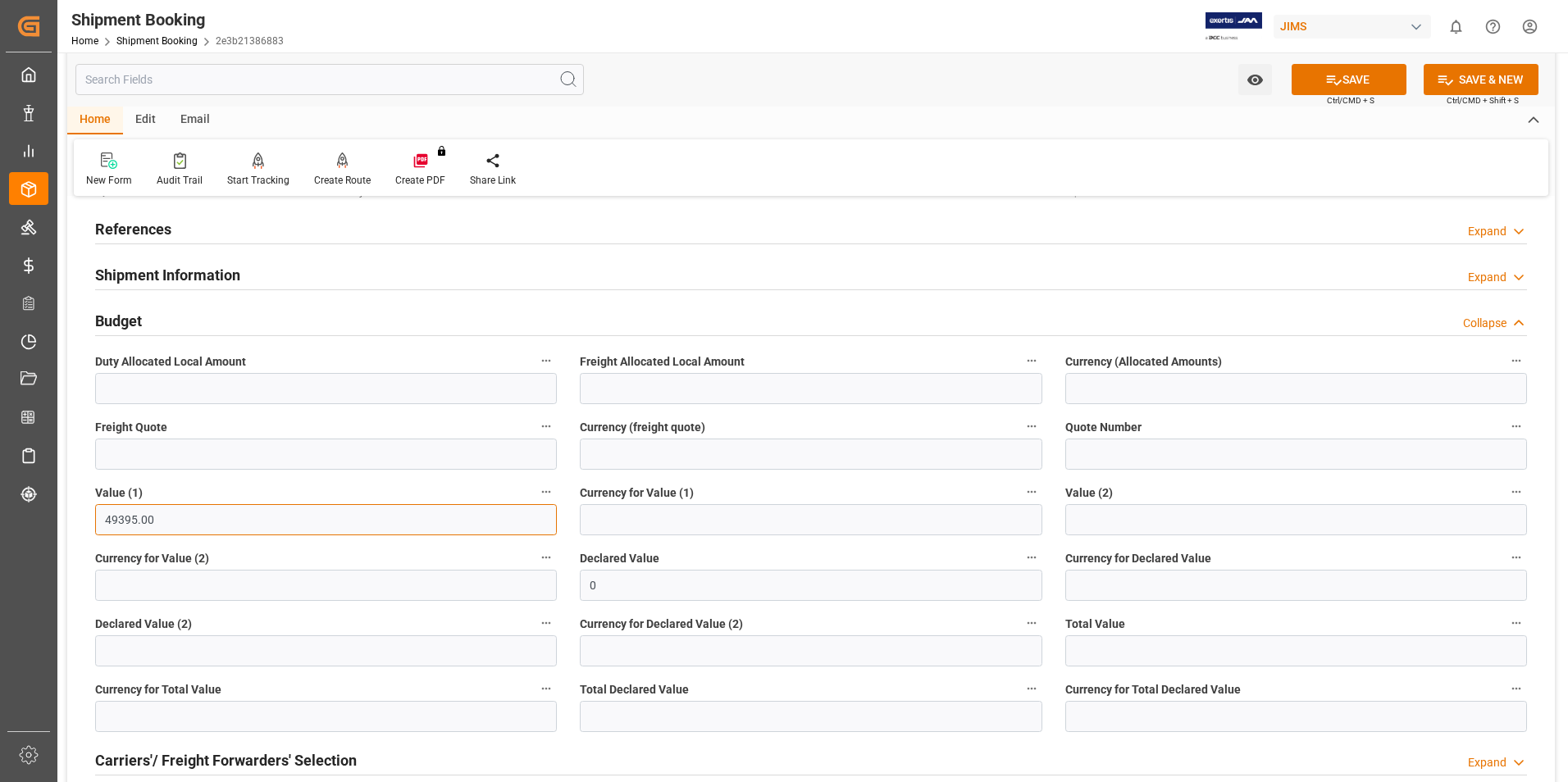
type input "49395.00"
click at [624, 525] on input at bounding box center [810, 520] width 462 height 31
type input "usd"
click at [1342, 82] on button "SAVE" at bounding box center [1349, 79] width 115 height 31
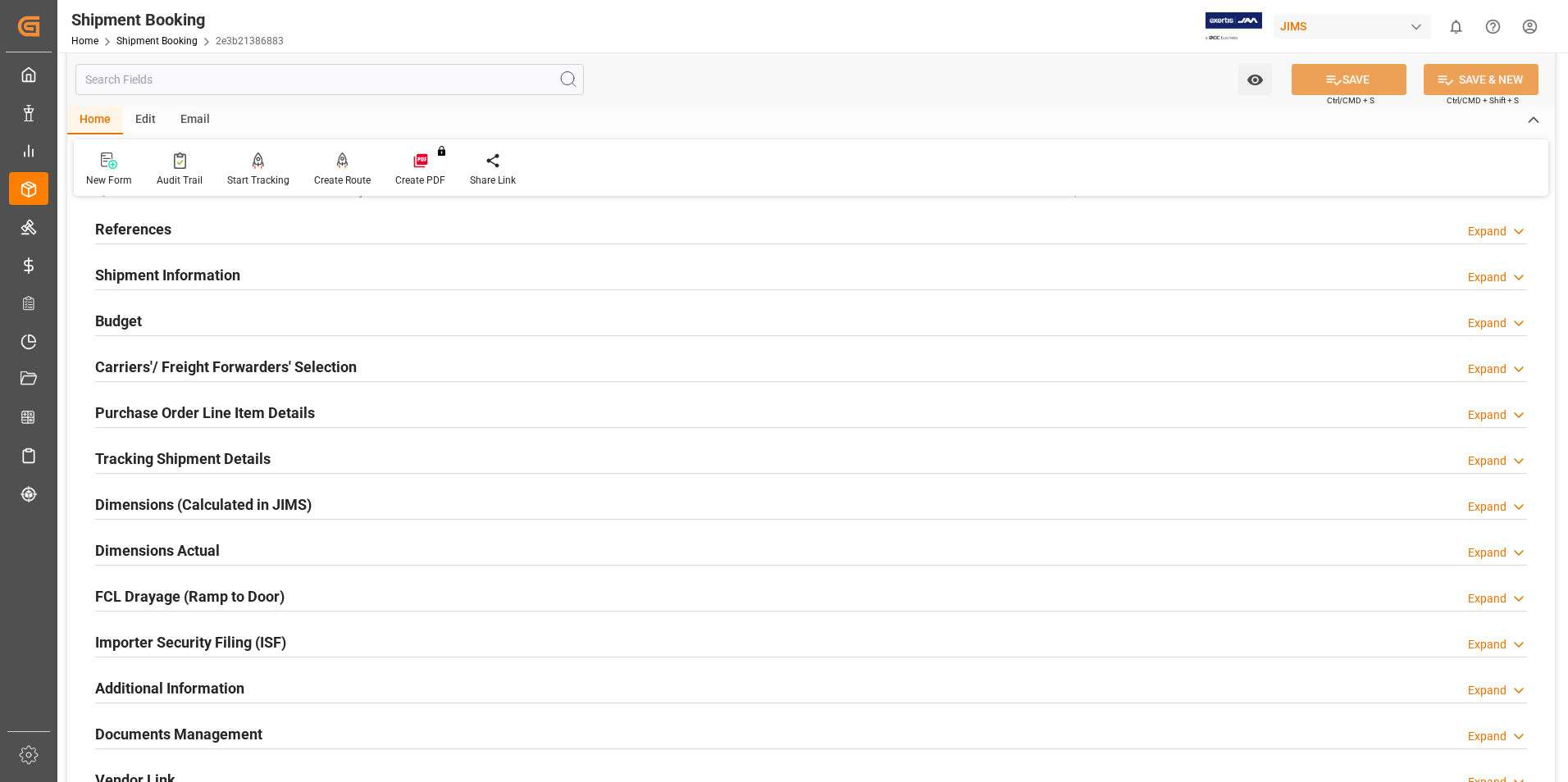
click at [152, 454] on h2 "Tracking Shipment Details" at bounding box center [182, 459] width 175 height 22
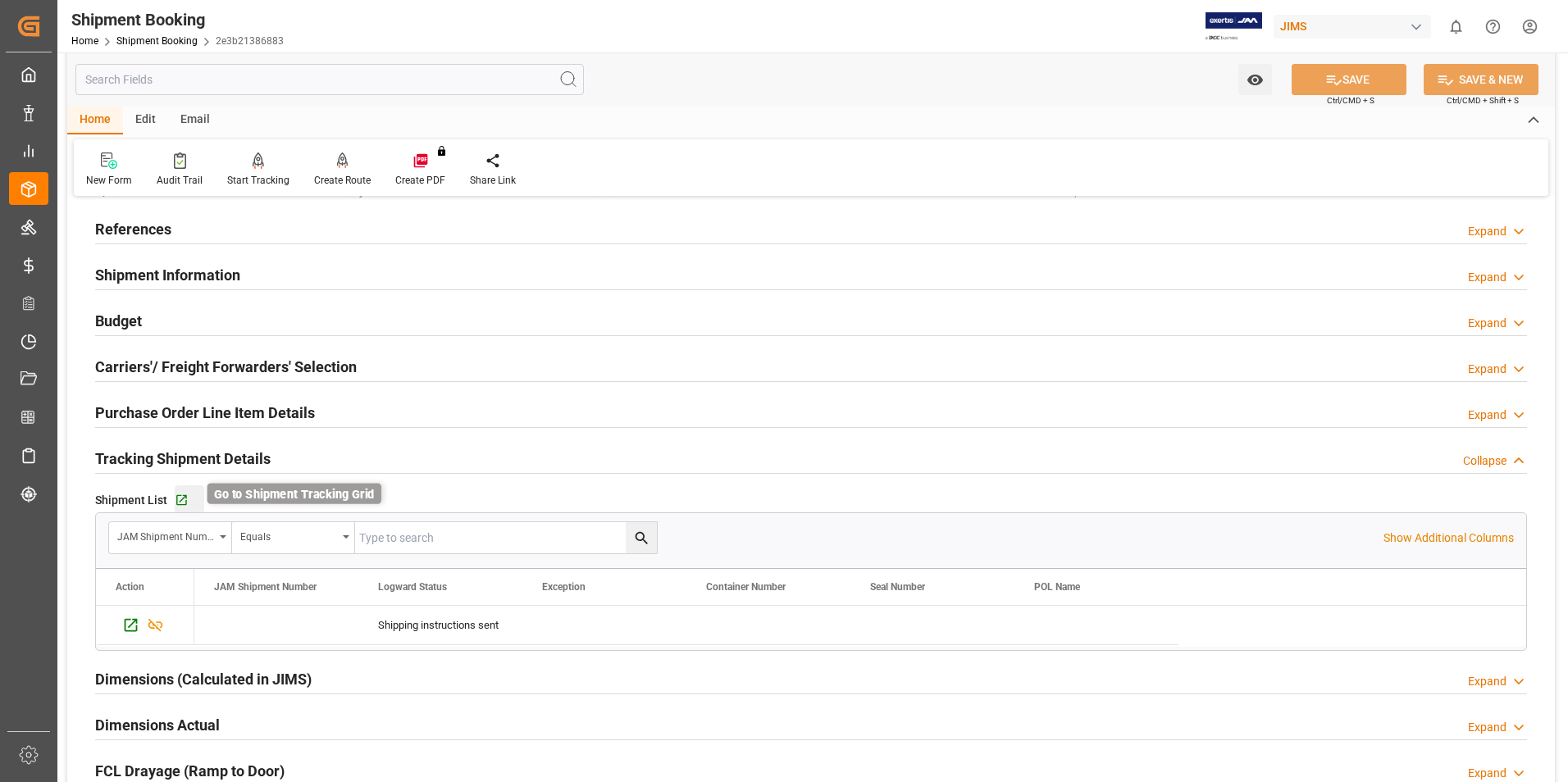
click at [176, 501] on icon "button" at bounding box center [182, 500] width 14 height 14
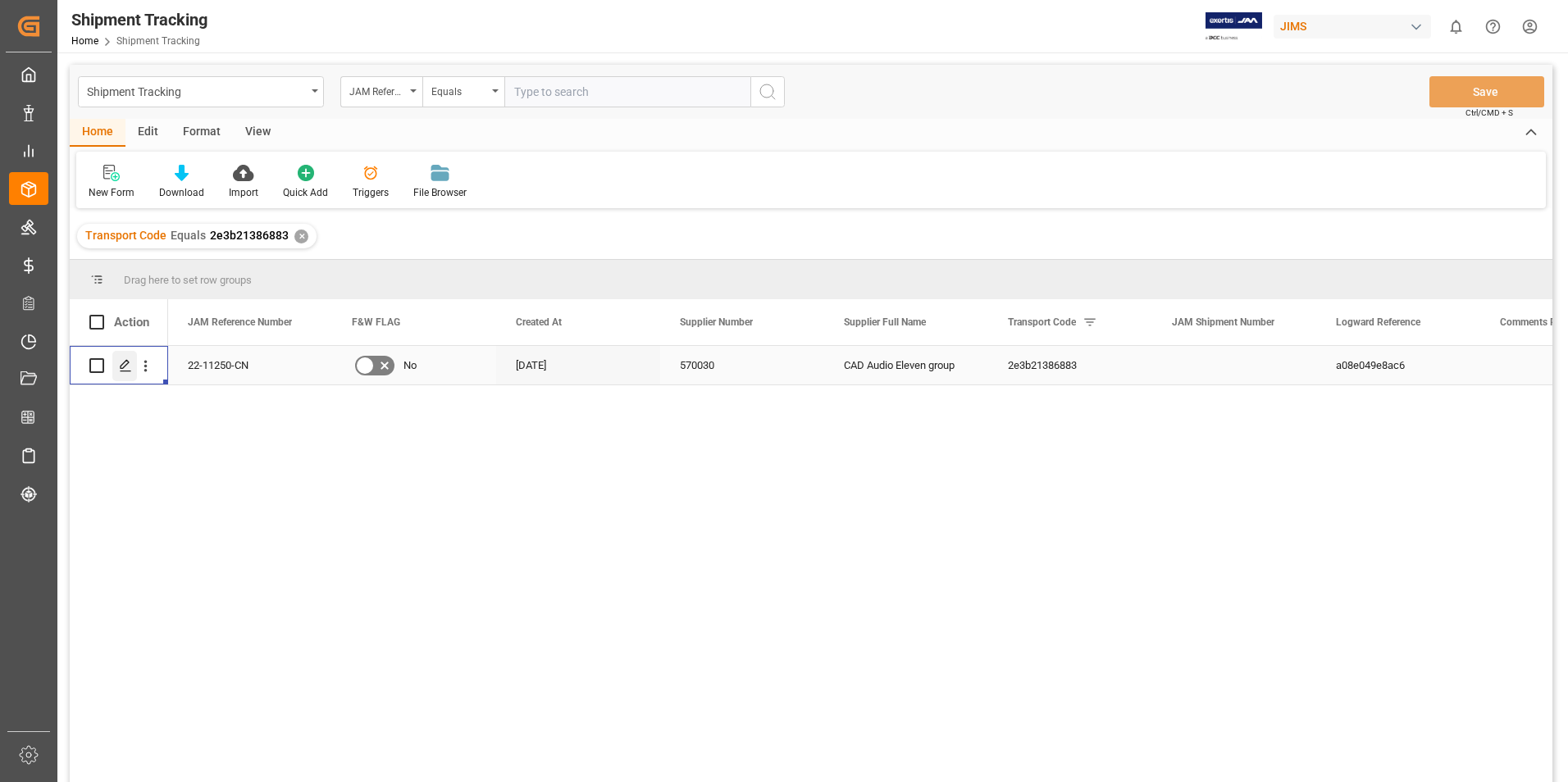
click at [124, 369] on icon "Press SPACE to select this row." at bounding box center [126, 366] width 14 height 14
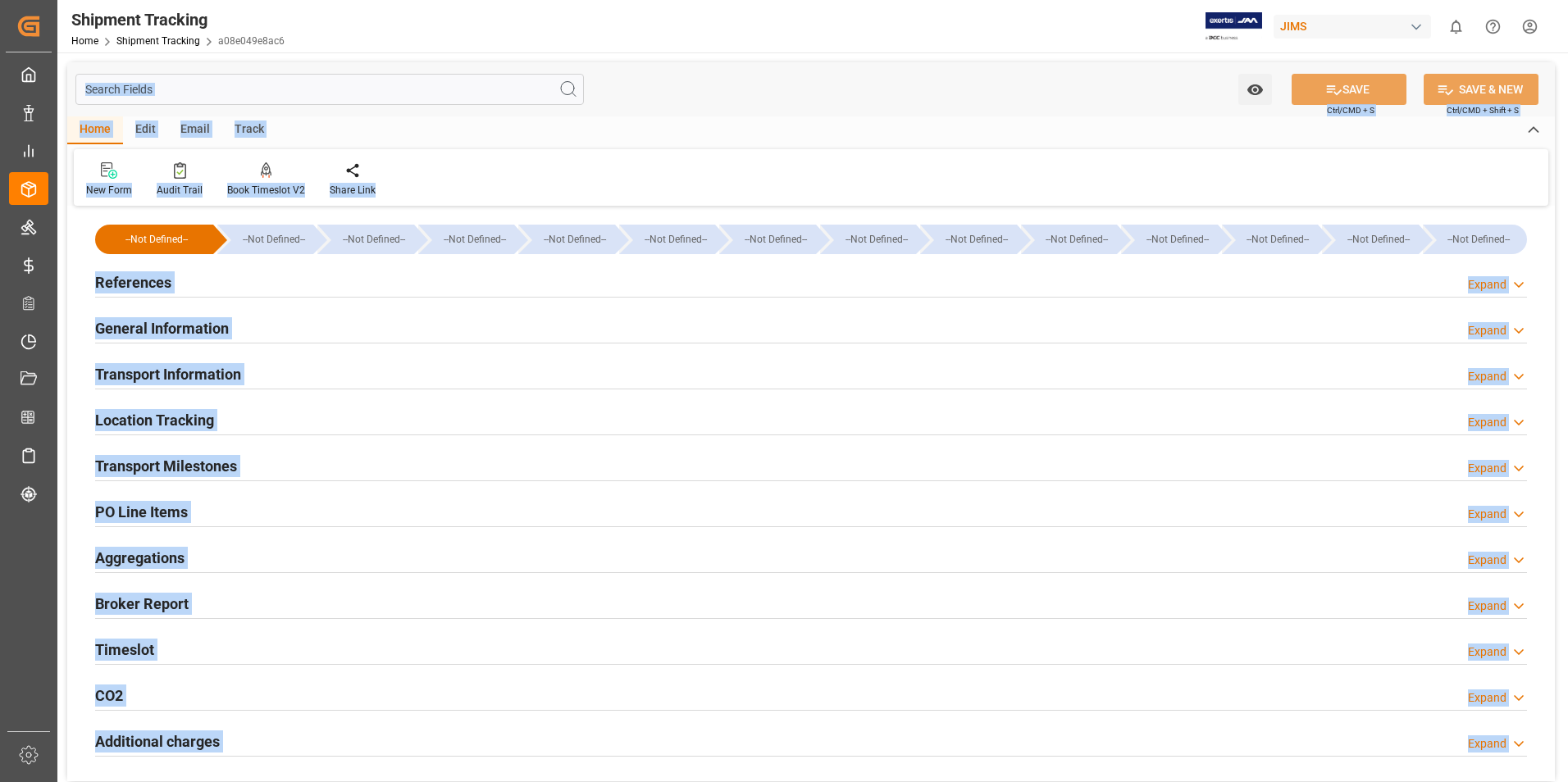
click at [347, 358] on div "Transport Information Expand" at bounding box center [811, 373] width 1432 height 31
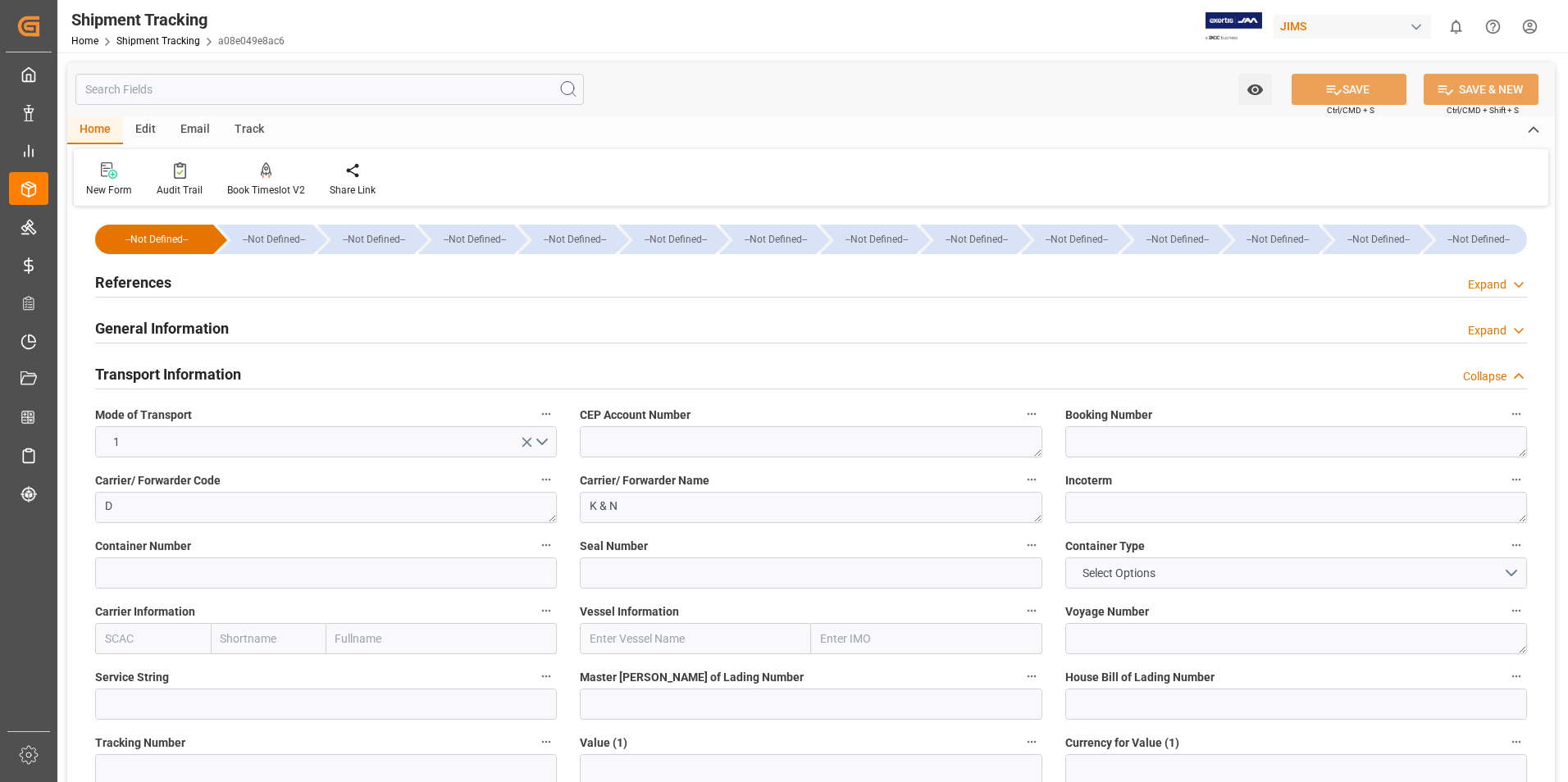
click at [185, 332] on h2 "General Information" at bounding box center [162, 328] width 134 height 22
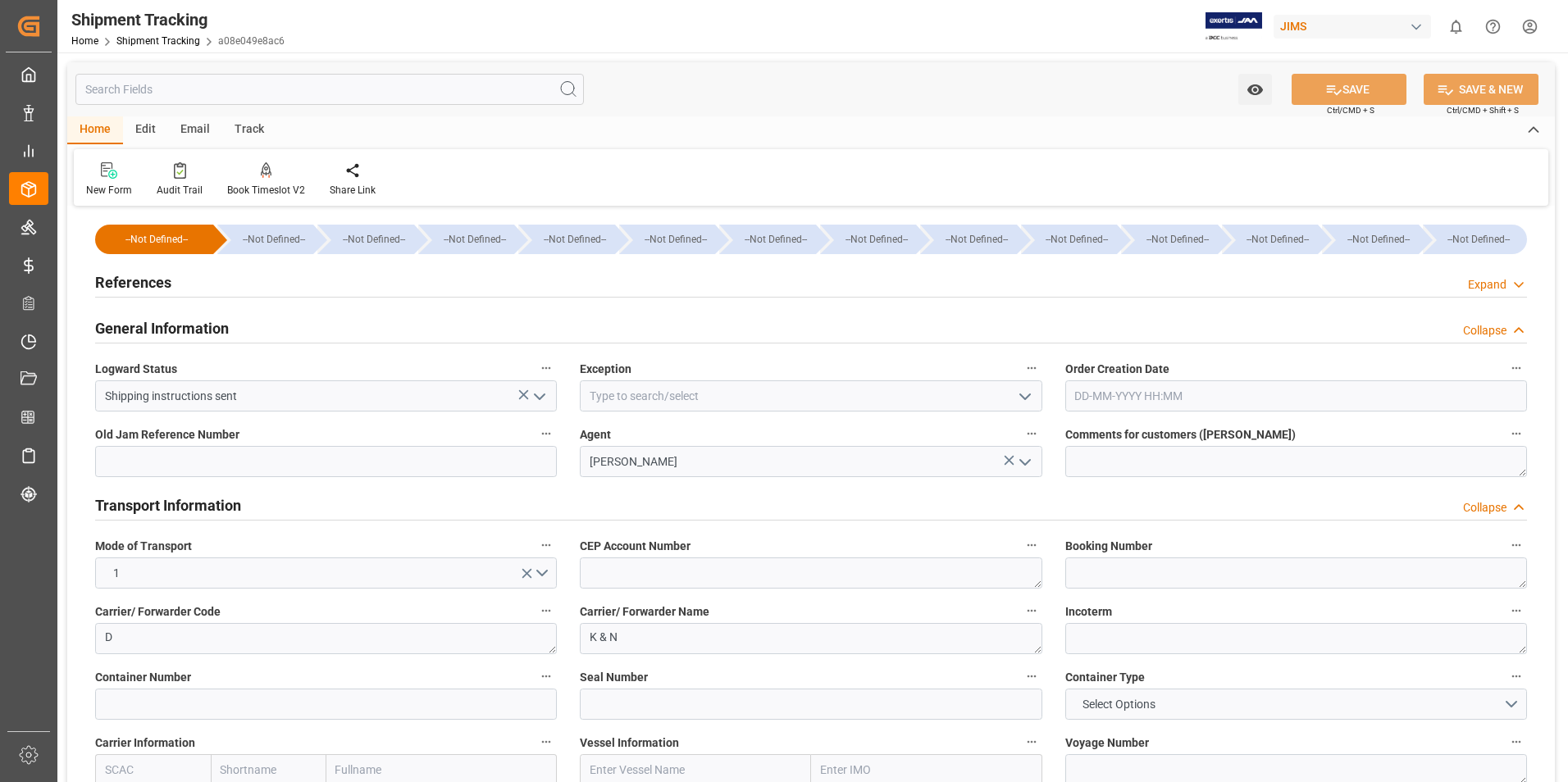
click at [1023, 398] on polyline "open menu" at bounding box center [1025, 397] width 10 height 5
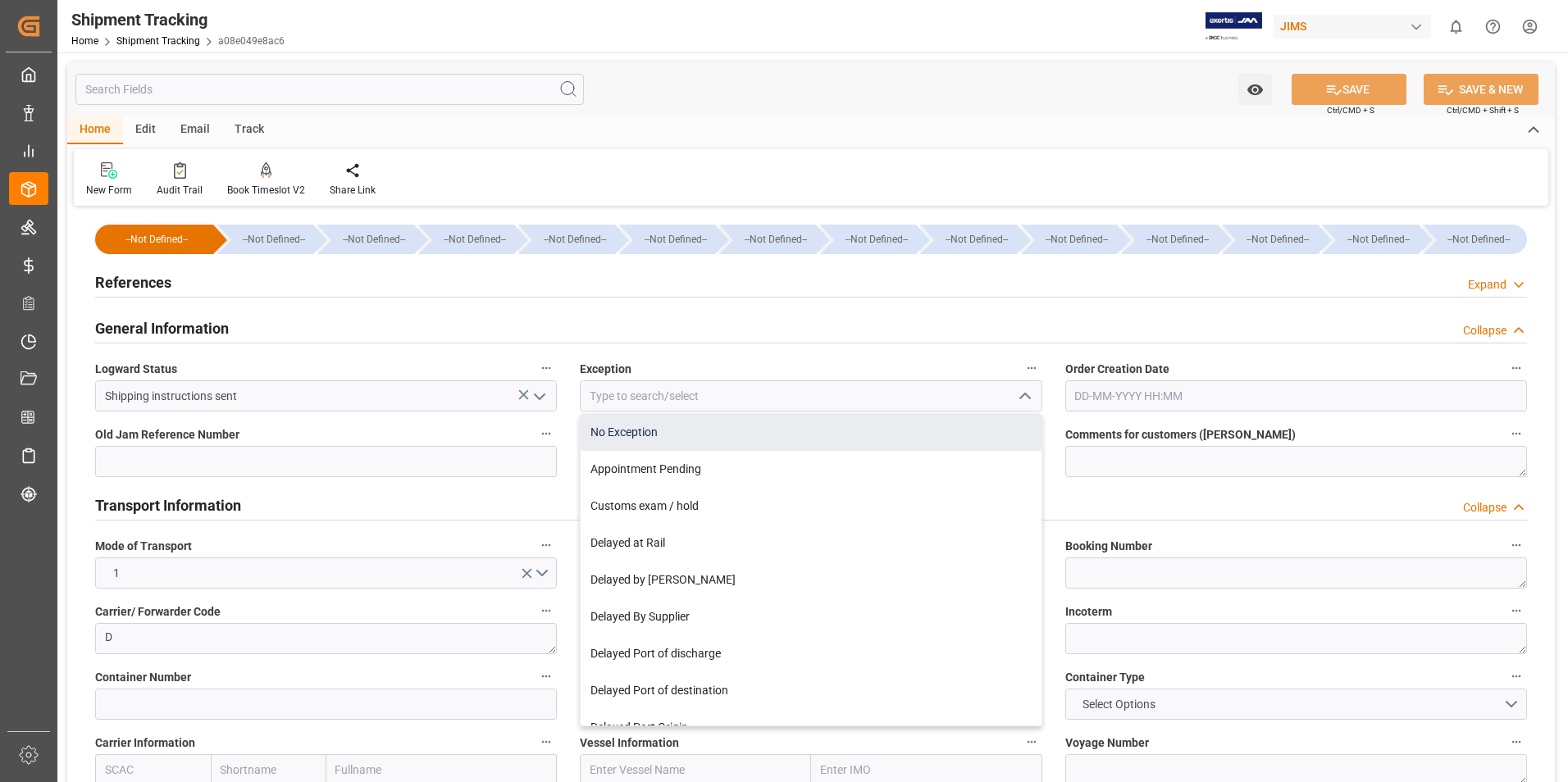
click at [797, 433] on div "No Exception" at bounding box center [810, 433] width 460 height 37
type input "No Exception"
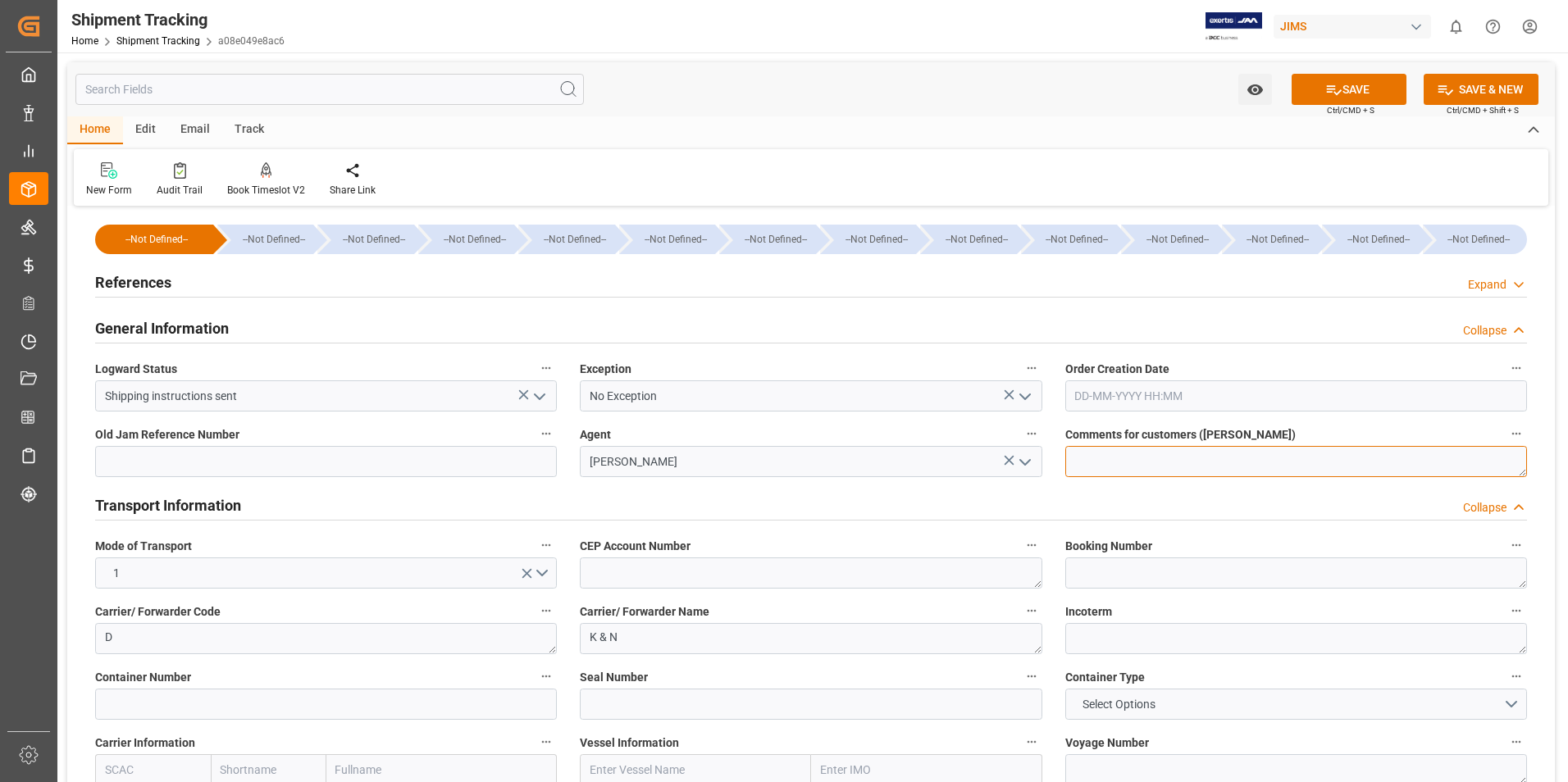
click at [1145, 460] on textarea at bounding box center [1296, 462] width 462 height 31
type textarea "DO NOT RECEIVE IN E1"
click at [1335, 96] on icon at bounding box center [1334, 90] width 17 height 17
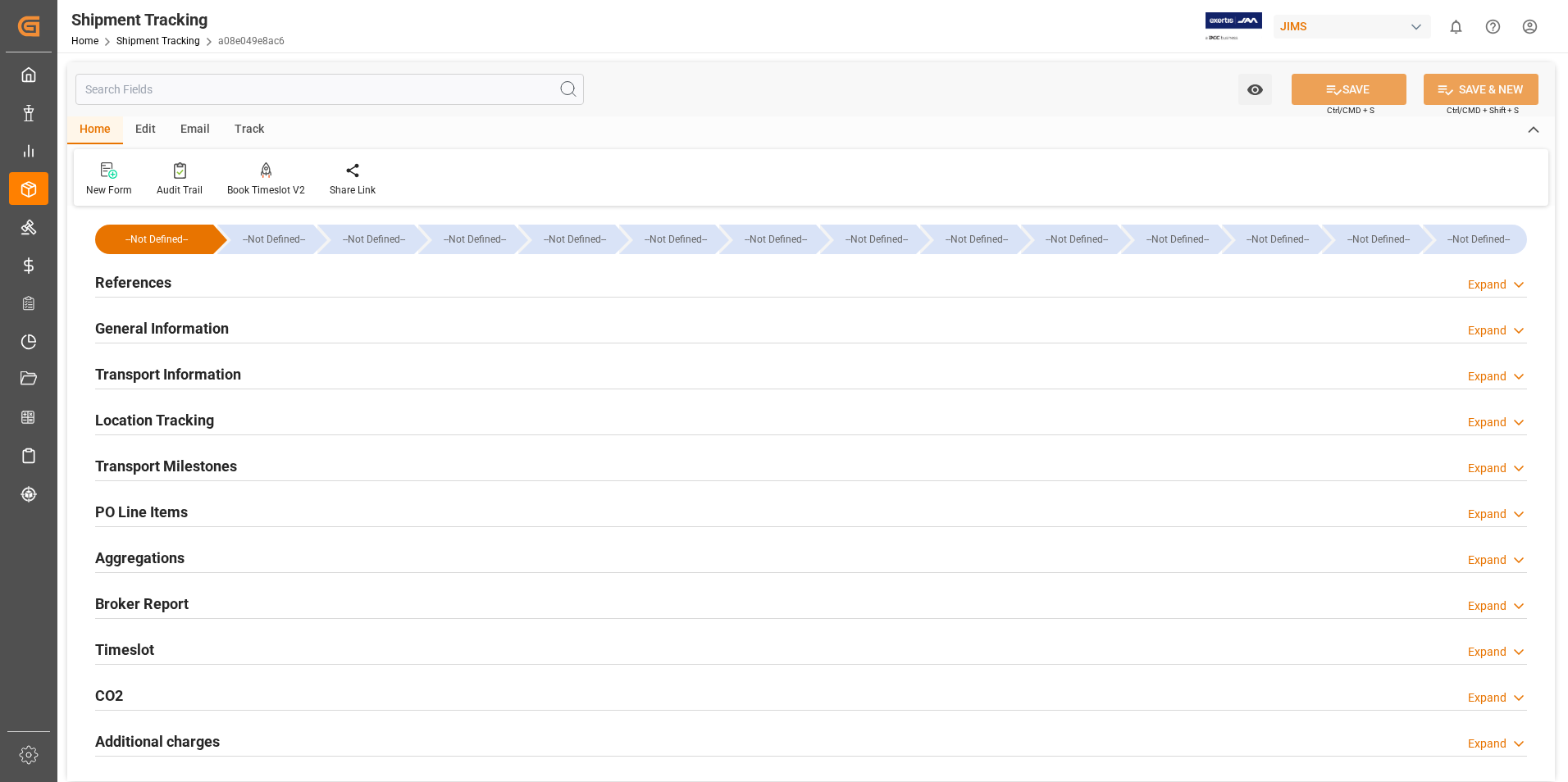
click at [143, 283] on h2 "References" at bounding box center [133, 282] width 76 height 22
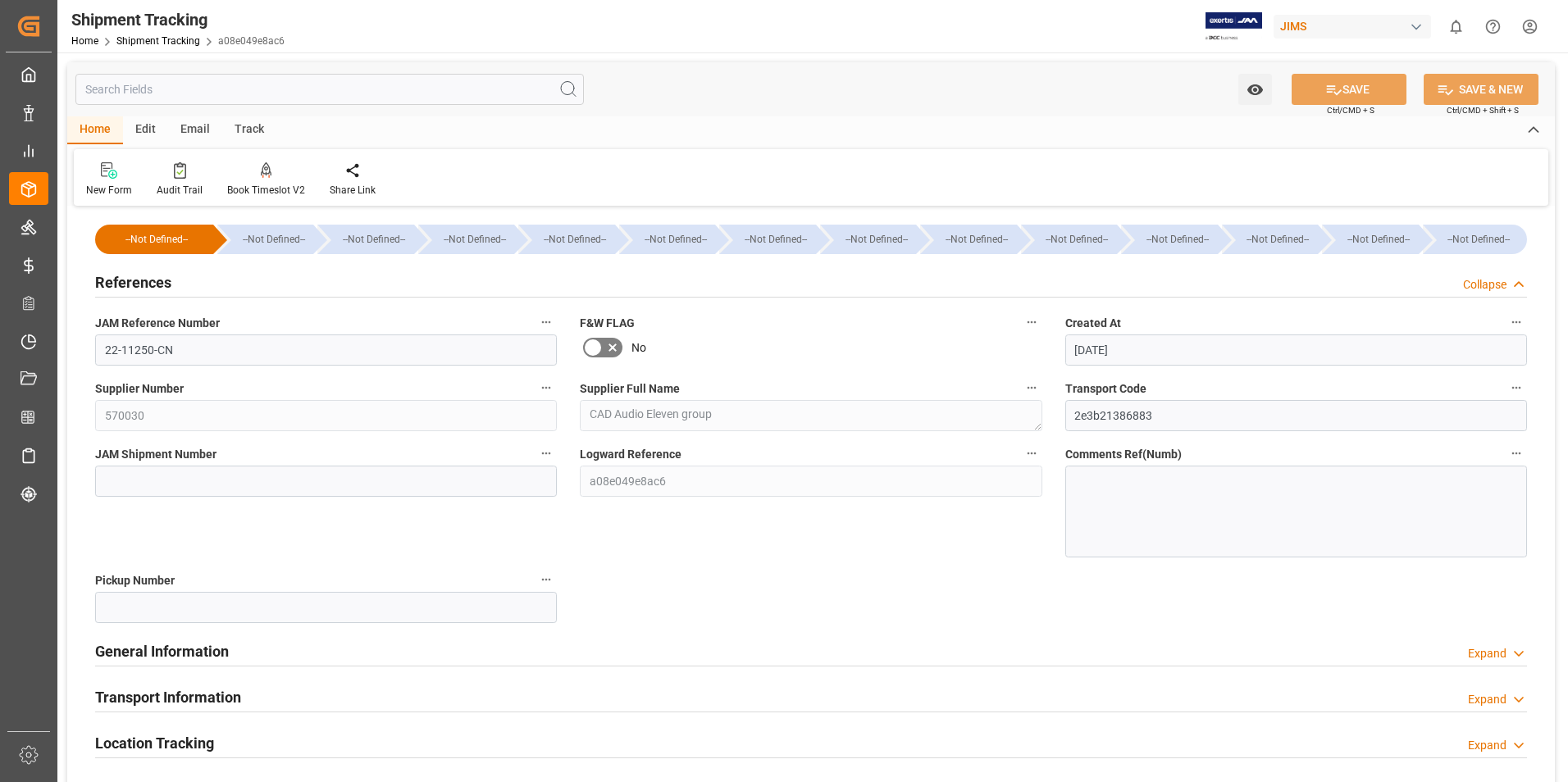
click at [148, 651] on h2 "General Information" at bounding box center [162, 651] width 134 height 22
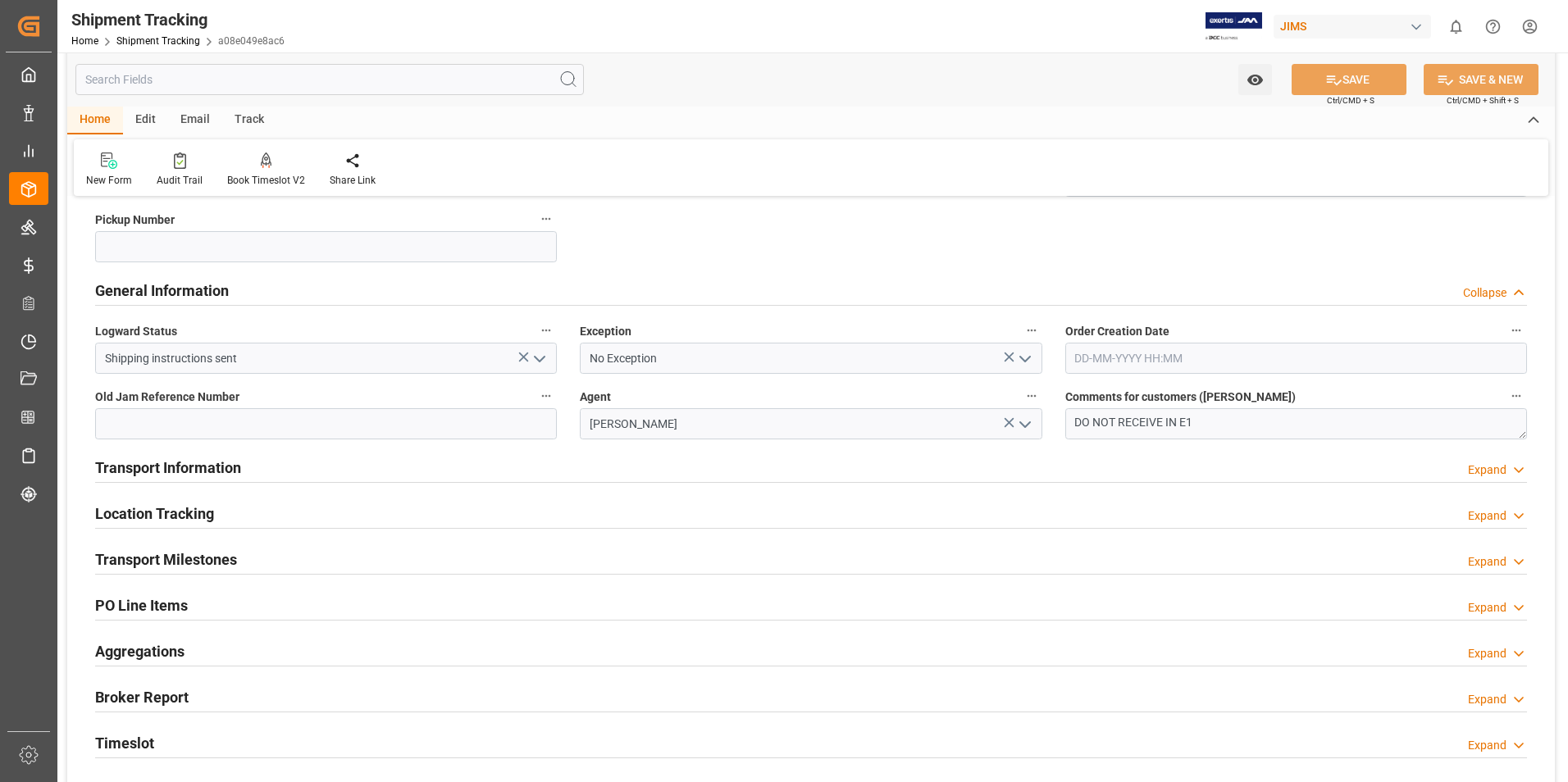
scroll to position [328, 0]
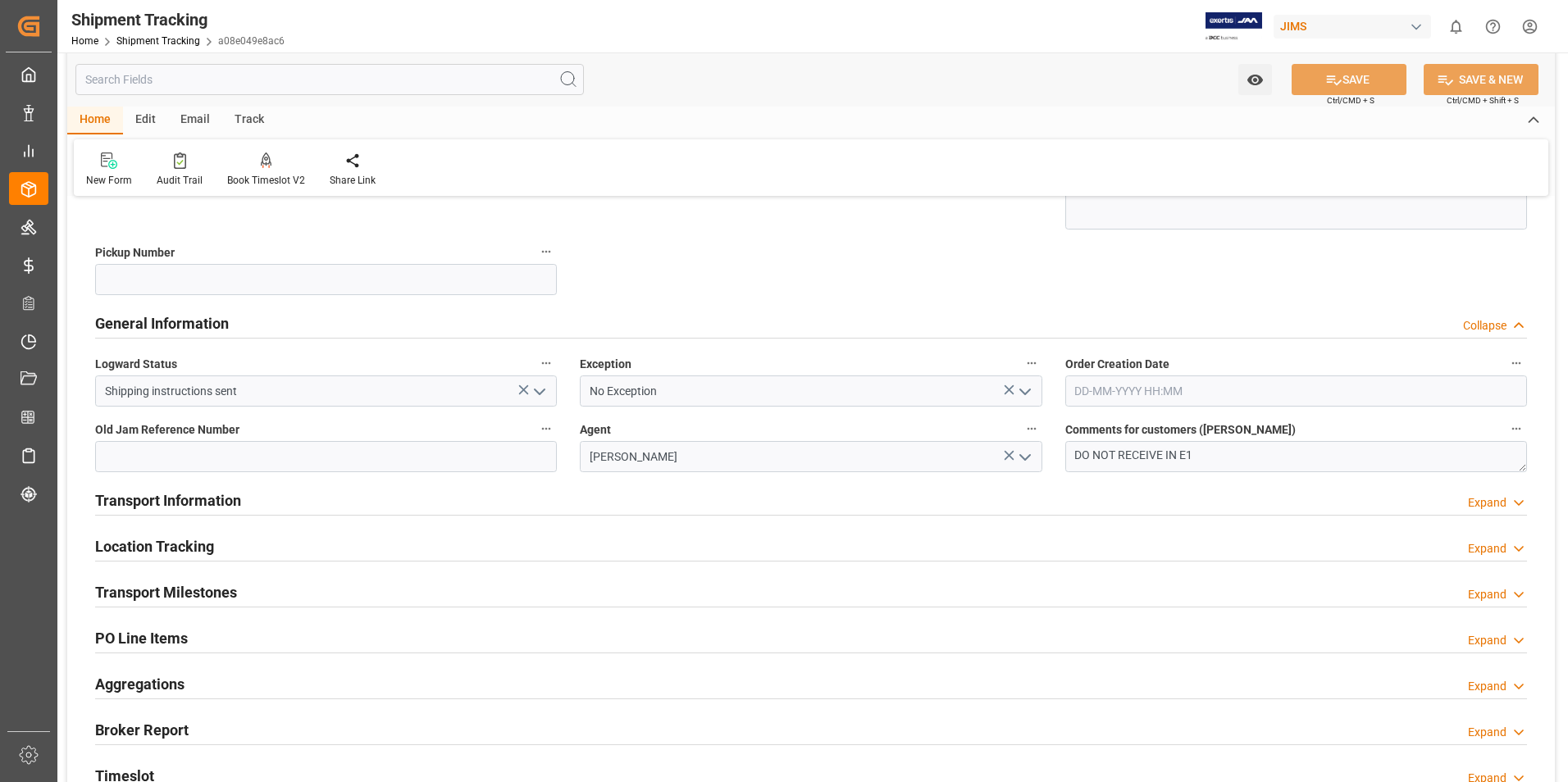
click at [169, 497] on h2 "Transport Information" at bounding box center [167, 500] width 146 height 22
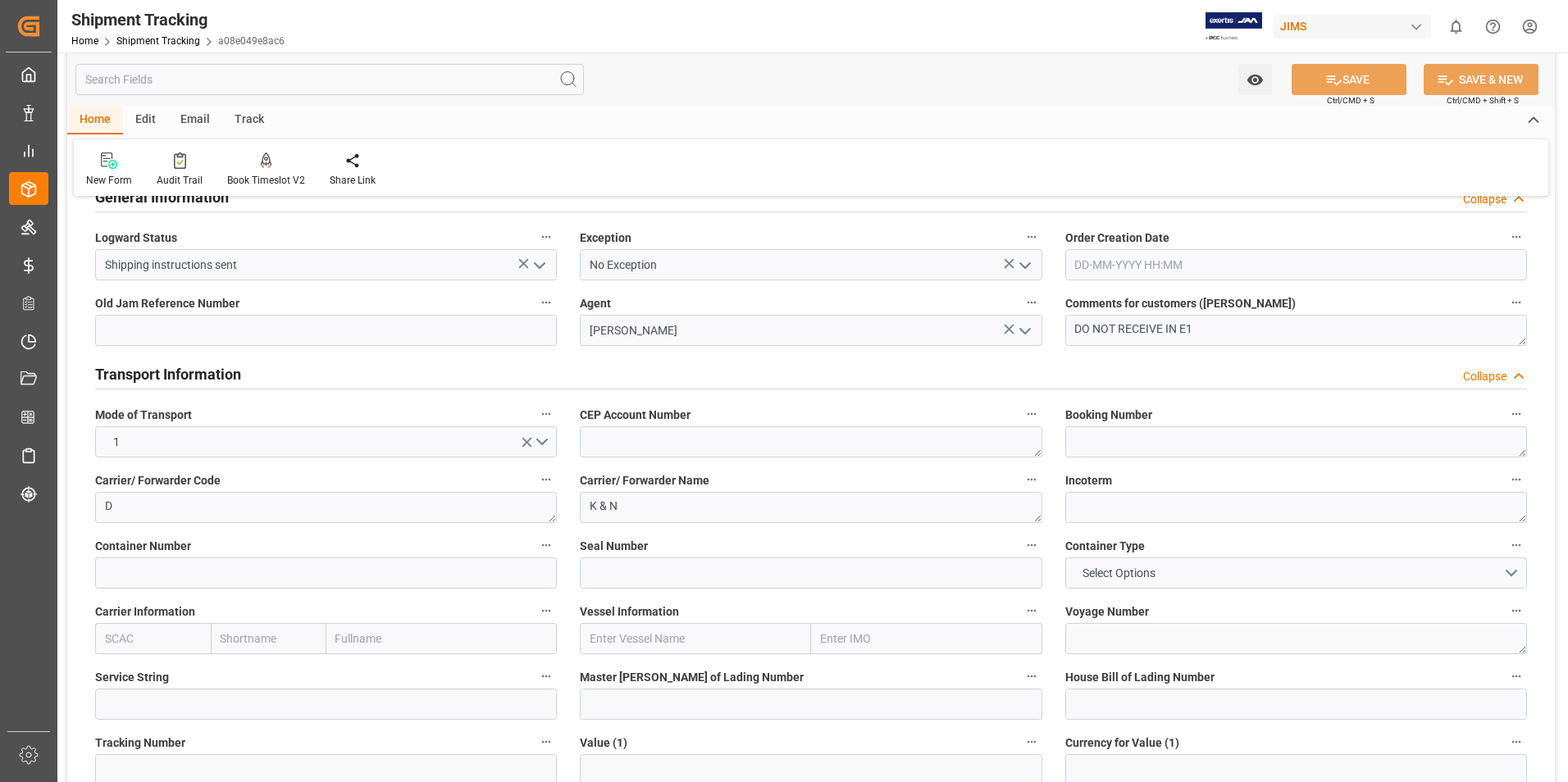
scroll to position [492, 0]
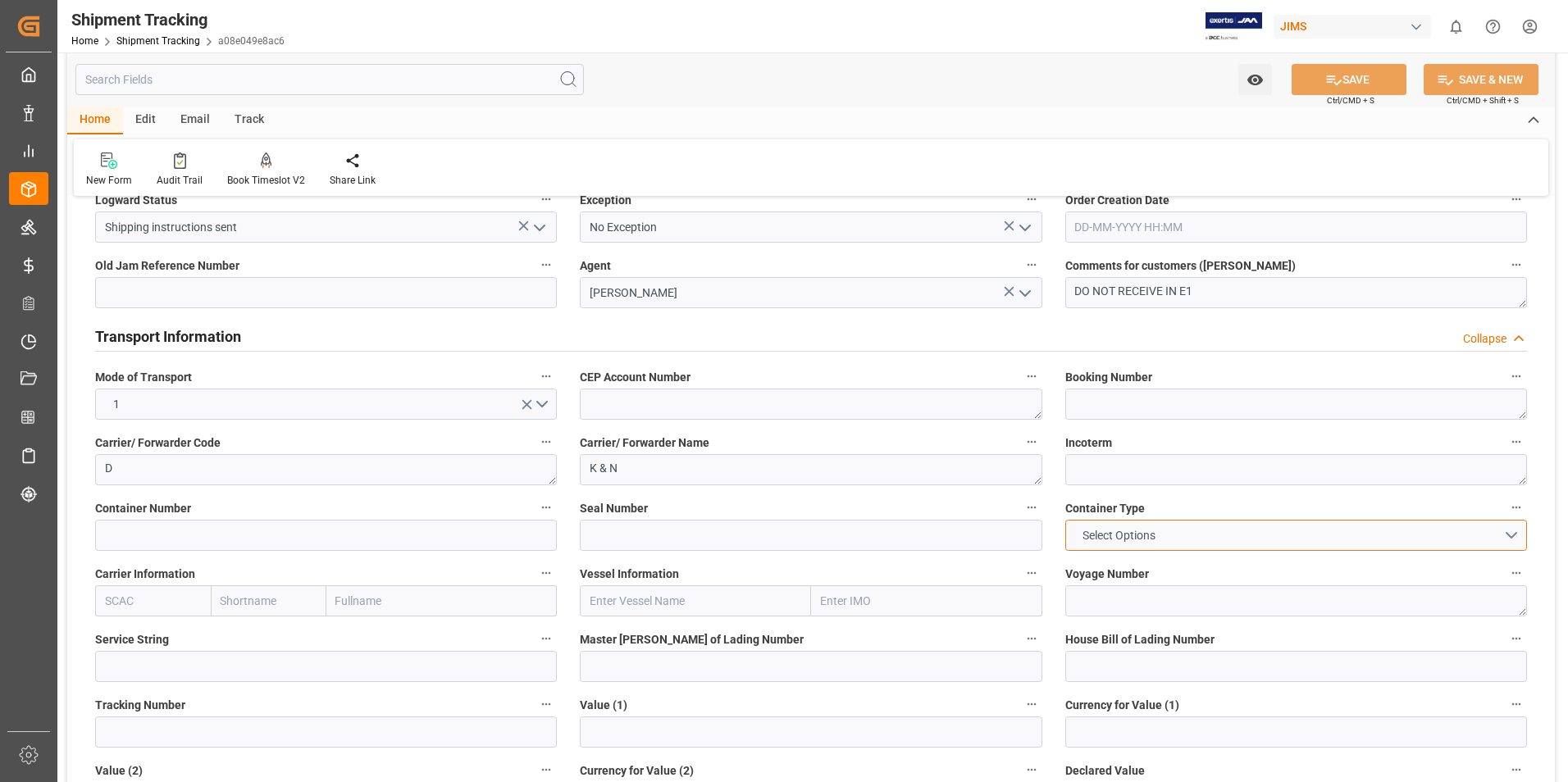
click at [1516, 532] on button "Select Options" at bounding box center [1296, 535] width 462 height 31
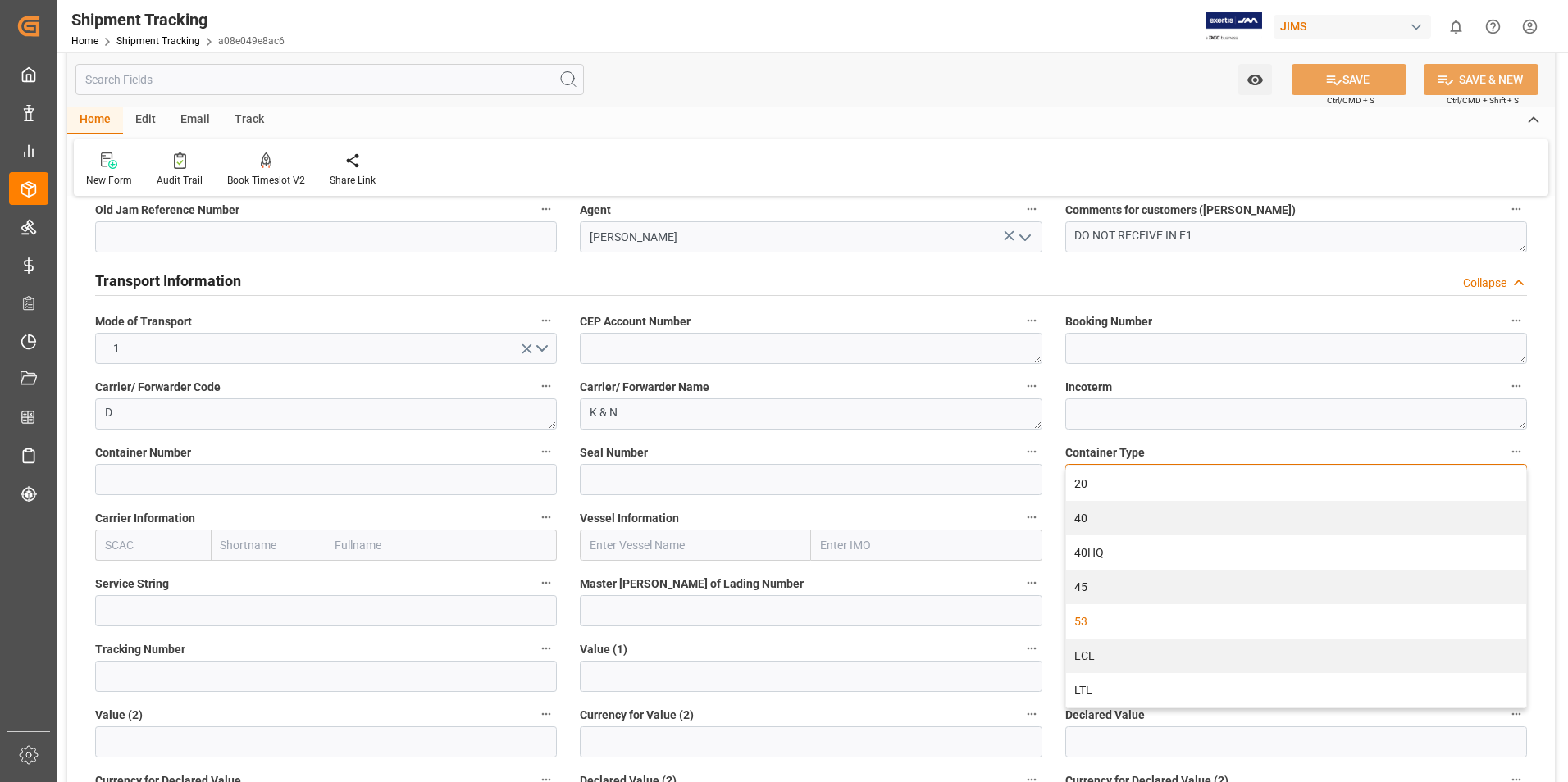
scroll to position [574, 0]
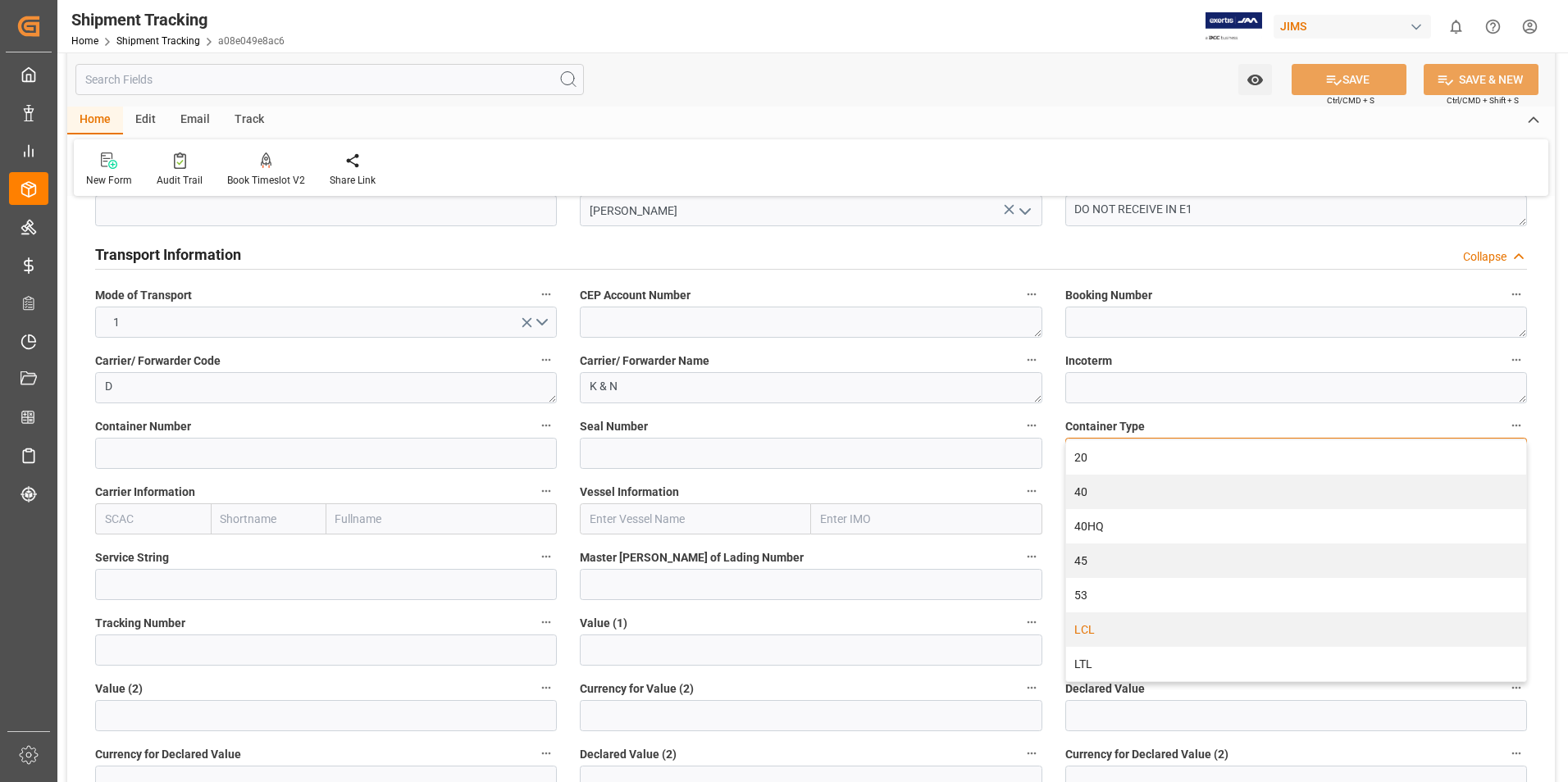
click at [1220, 631] on div "LCL" at bounding box center [1296, 630] width 460 height 35
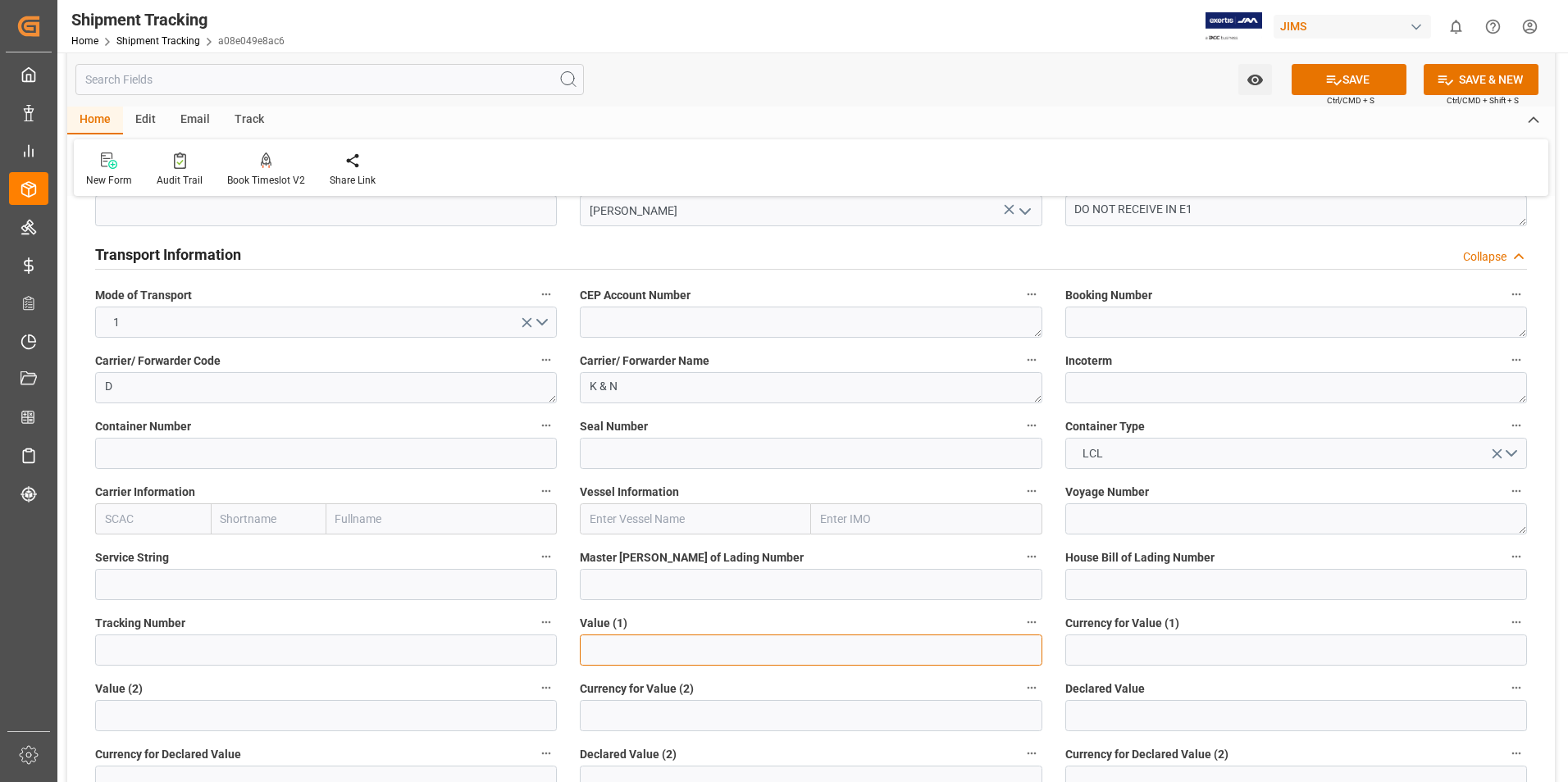
click at [628, 653] on input "text" at bounding box center [810, 650] width 462 height 31
type input "49395.00"
click at [1108, 645] on input at bounding box center [1296, 650] width 462 height 31
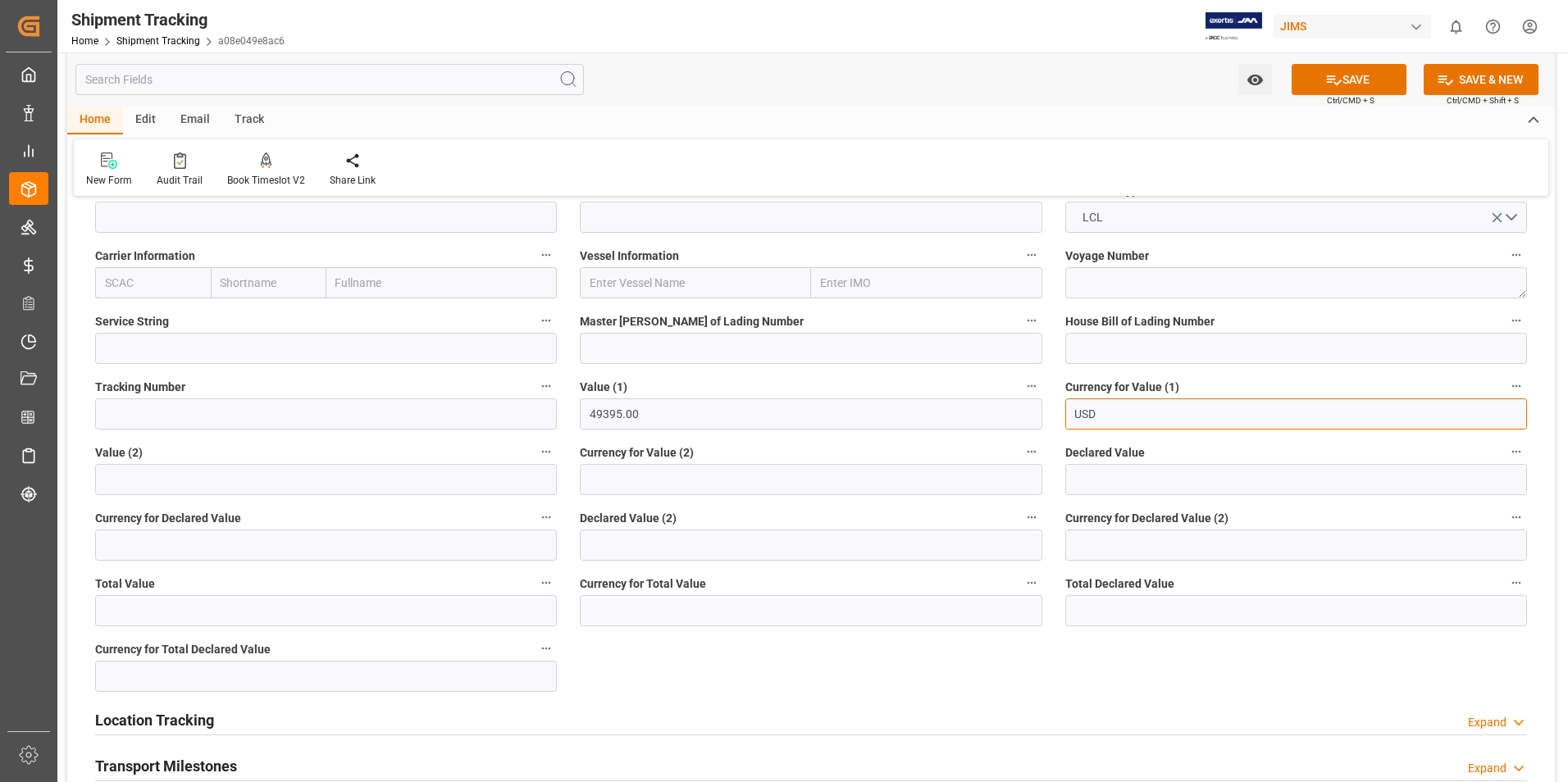
scroll to position [820, 0]
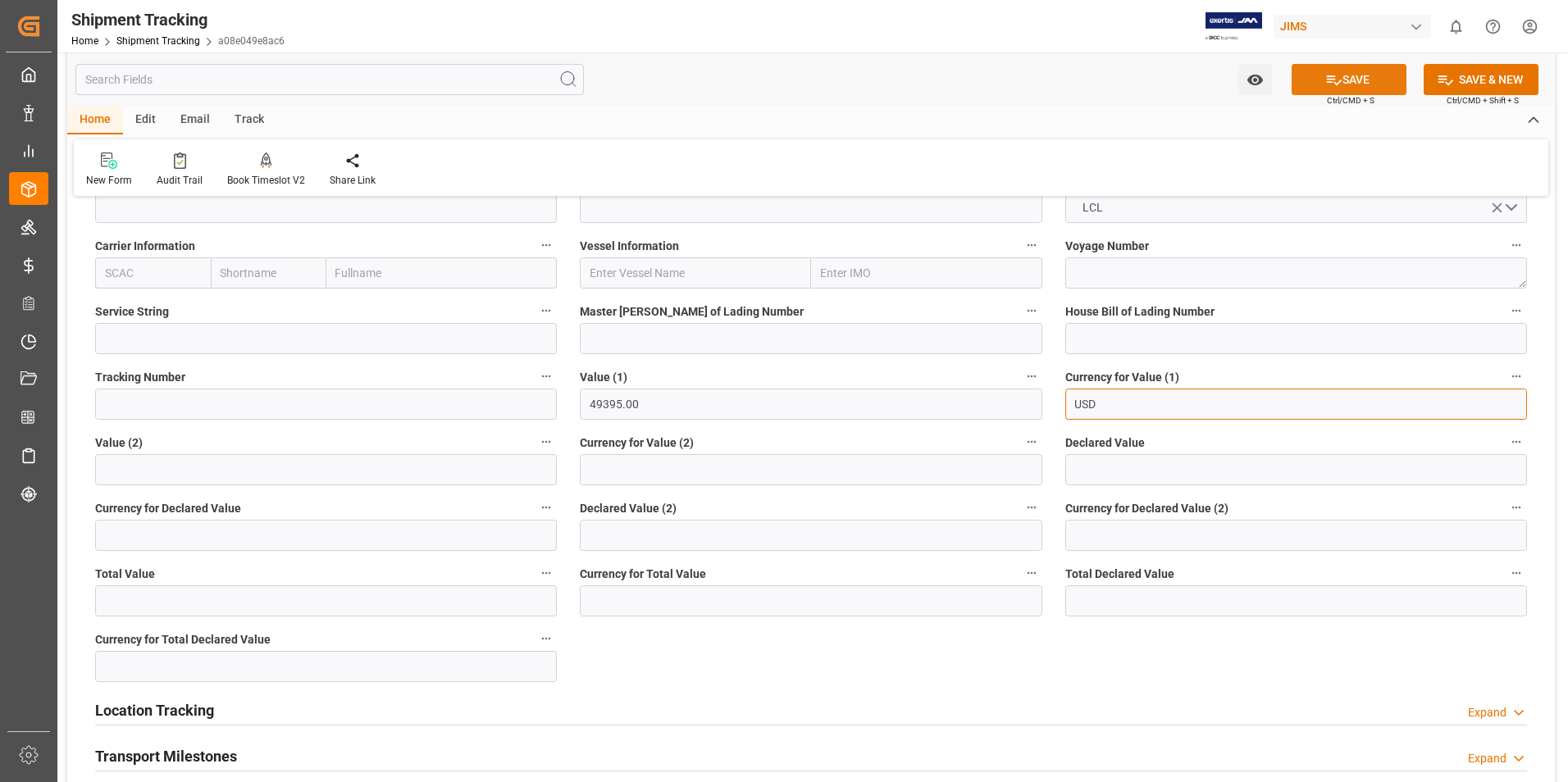
type input "USD"
click at [1358, 82] on button "SAVE" at bounding box center [1349, 79] width 115 height 31
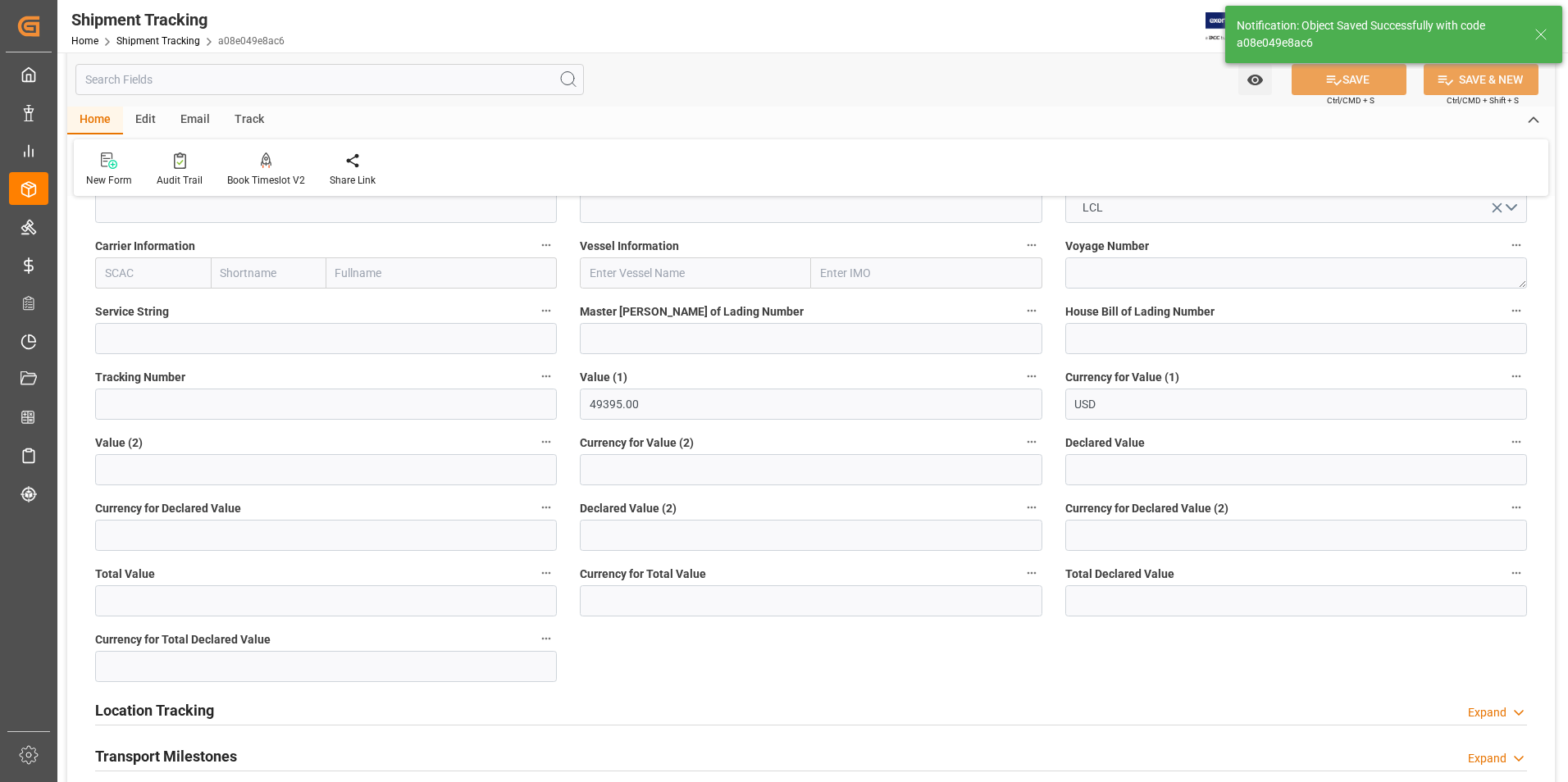
scroll to position [0, 0]
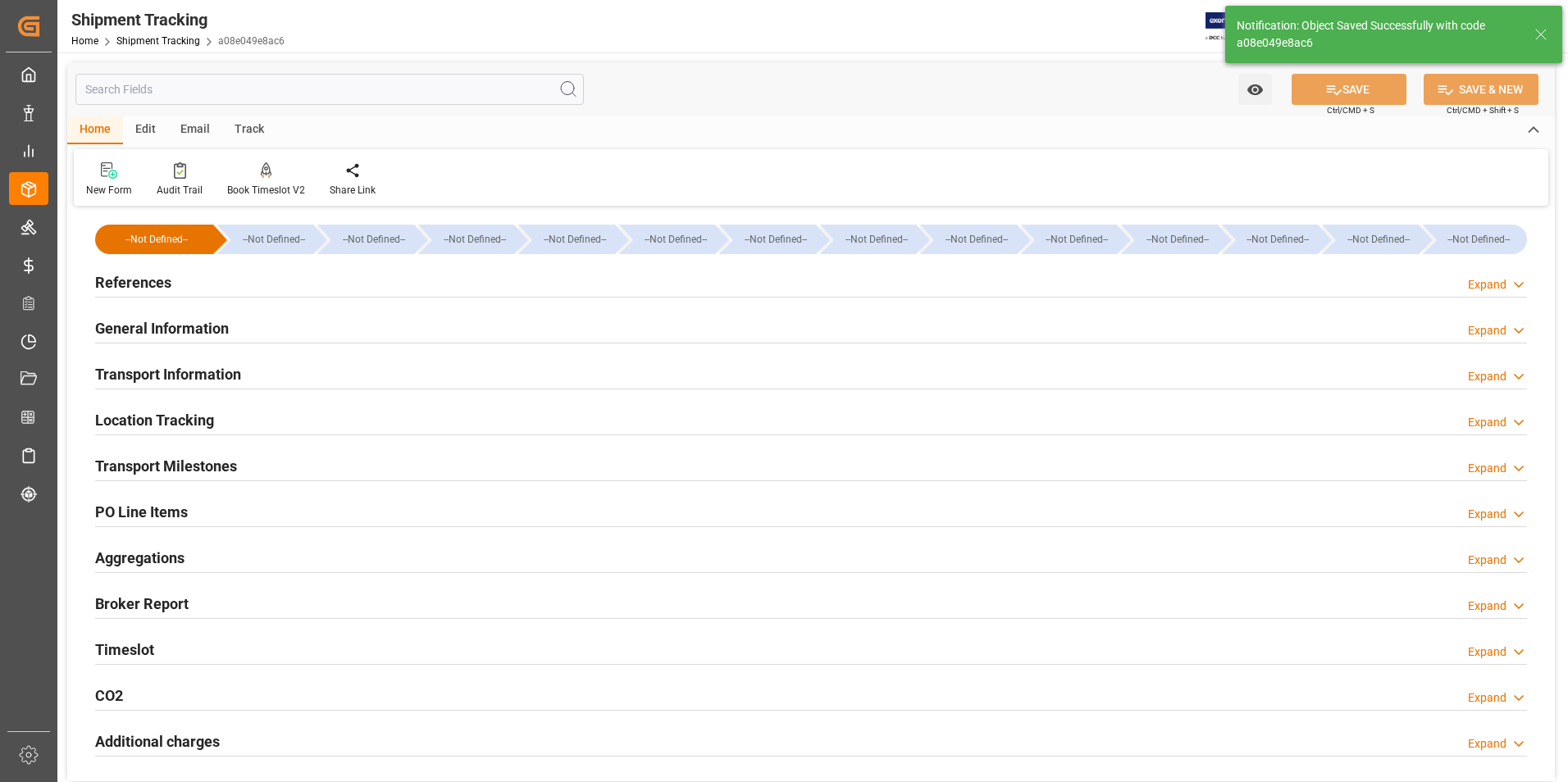
click at [157, 460] on h2 "Transport Milestones" at bounding box center [166, 466] width 142 height 22
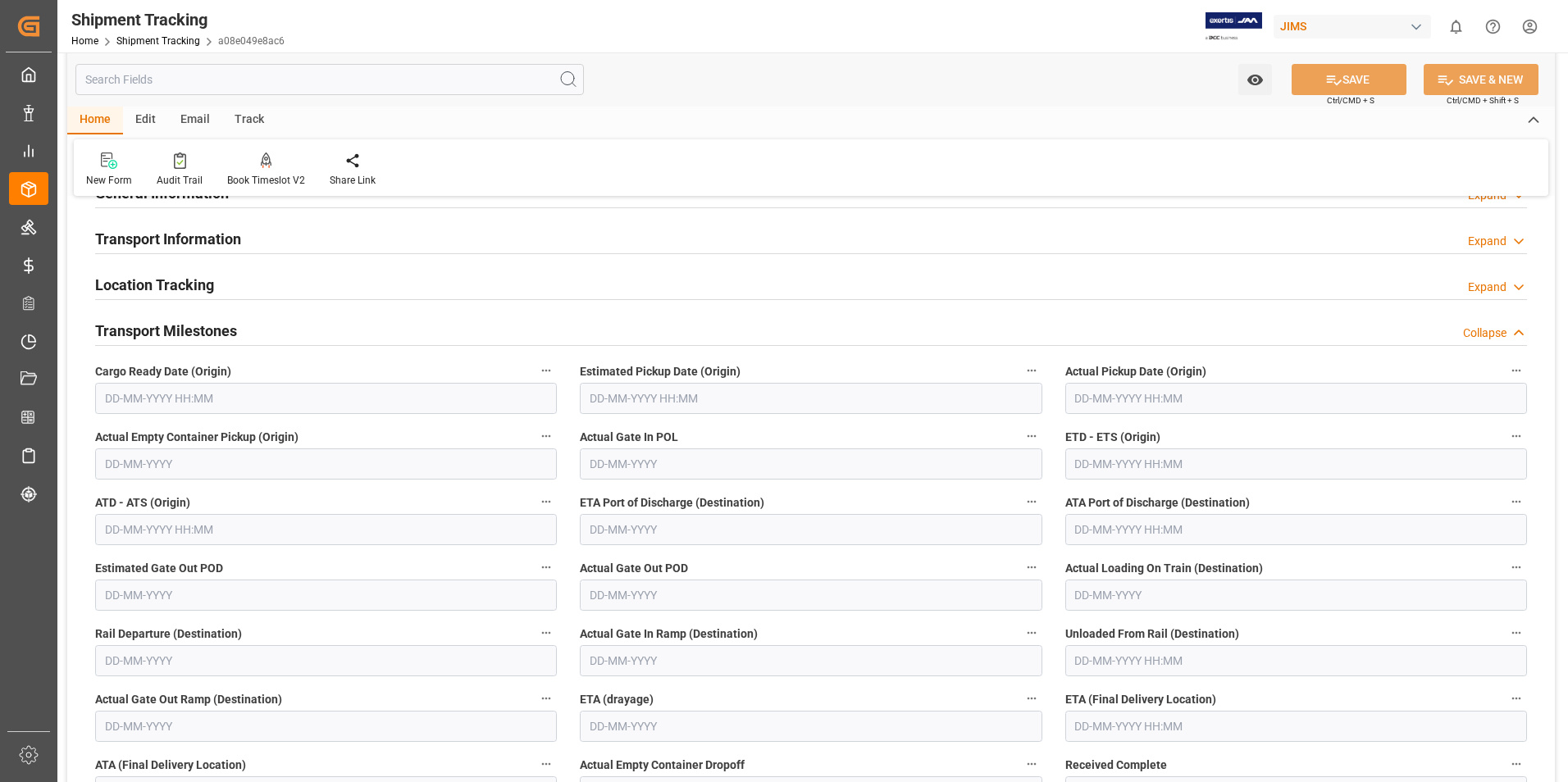
scroll to position [164, 0]
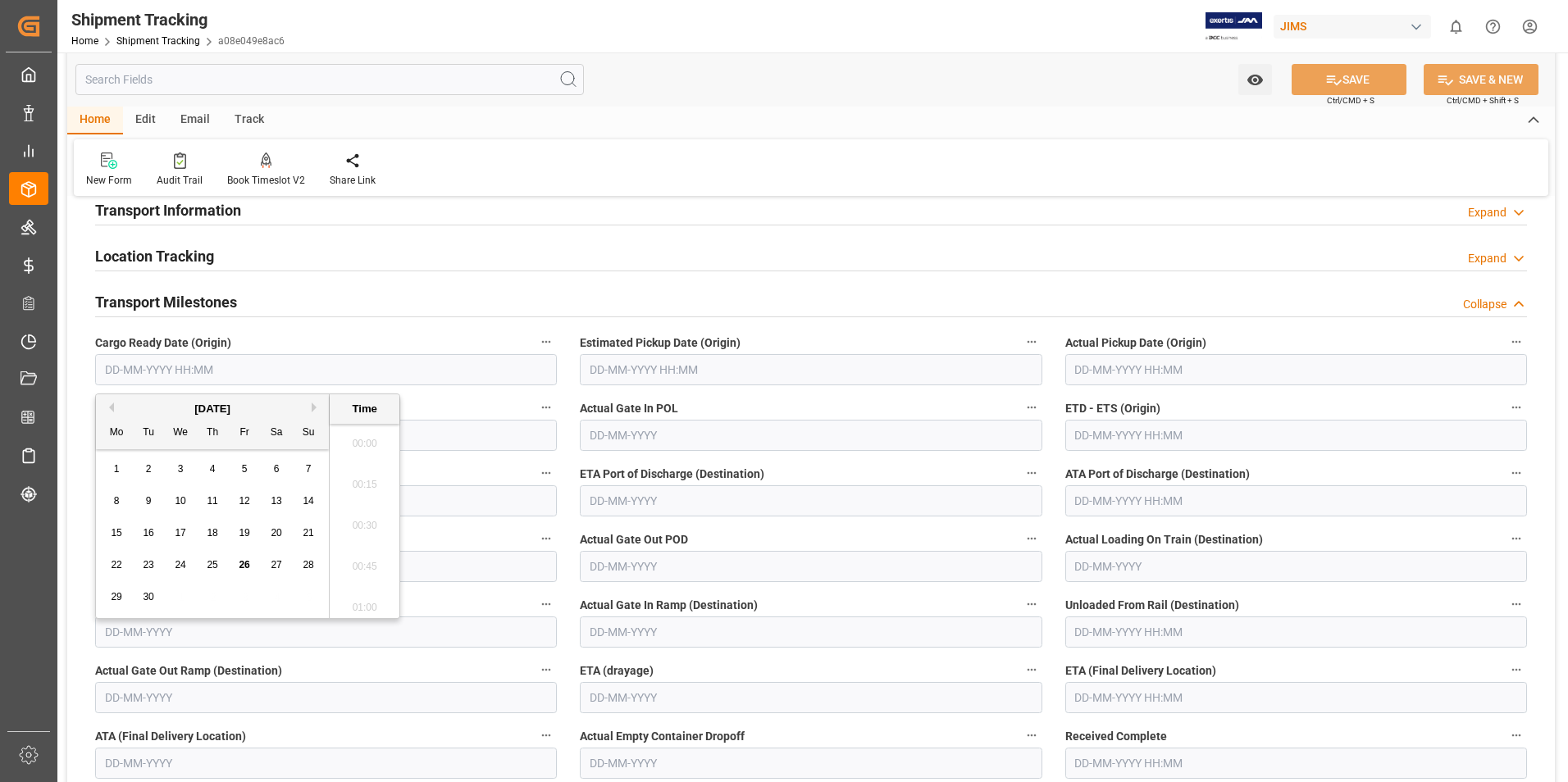
click at [225, 371] on input "text" at bounding box center [325, 370] width 462 height 31
click at [247, 564] on span "26" at bounding box center [244, 565] width 11 height 12
type input "[DATE] 00:00"
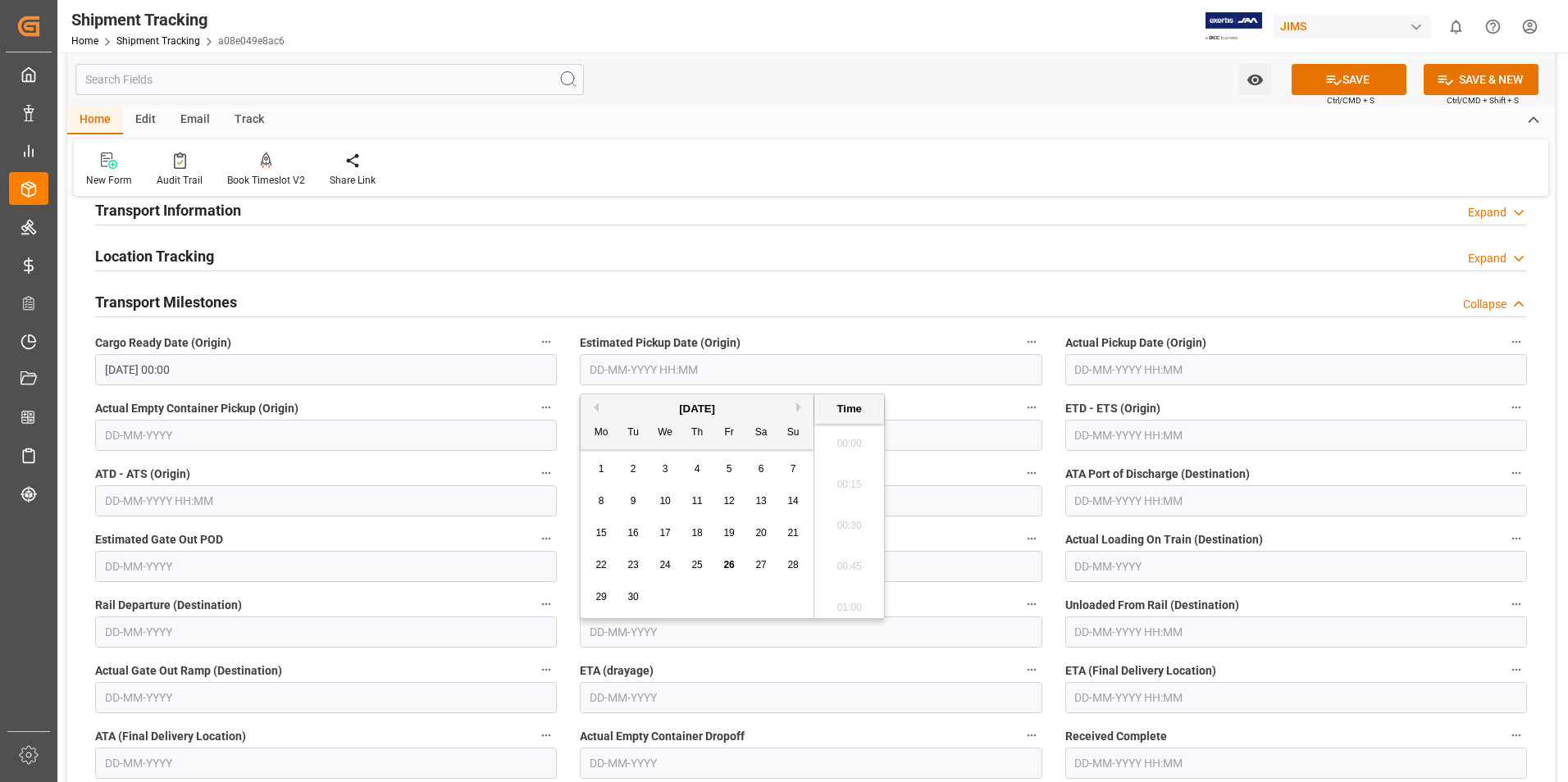
click at [675, 372] on input "text" at bounding box center [810, 370] width 462 height 31
click at [803, 405] on button "Next Month" at bounding box center [801, 407] width 10 height 10
click at [729, 495] on div "10" at bounding box center [729, 501] width 20 height 19
type input "[DATE] 00:00"
click at [567, 336] on div "Cargo Ready Date (Origin) [DATE] 00:00" at bounding box center [325, 358] width 485 height 66
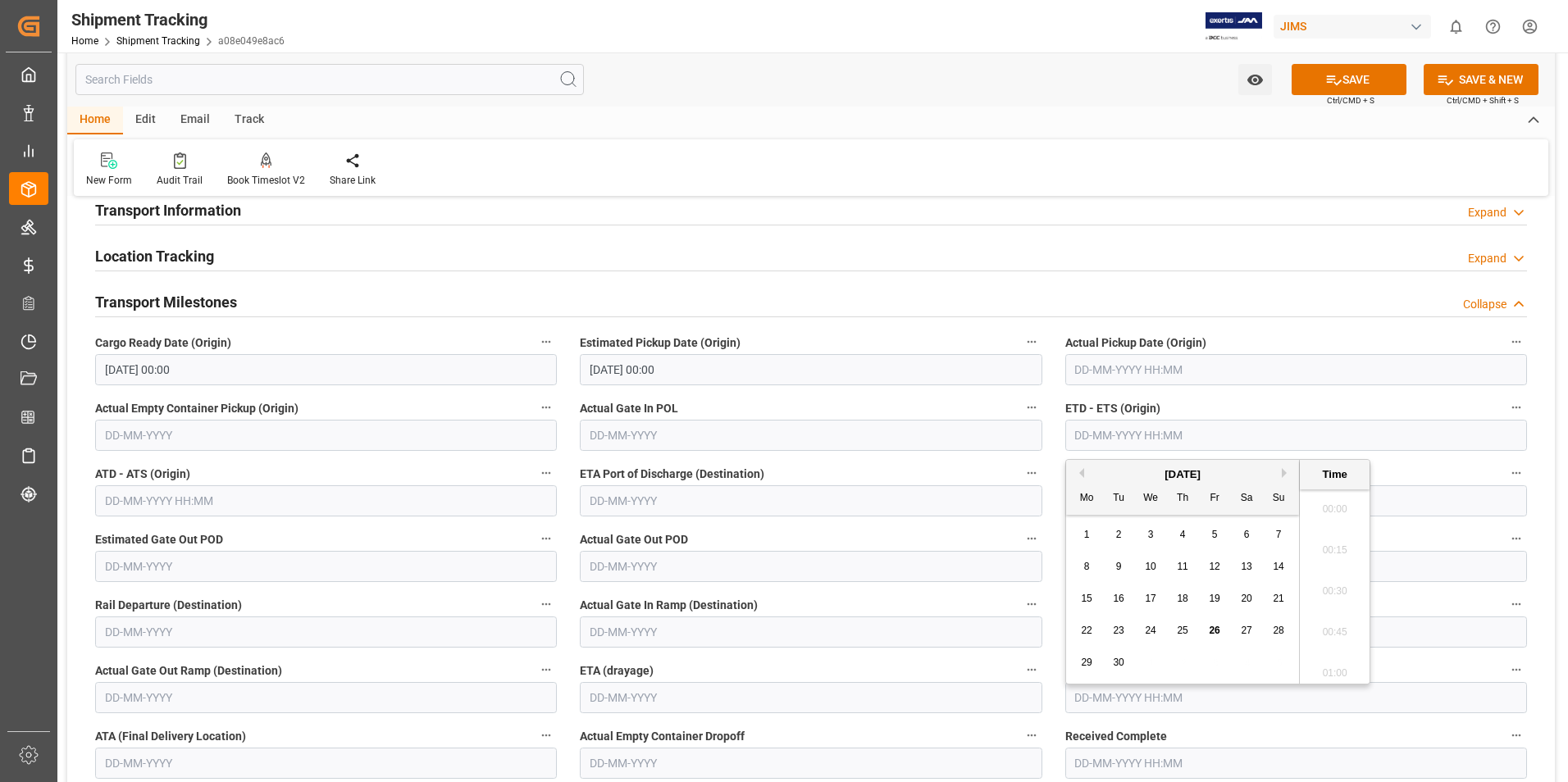
click at [1153, 429] on input "text" at bounding box center [1296, 436] width 462 height 31
click at [1072, 481] on div "[DATE]" at bounding box center [1183, 474] width 233 height 16
click at [1283, 472] on button "Next Month" at bounding box center [1287, 473] width 10 height 10
click at [1087, 631] on span "20" at bounding box center [1086, 631] width 11 height 12
type input "20-10-2025 00:00"
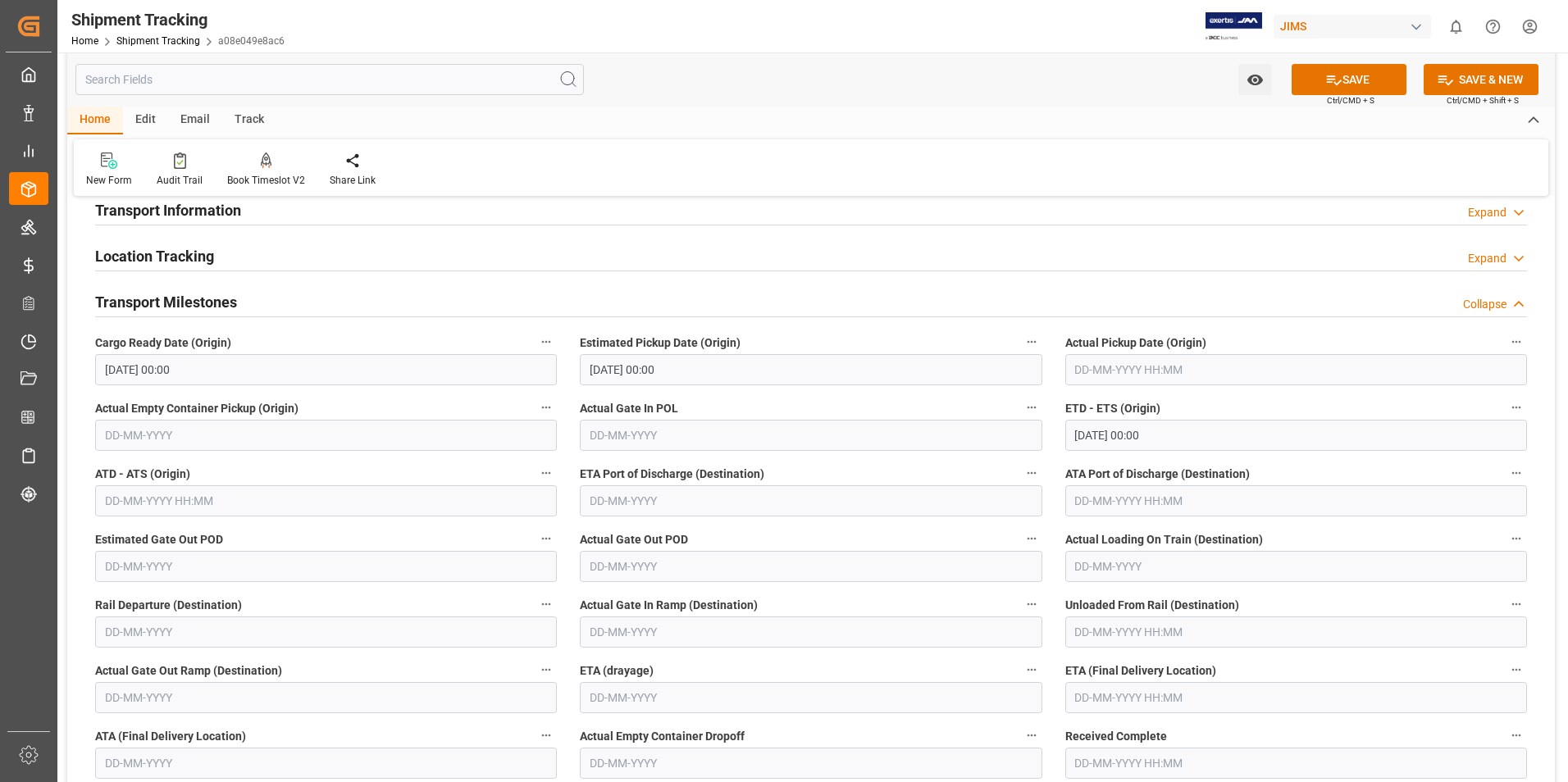
click at [1055, 517] on div "ATA Port of Discharge (Destination)" at bounding box center [1296, 490] width 485 height 66
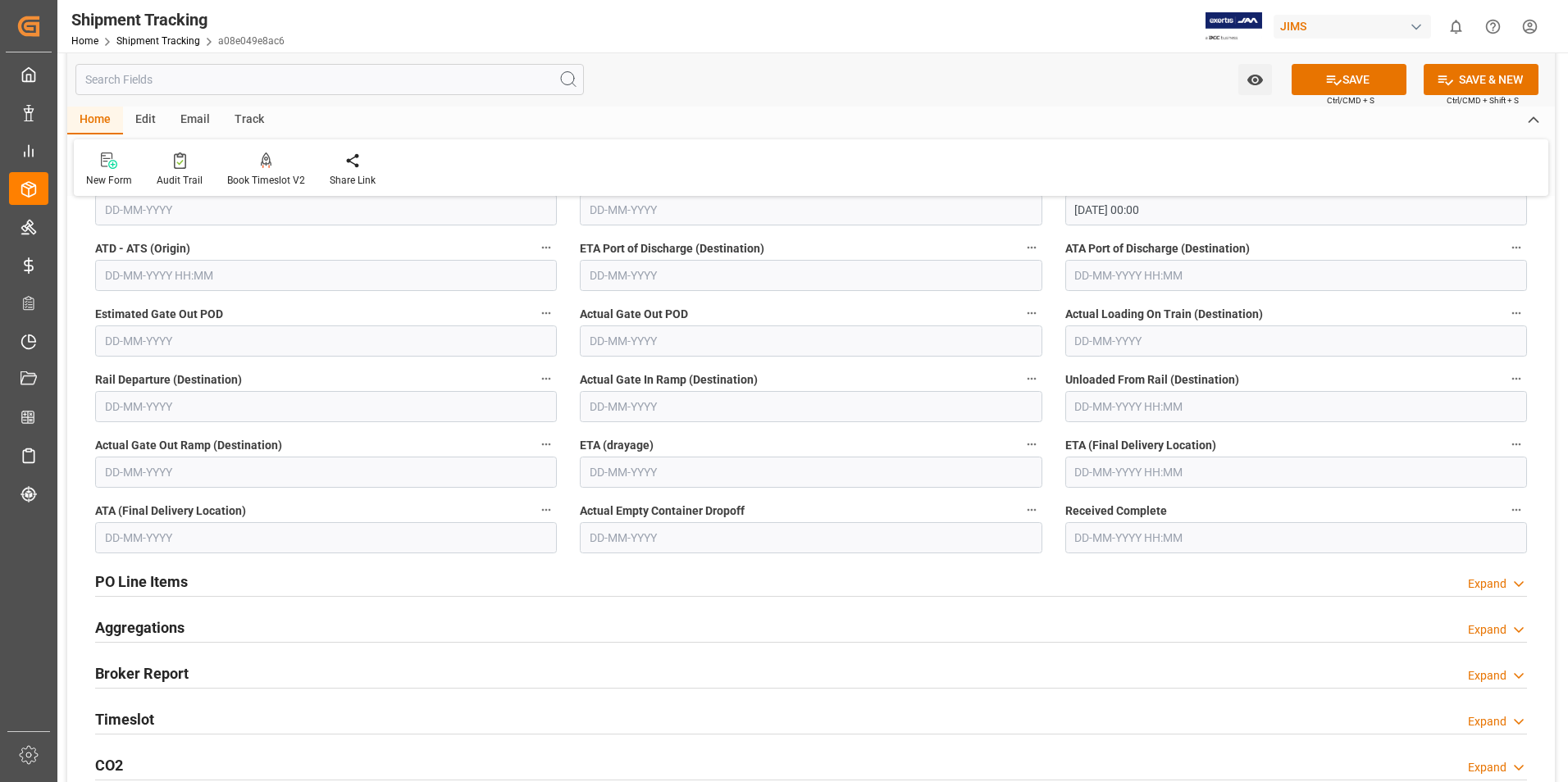
scroll to position [410, 0]
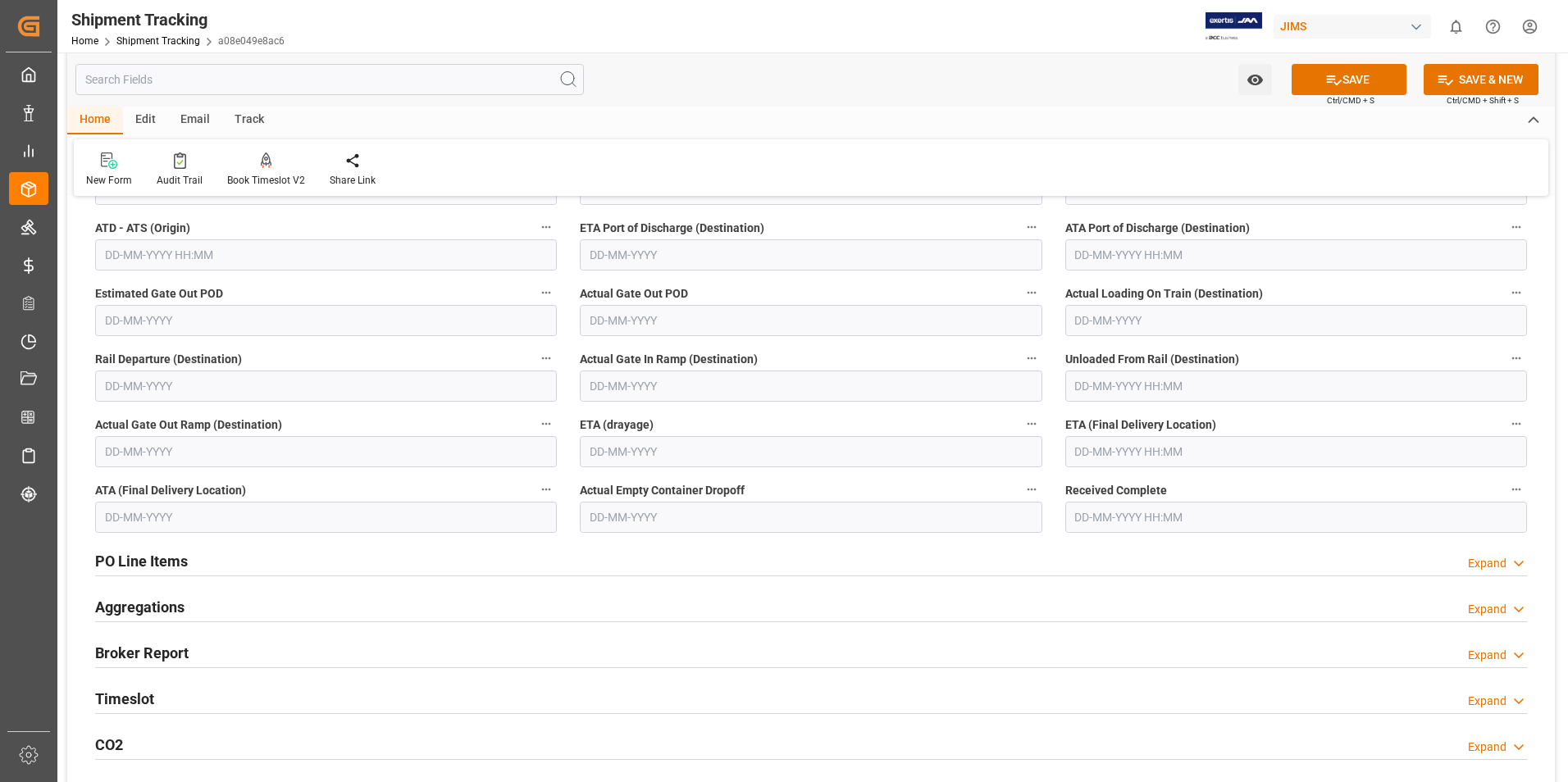
click at [266, 516] on input "text" at bounding box center [325, 518] width 462 height 31
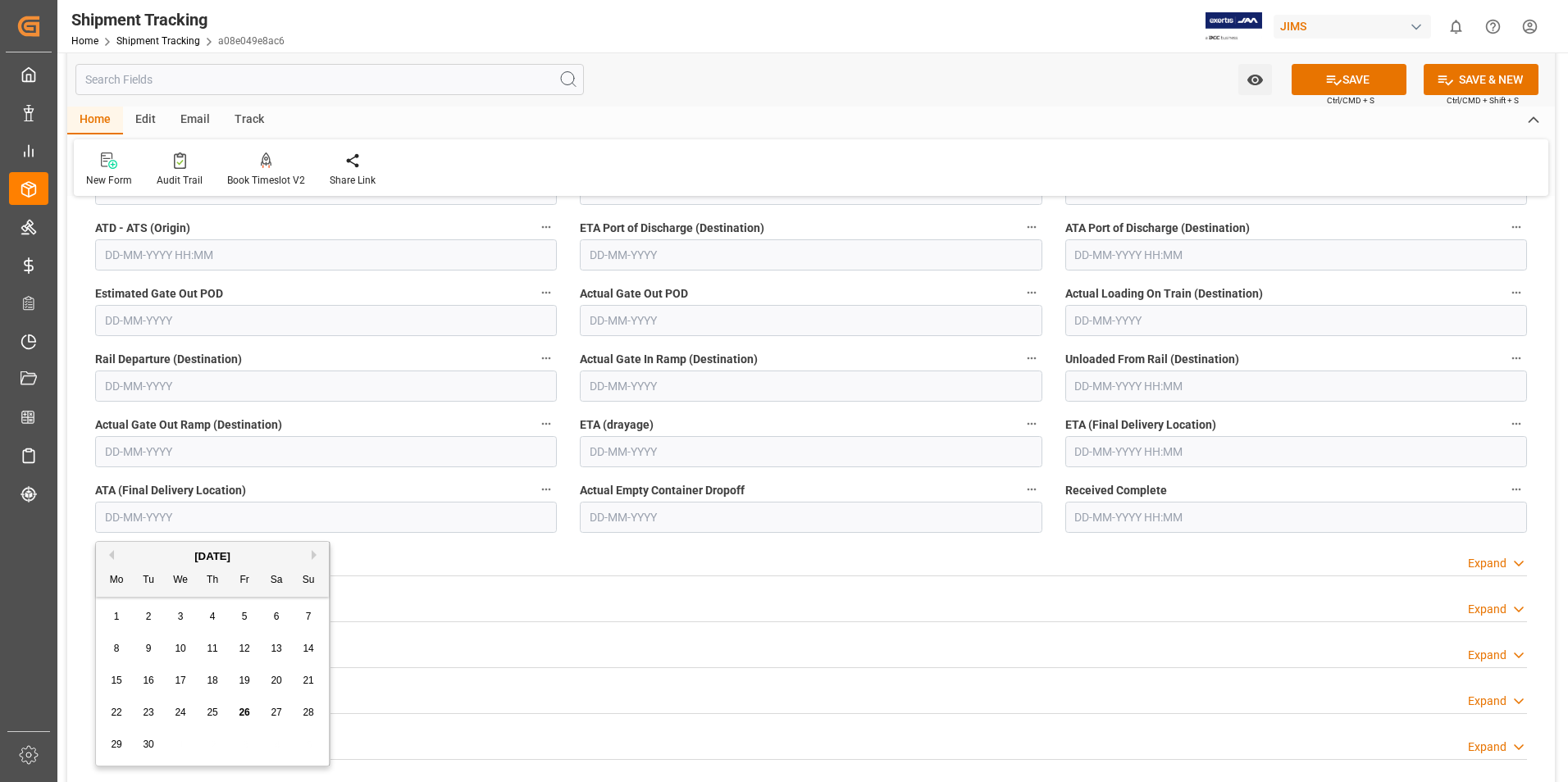
click at [1122, 446] on input "text" at bounding box center [1296, 452] width 462 height 31
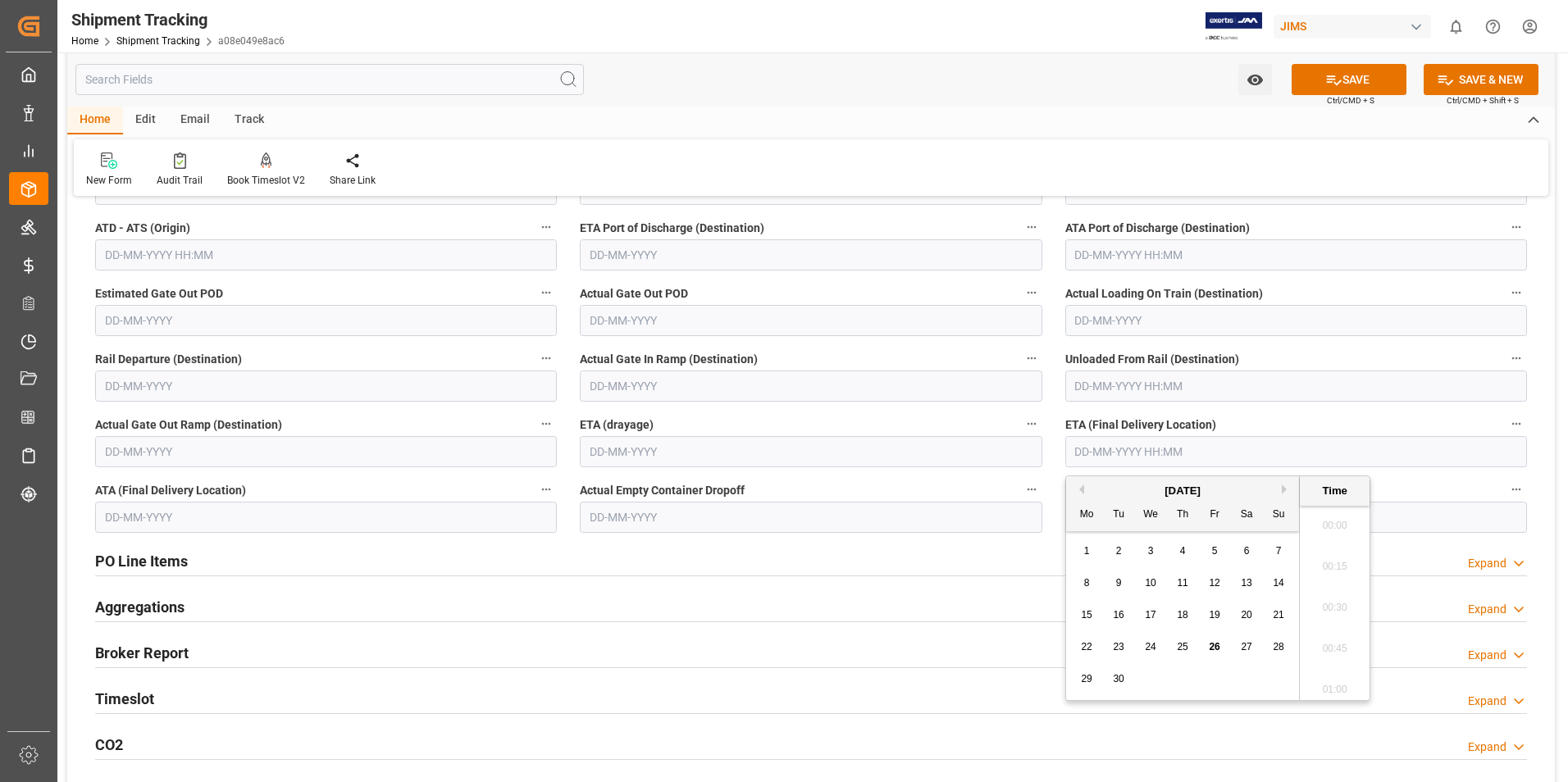
scroll to position [1729, 0]
click at [1074, 551] on div "1 2 3 4 5 6 7" at bounding box center [1183, 551] width 224 height 32
click at [1283, 482] on div "September 2025 Mo Tu We Th Fr Sa Su" at bounding box center [1183, 503] width 233 height 55
click at [1286, 489] on button "Next Month" at bounding box center [1287, 490] width 10 height 10
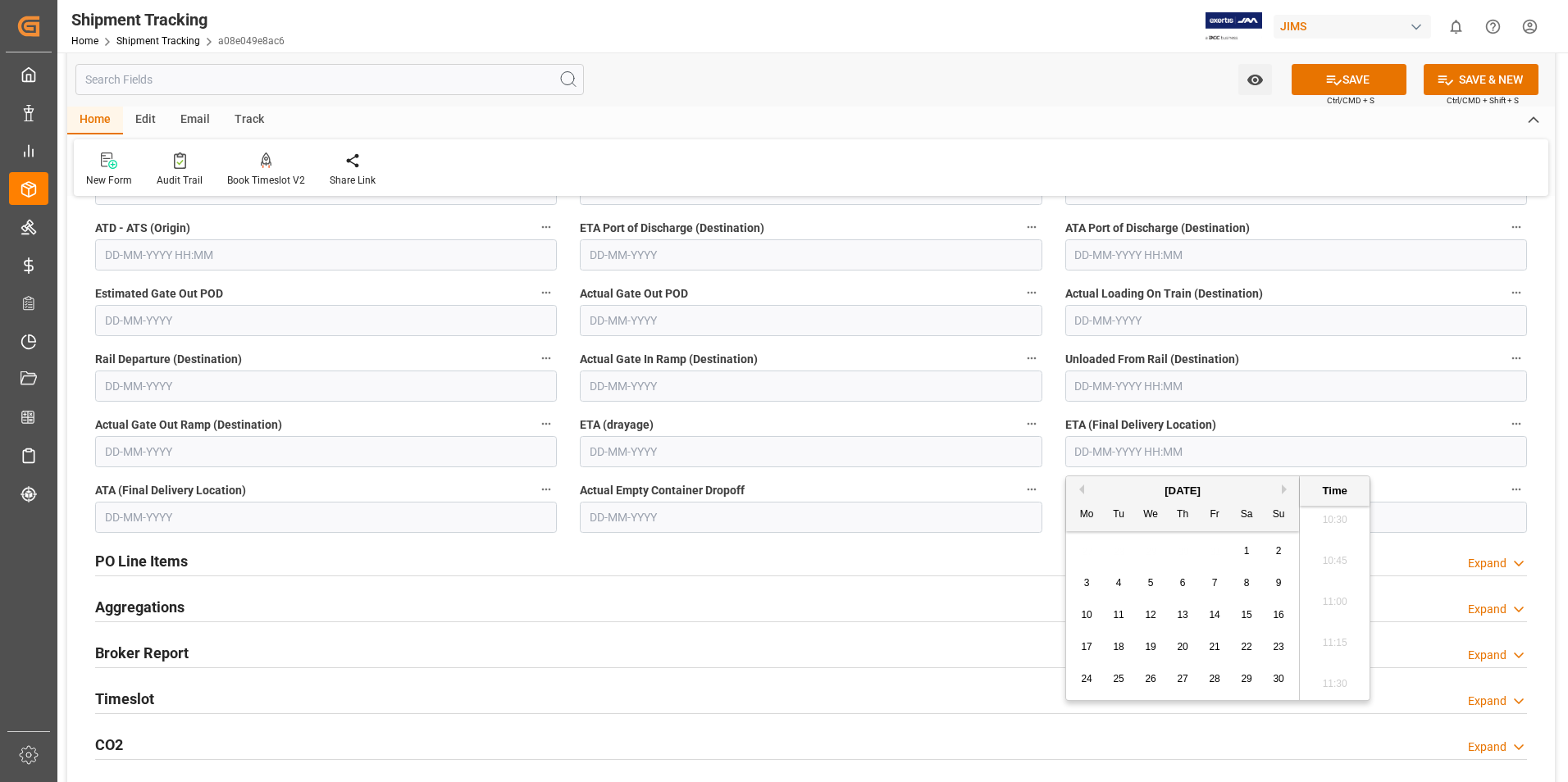
click at [1187, 643] on span "20" at bounding box center [1182, 647] width 11 height 12
type input "20-11-2025 00:00"
click at [1023, 556] on div "PO Line Items Expand" at bounding box center [811, 560] width 1432 height 31
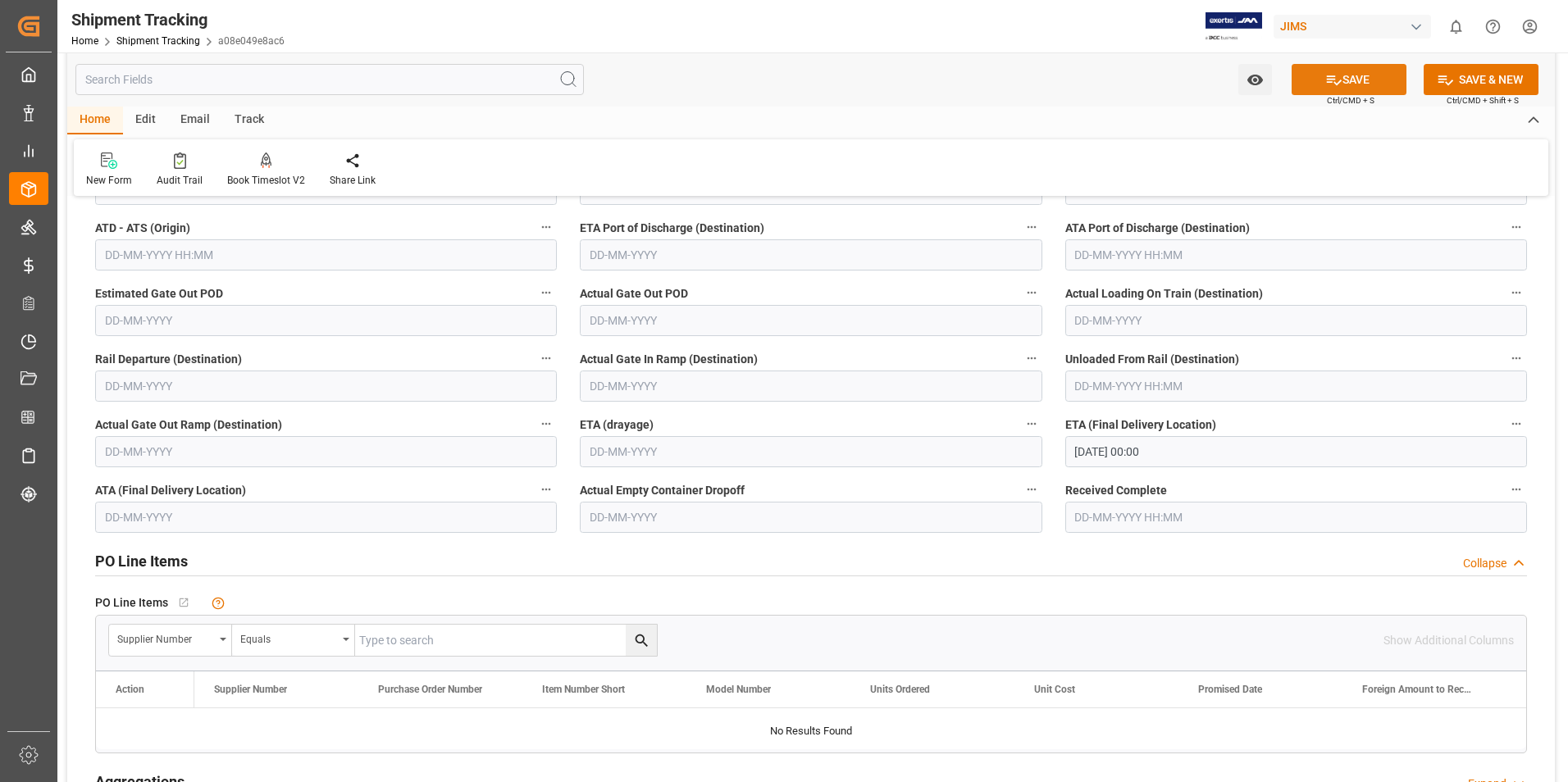
click at [1333, 84] on icon at bounding box center [1334, 80] width 17 height 17
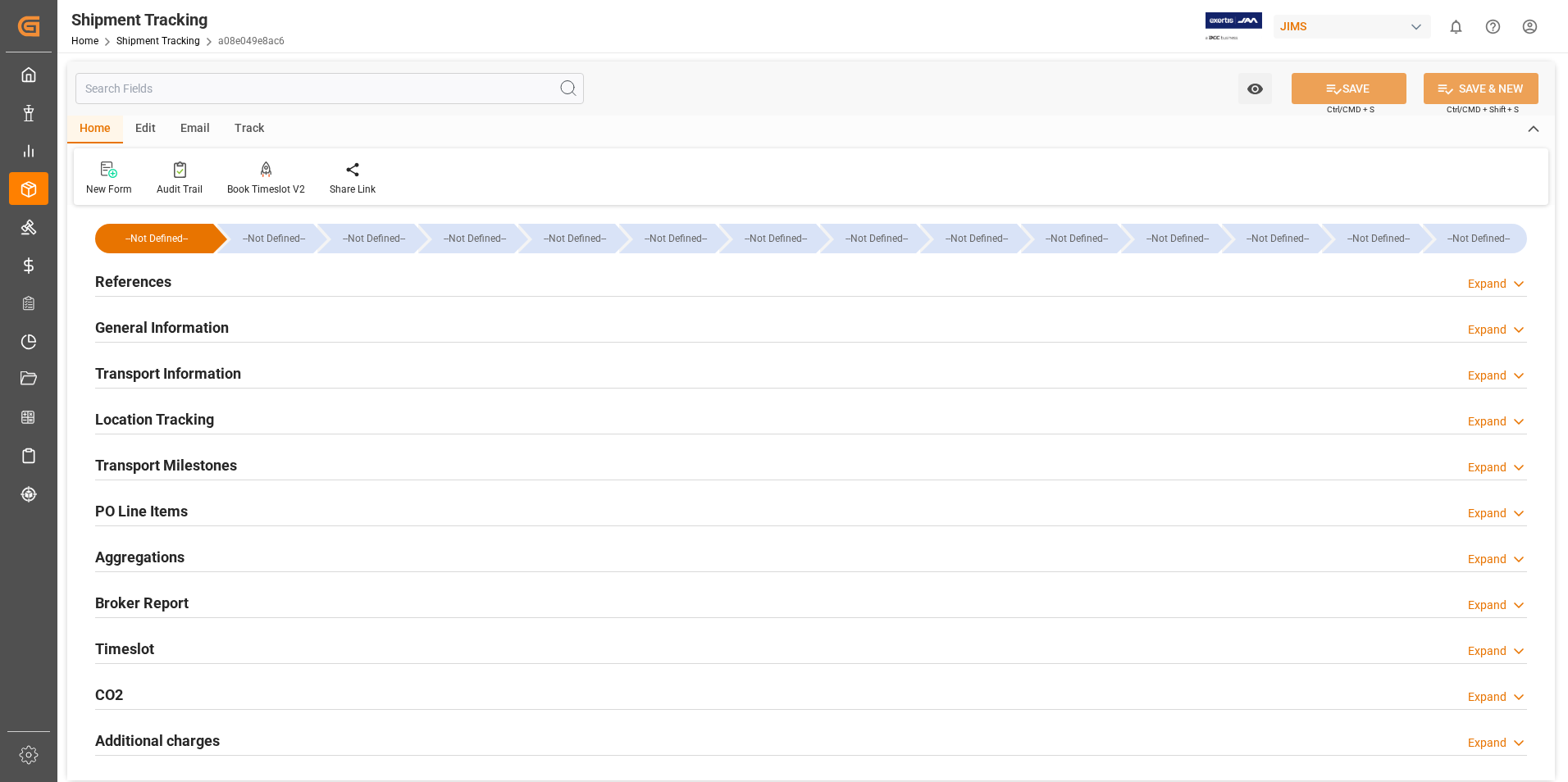
scroll to position [0, 0]
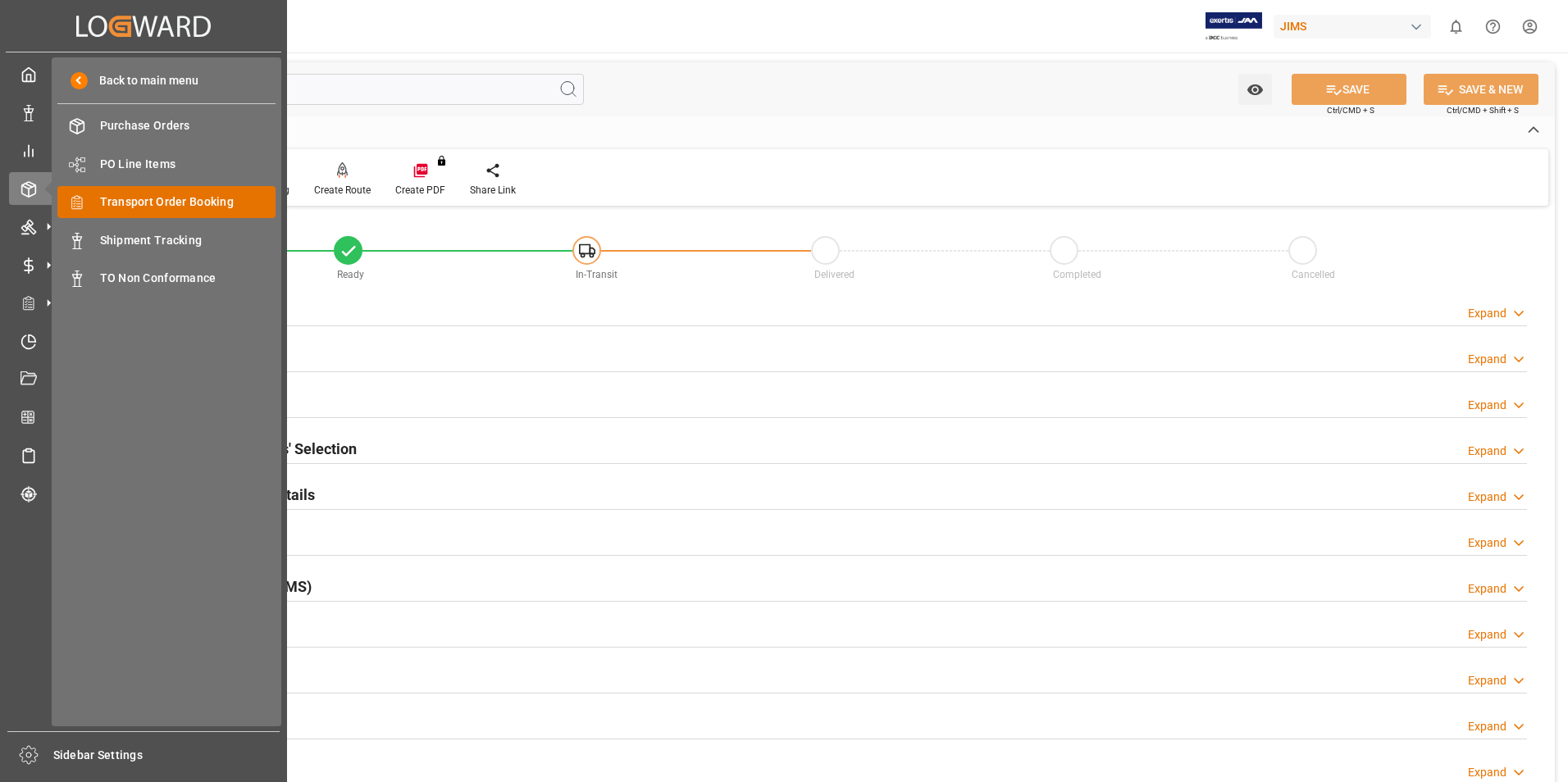
click at [170, 199] on span "Transport Order Booking" at bounding box center [188, 202] width 176 height 17
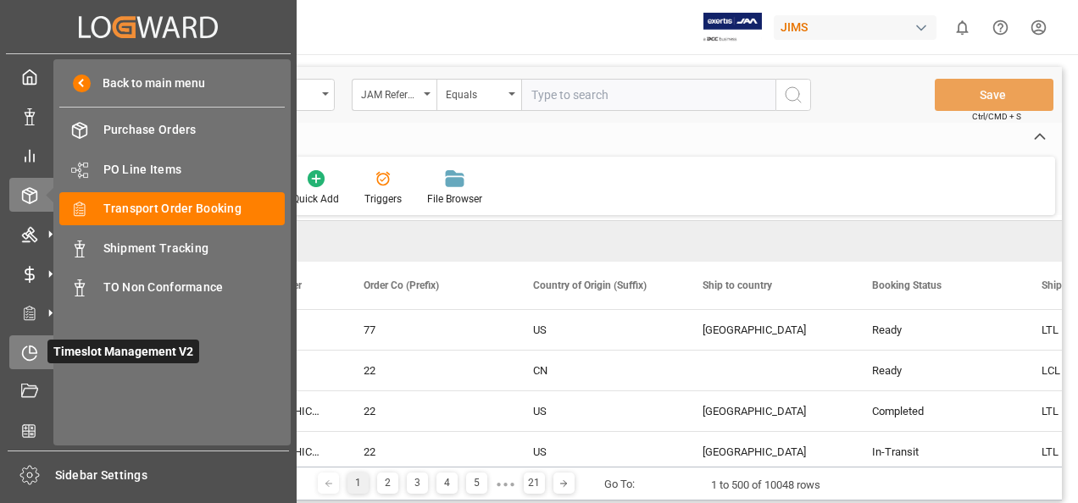
click at [26, 349] on icon at bounding box center [29, 353] width 17 height 17
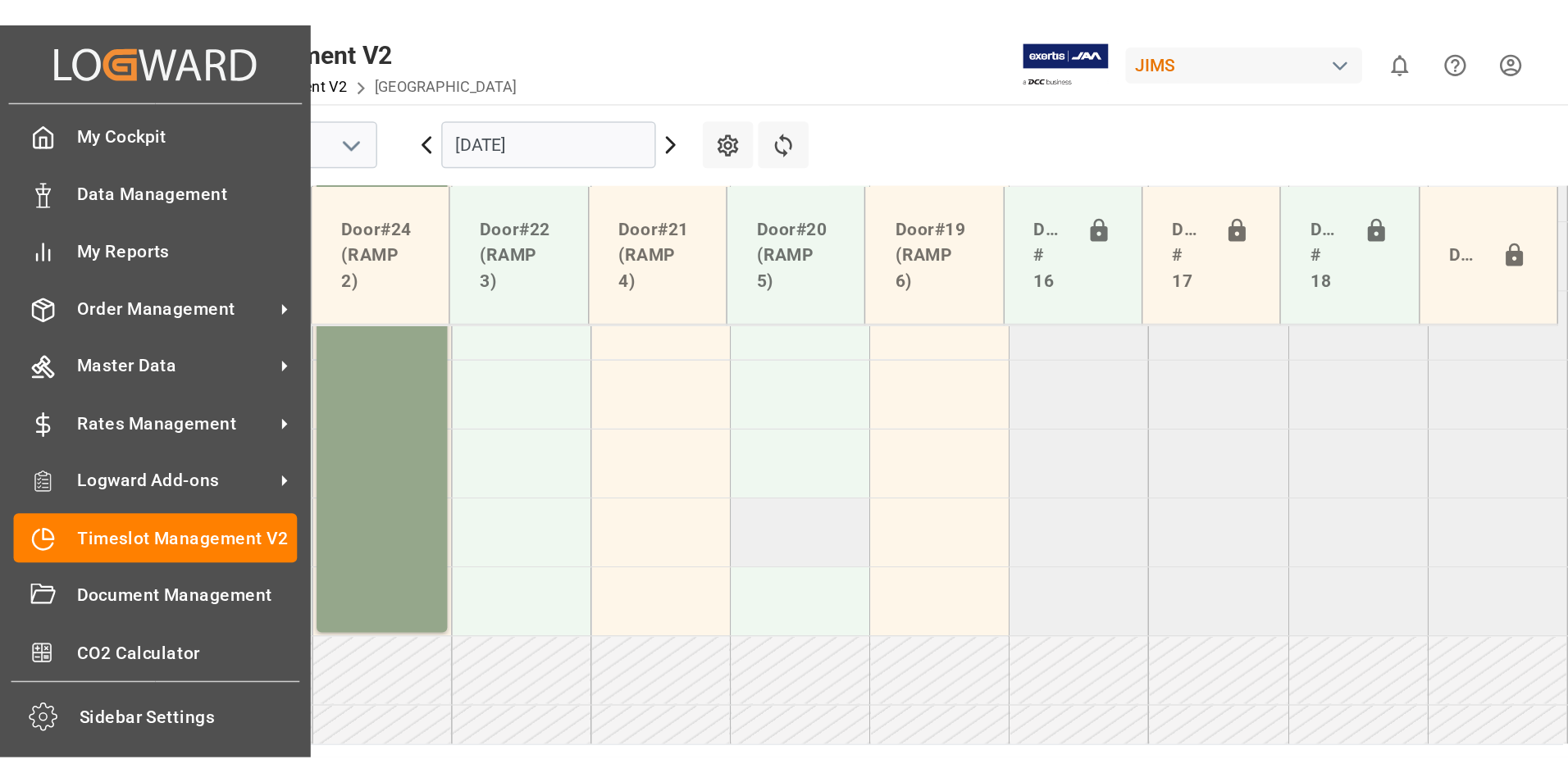
scroll to position [942, 0]
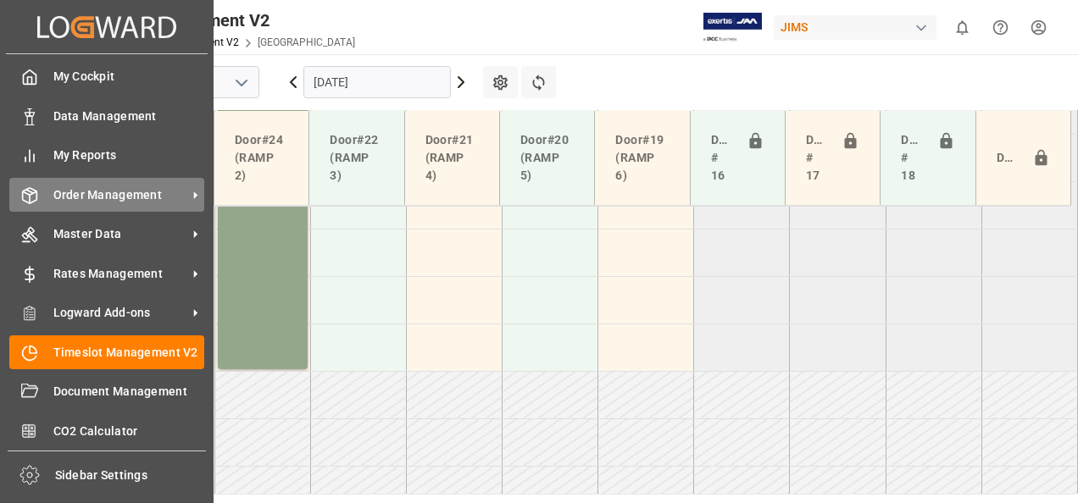
click at [120, 191] on span "Order Management" at bounding box center [120, 195] width 134 height 18
click at [118, 184] on div "Order Management Order Management" at bounding box center [106, 194] width 195 height 33
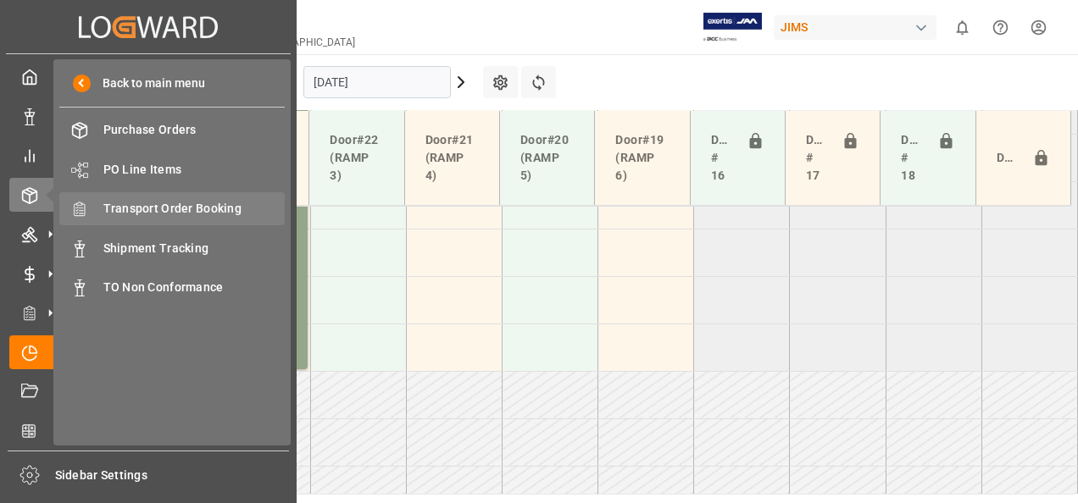
click at [183, 208] on span "Transport Order Booking" at bounding box center [194, 209] width 182 height 18
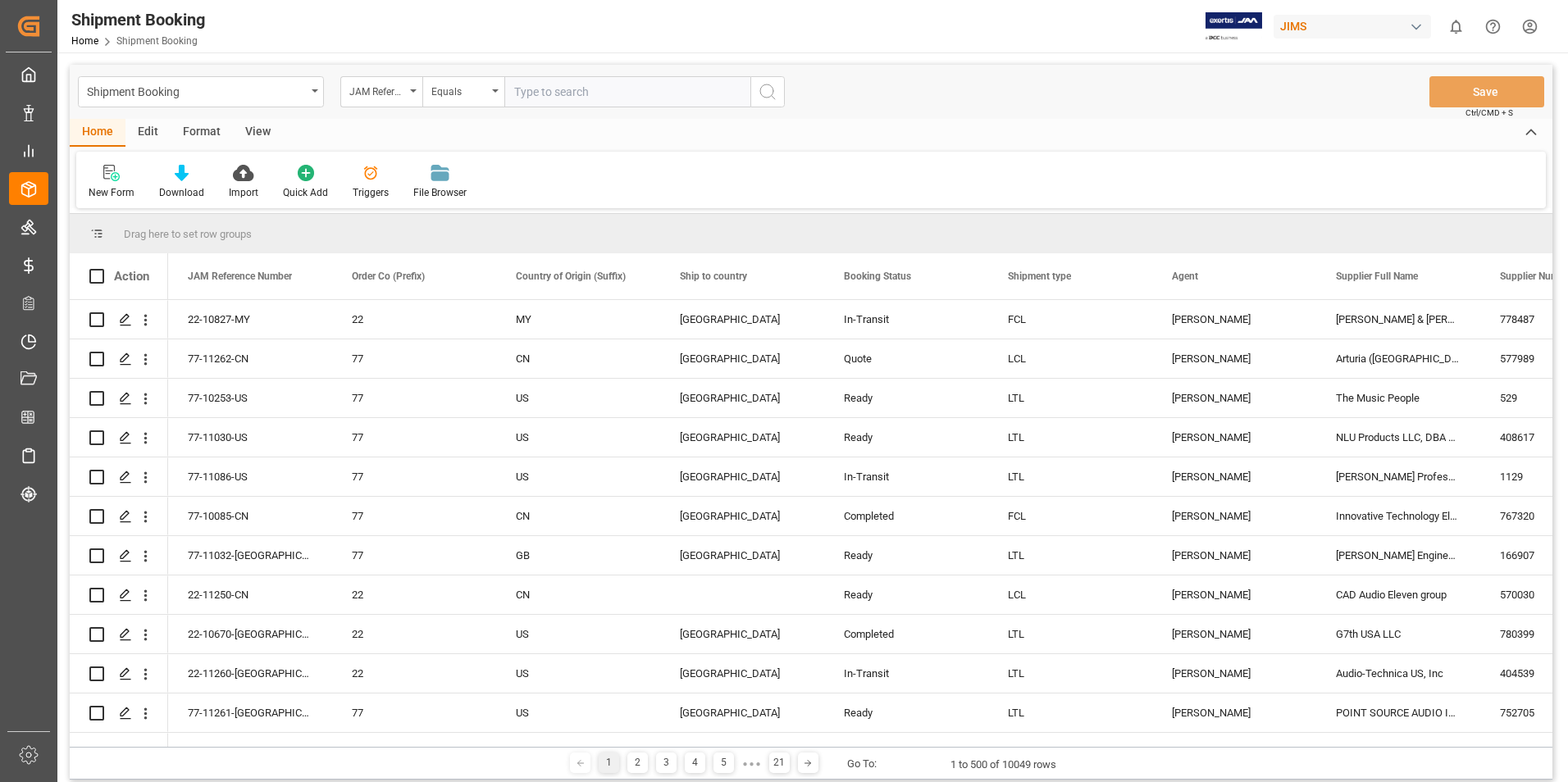
click at [99, 131] on div "Home" at bounding box center [98, 133] width 56 height 28
click at [109, 183] on div "New Form" at bounding box center [111, 181] width 71 height 36
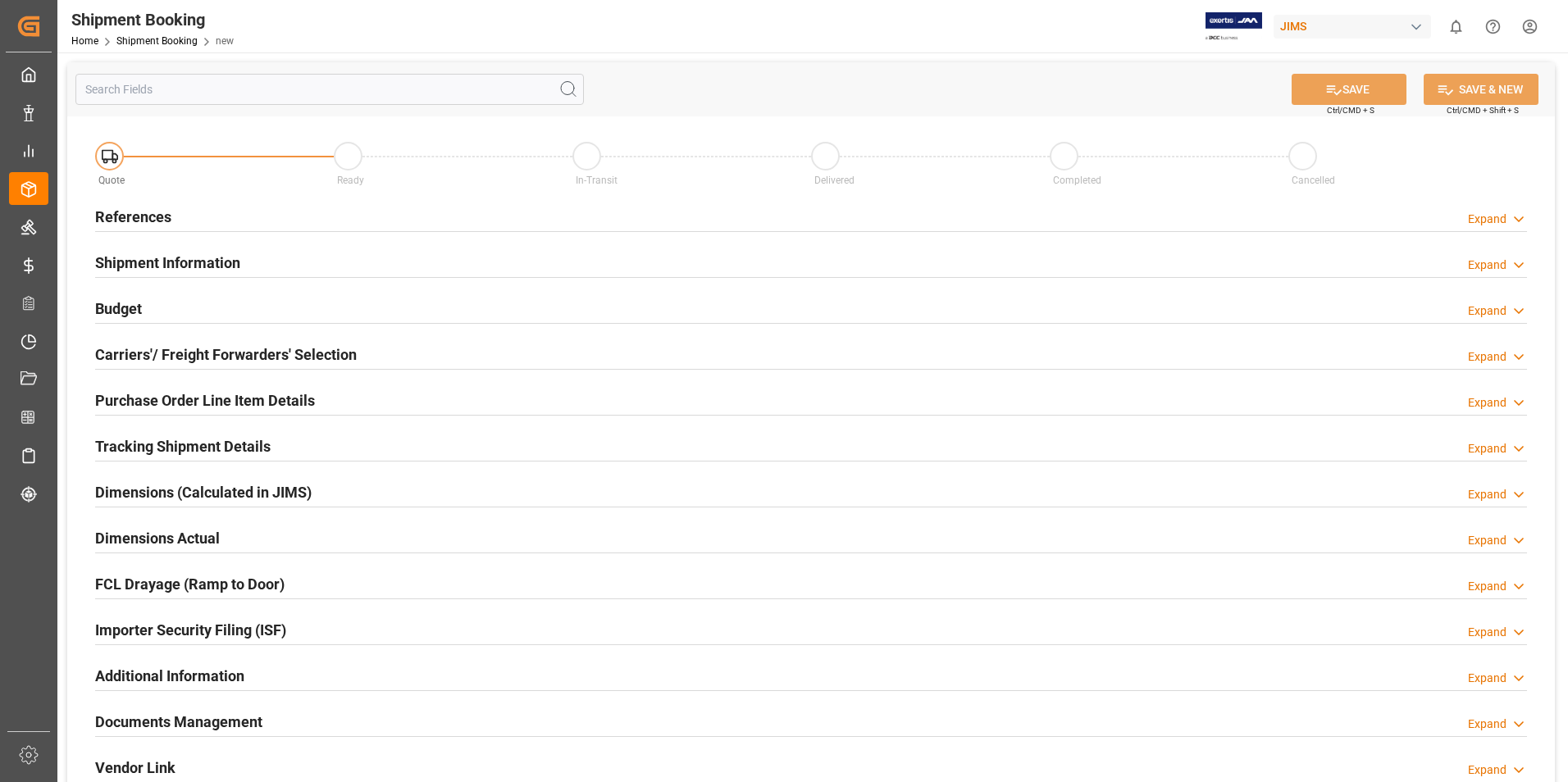
click at [137, 218] on h2 "References" at bounding box center [133, 217] width 76 height 22
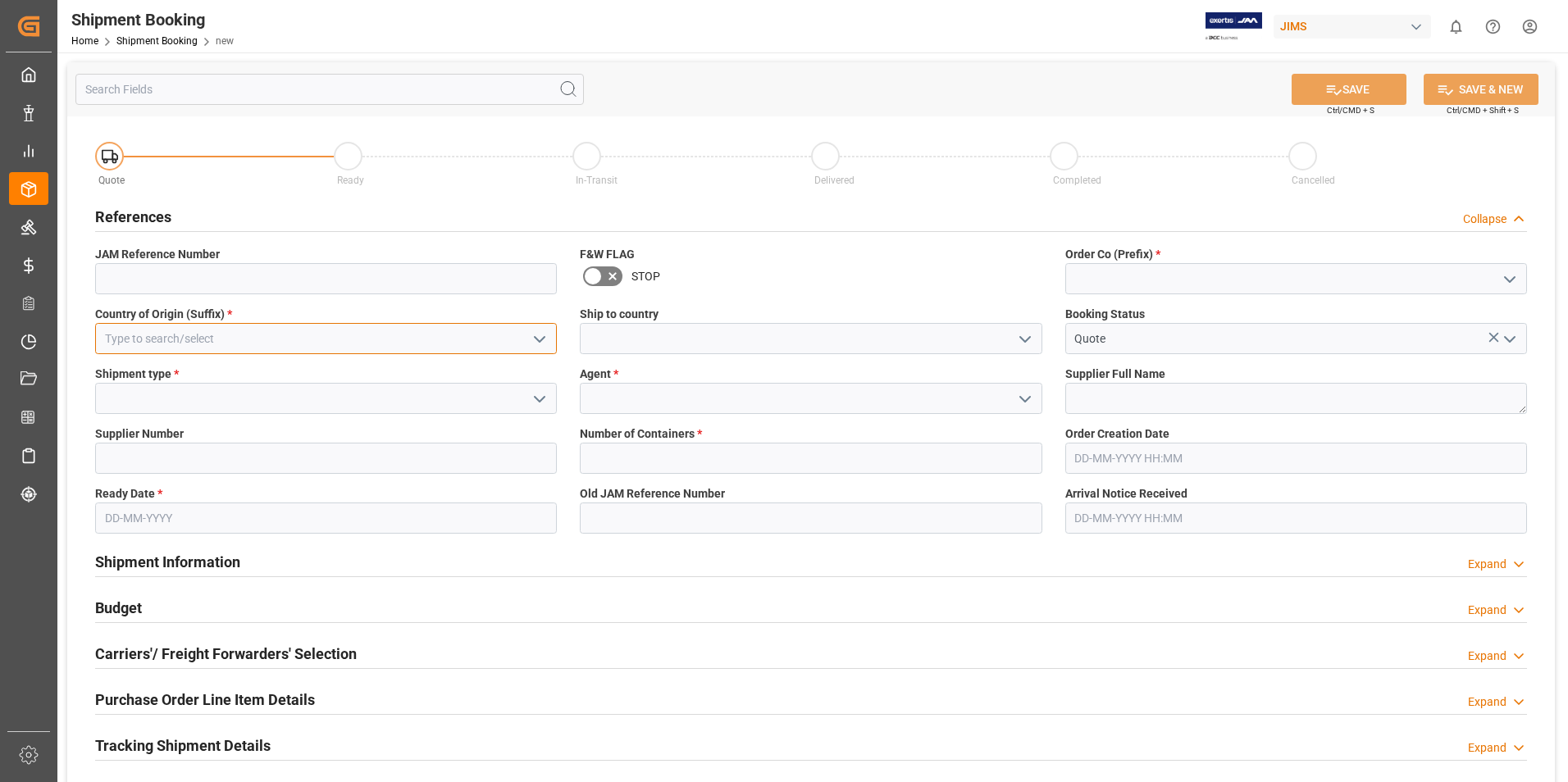
click at [310, 341] on input at bounding box center [325, 339] width 462 height 31
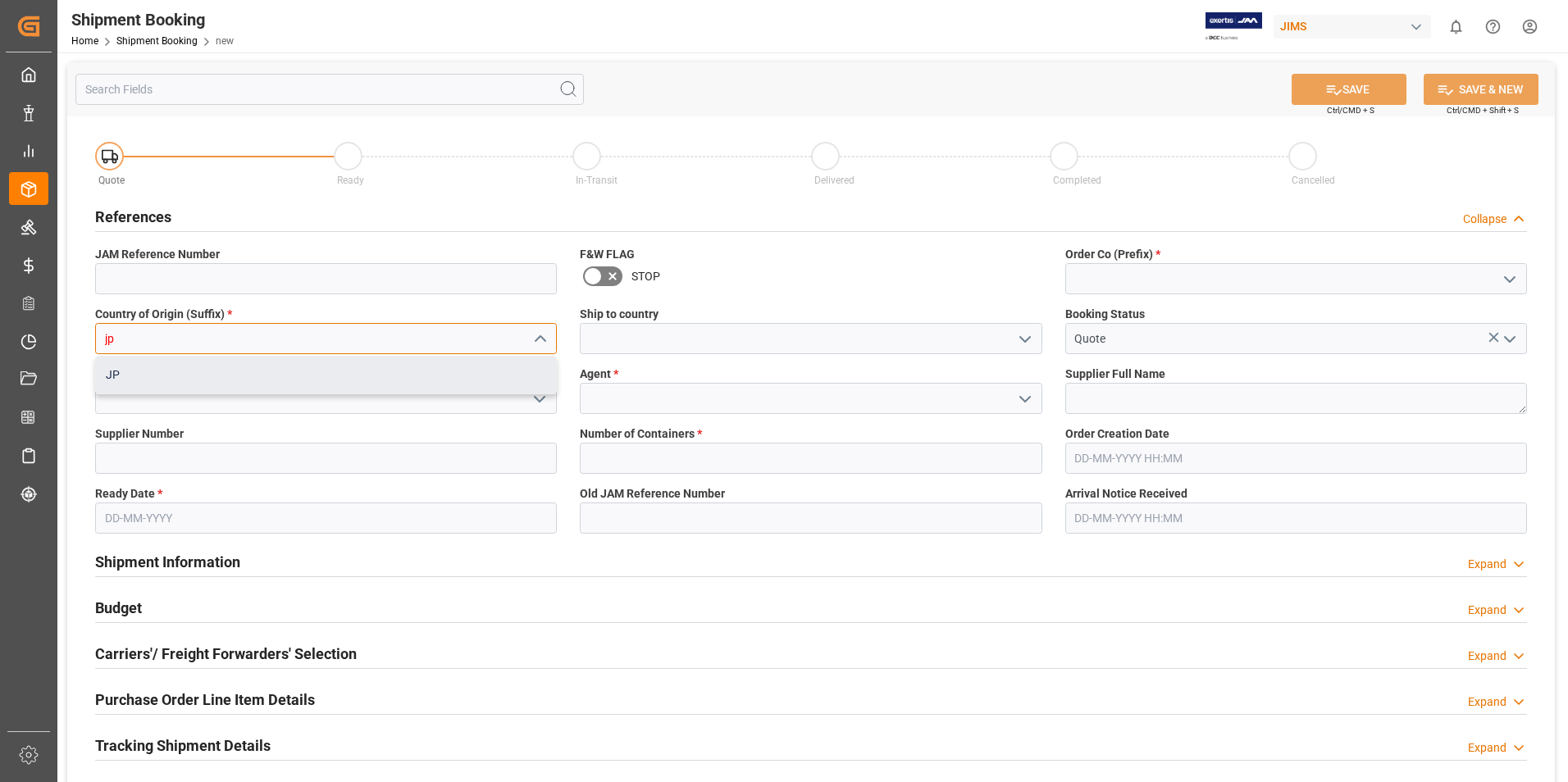
click at [299, 363] on div "JP" at bounding box center [325, 376] width 460 height 37
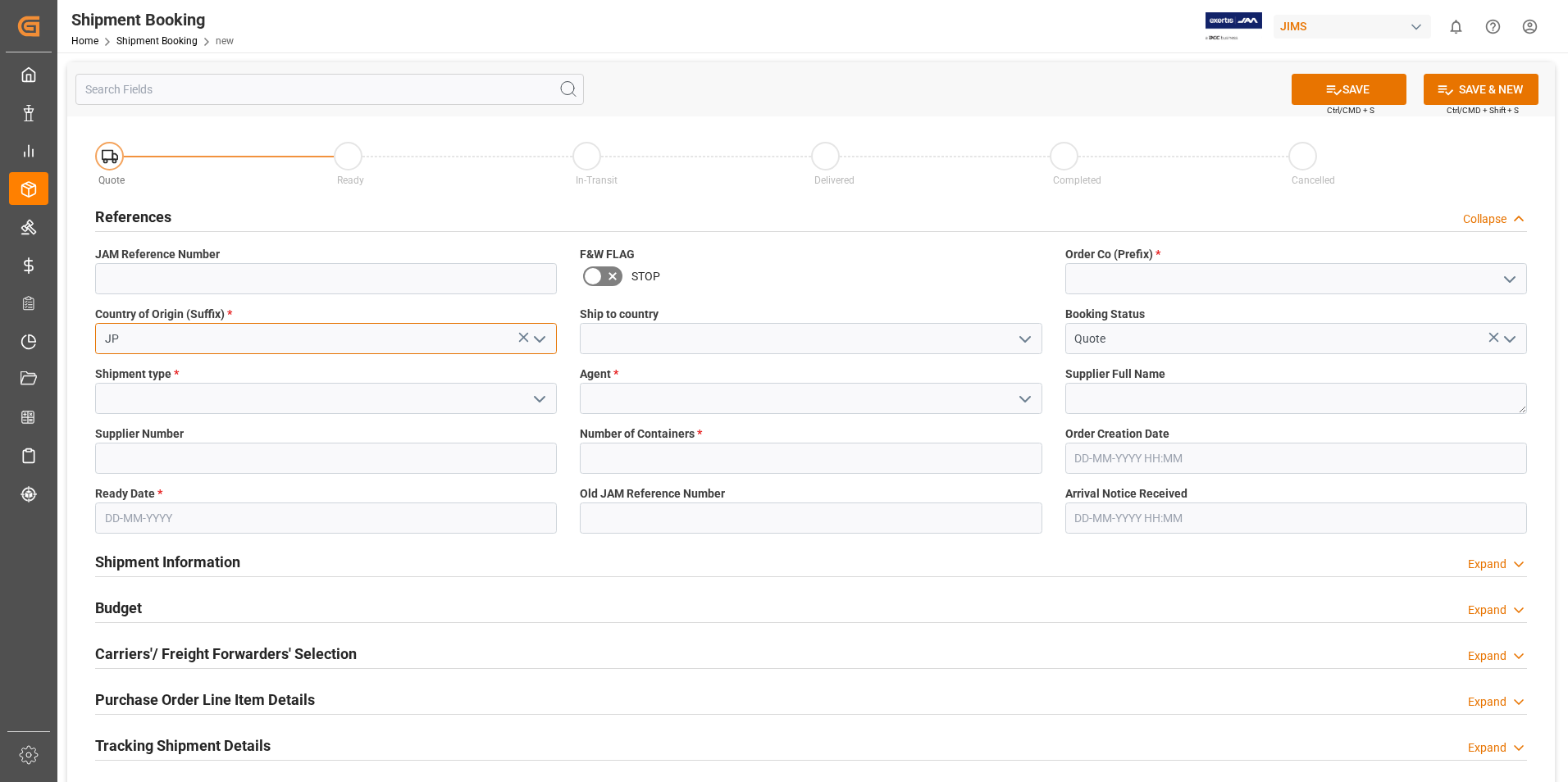
type input "JP"
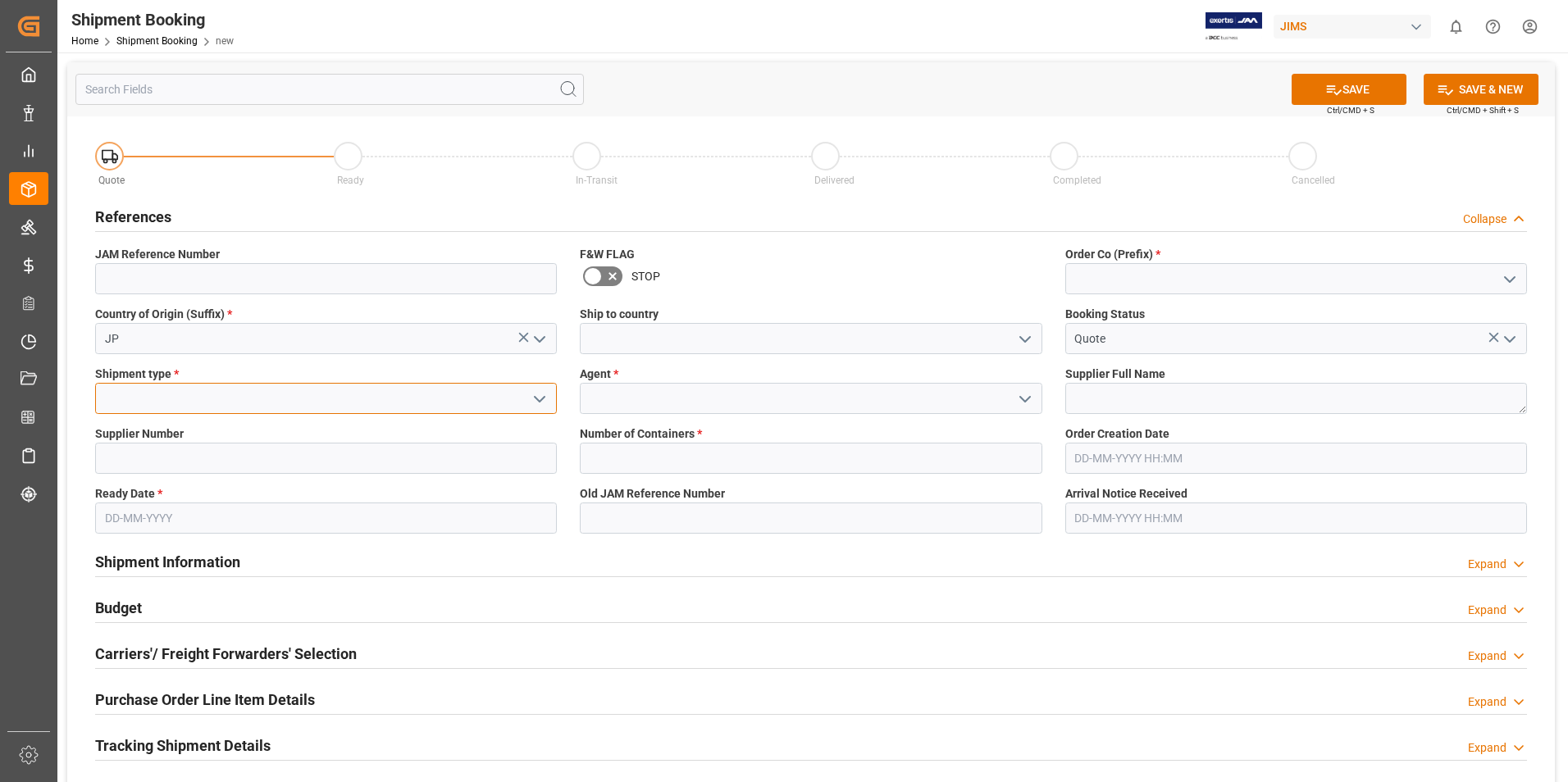
click at [274, 398] on input at bounding box center [325, 399] width 462 height 31
click at [542, 396] on icon "open menu" at bounding box center [539, 400] width 19 height 19
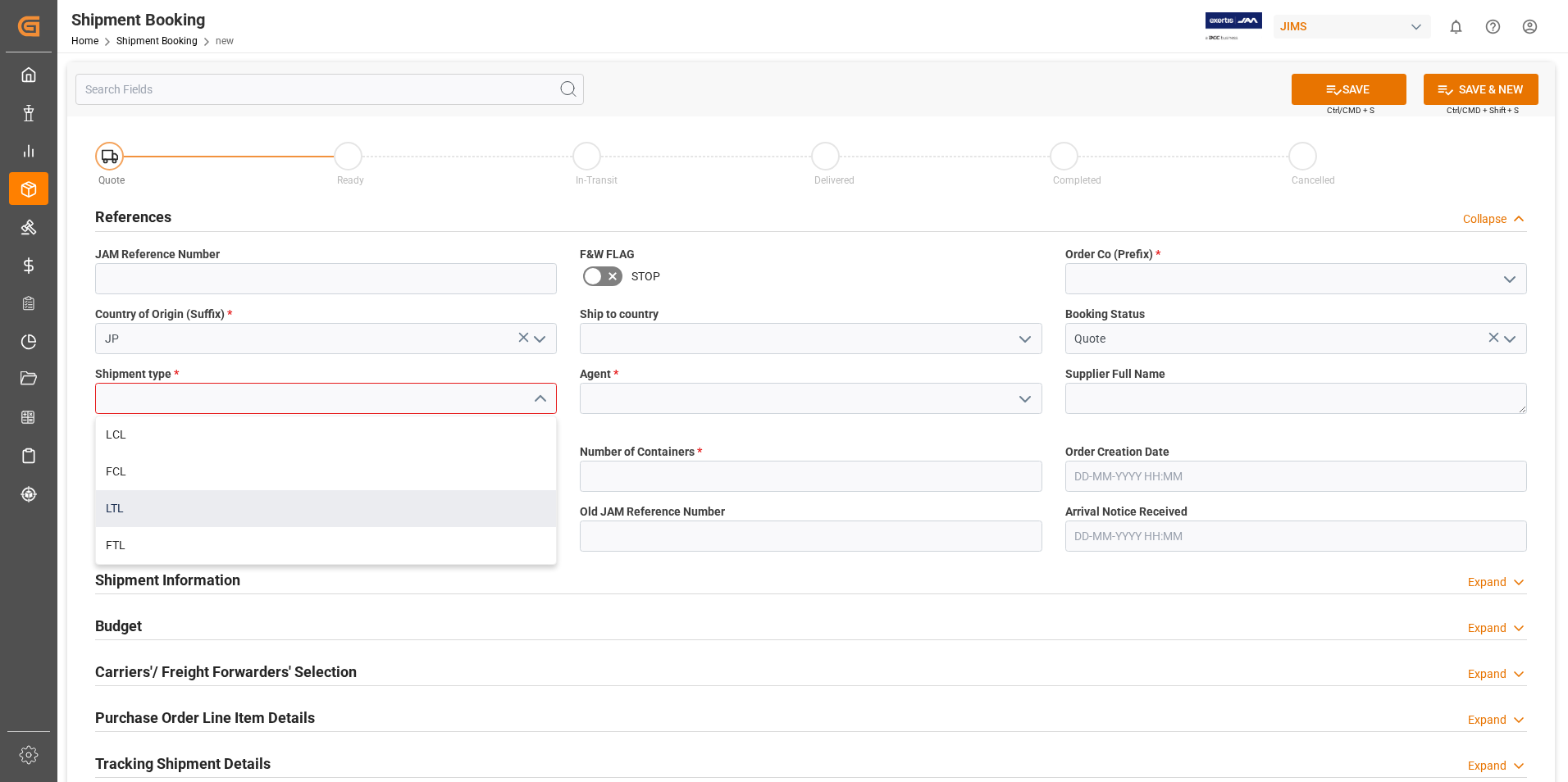
click at [306, 499] on div "LTL" at bounding box center [325, 509] width 460 height 37
type input "LTL"
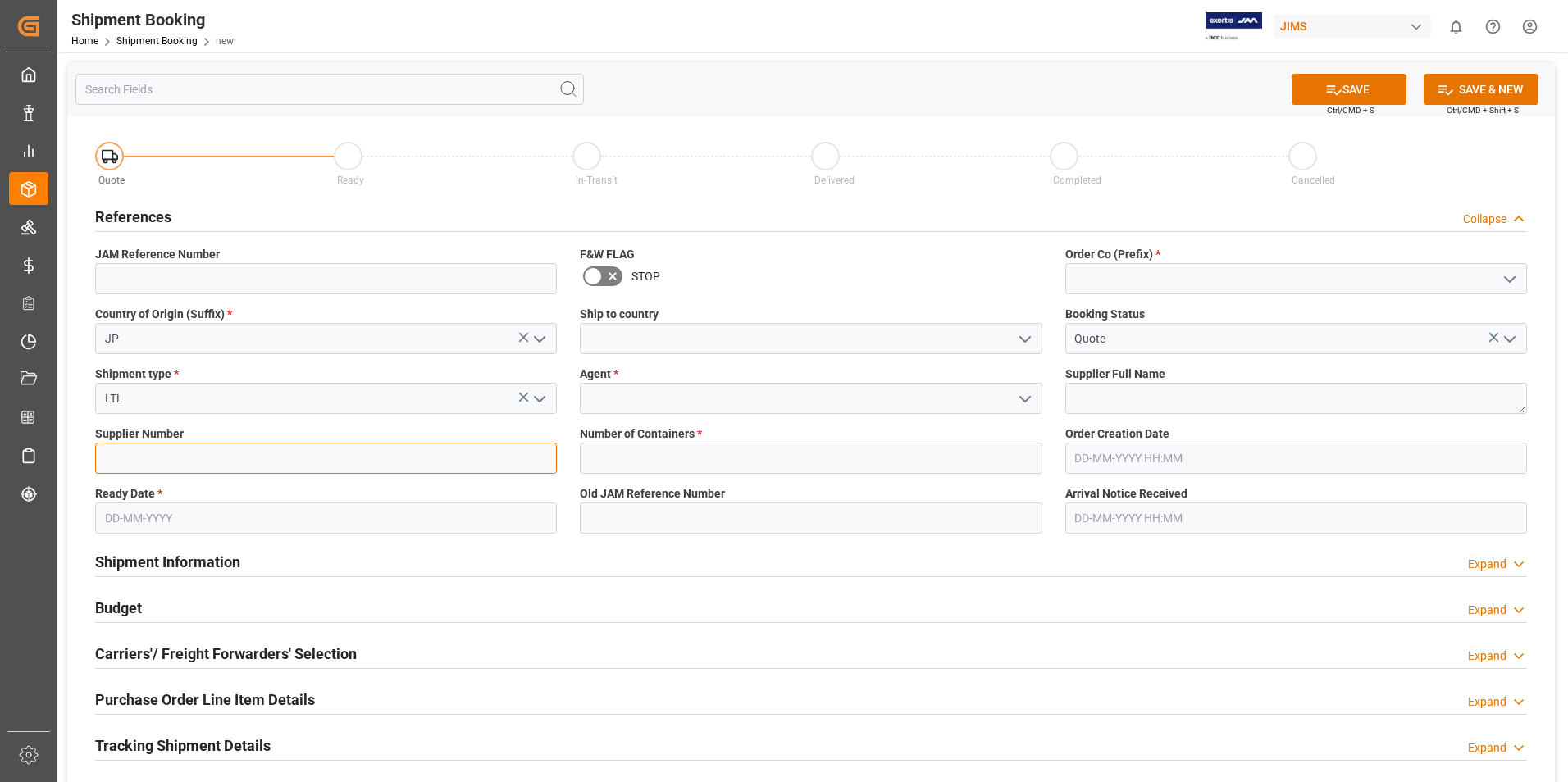
click at [263, 460] on input at bounding box center [325, 459] width 462 height 31
type input "169757"
click at [286, 511] on input "text" at bounding box center [325, 518] width 462 height 31
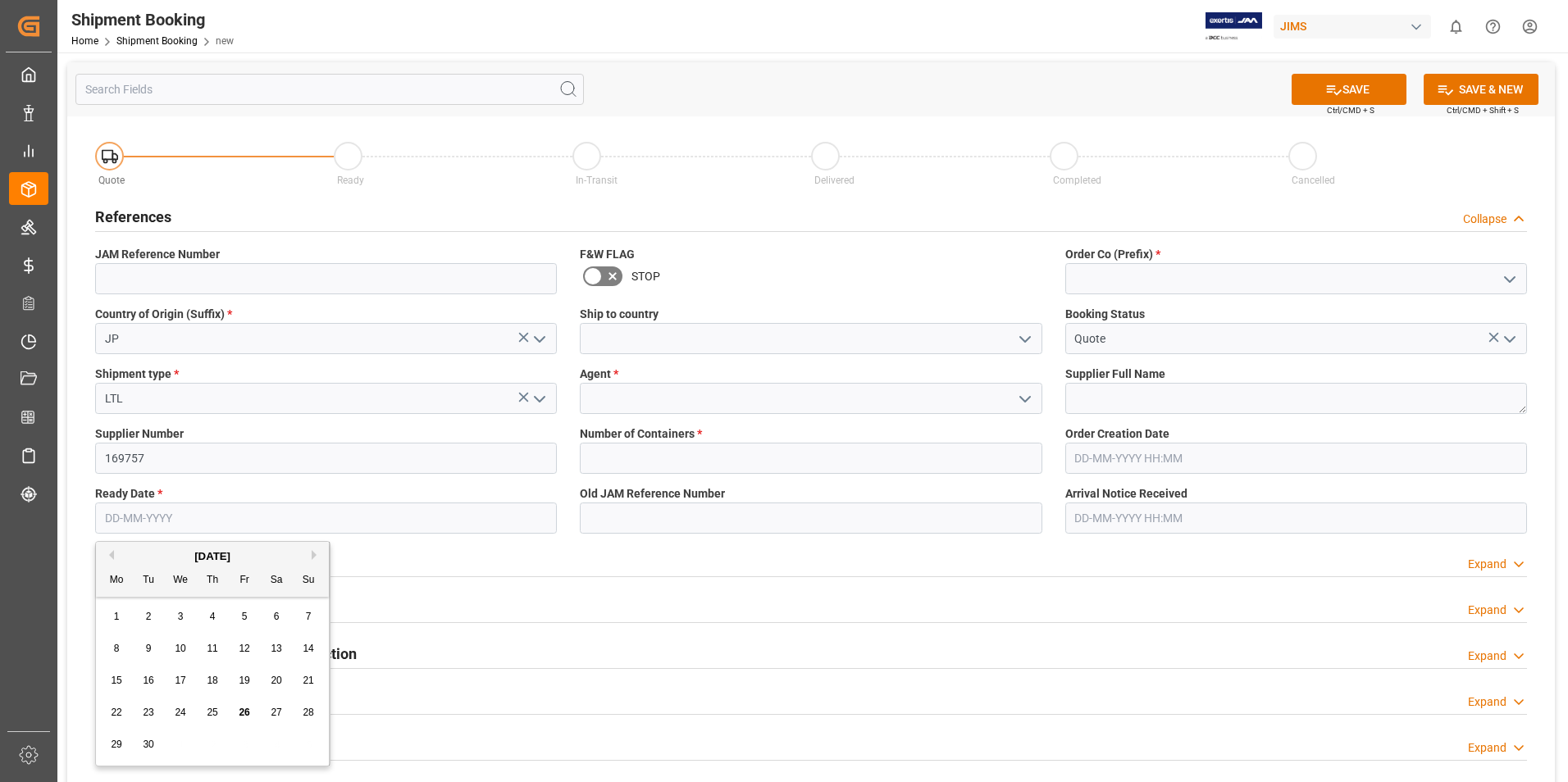
click at [107, 624] on div "1" at bounding box center [116, 617] width 20 height 19
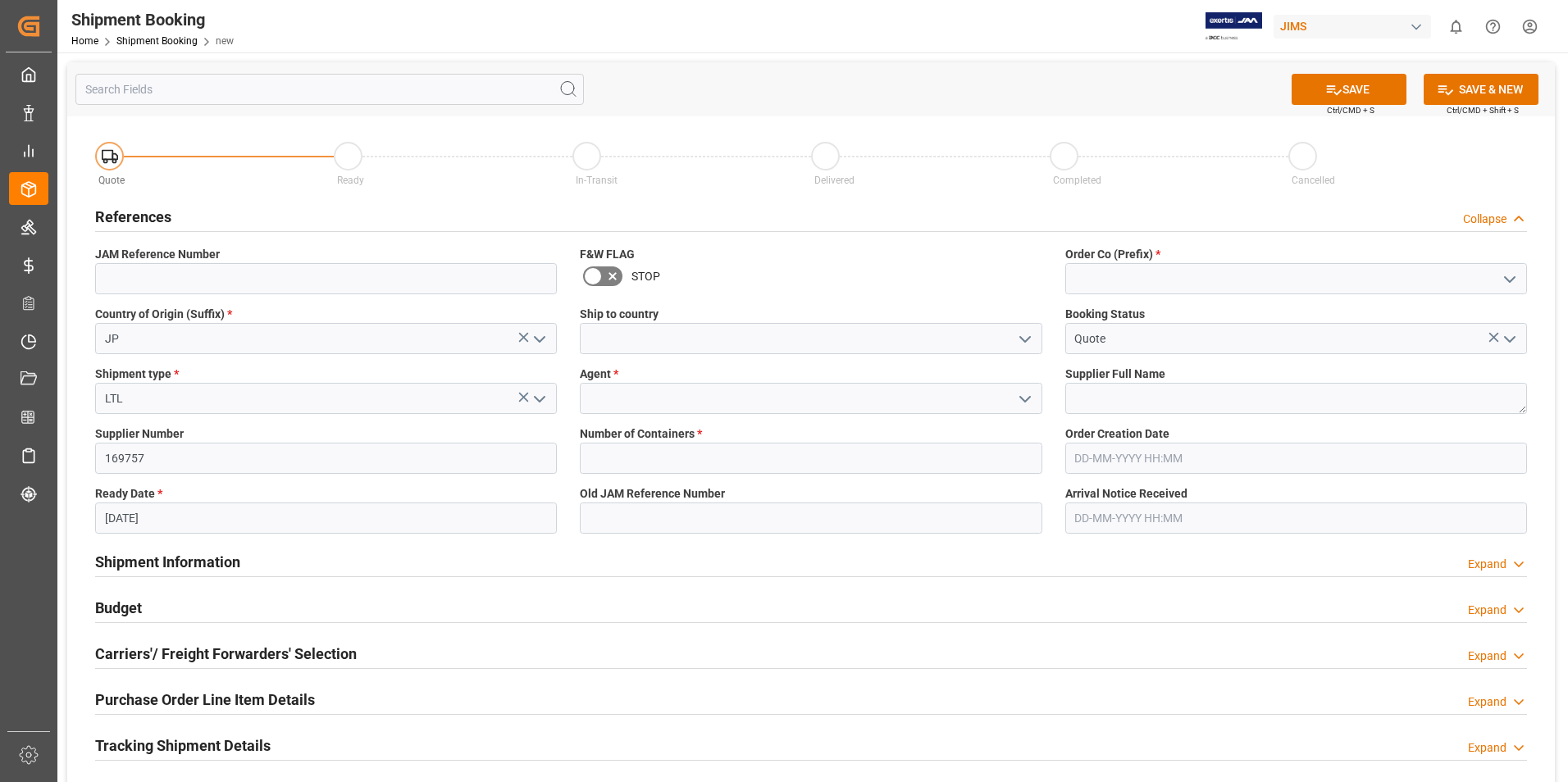
click at [195, 523] on input "[DATE]" at bounding box center [325, 518] width 462 height 31
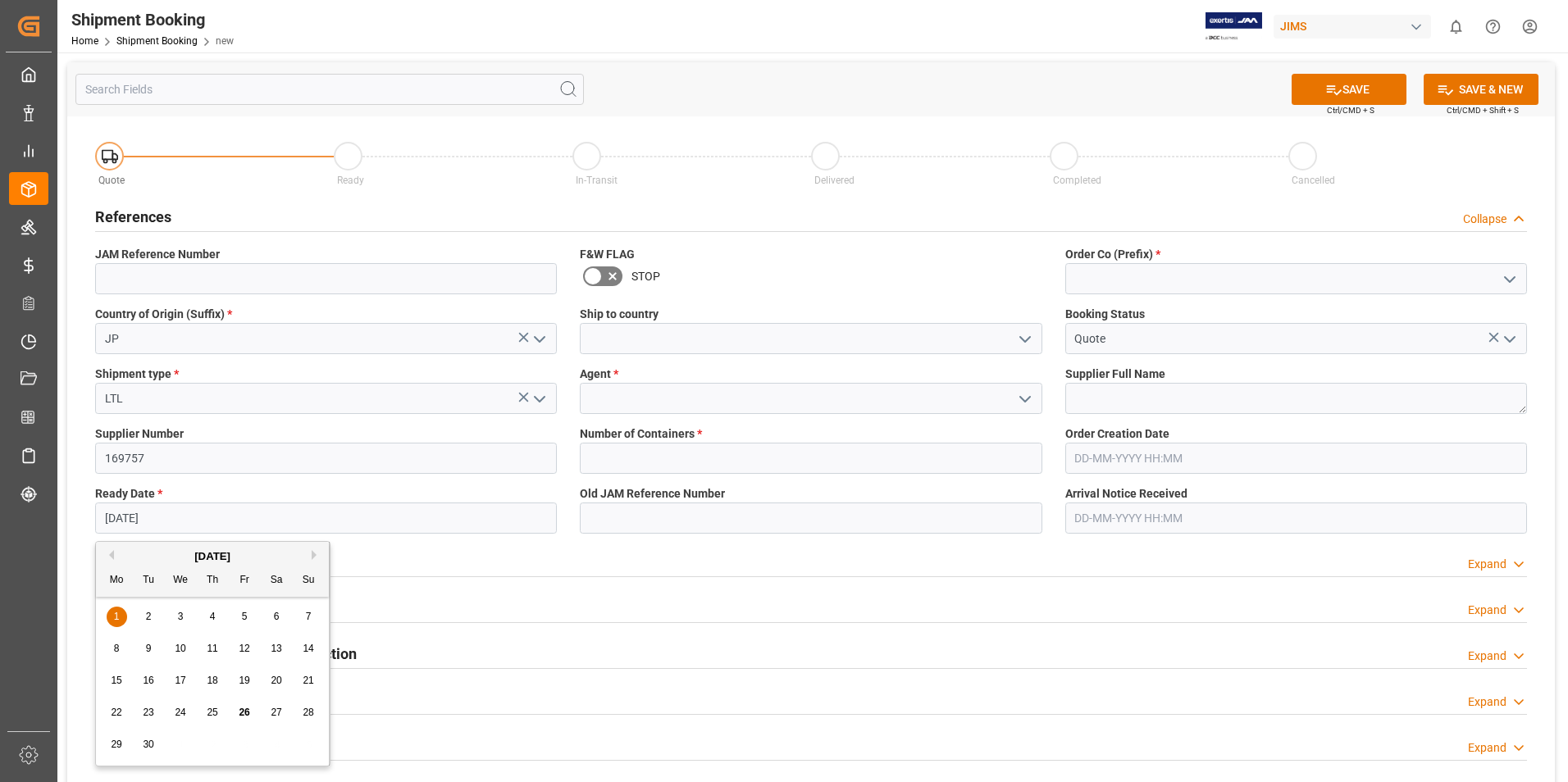
click at [241, 707] on div "26" at bounding box center [244, 713] width 20 height 19
type input "[DATE]"
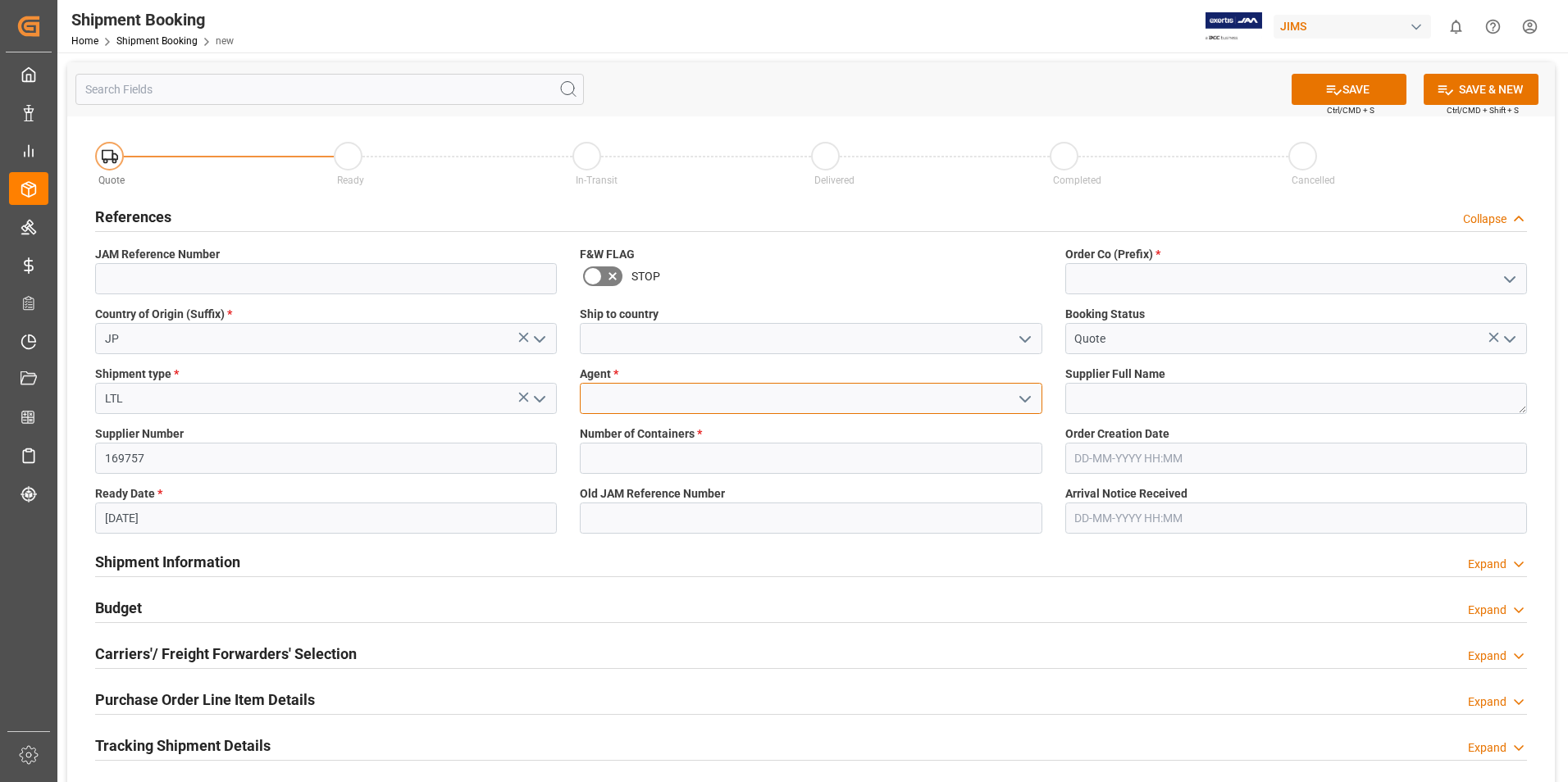
click at [666, 398] on input at bounding box center [810, 399] width 462 height 31
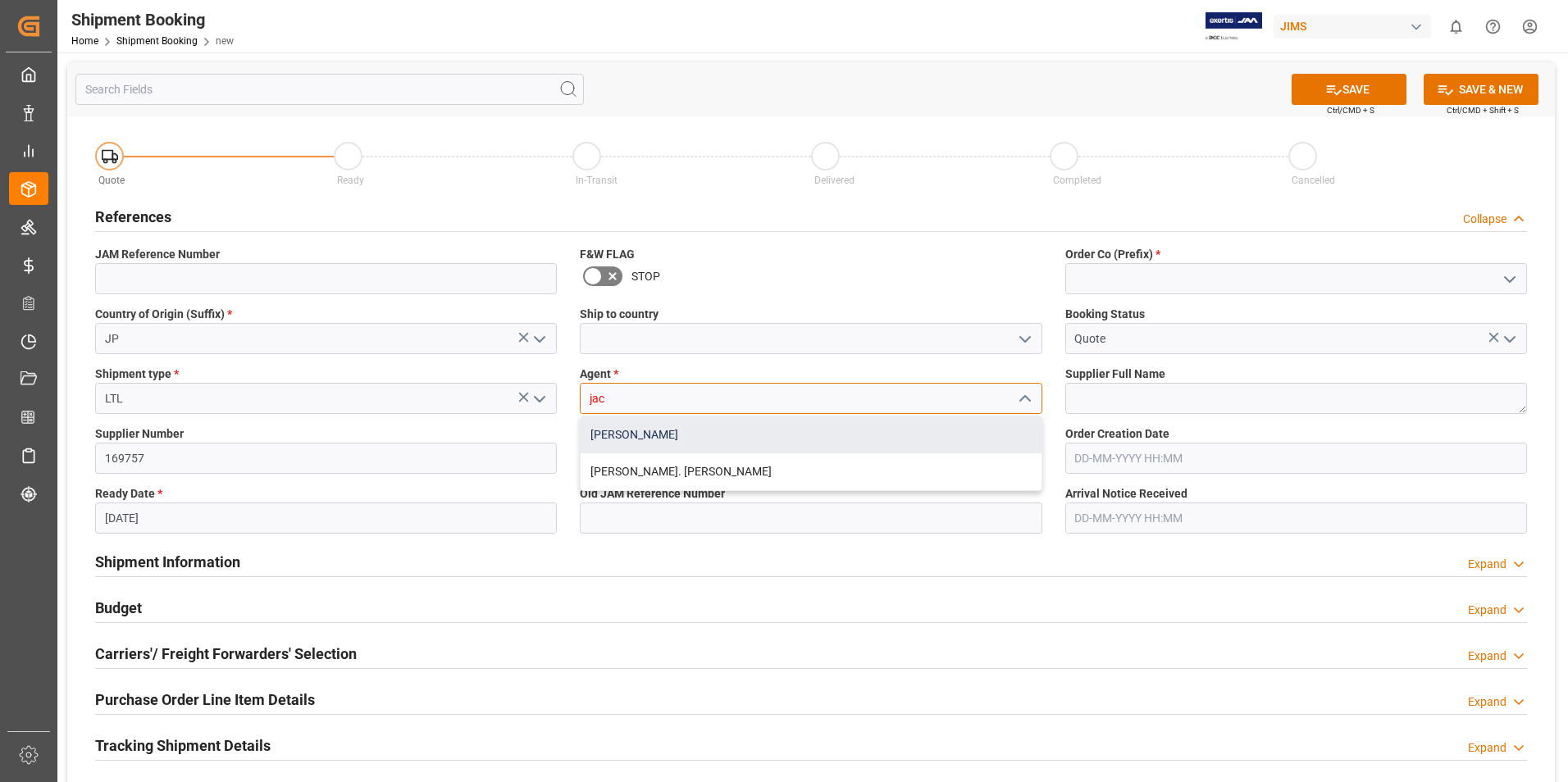
click at [651, 437] on div "[PERSON_NAME]" at bounding box center [810, 435] width 460 height 37
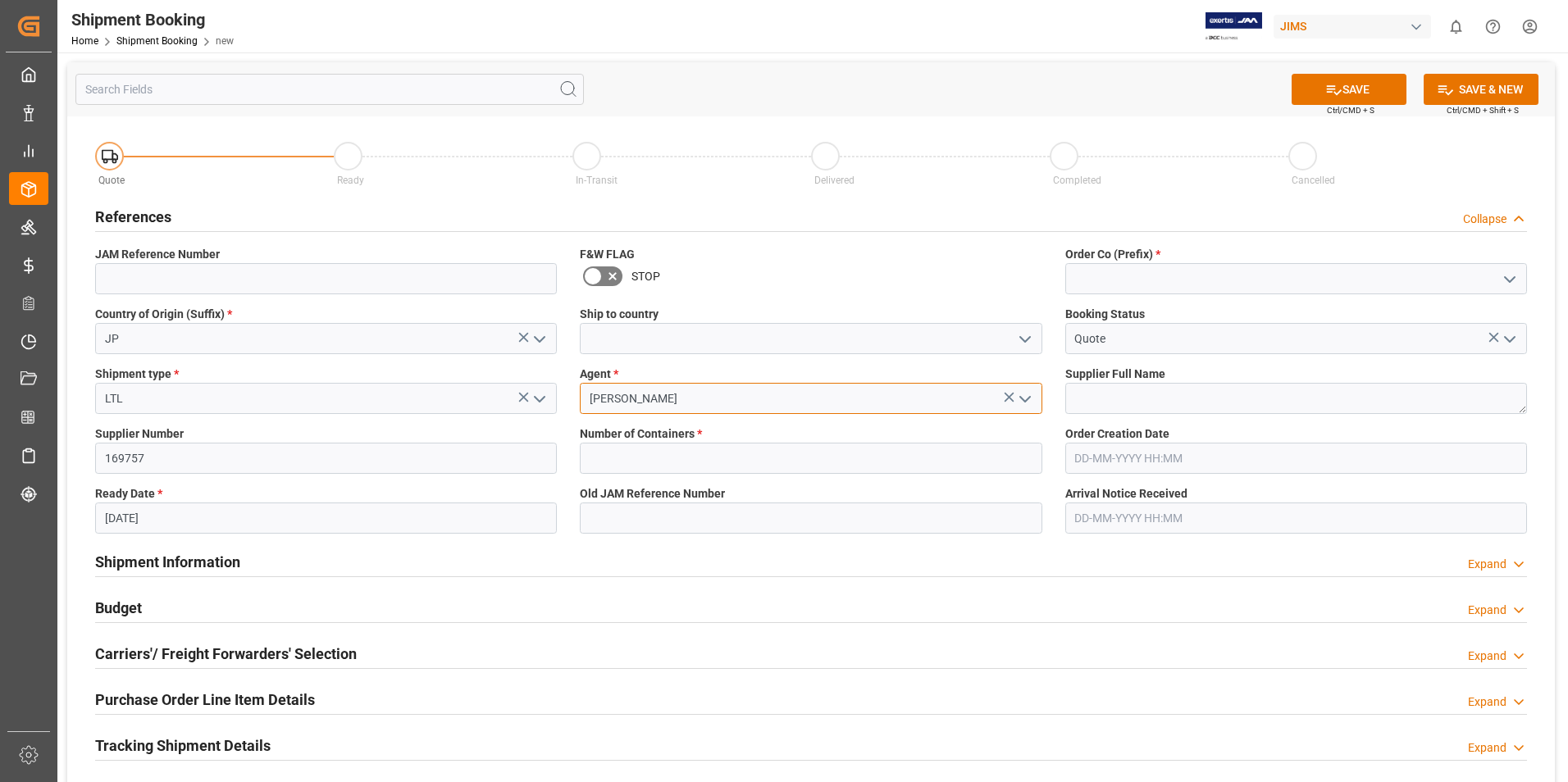
type input "[PERSON_NAME]"
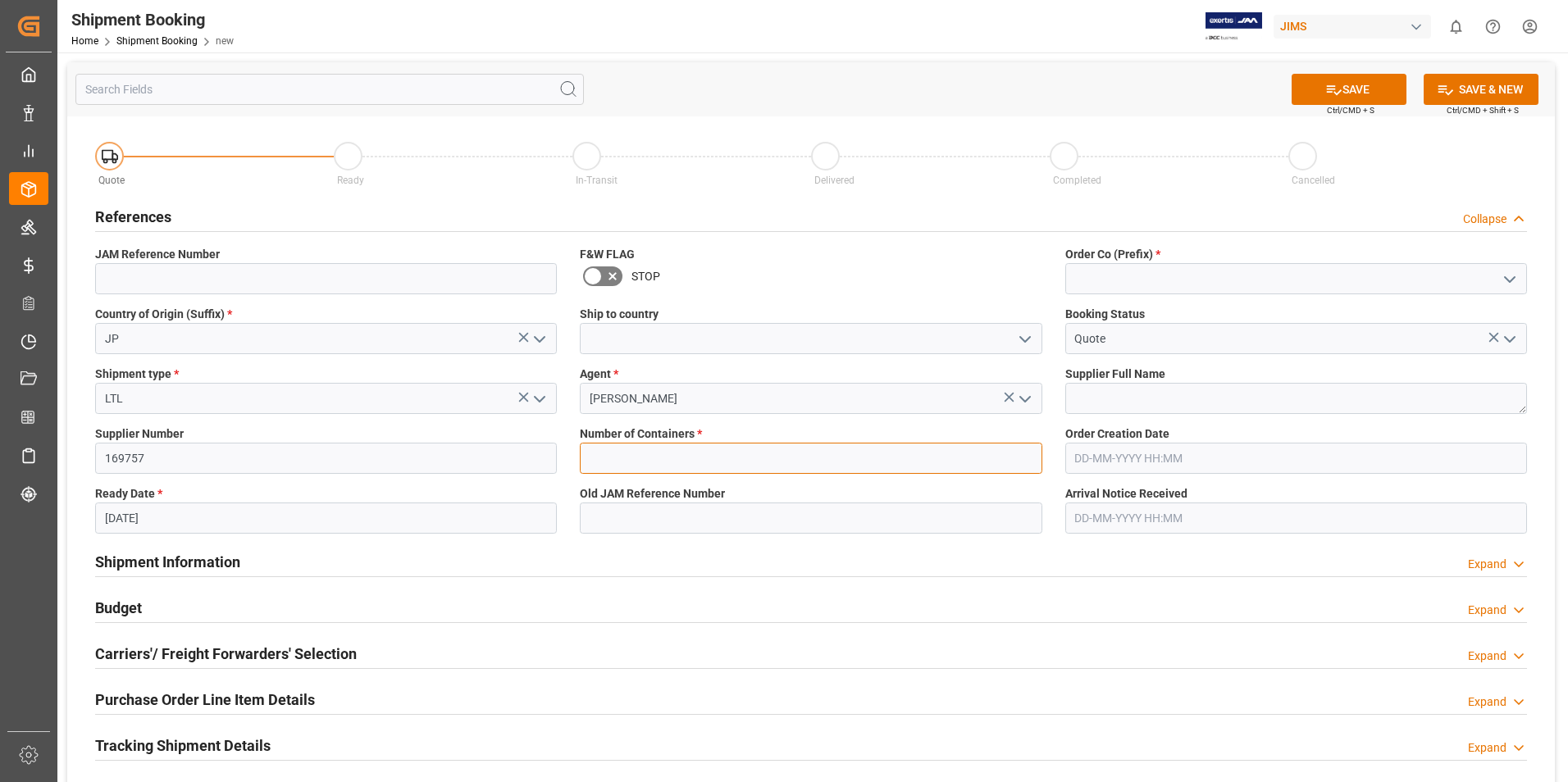
click at [678, 458] on input "text" at bounding box center [810, 459] width 462 height 31
type input "0"
click at [1141, 274] on input at bounding box center [1296, 279] width 462 height 31
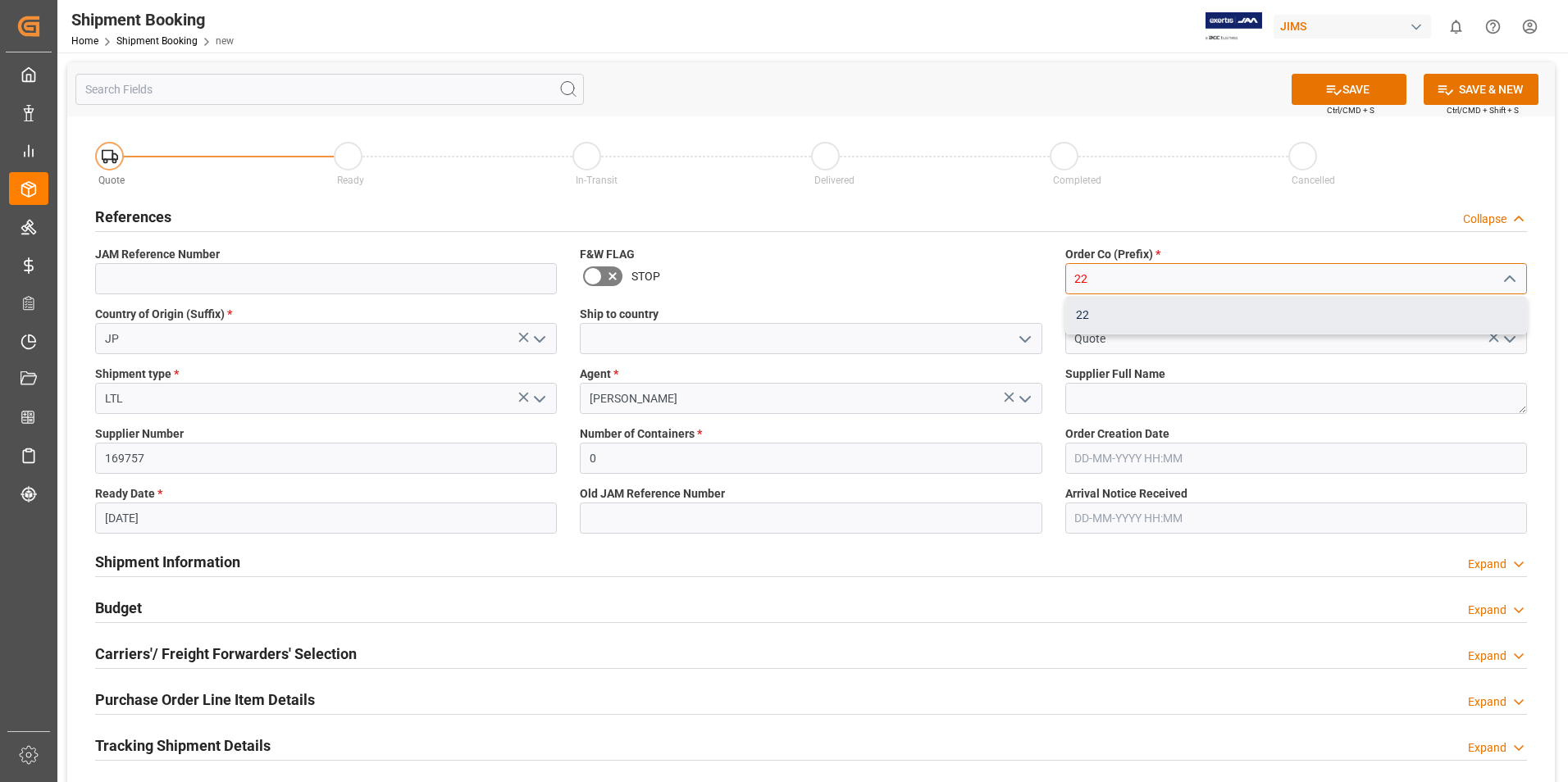
click at [1138, 317] on div "22" at bounding box center [1296, 316] width 460 height 37
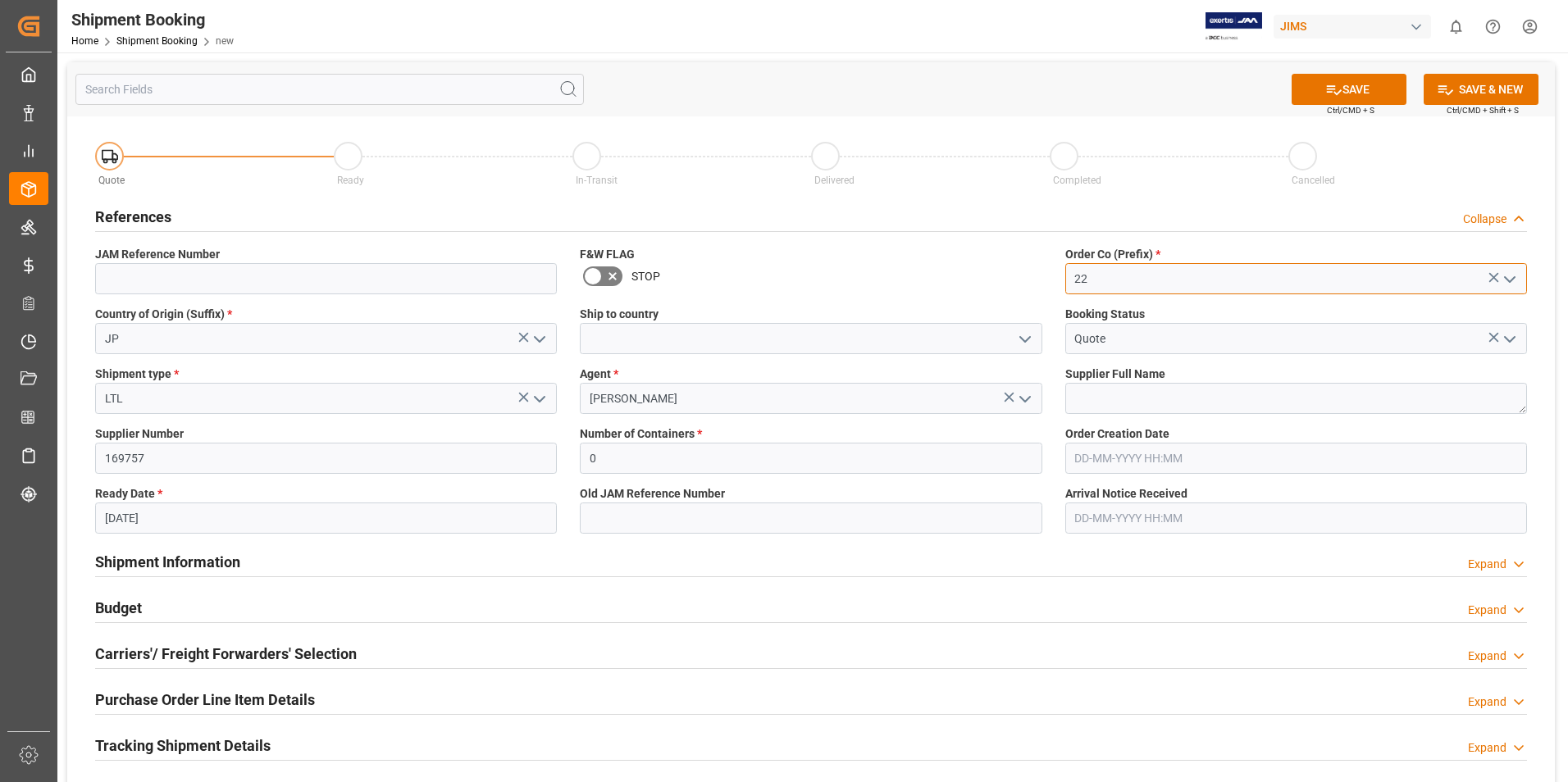
type input "22"
click at [1137, 396] on textarea at bounding box center [1296, 399] width 462 height 31
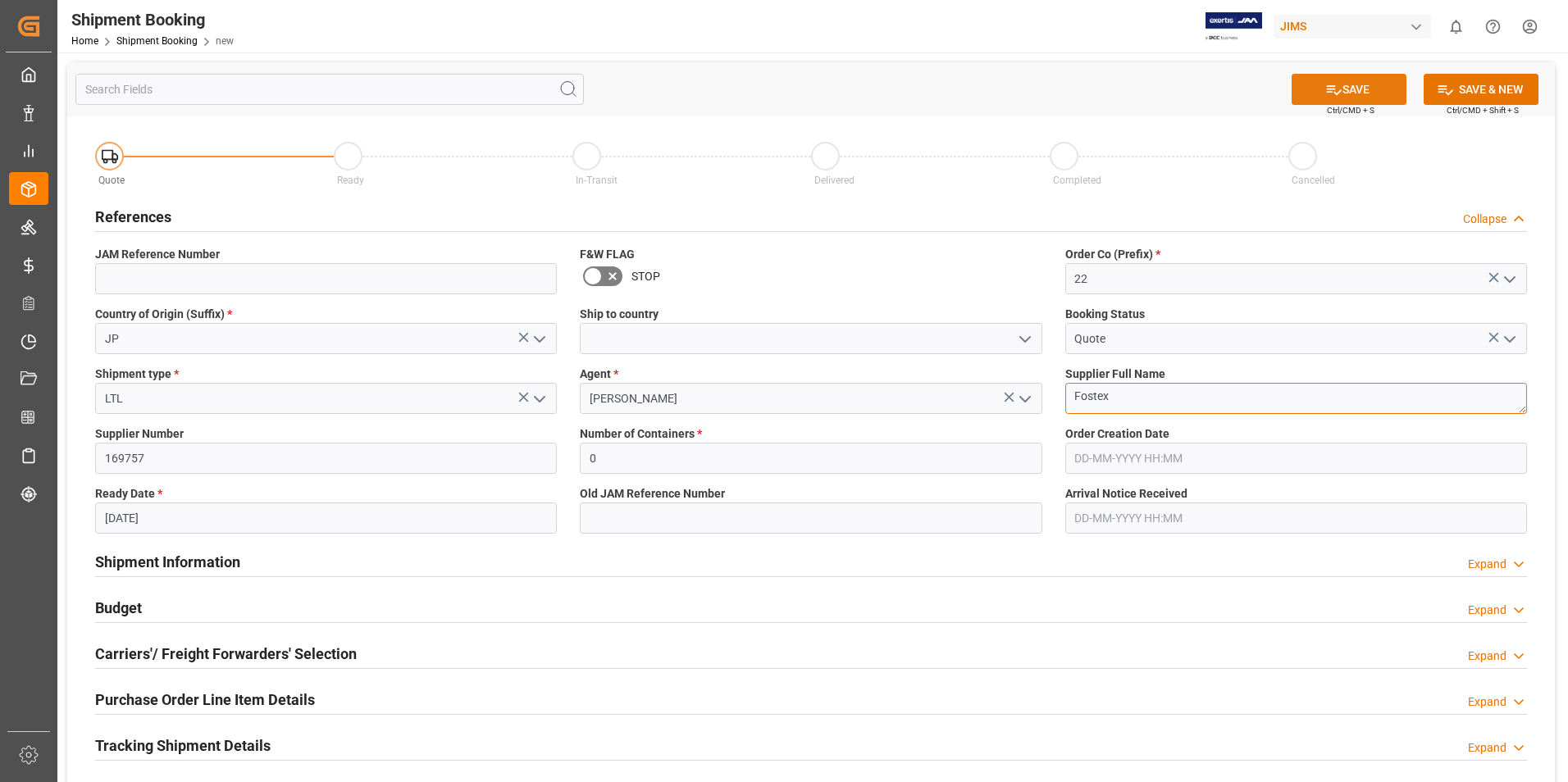
type textarea "Fostex"
click at [1342, 84] on button "SAVE" at bounding box center [1349, 89] width 115 height 31
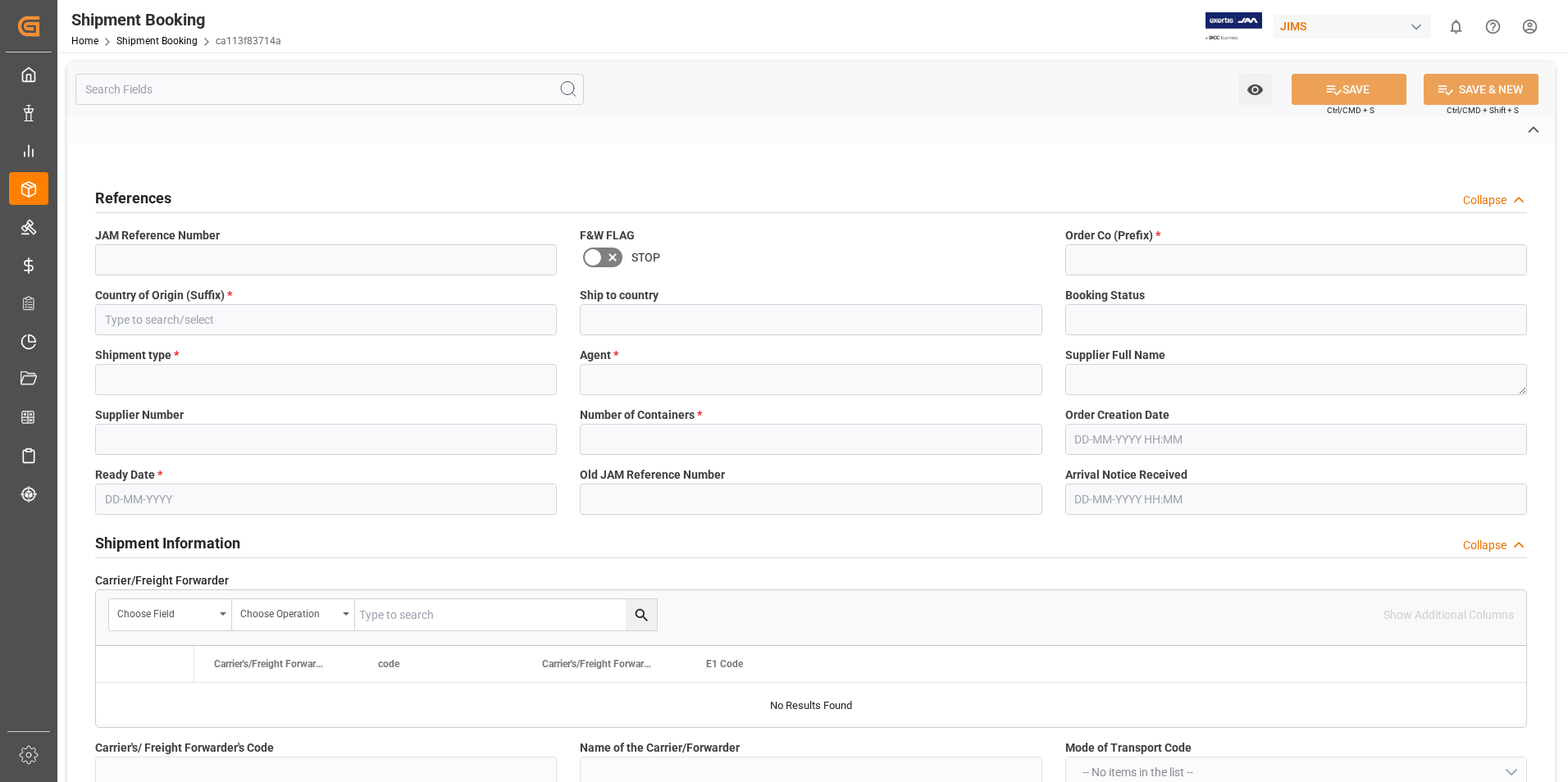
type input "22-11265-JP"
type input "22"
type input "JP"
type input "Quote"
type input "LTL"
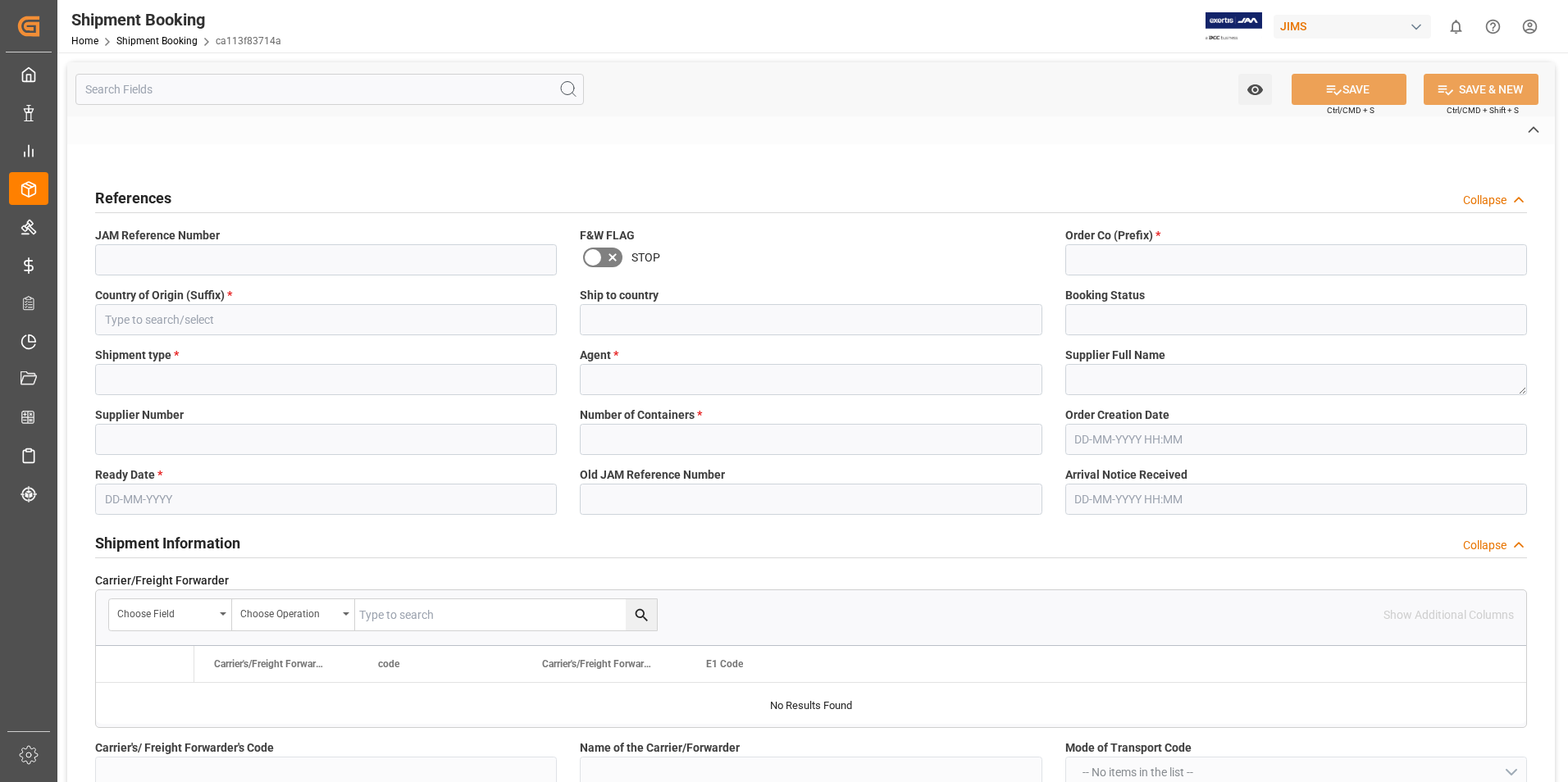
type input "[PERSON_NAME]"
type textarea "Fostex"
type input "169757"
type input "0"
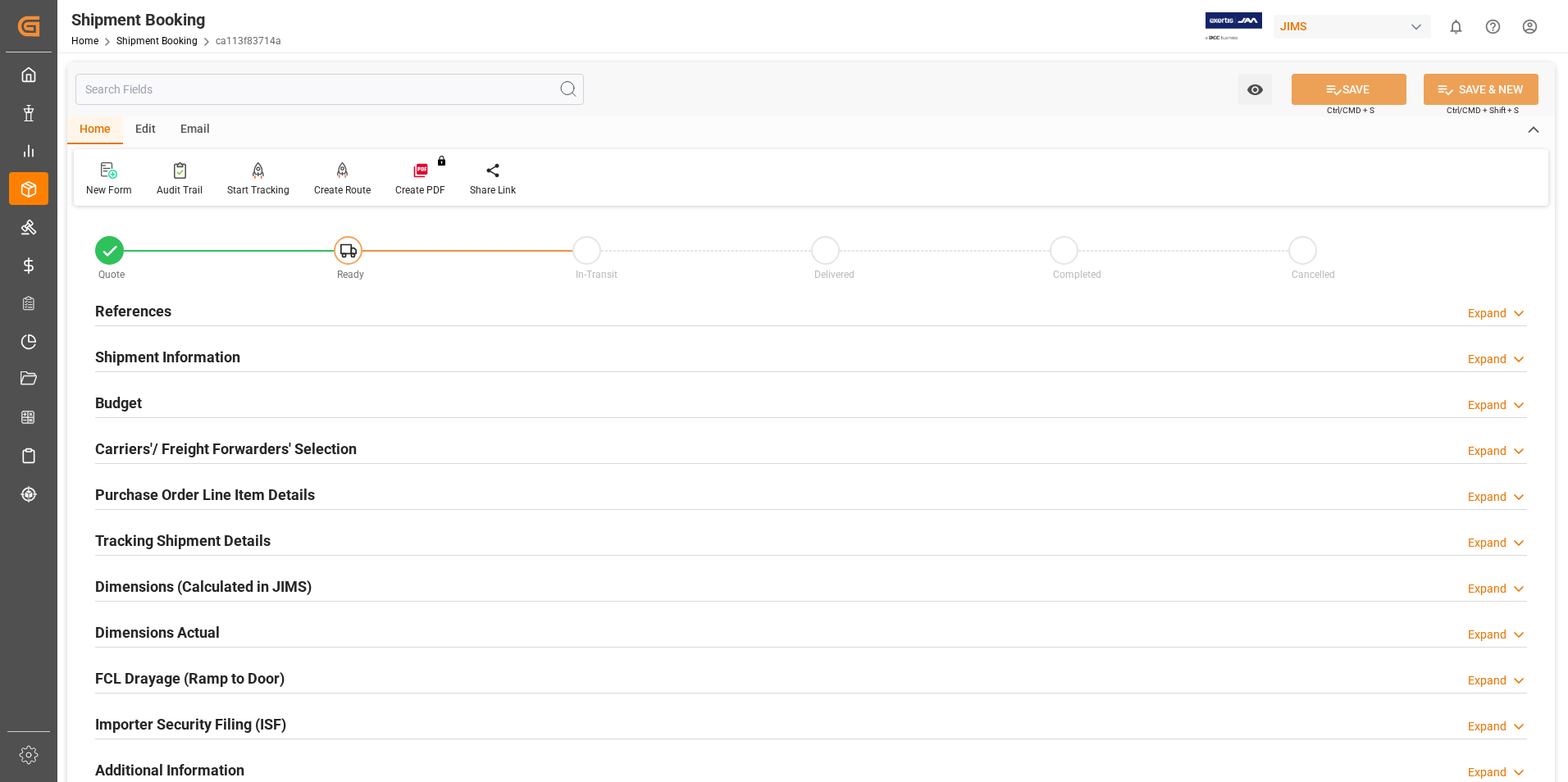
type input "[DATE]"
click at [135, 309] on h2 "References" at bounding box center [133, 311] width 76 height 22
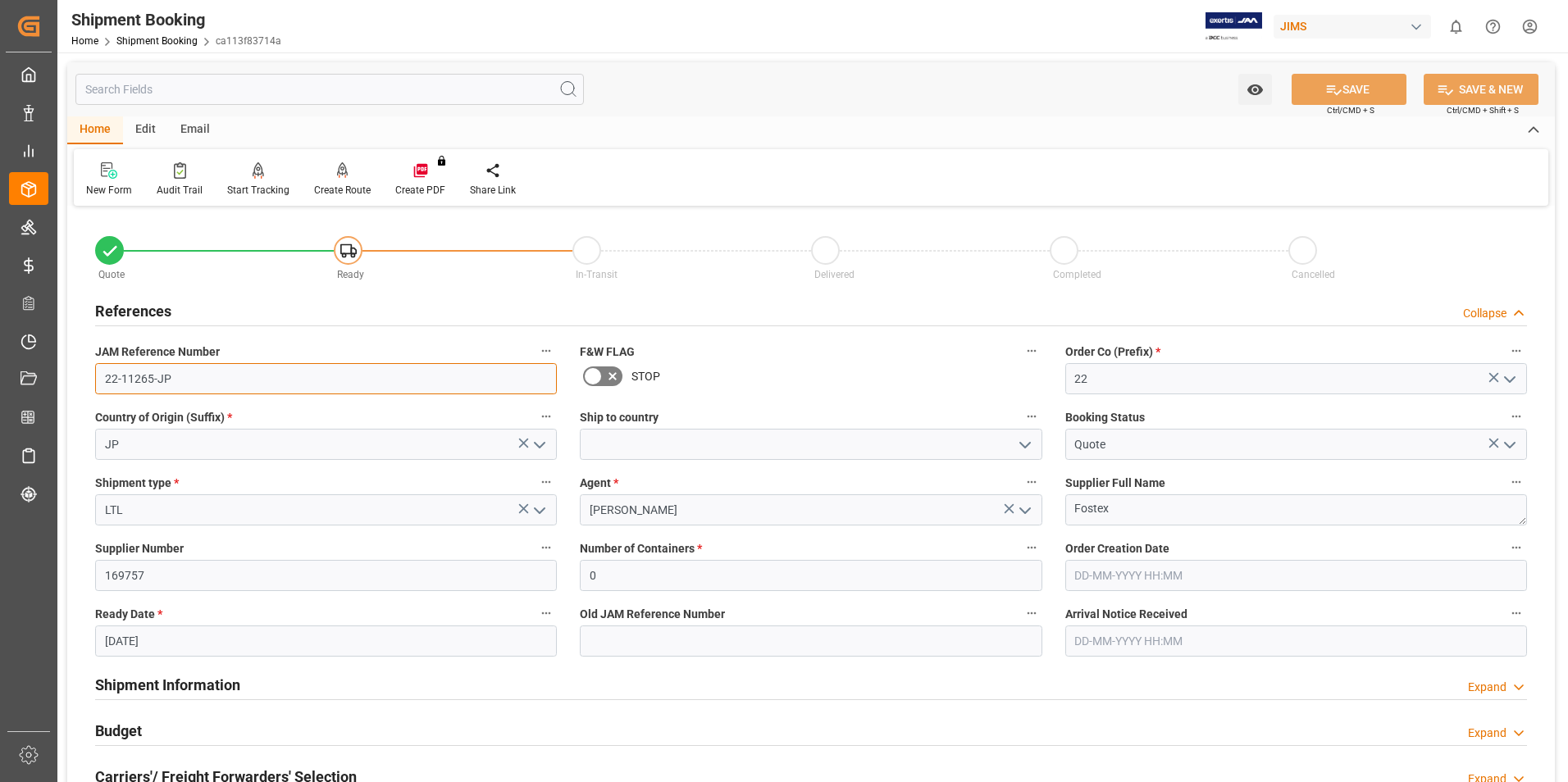
drag, startPoint x: 182, startPoint y: 379, endPoint x: 78, endPoint y: 379, distance: 104.0
click at [78, 379] on div "Quote Ready In-Transit Delivered Completed Cancelled References Collapse JAM Re…" at bounding box center [810, 720] width 1488 height 1019
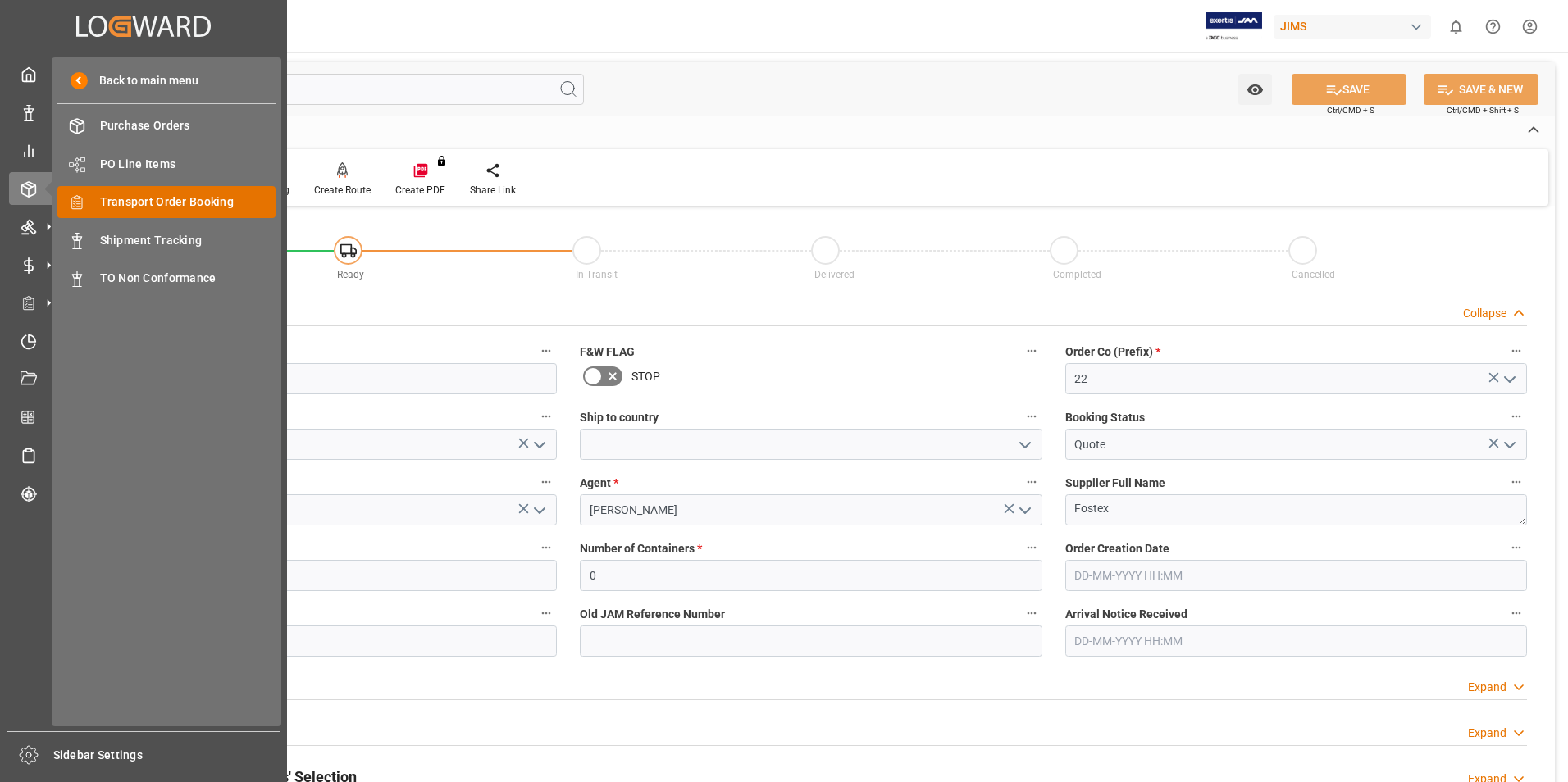
click at [169, 201] on span "Transport Order Booking" at bounding box center [188, 202] width 176 height 17
